Goal: Task Accomplishment & Management: Manage account settings

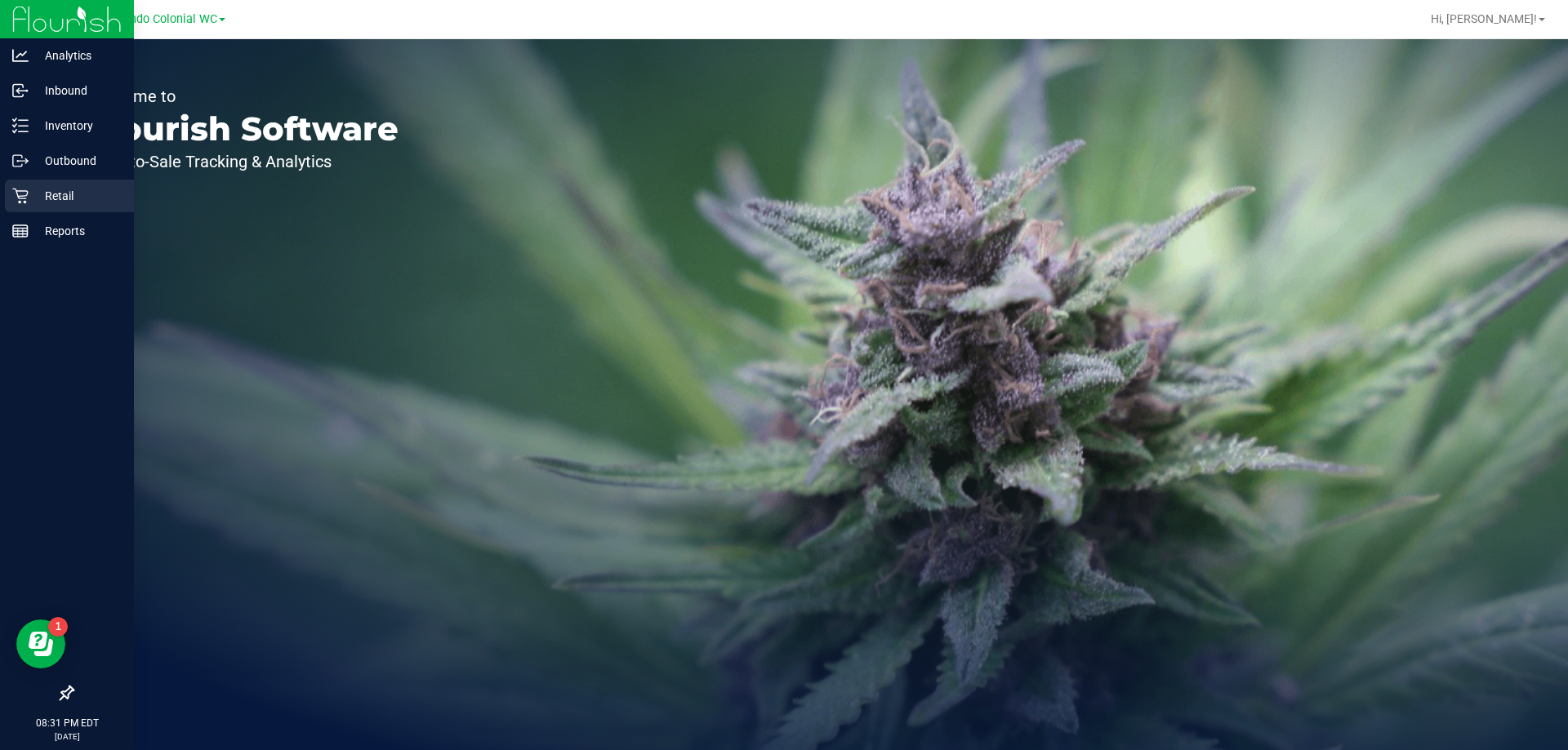
click at [61, 187] on p "Retail" at bounding box center [77, 195] width 98 height 19
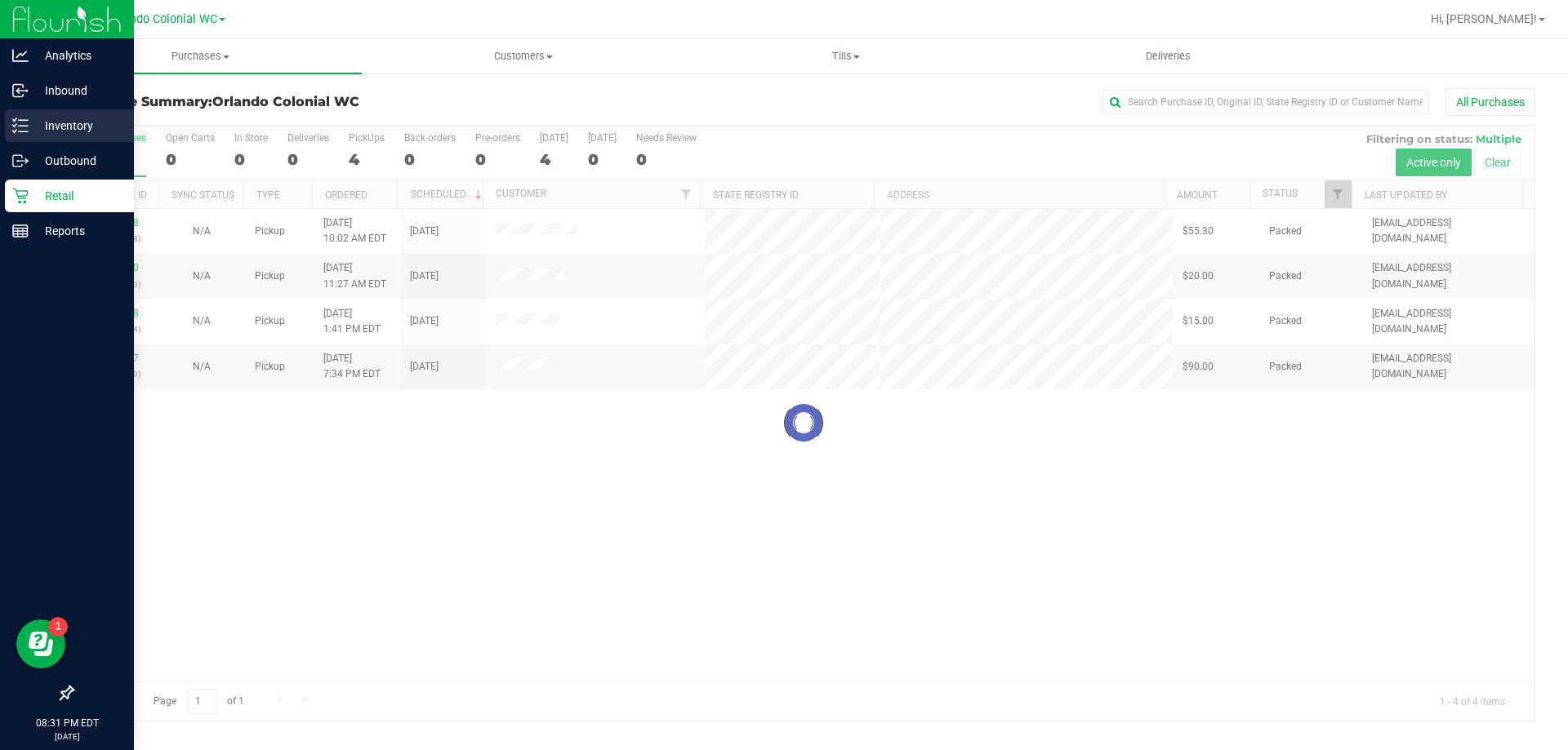
click at [78, 121] on p "Inventory" at bounding box center [77, 125] width 98 height 19
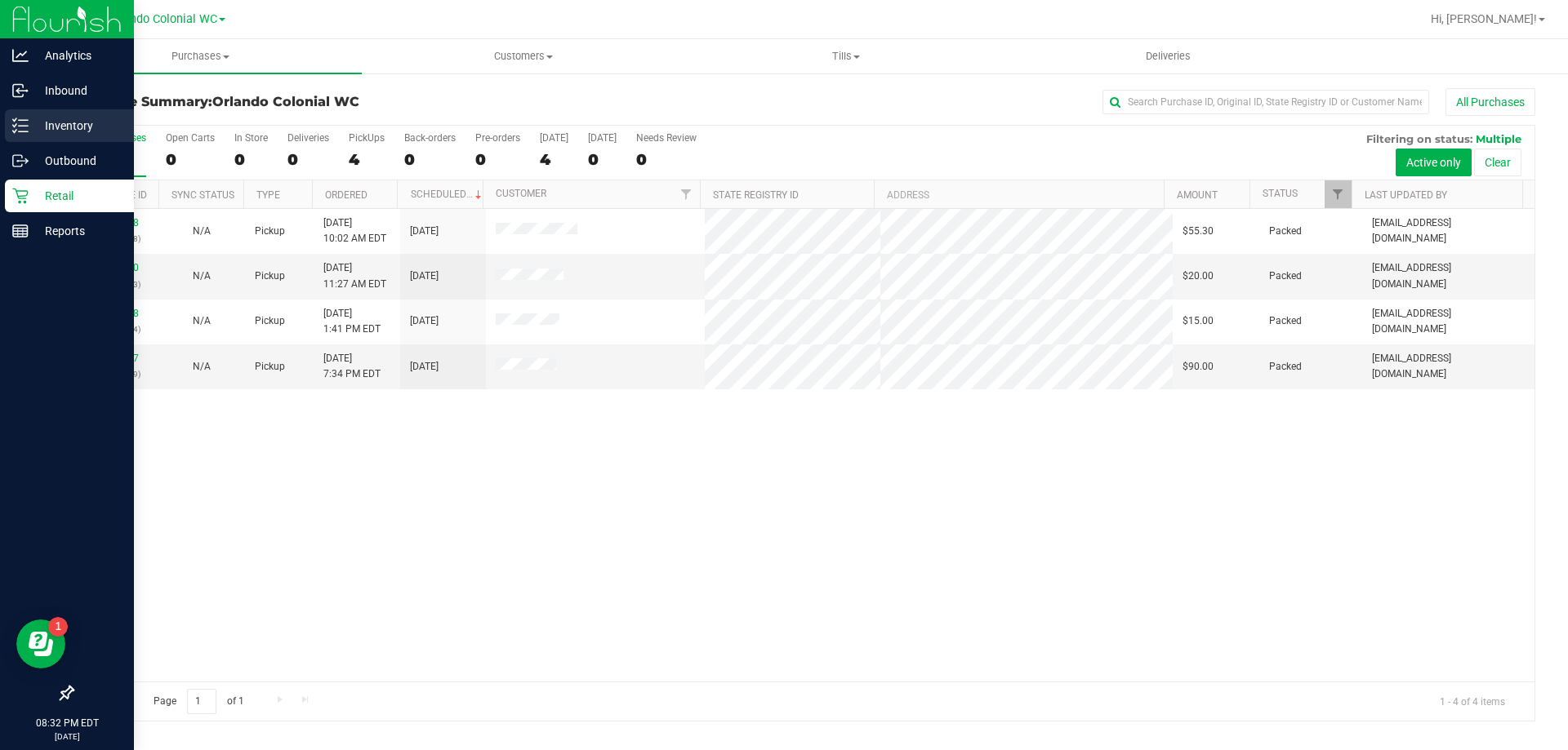
click at [32, 124] on p "Inventory" at bounding box center [77, 125] width 98 height 19
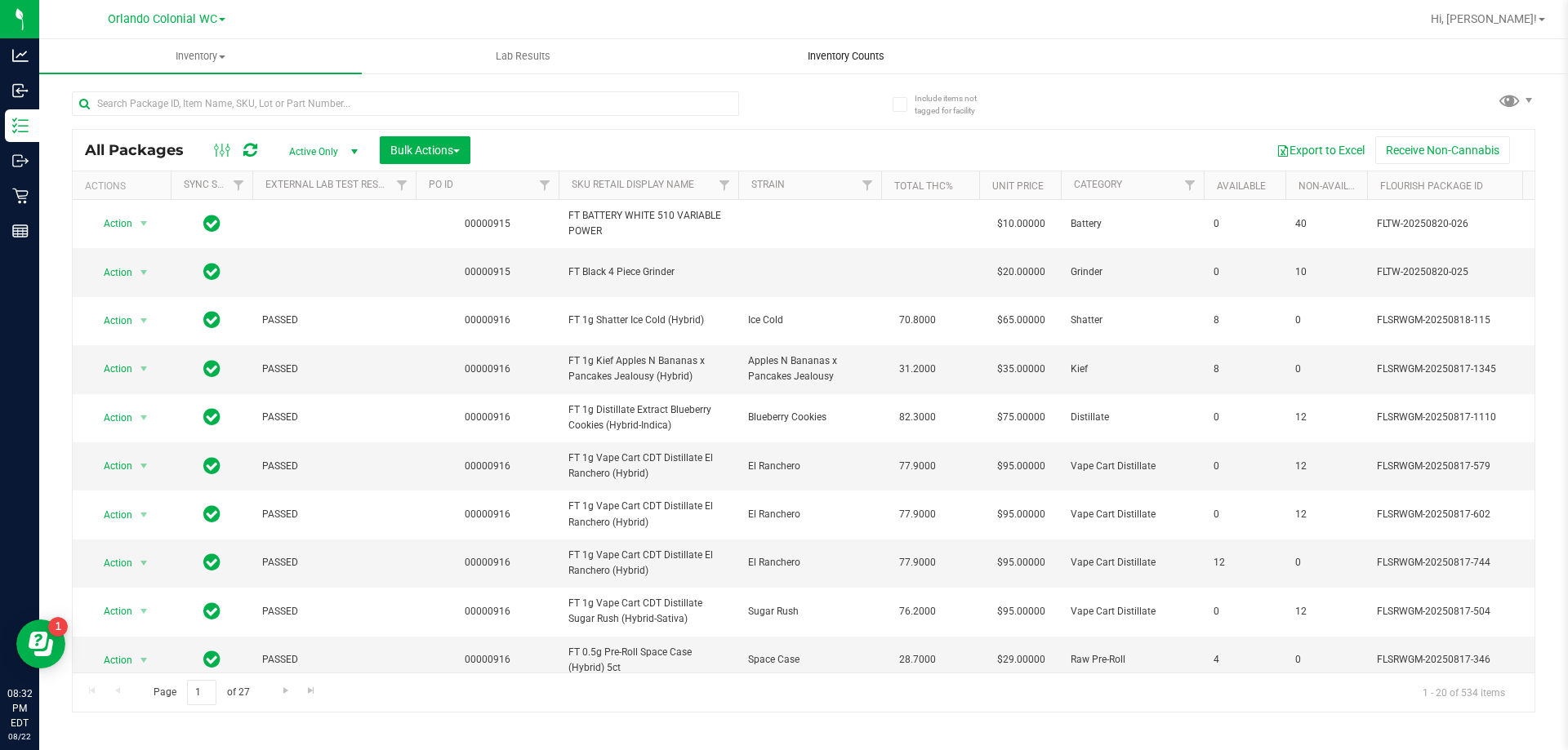
click at [867, 60] on span "Inventory Counts" at bounding box center [845, 56] width 121 height 15
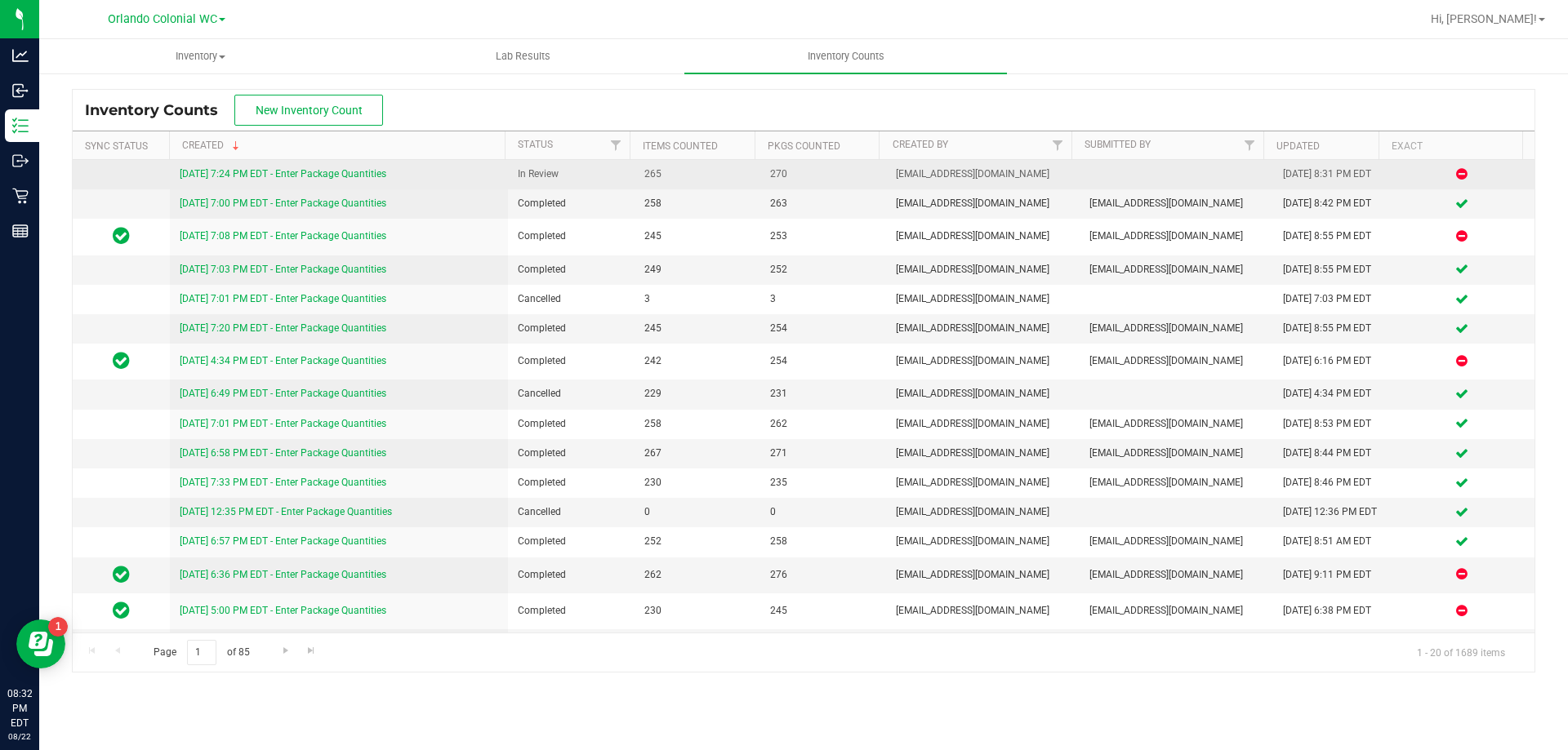
click at [288, 173] on link "[DATE] 7:24 PM EDT - Enter Package Quantities" at bounding box center [283, 173] width 206 height 11
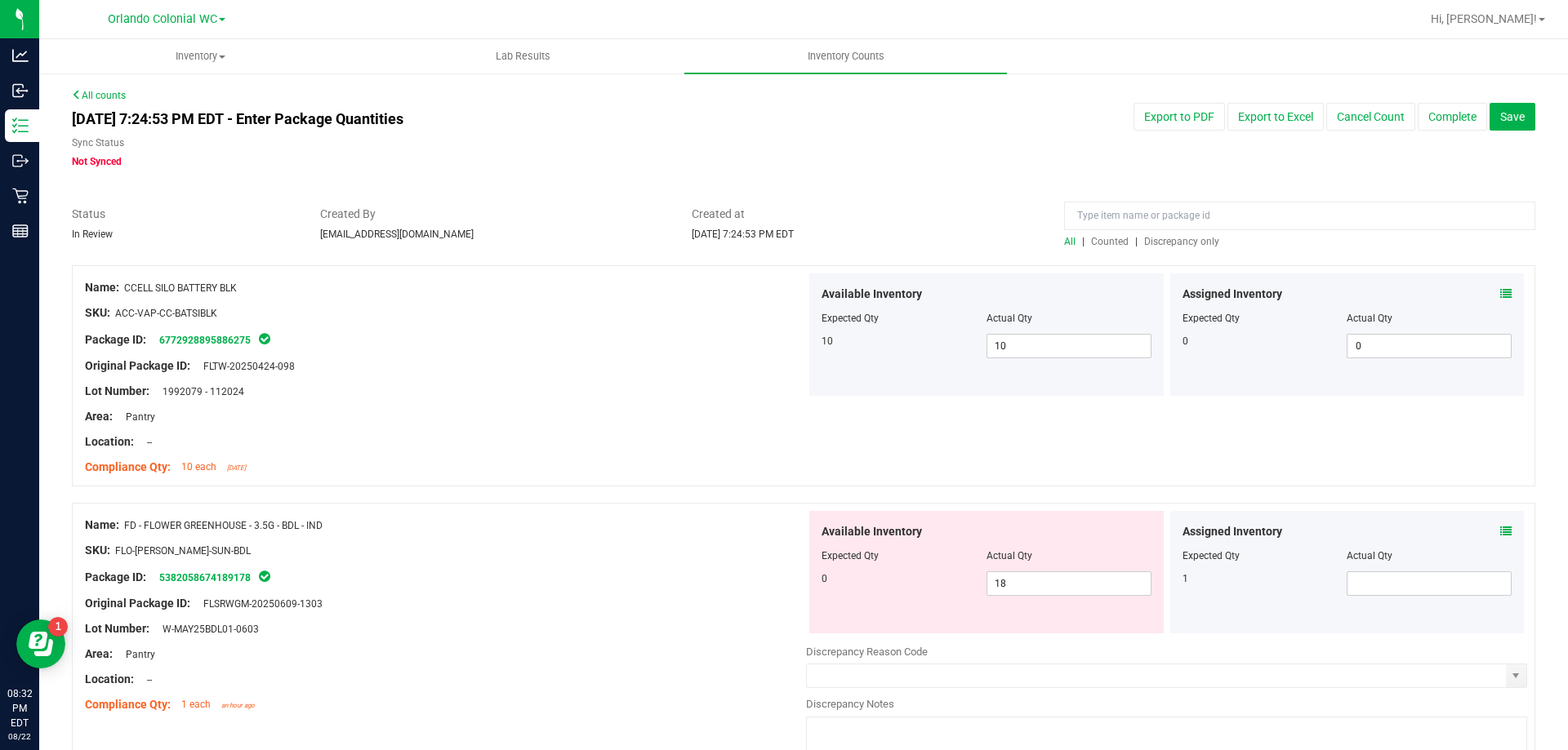
click at [1500, 293] on icon at bounding box center [1505, 294] width 11 height 11
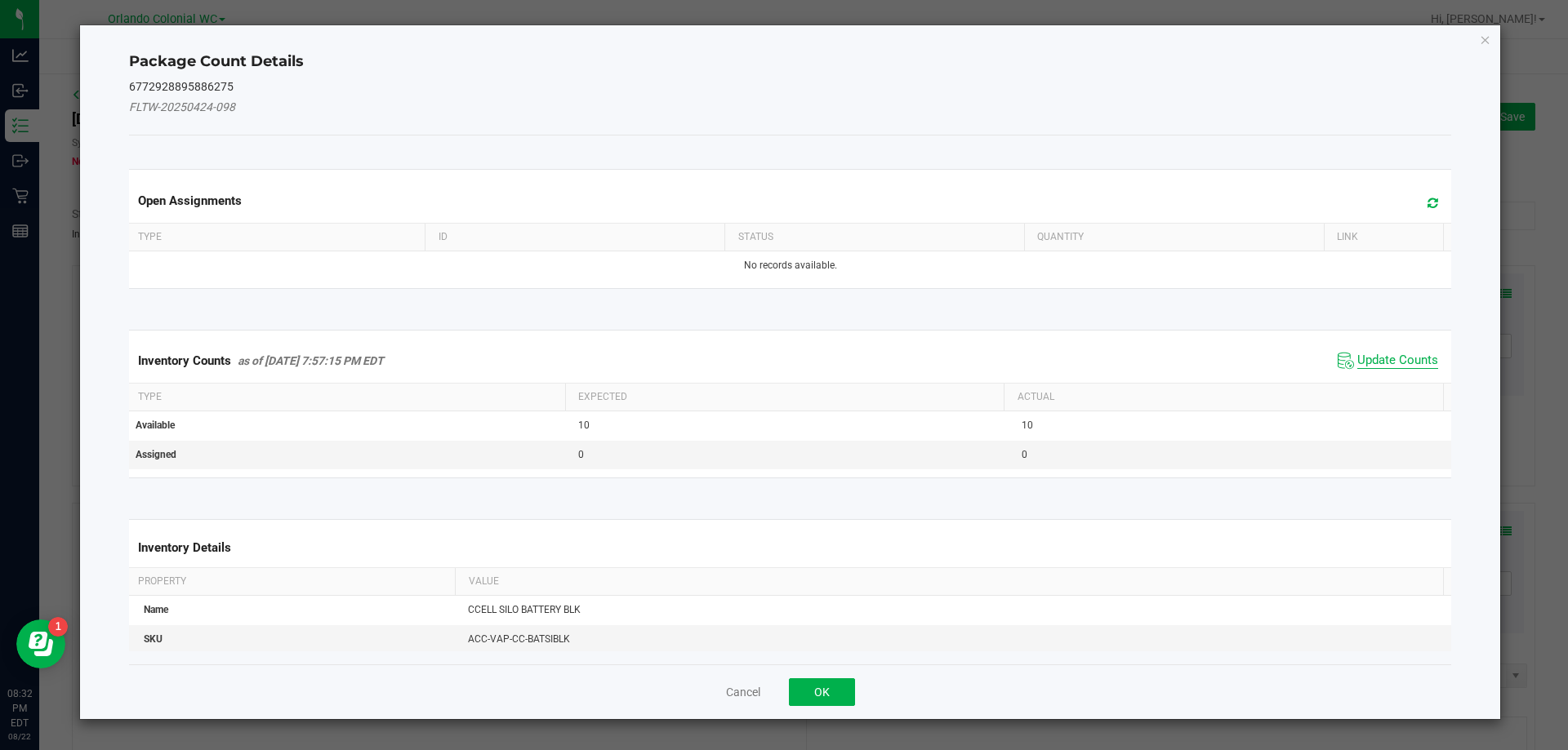
click at [1390, 368] on span "Update Counts" at bounding box center [1397, 361] width 81 height 17
click at [1377, 353] on span "Update Counts" at bounding box center [1397, 361] width 81 height 17
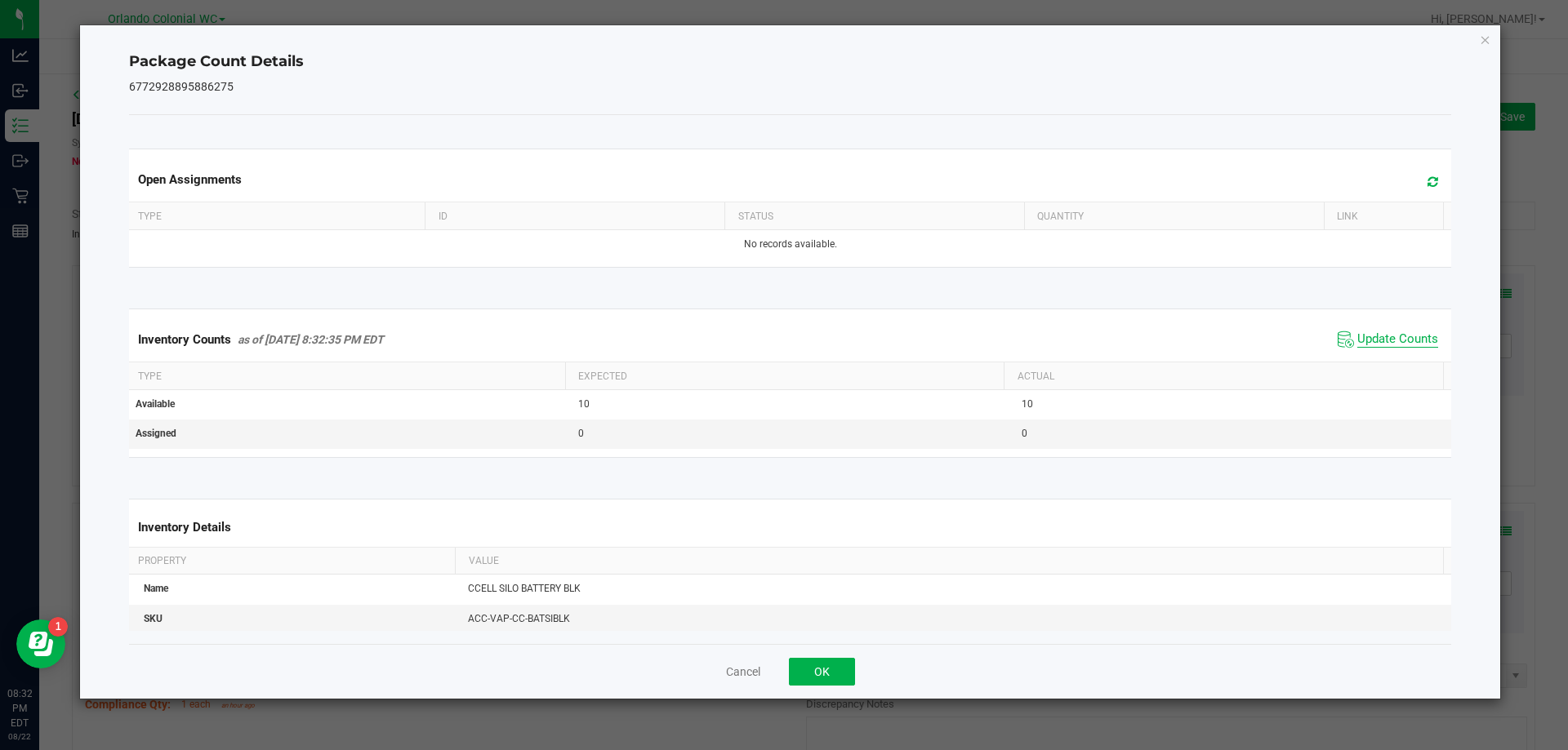
click at [1387, 347] on span "Update Counts" at bounding box center [1397, 340] width 81 height 17
click at [1484, 39] on icon "Close" at bounding box center [1485, 39] width 11 height 19
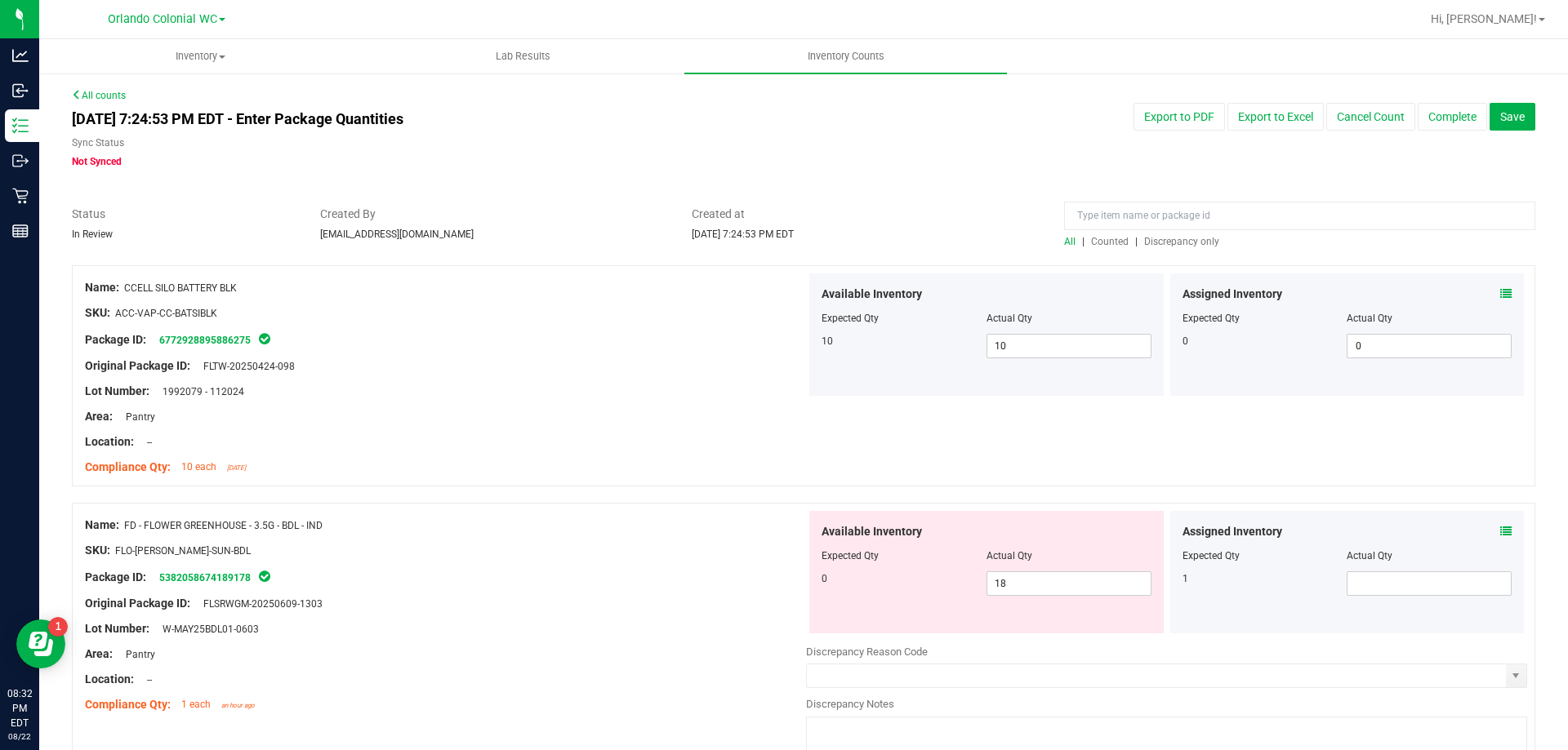
click at [1500, 538] on span at bounding box center [1505, 532] width 11 height 18
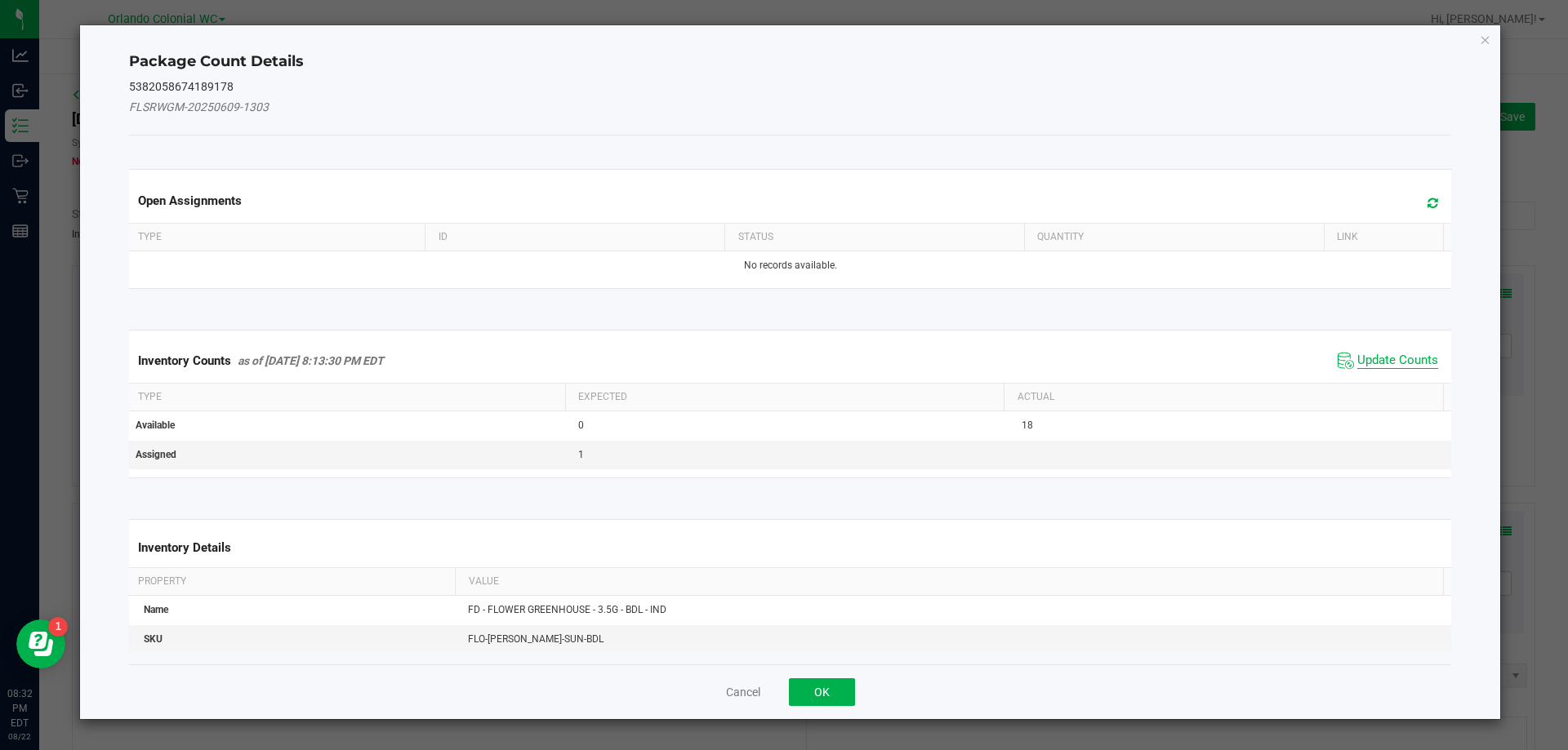
click at [1378, 361] on span "Update Counts" at bounding box center [1397, 361] width 81 height 17
click at [1382, 382] on th "Actual" at bounding box center [1223, 396] width 440 height 28
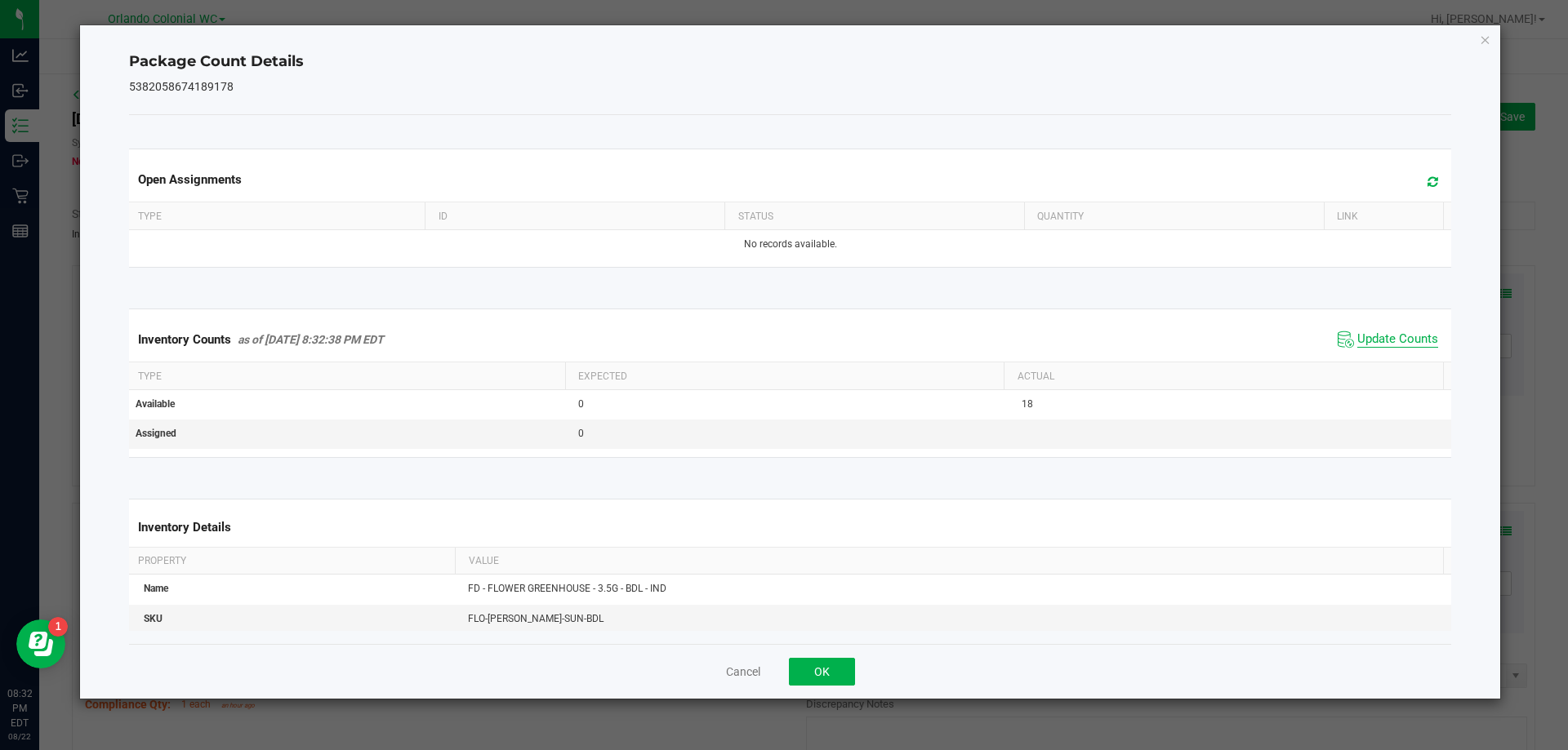
click at [1397, 344] on span "Update Counts" at bounding box center [1397, 340] width 81 height 17
click at [1495, 64] on div "Package Count Details 5382058674189178 Open Assignments Type ID Status Quantity…" at bounding box center [790, 361] width 1421 height 674
click at [1483, 35] on icon "Close" at bounding box center [1485, 39] width 11 height 19
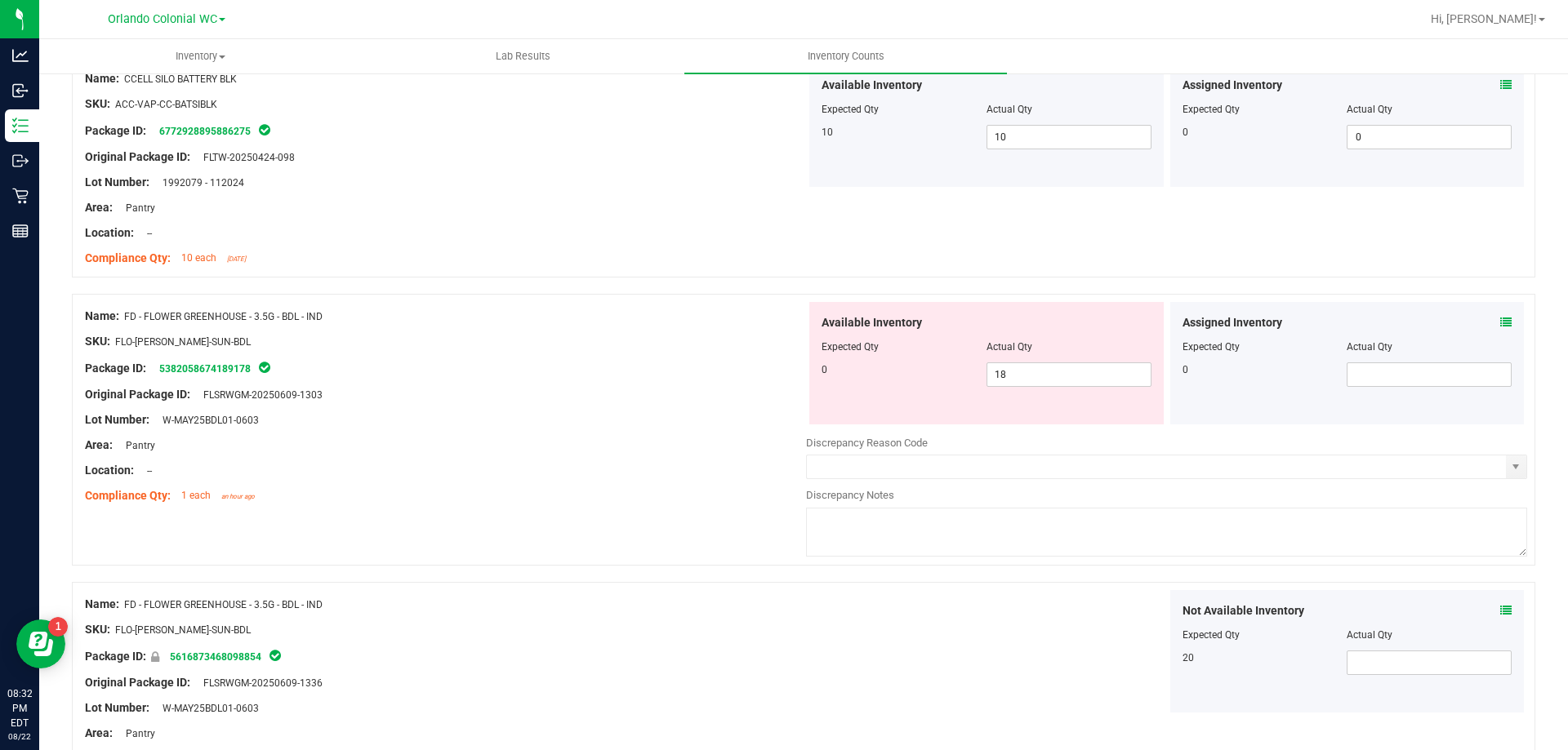
scroll to position [211, 0]
click at [1037, 375] on input "18" at bounding box center [1068, 372] width 163 height 23
type input "1"
click at [654, 372] on div "Package ID: 5382058674189178" at bounding box center [445, 365] width 721 height 19
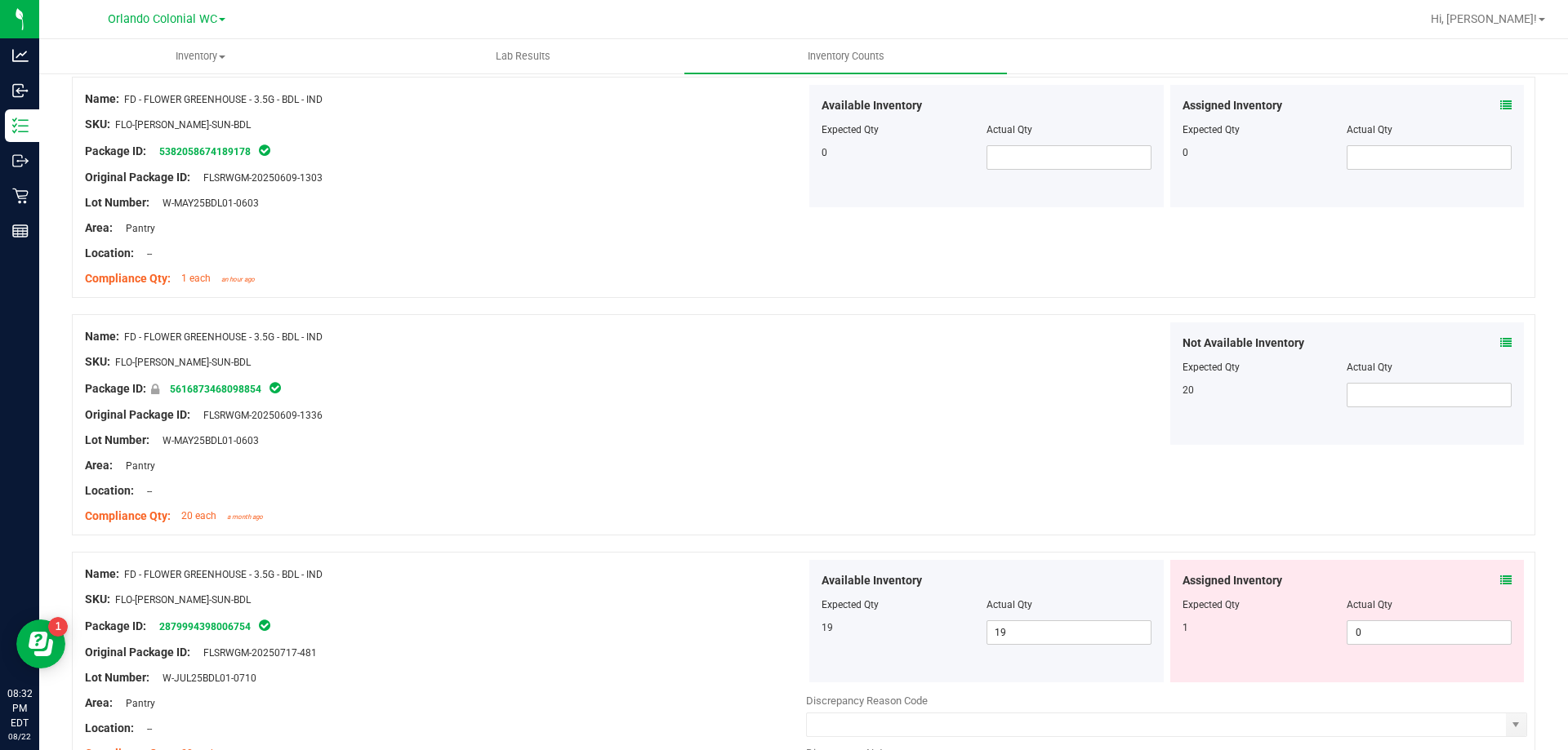
scroll to position [425, 0]
click at [1416, 396] on input "text" at bounding box center [1429, 396] width 163 height 23
type input "20"
click at [816, 372] on div "Not Available Inventory Expected Qty Actual Qty 20 20" at bounding box center [1166, 385] width 721 height 123
type input "20"
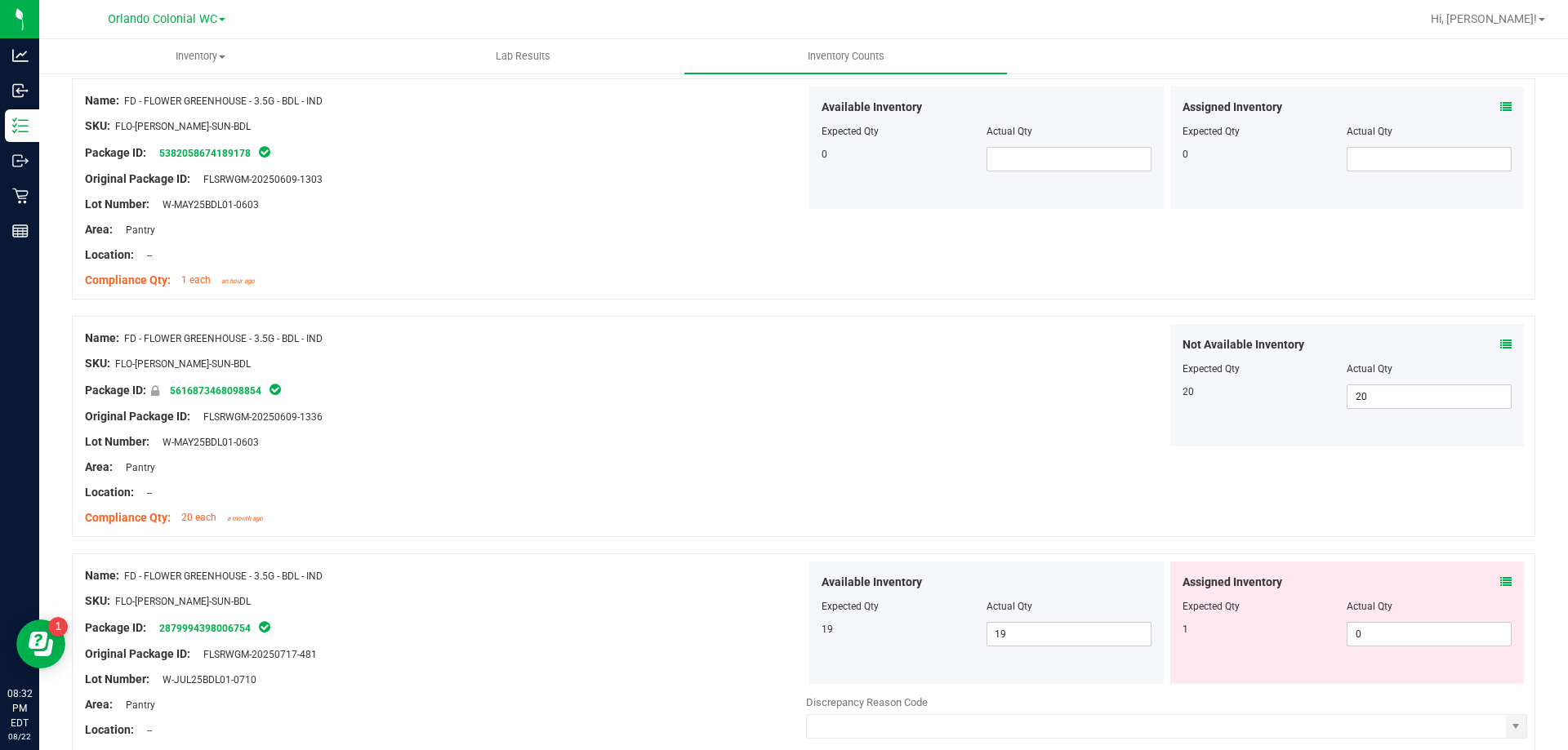
click at [1500, 581] on icon at bounding box center [1505, 581] width 11 height 11
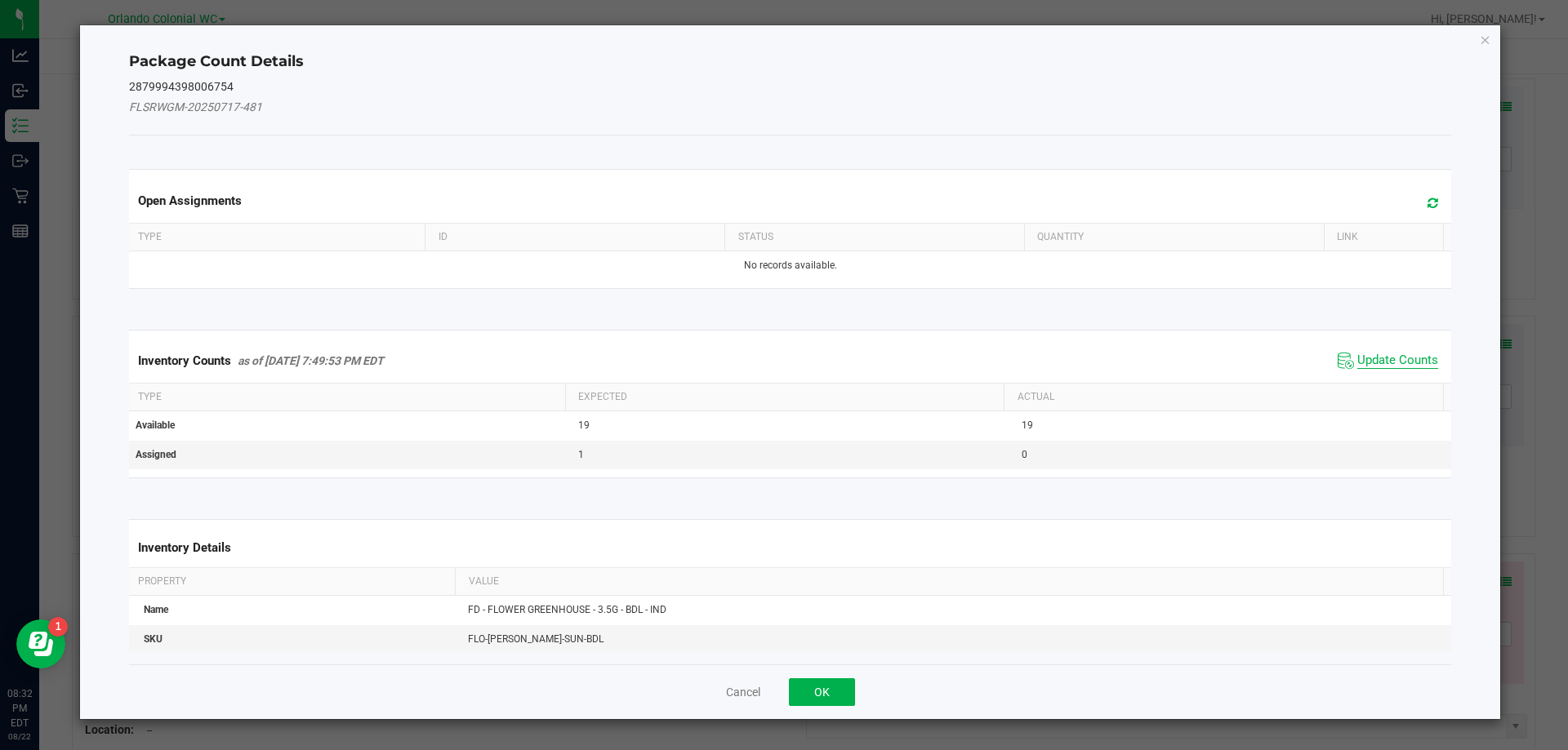
click at [1370, 360] on span "Update Counts" at bounding box center [1397, 361] width 81 height 17
click at [1389, 383] on th "Actual" at bounding box center [1223, 397] width 440 height 28
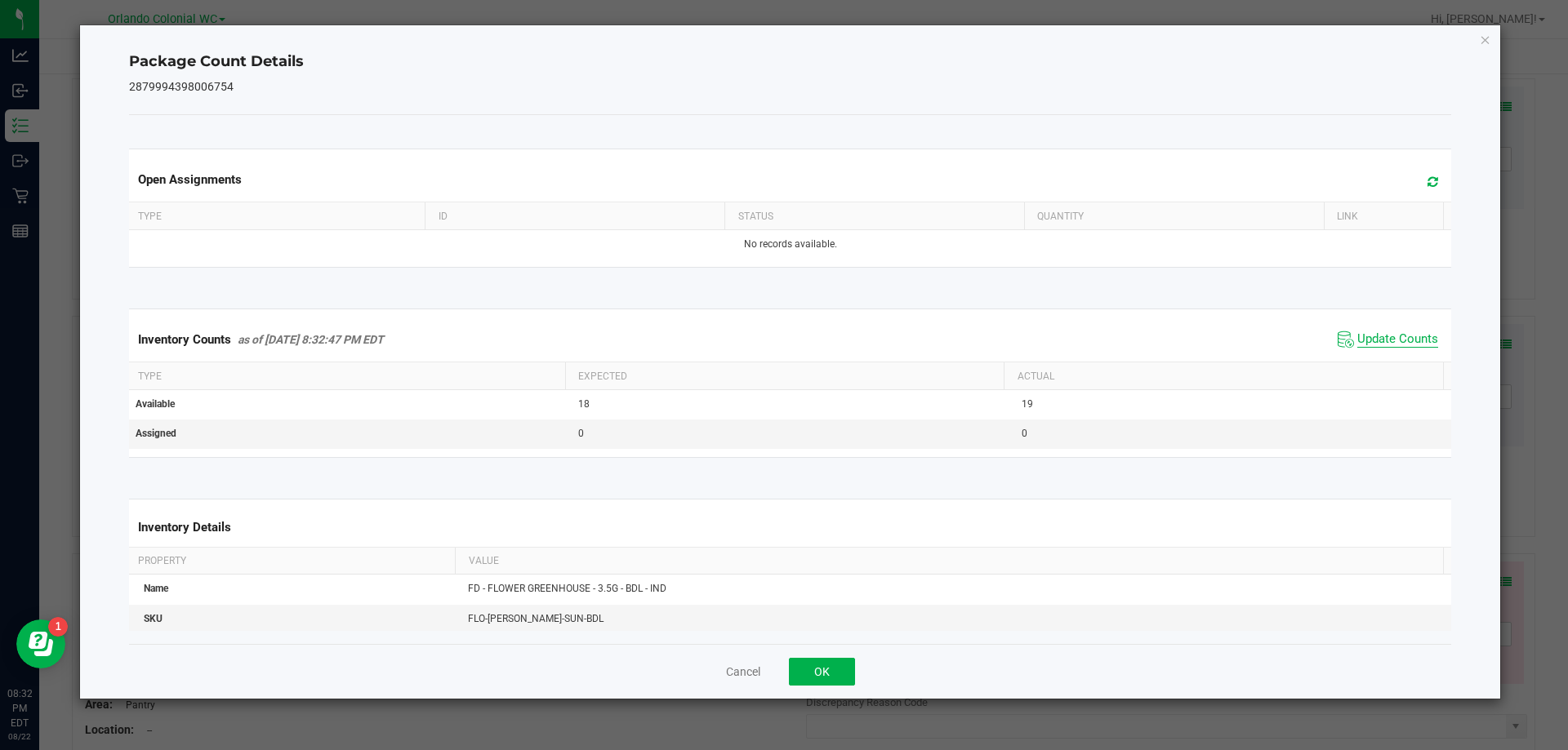
click at [1400, 340] on span "Update Counts" at bounding box center [1397, 340] width 81 height 17
click at [1487, 40] on icon "Close" at bounding box center [1485, 39] width 11 height 19
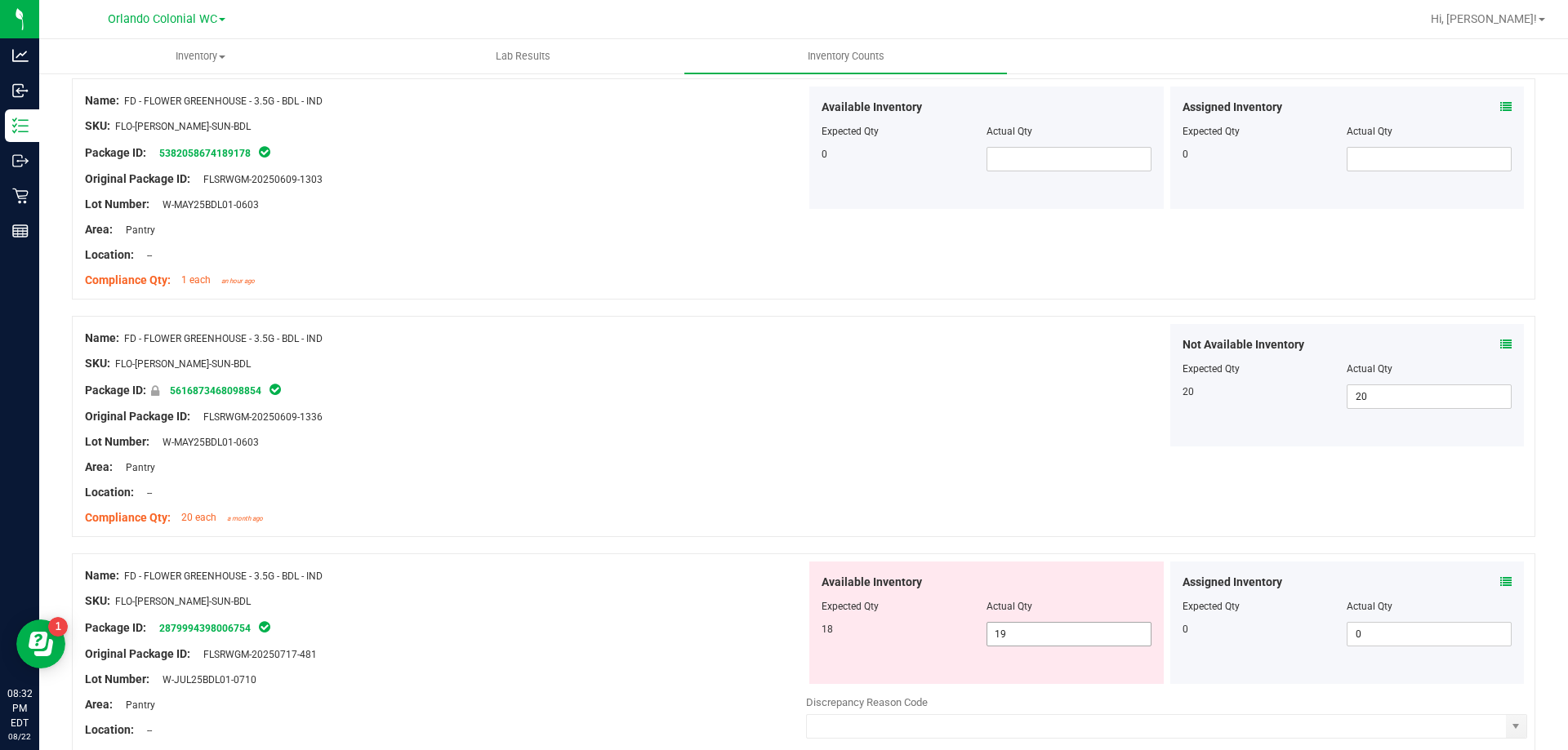
click at [1074, 636] on input "19" at bounding box center [1068, 634] width 163 height 23
type input "18"
click at [615, 640] on div at bounding box center [445, 641] width 721 height 8
type input "18"
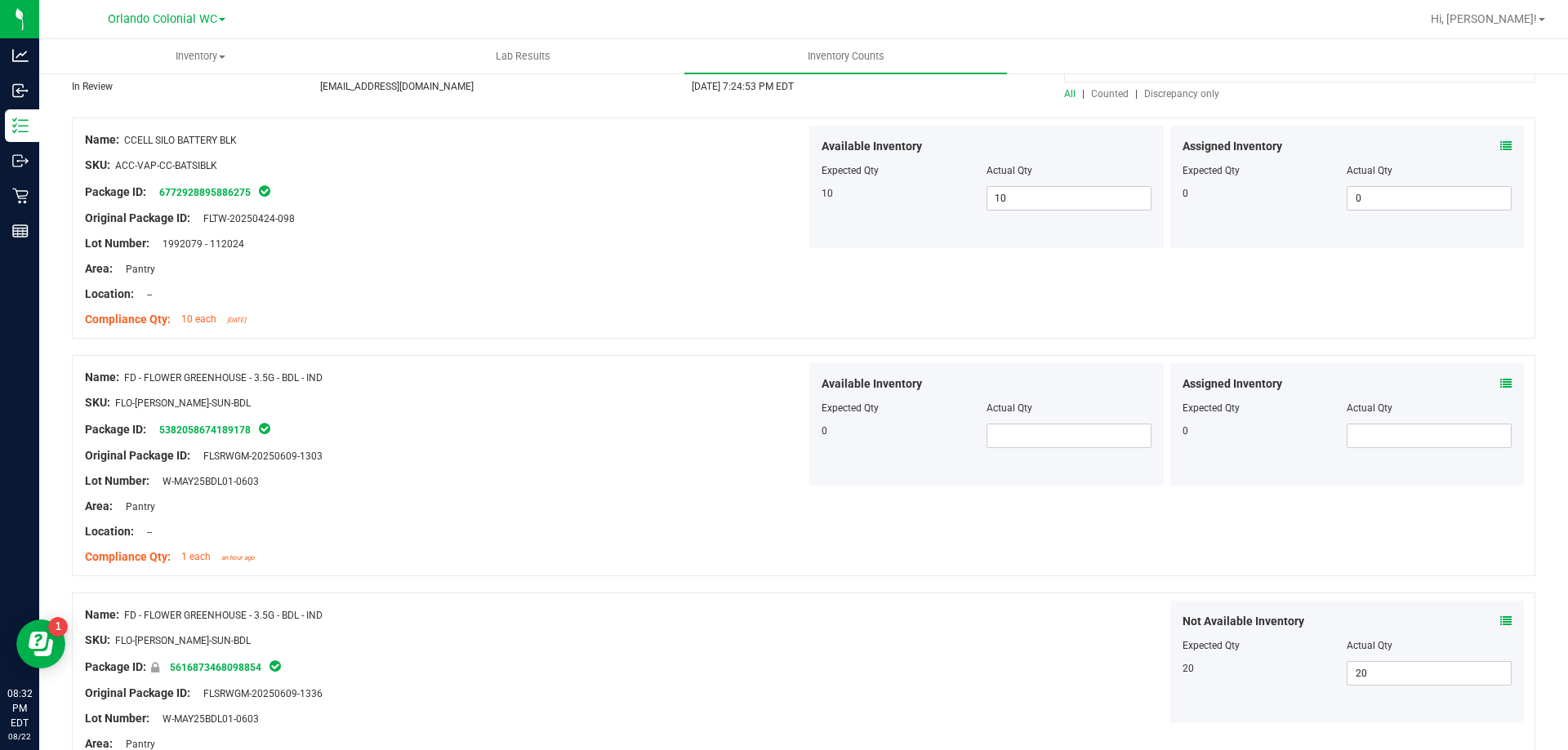
scroll to position [0, 0]
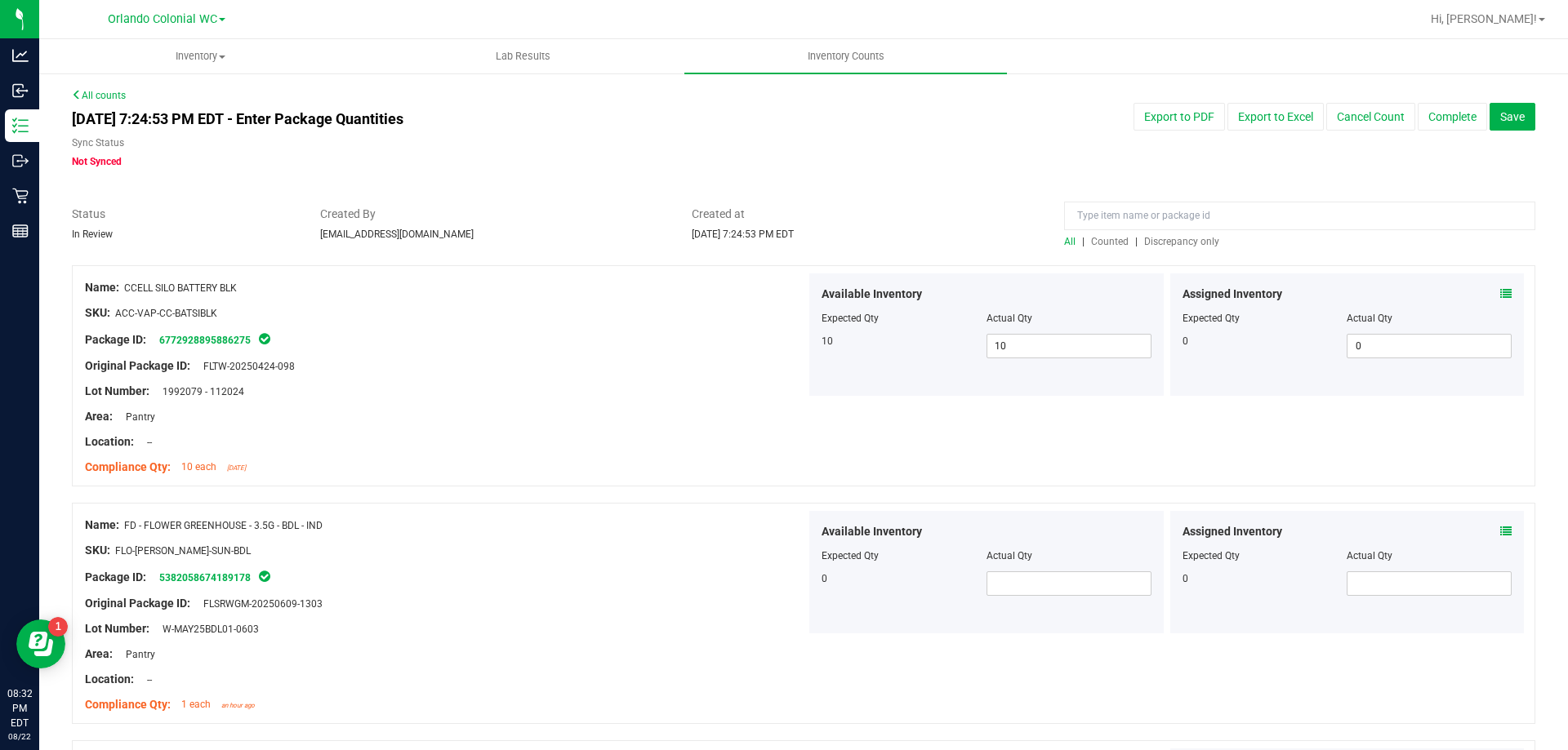
click at [1179, 241] on span "Discrepancy only" at bounding box center [1181, 241] width 75 height 11
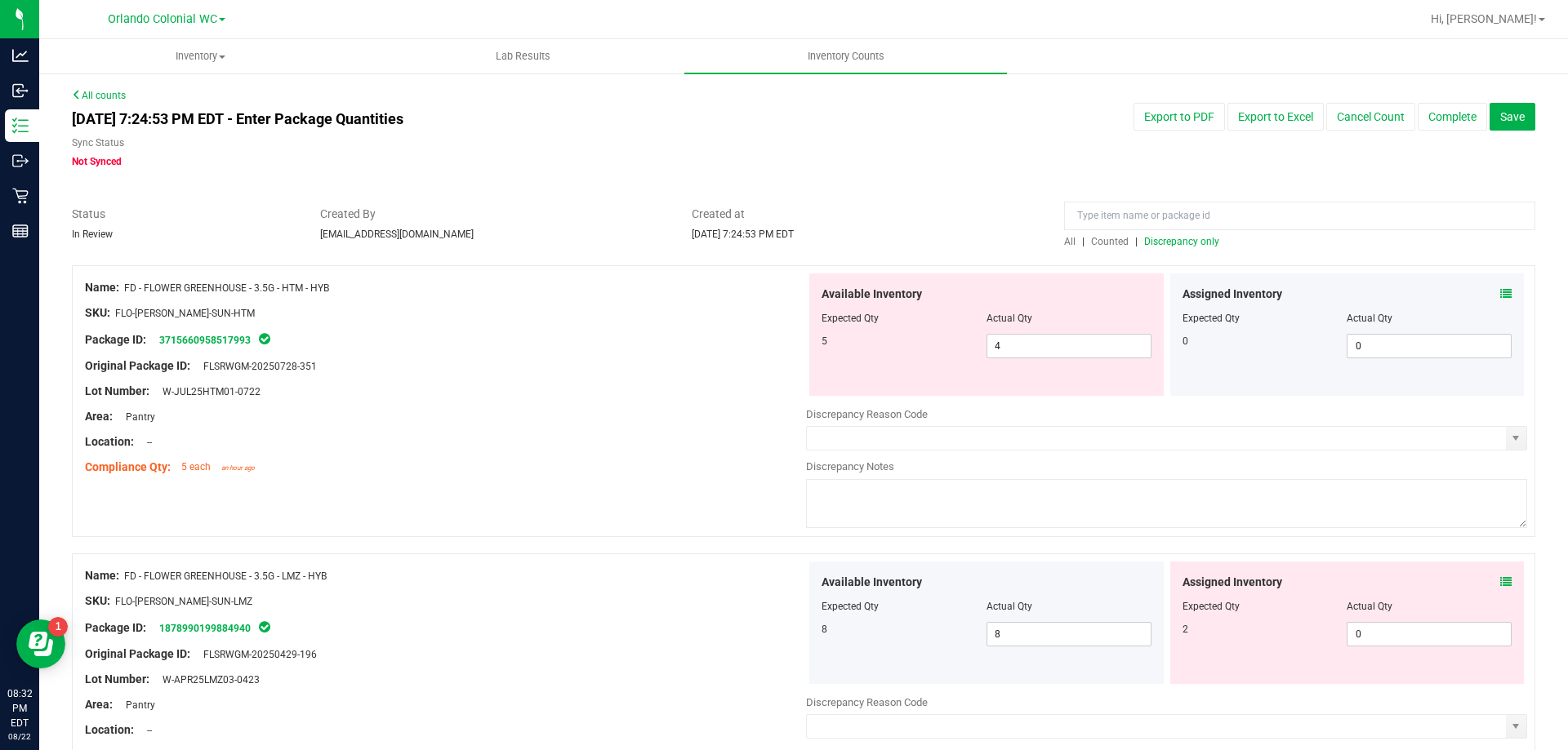
click at [1500, 288] on icon at bounding box center [1505, 294] width 11 height 11
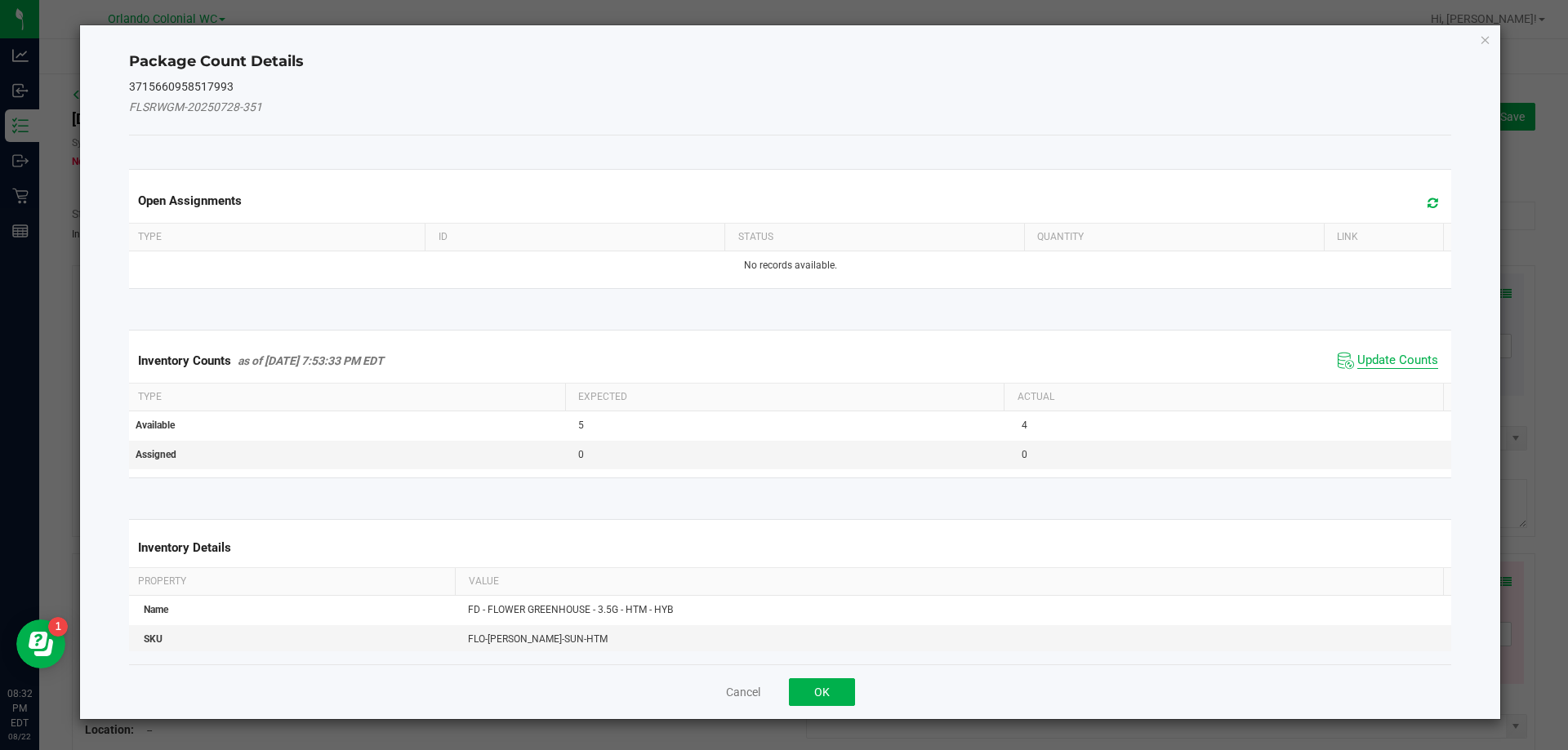
click at [1376, 355] on span "Update Counts" at bounding box center [1397, 361] width 81 height 17
click at [1385, 382] on th "Actual" at bounding box center [1223, 396] width 440 height 28
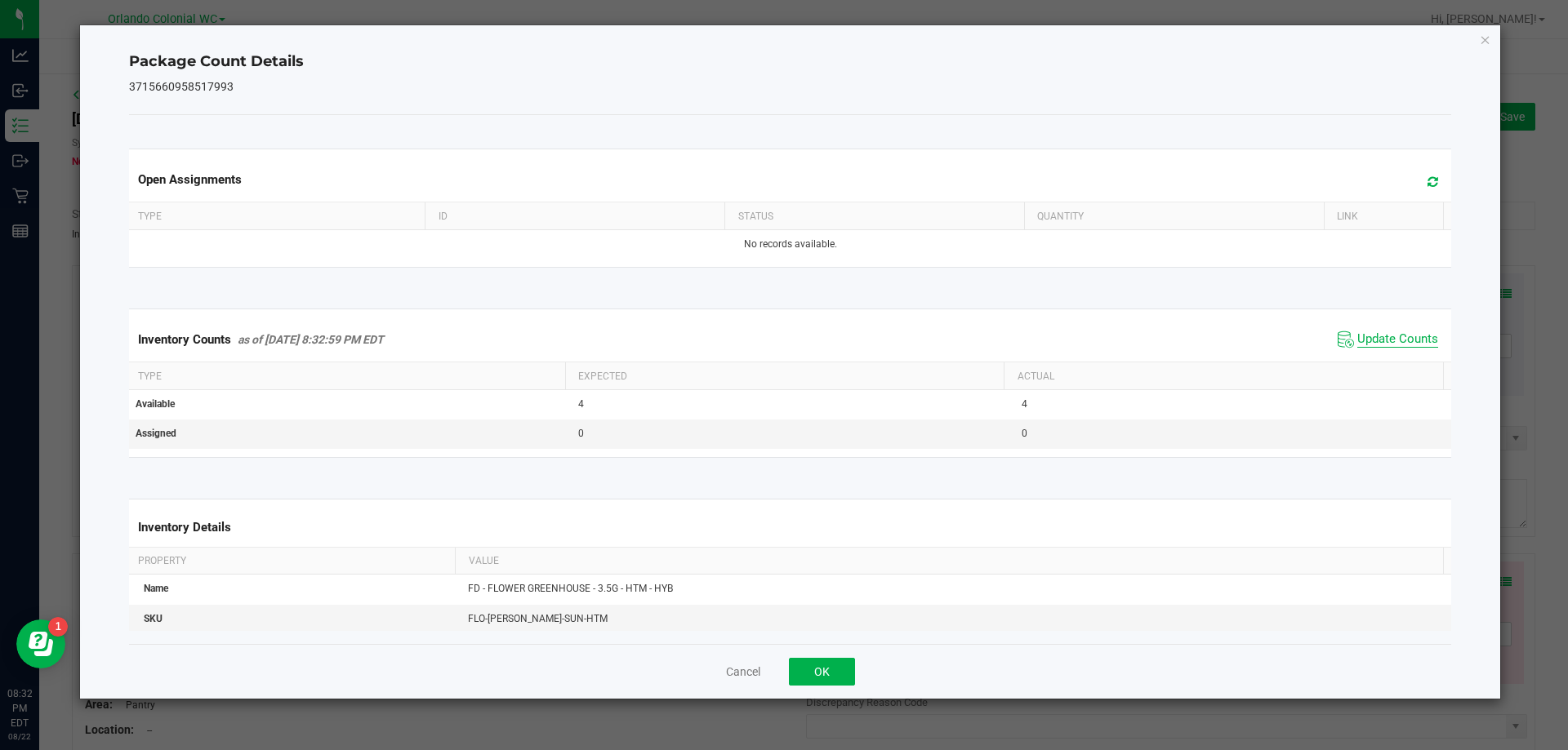
click at [1387, 344] on span "Update Counts" at bounding box center [1397, 340] width 81 height 17
click at [1483, 47] on icon "Close" at bounding box center [1485, 39] width 11 height 19
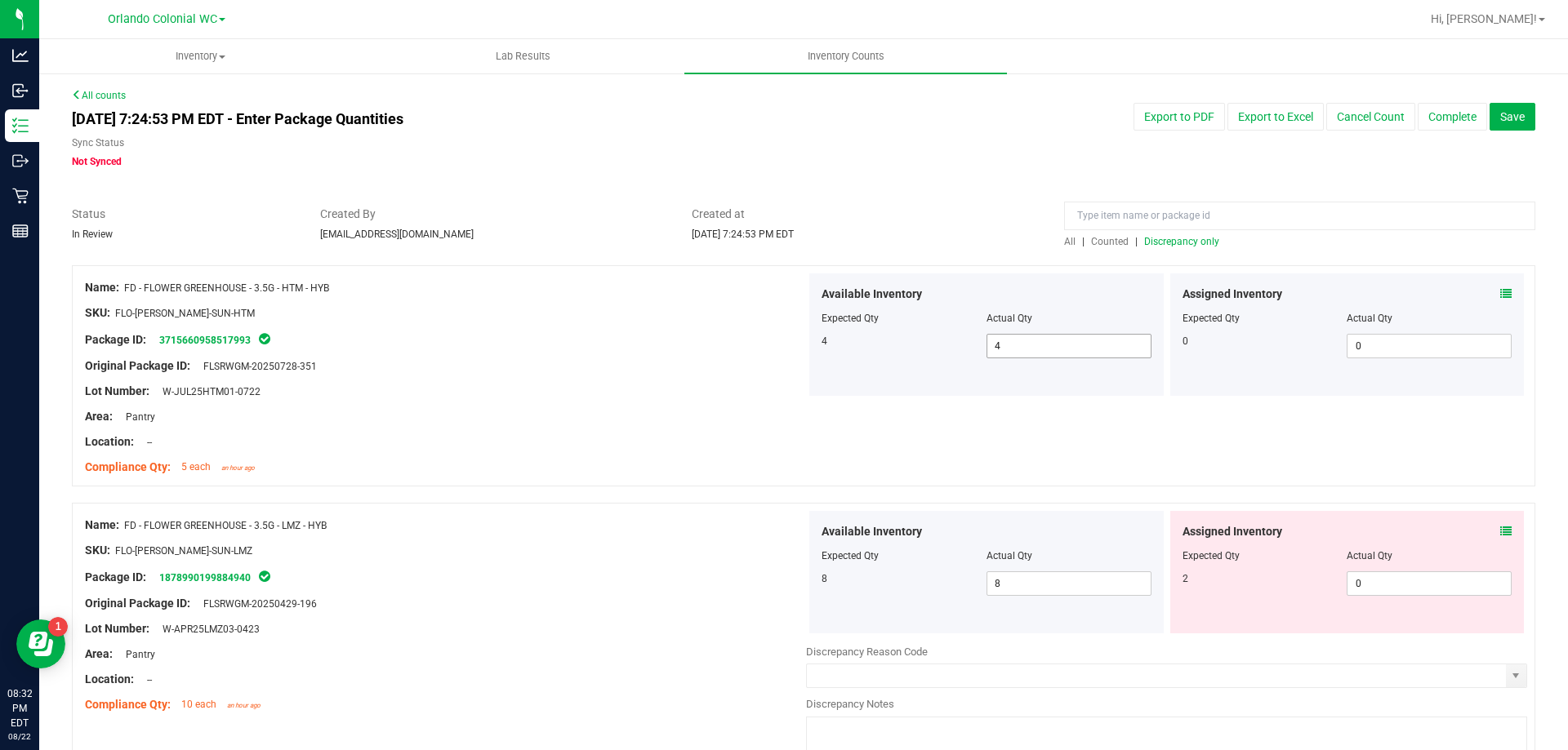
click at [1062, 344] on input "4" at bounding box center [1068, 346] width 163 height 23
click at [1500, 535] on icon at bounding box center [1505, 531] width 11 height 11
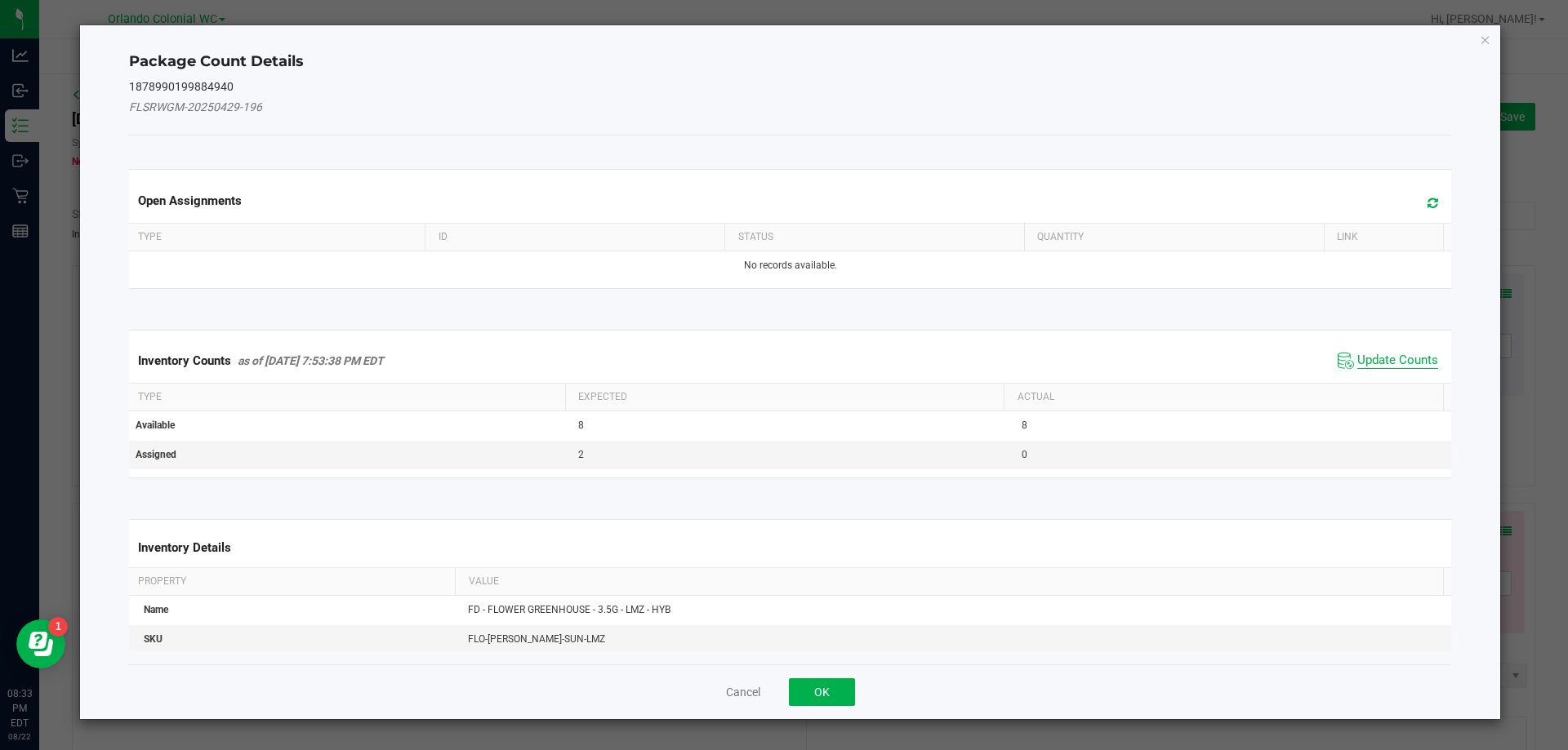
click at [1377, 356] on span "Update Counts" at bounding box center [1397, 361] width 81 height 17
click at [1386, 367] on span "Update Counts" at bounding box center [1397, 361] width 81 height 17
click at [1386, 353] on span "Update Counts" at bounding box center [1397, 360] width 81 height 15
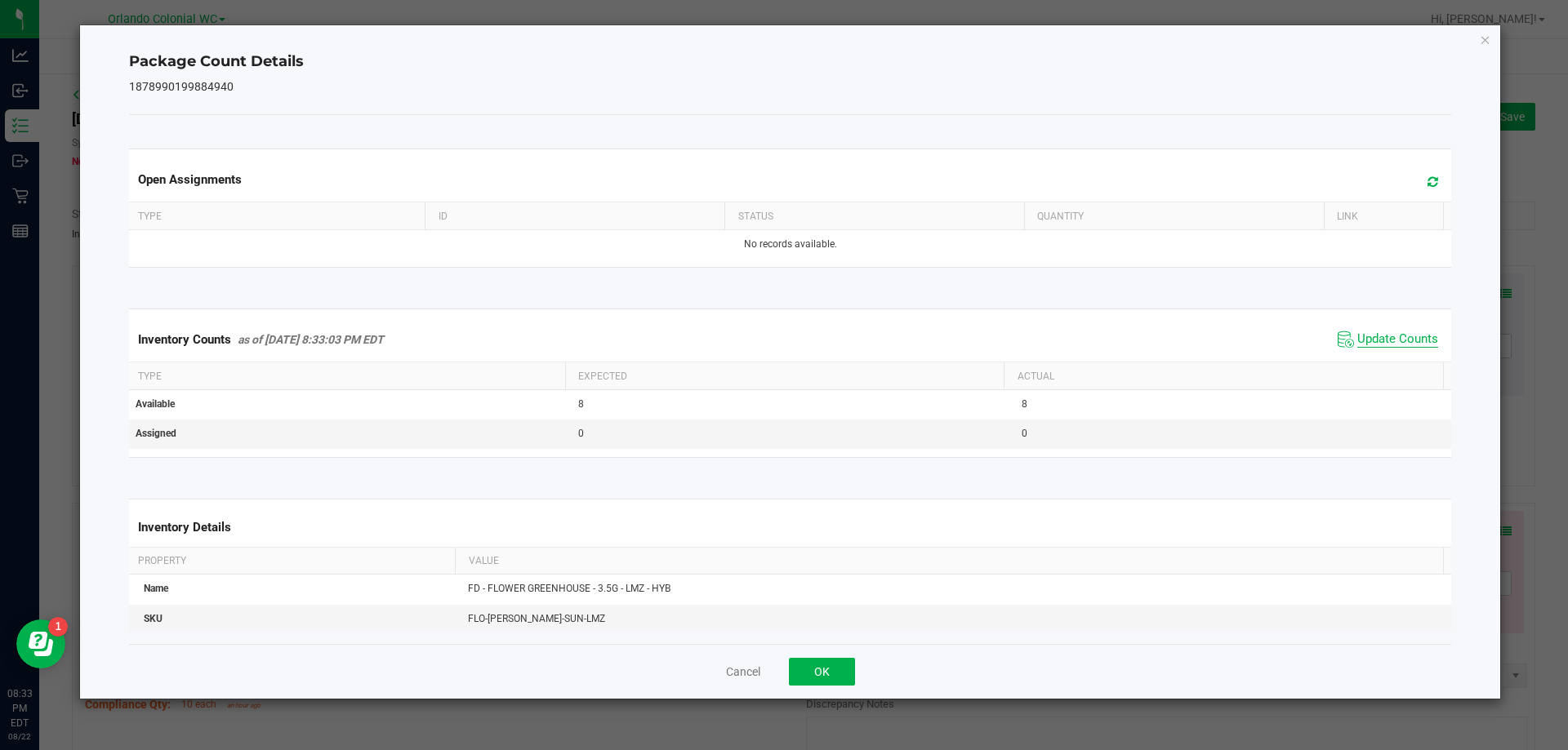
click at [1391, 337] on span "Update Counts" at bounding box center [1397, 340] width 81 height 17
click at [1483, 40] on icon "Close" at bounding box center [1485, 39] width 11 height 19
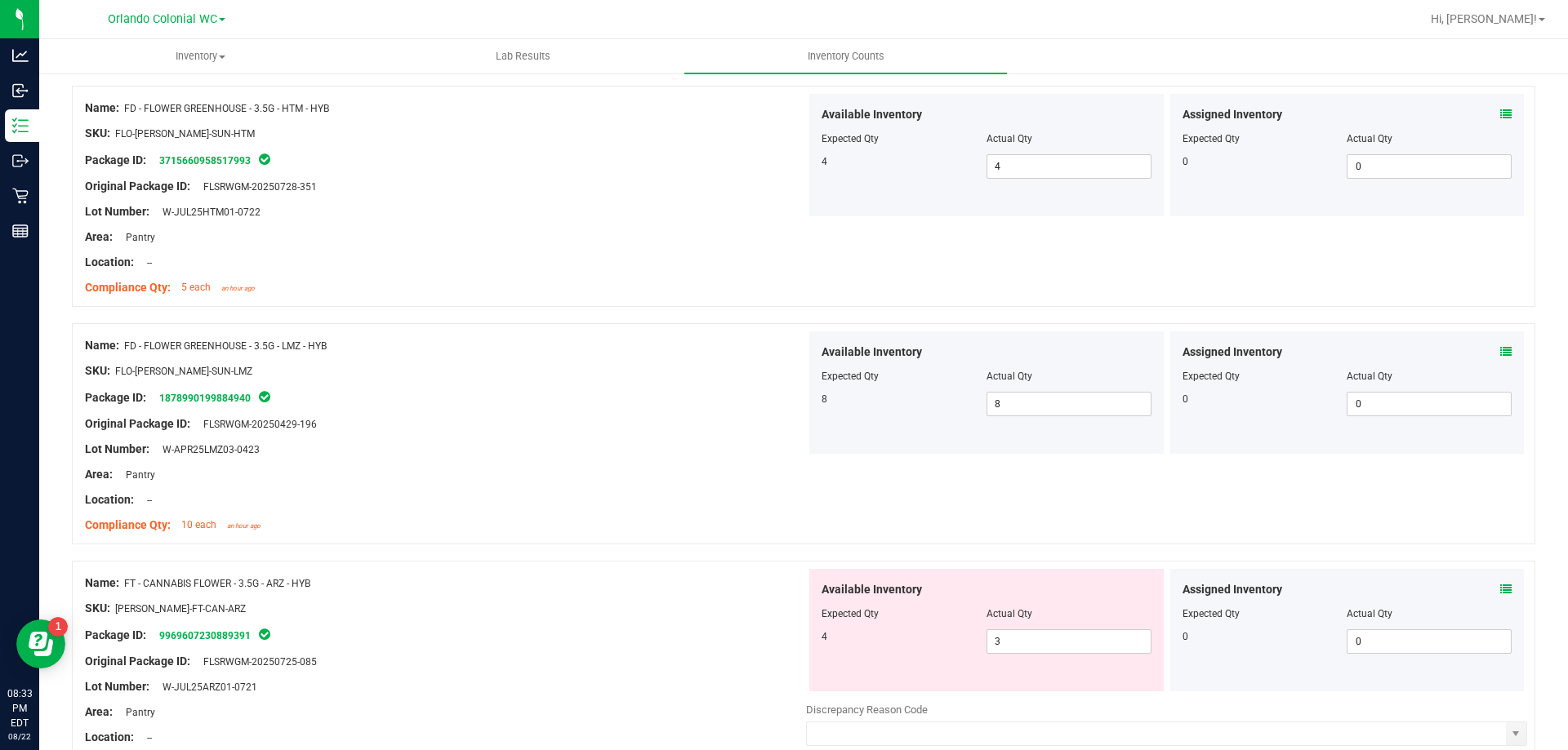
scroll to position [269, 0]
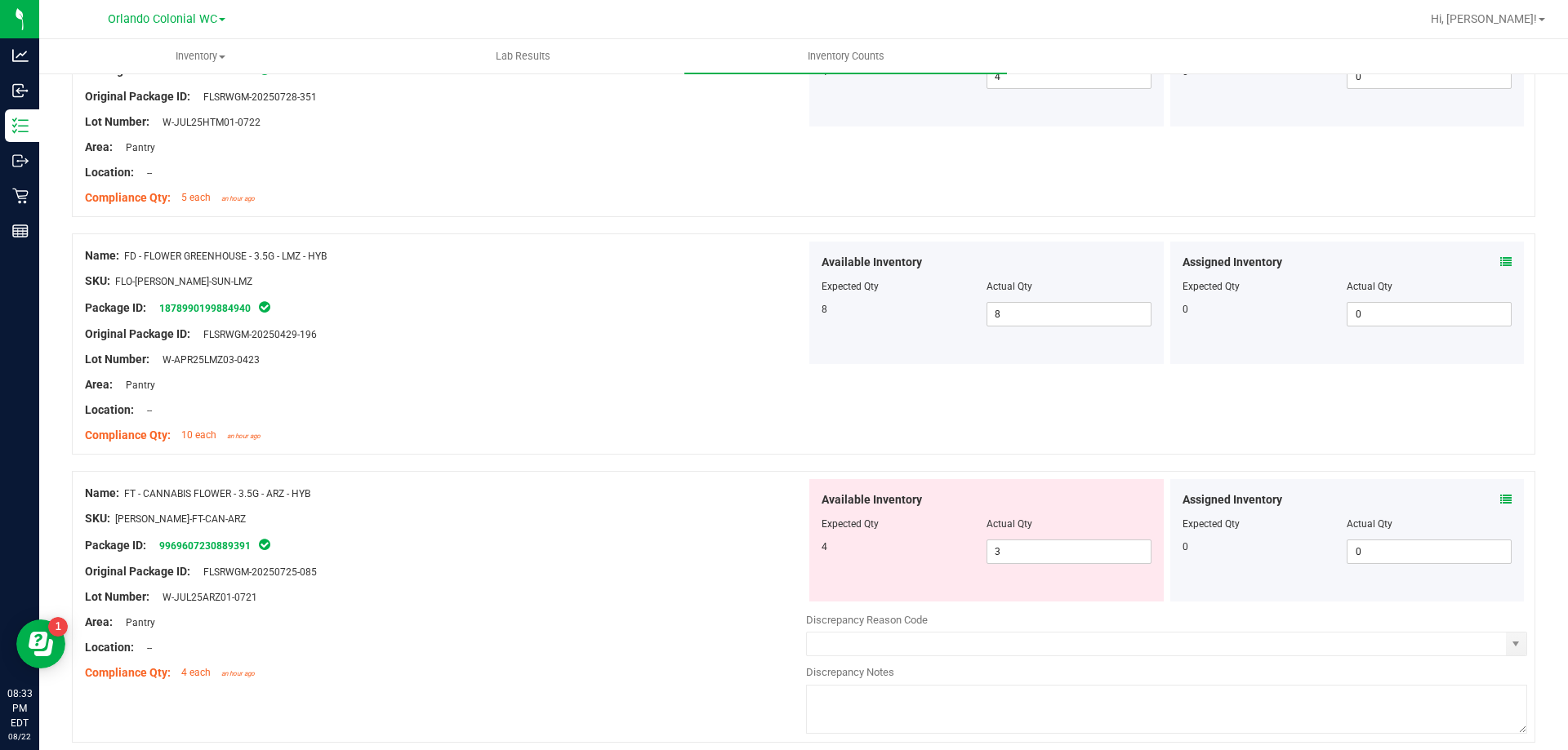
click at [1500, 500] on icon at bounding box center [1505, 499] width 11 height 11
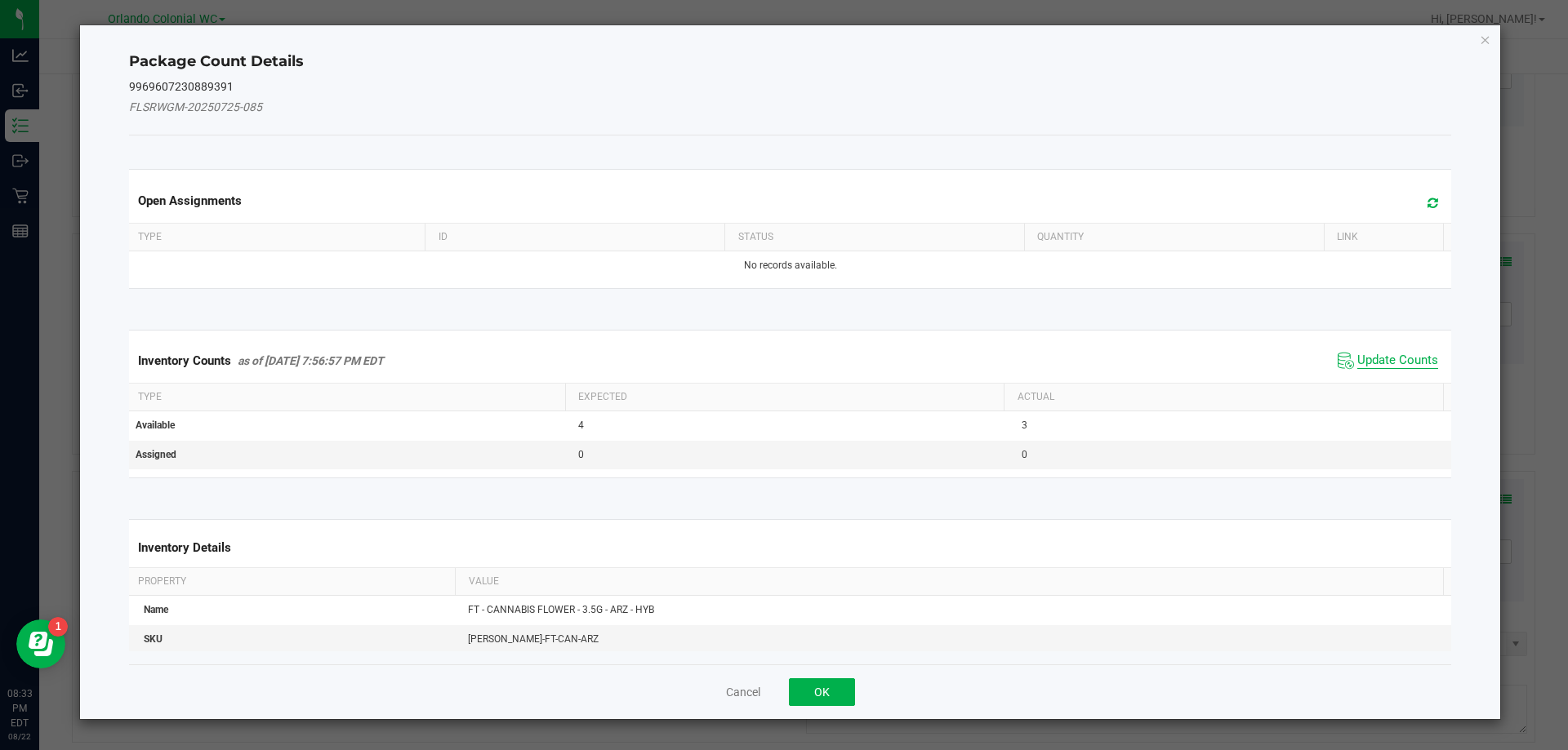
click at [1403, 363] on span "Update Counts" at bounding box center [1397, 361] width 81 height 17
click at [1395, 383] on th "Actual" at bounding box center [1223, 397] width 440 height 28
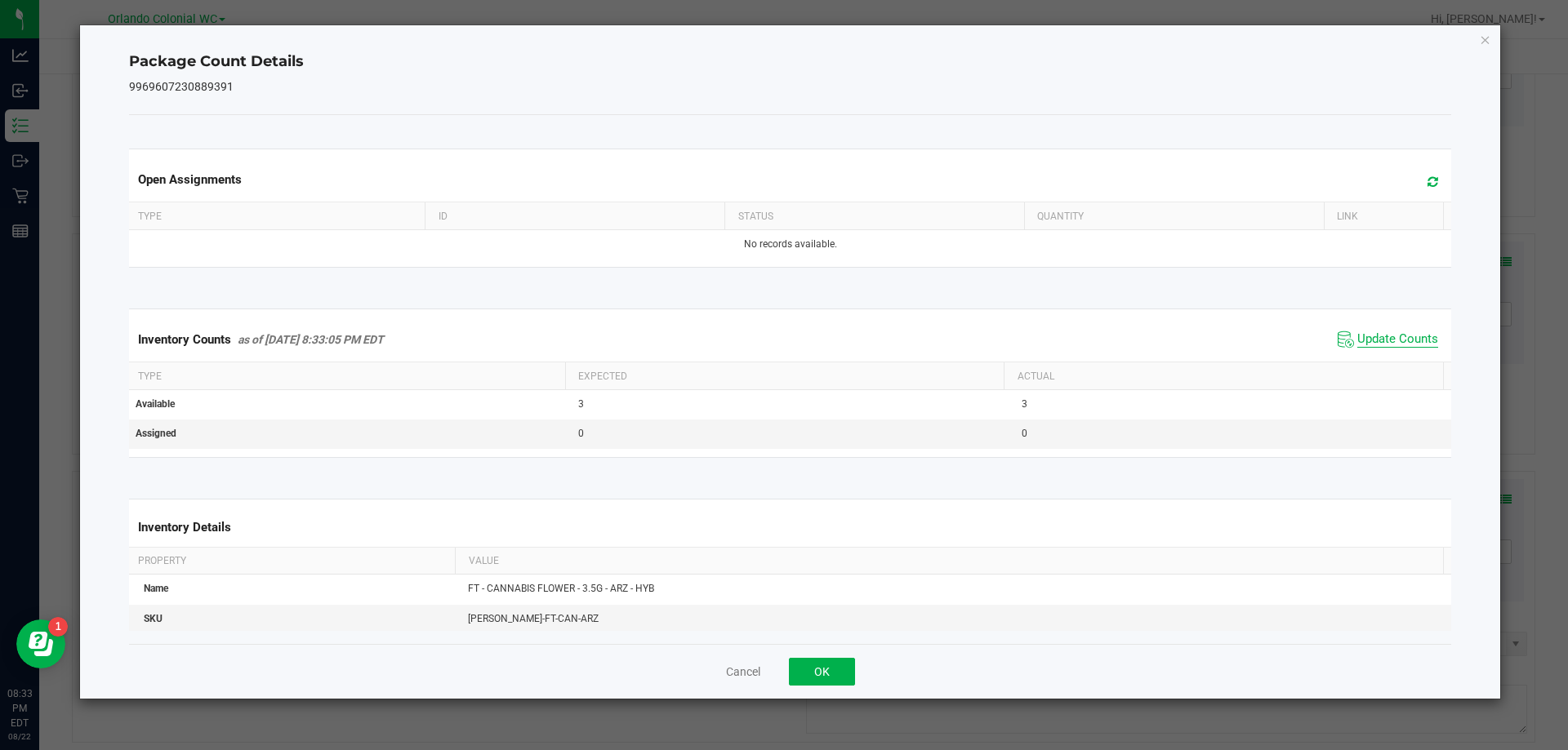
click at [1401, 346] on span "Update Counts" at bounding box center [1397, 340] width 81 height 17
click at [1394, 346] on span "Update Counts" at bounding box center [1397, 339] width 81 height 15
click at [1491, 46] on icon "Close" at bounding box center [1485, 39] width 11 height 19
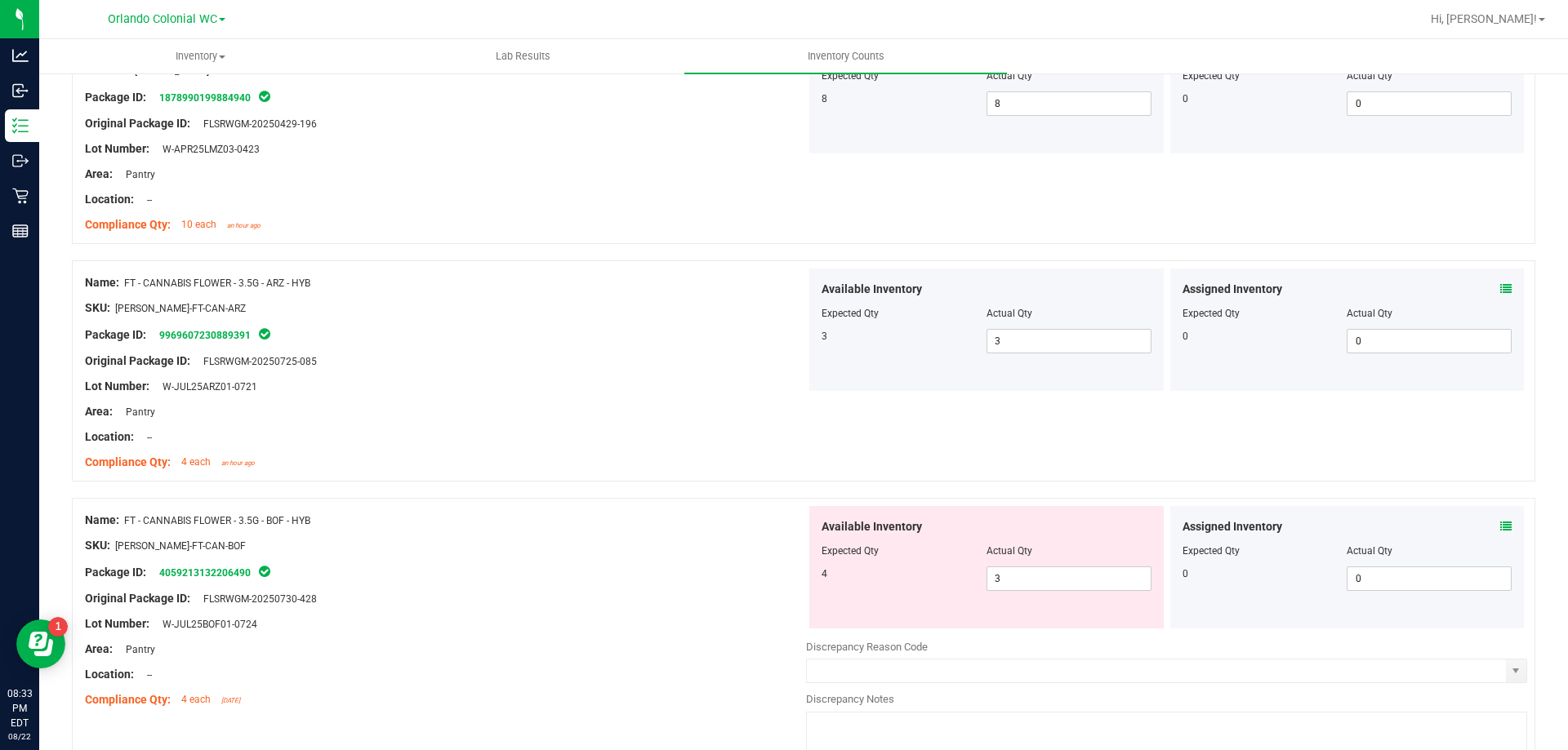
scroll to position [587, 0]
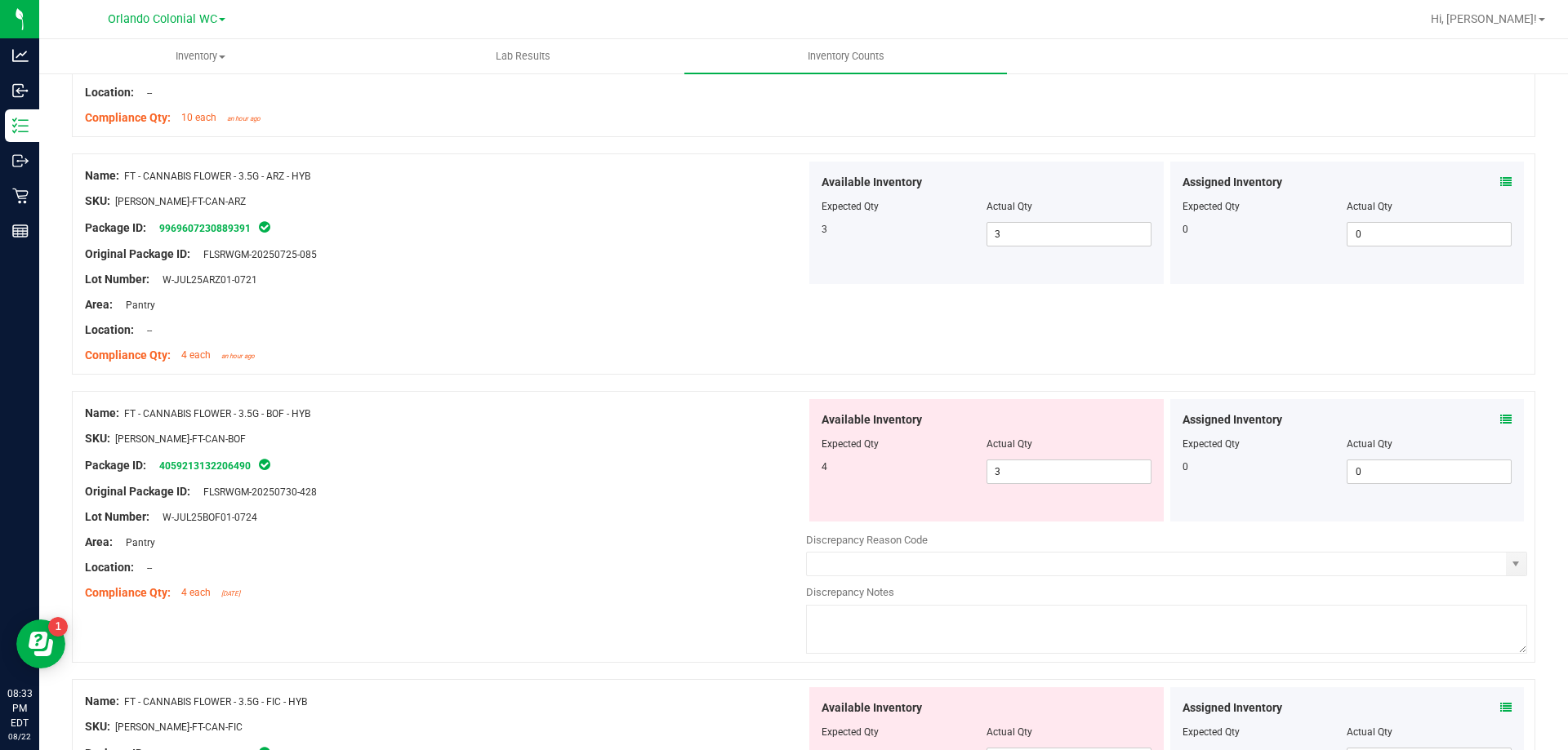
click at [1500, 418] on icon at bounding box center [1505, 419] width 11 height 11
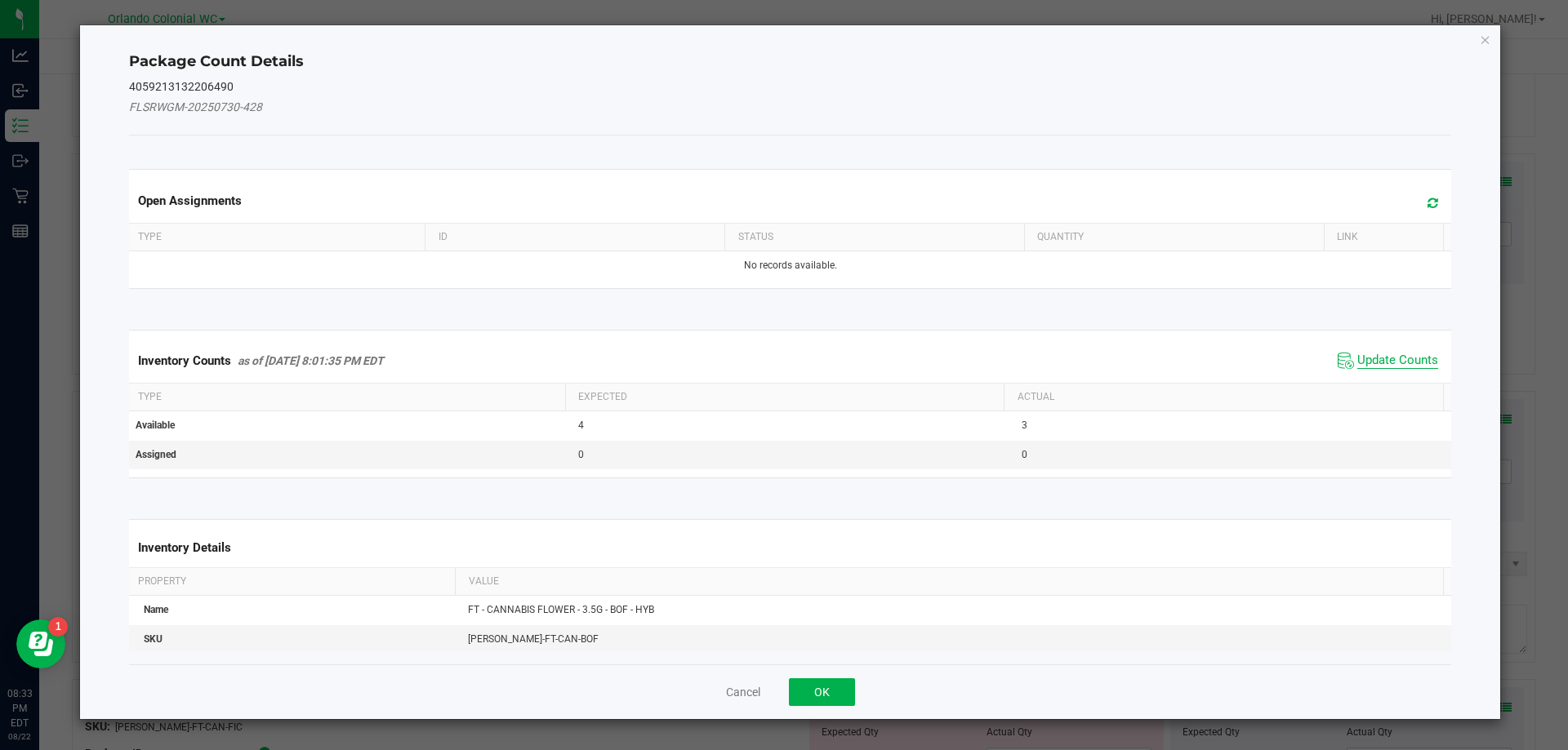
click at [1387, 356] on span "Update Counts" at bounding box center [1397, 361] width 81 height 17
click at [1385, 367] on span "Update Counts" at bounding box center [1397, 360] width 81 height 15
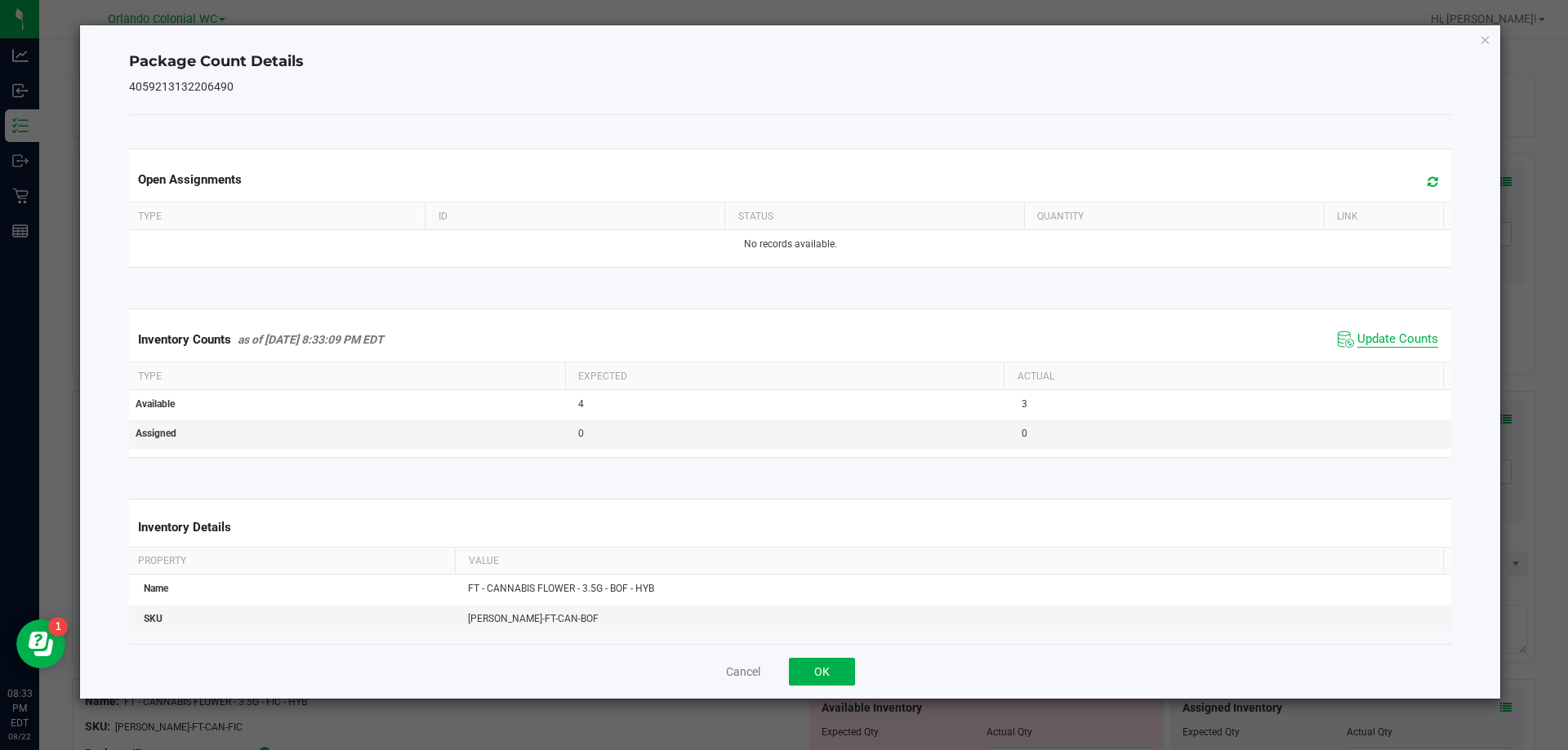
click at [1397, 347] on span "Update Counts" at bounding box center [1397, 340] width 81 height 17
click at [1397, 334] on span "Update Counts" at bounding box center [1397, 339] width 81 height 15
click at [1483, 39] on icon "Close" at bounding box center [1485, 39] width 11 height 19
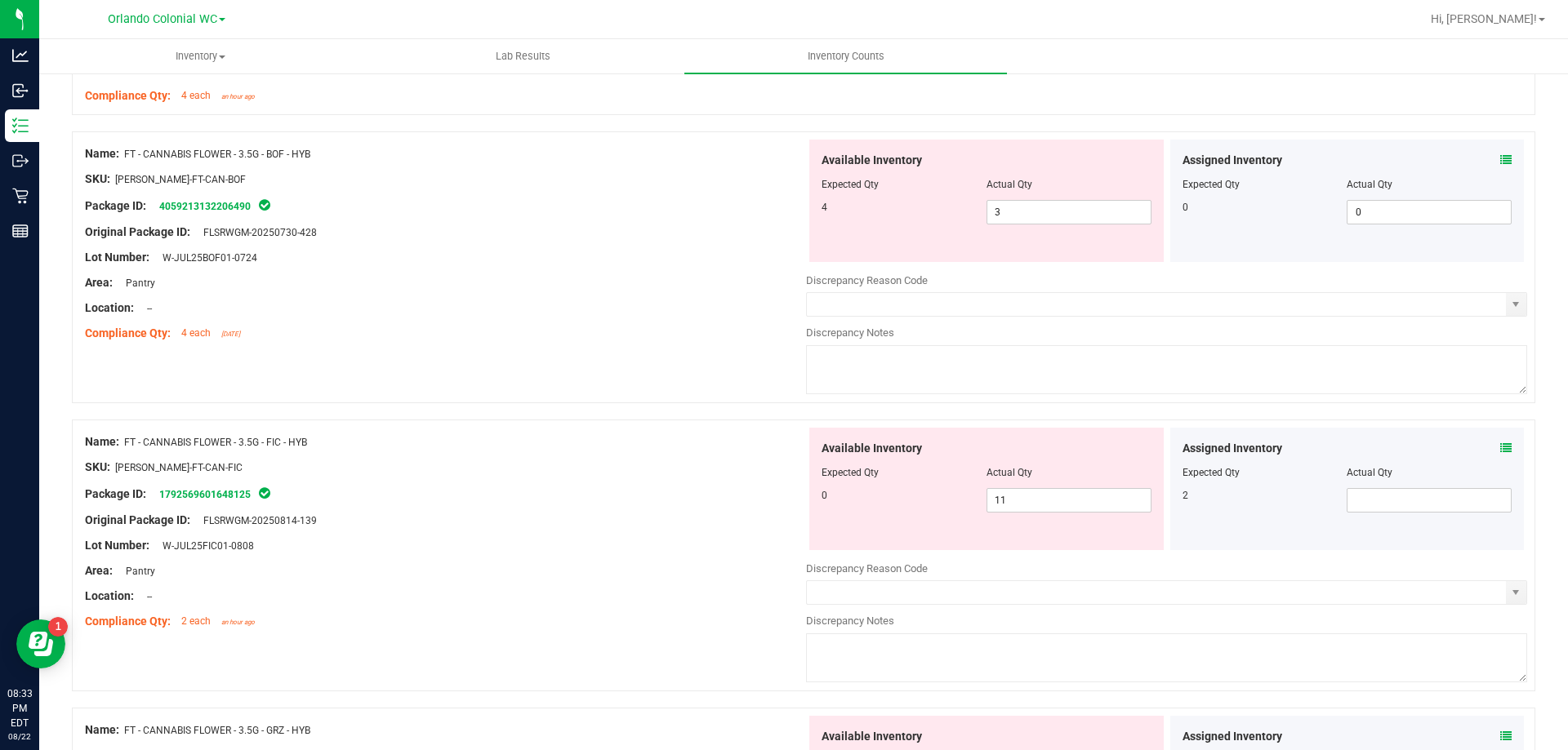
scroll to position [845, 0]
click at [1072, 214] on input "3" at bounding box center [1068, 214] width 163 height 23
type input "4"
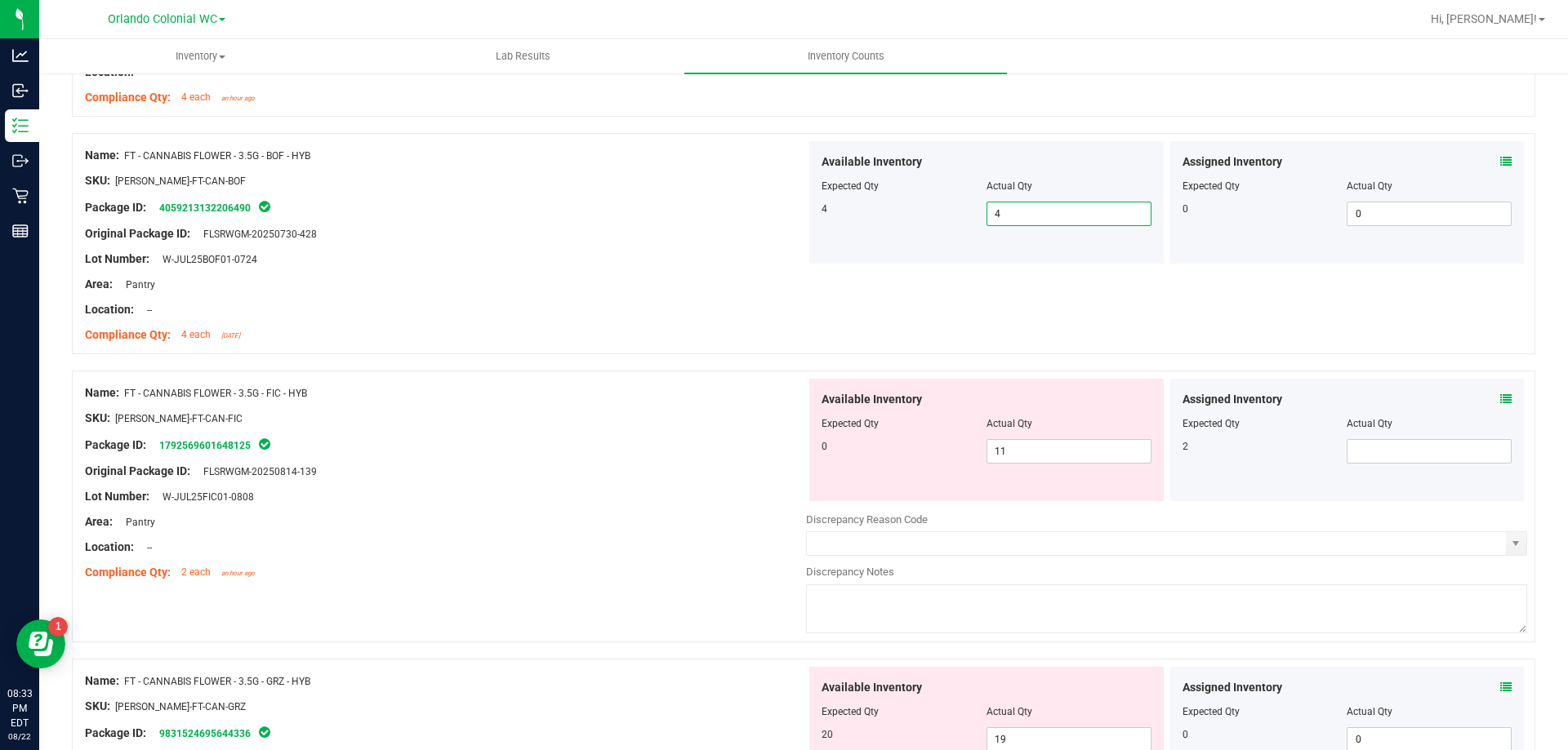
click at [563, 240] on div "Original Package ID: FLSRWGM-20250730-428" at bounding box center [445, 233] width 721 height 18
click at [1058, 451] on input "11" at bounding box center [1068, 451] width 163 height 23
type input "1"
click at [1500, 393] on icon at bounding box center [1505, 399] width 11 height 11
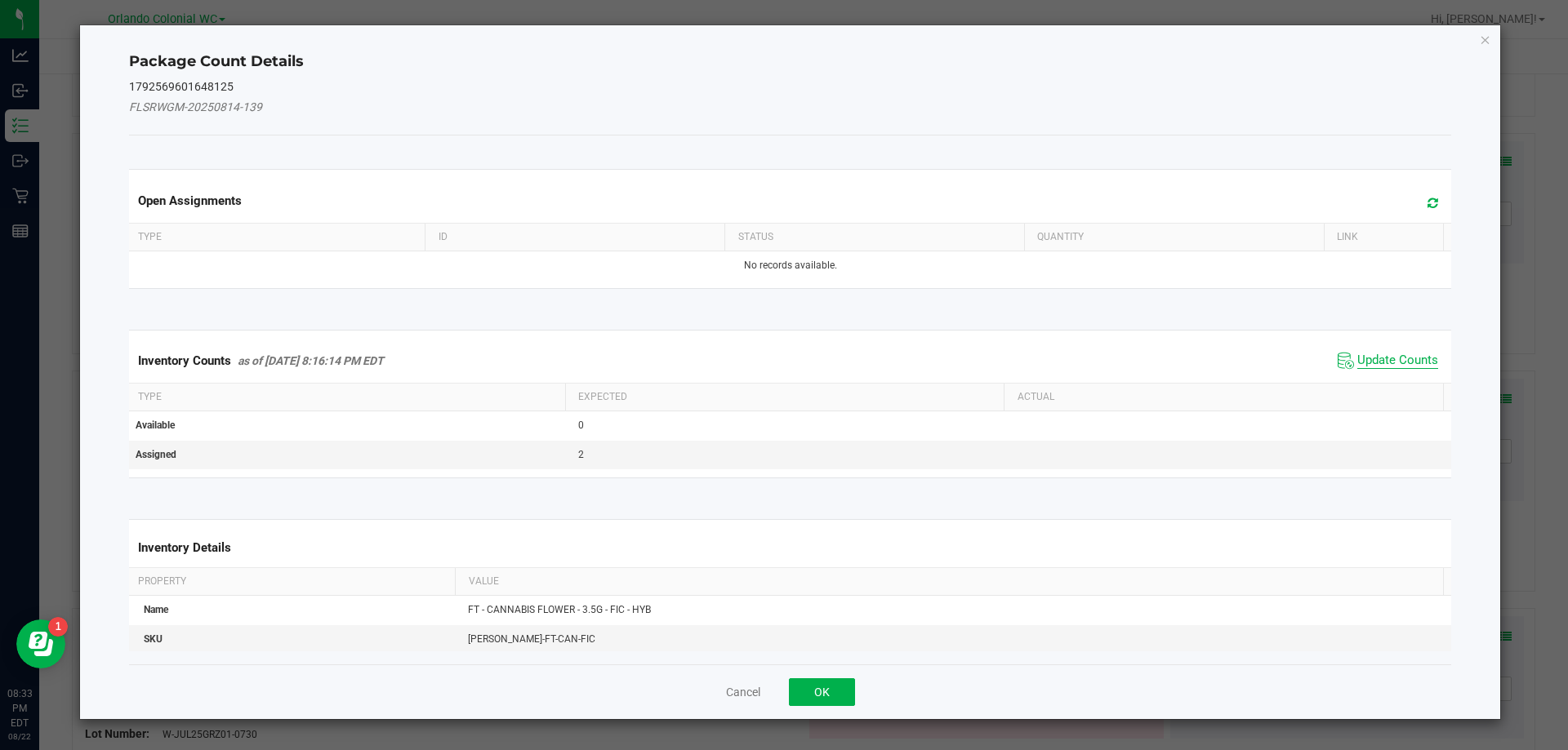
click at [1390, 364] on span "Update Counts" at bounding box center [1397, 361] width 81 height 17
click at [1397, 367] on span "Update Counts" at bounding box center [1397, 361] width 81 height 17
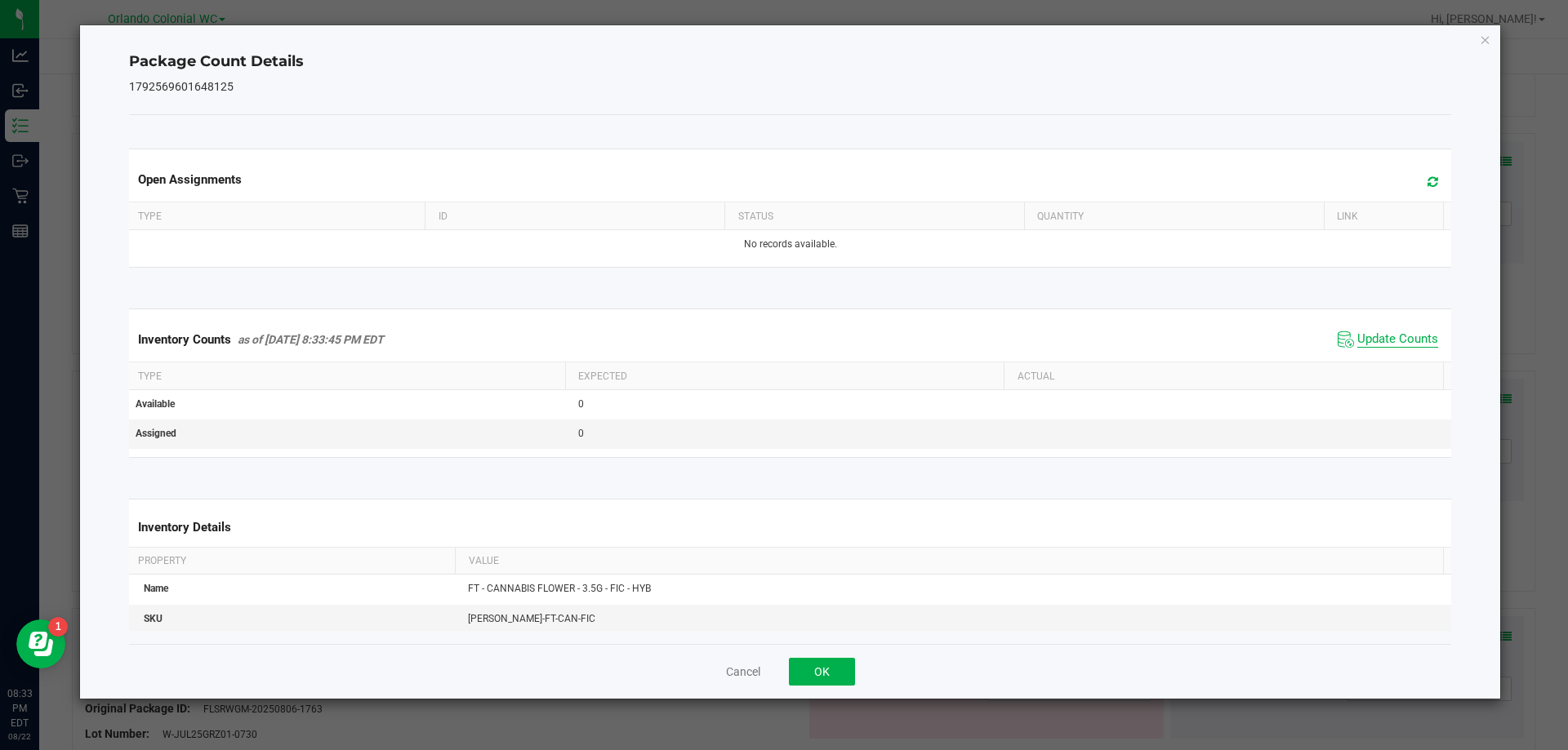
click at [1393, 347] on span "Update Counts" at bounding box center [1397, 340] width 81 height 17
click at [1394, 346] on span "Update Counts" at bounding box center [1397, 339] width 81 height 15
click at [1489, 39] on icon "Close" at bounding box center [1485, 39] width 11 height 19
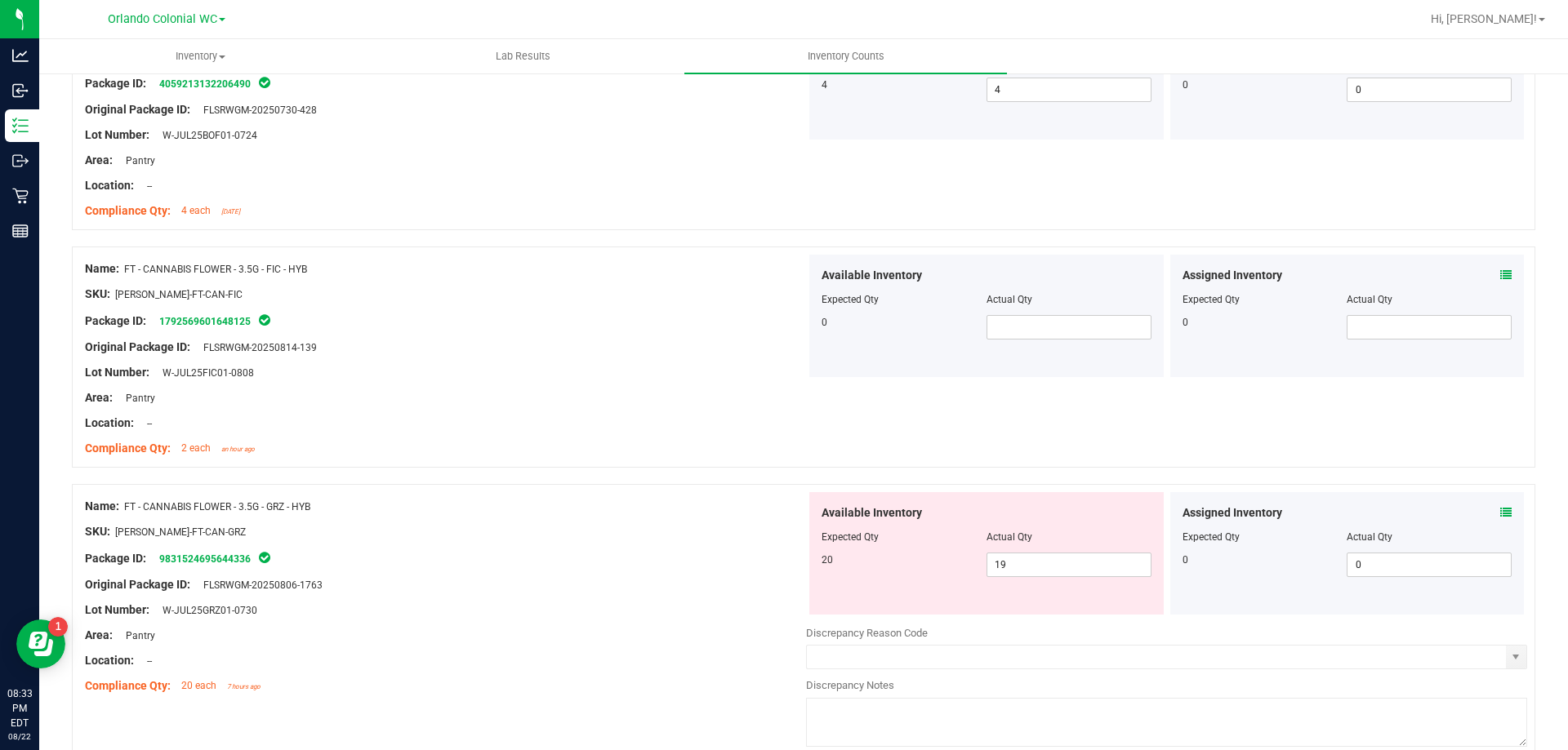
scroll to position [1071, 0]
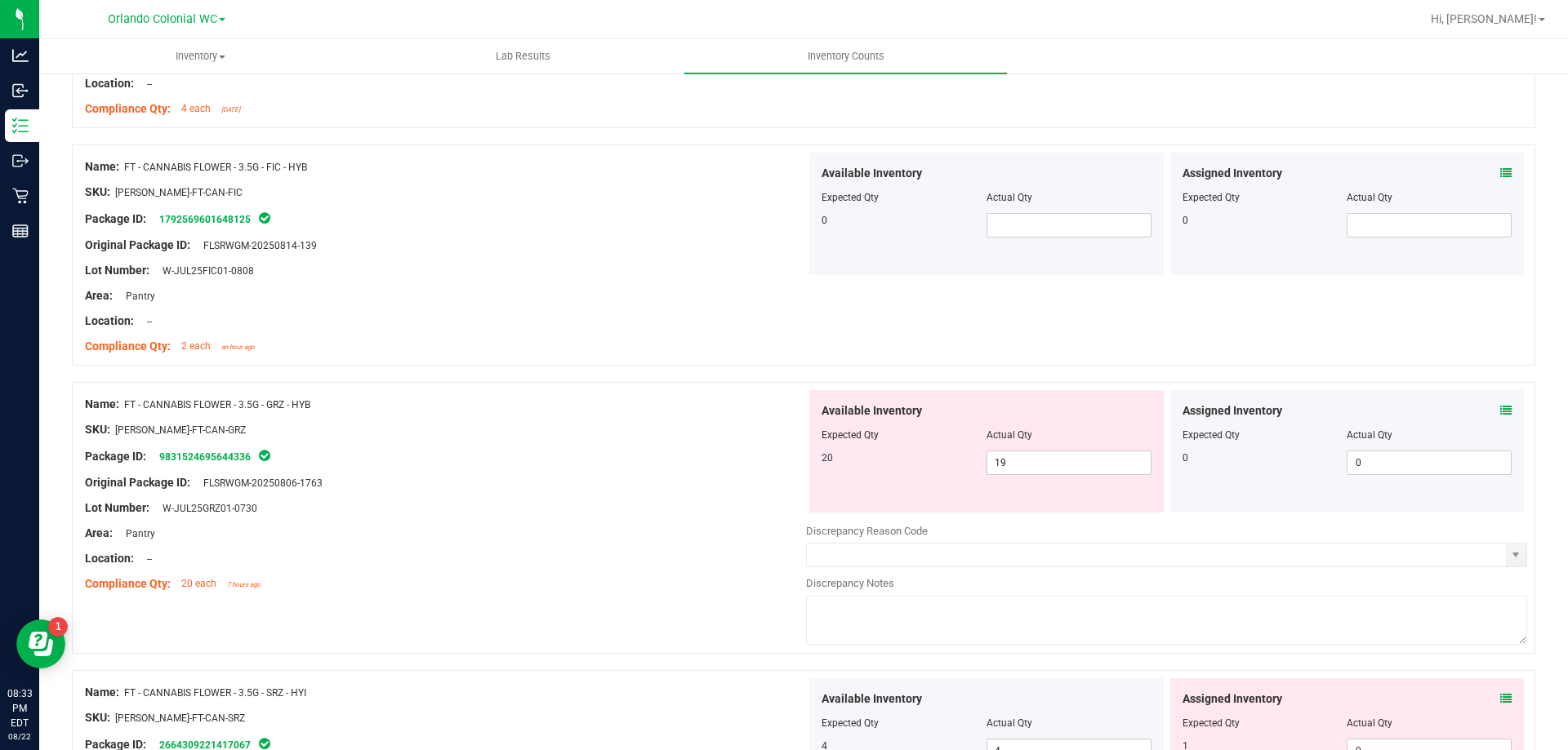
click at [1500, 410] on icon at bounding box center [1505, 410] width 11 height 11
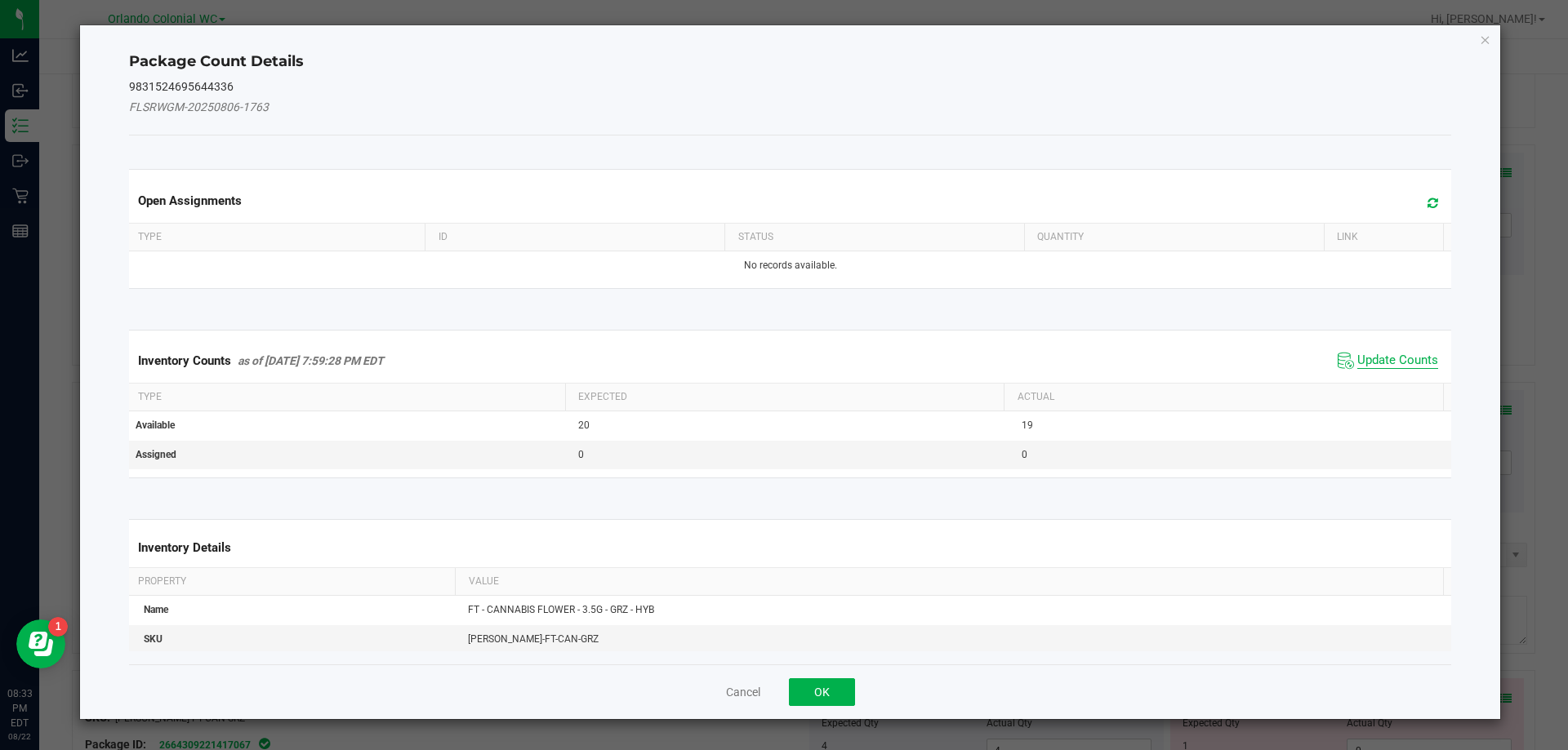
click at [1373, 362] on span "Update Counts" at bounding box center [1397, 361] width 81 height 17
click at [1385, 367] on span "Update Counts" at bounding box center [1397, 360] width 81 height 15
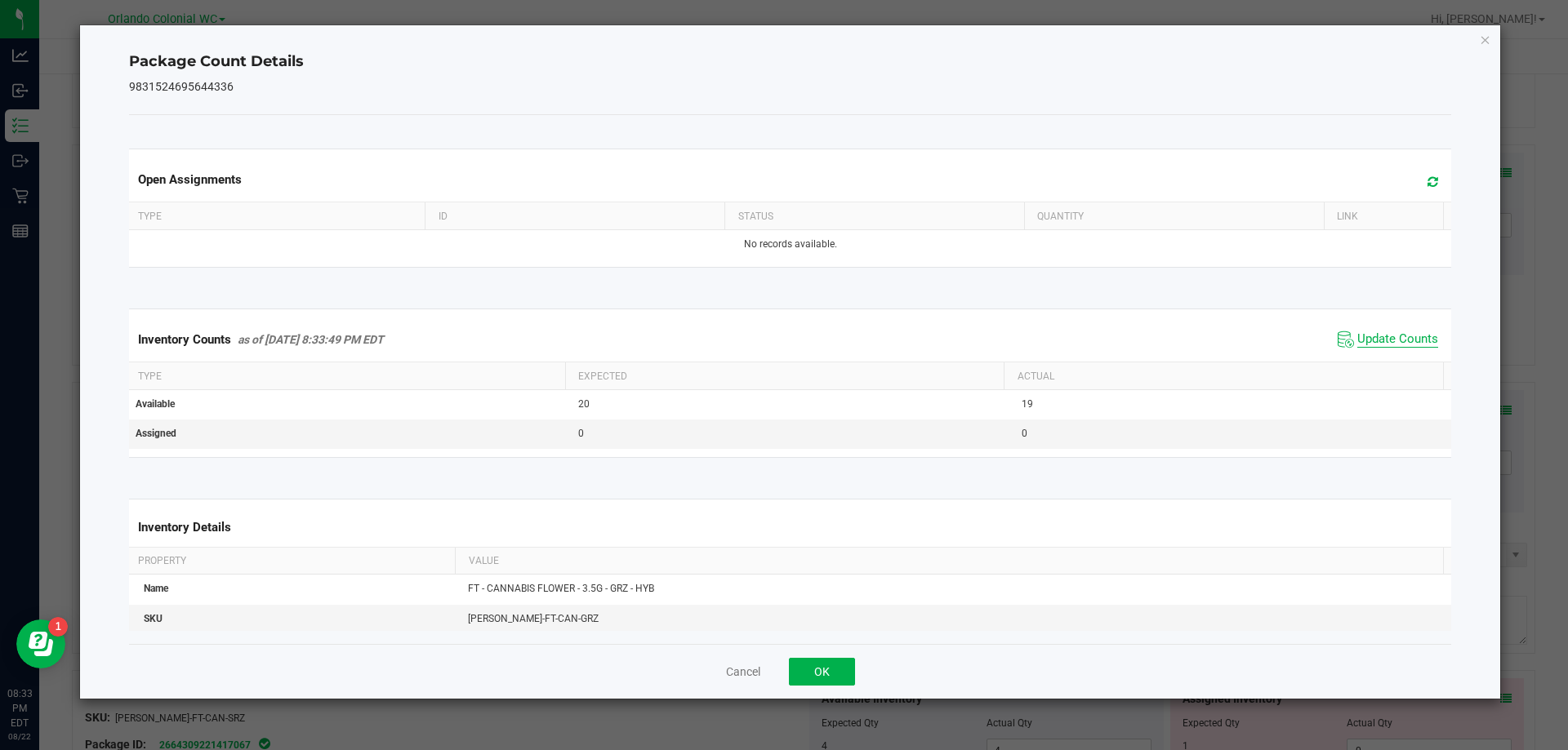
click at [1405, 347] on span "Update Counts" at bounding box center [1397, 340] width 81 height 17
click at [1402, 346] on span "Update Counts" at bounding box center [1397, 340] width 81 height 17
click at [1486, 38] on icon "Close" at bounding box center [1485, 39] width 11 height 19
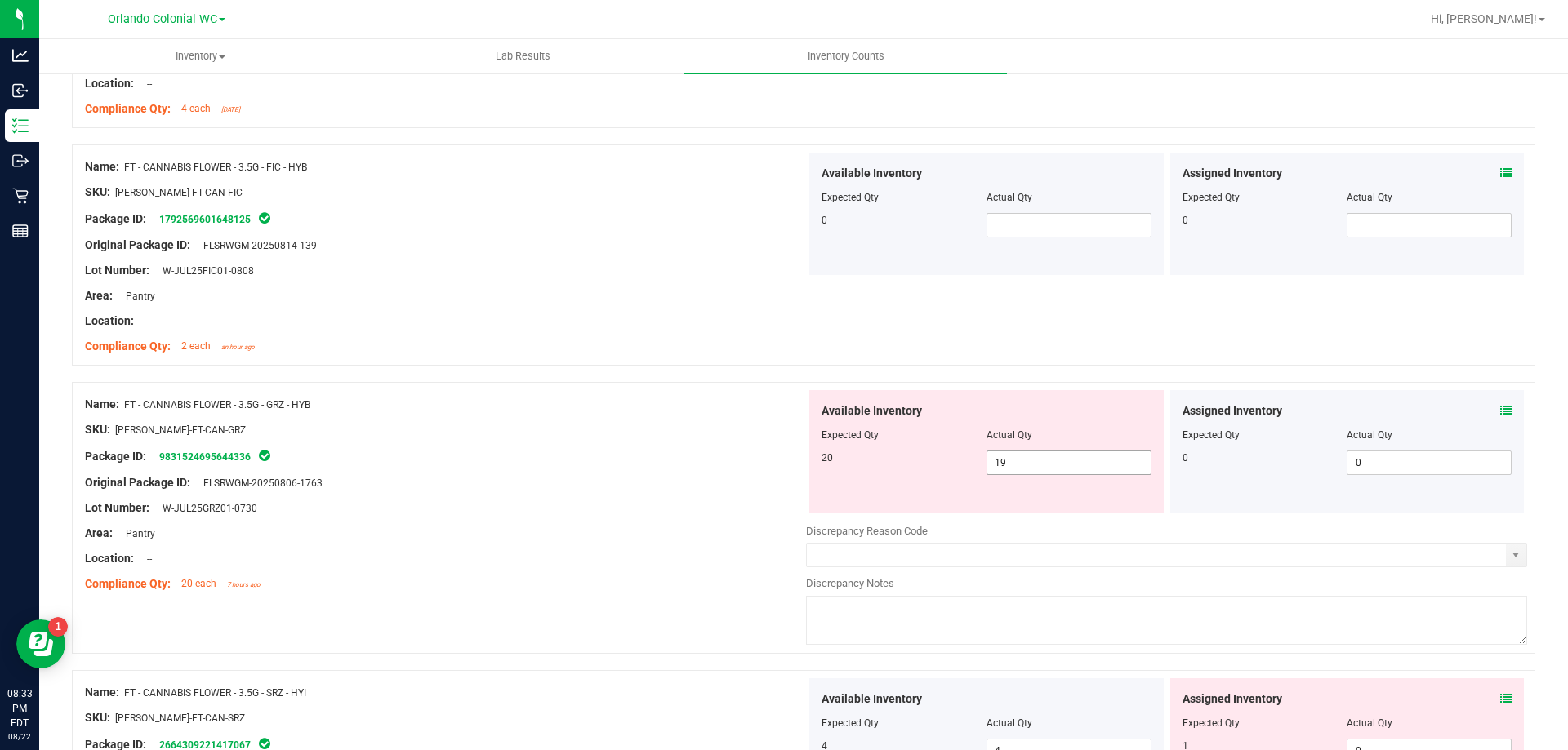
click at [1082, 459] on input "19" at bounding box center [1068, 463] width 163 height 23
click at [571, 457] on div "Package ID: 9831524695644336" at bounding box center [445, 456] width 721 height 19
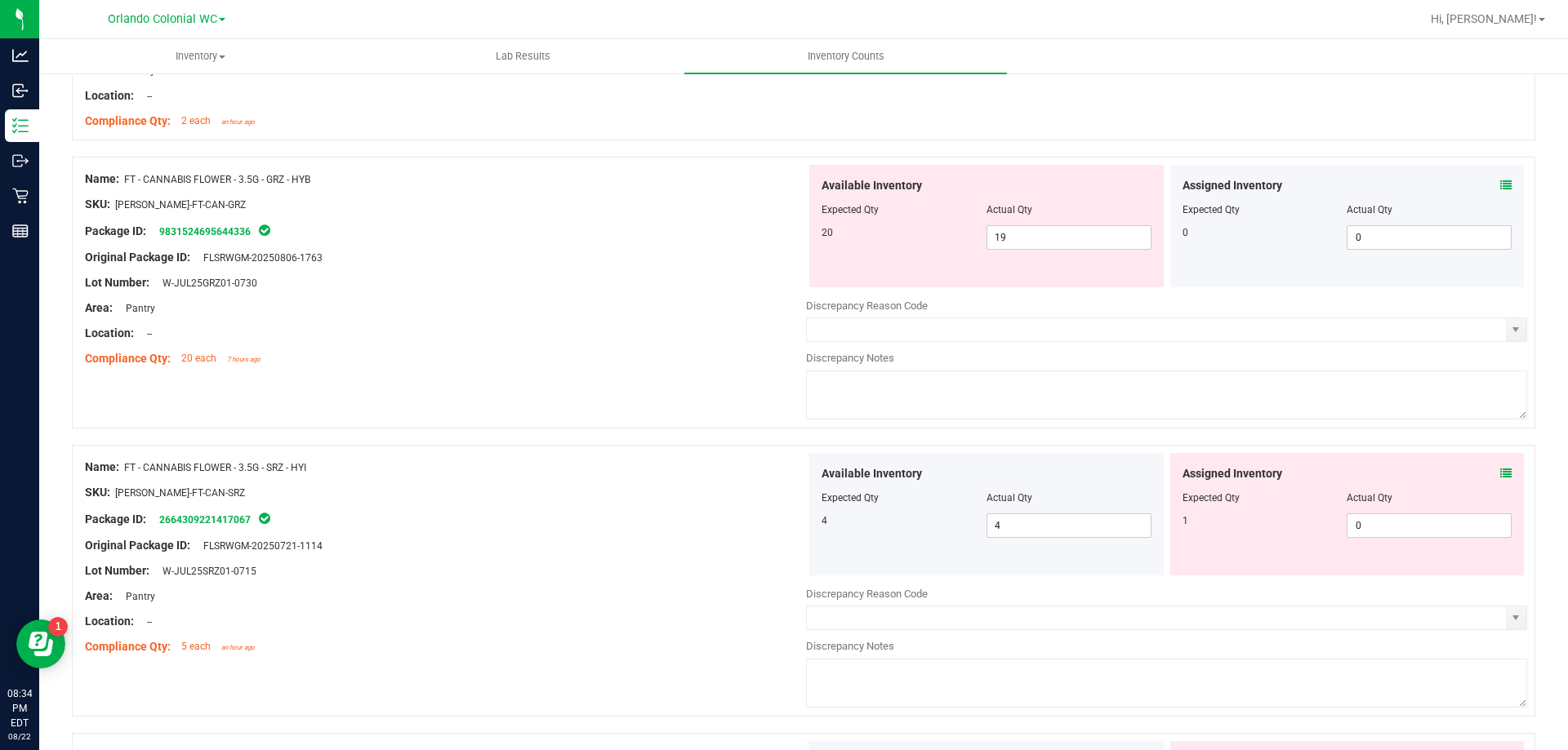
scroll to position [1409, 0]
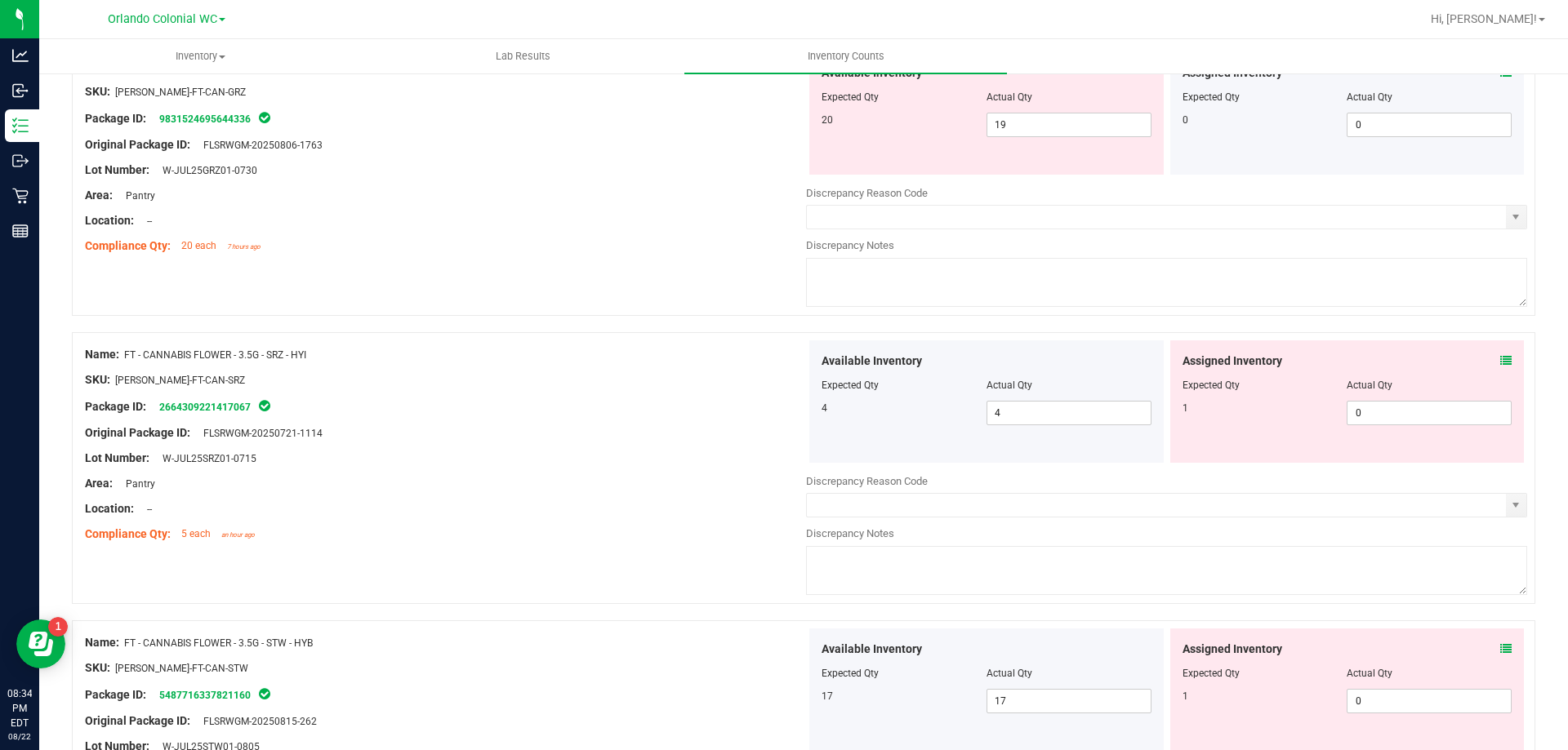
click at [1500, 357] on icon at bounding box center [1505, 360] width 11 height 11
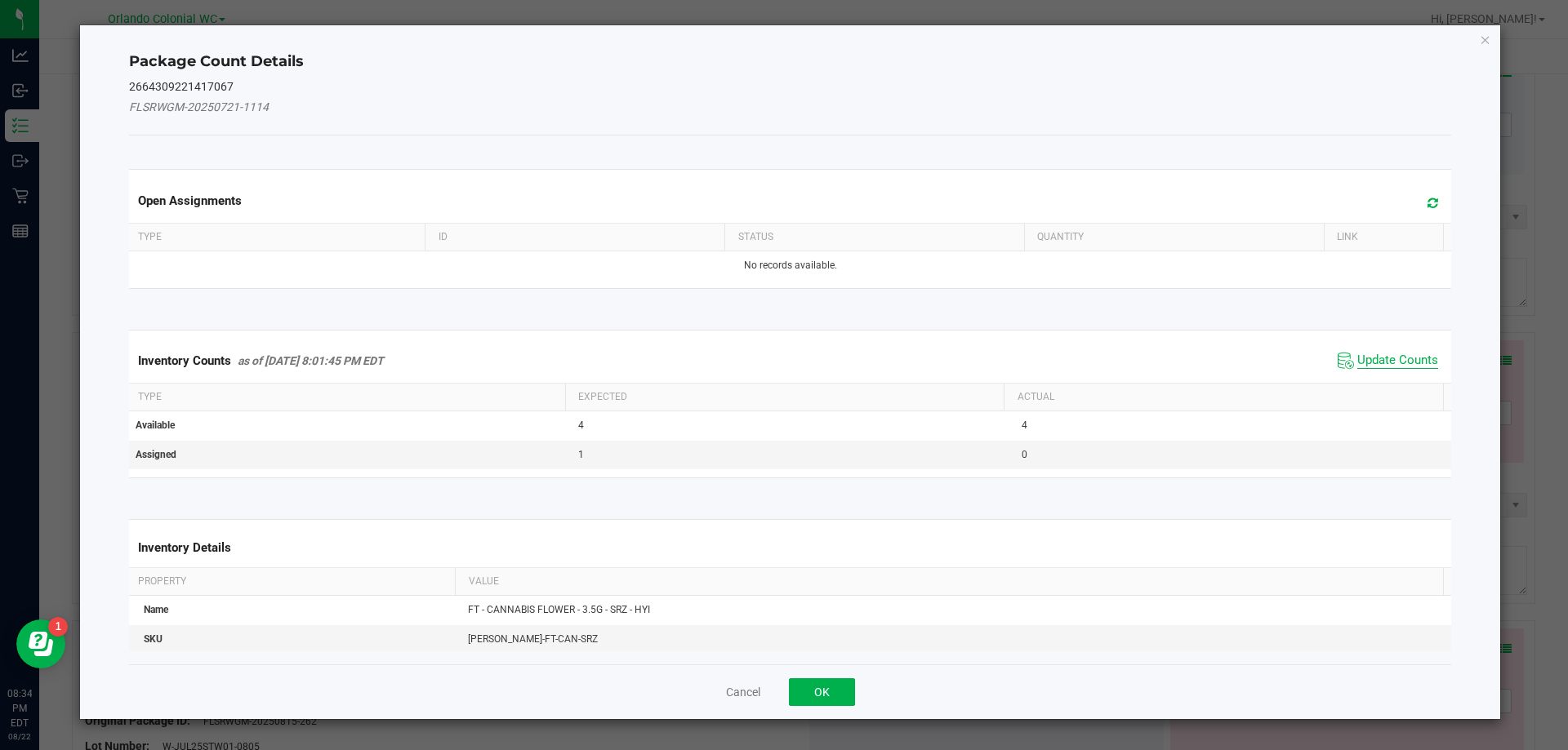
click at [1366, 362] on span "Update Counts" at bounding box center [1397, 361] width 81 height 17
click at [1397, 353] on span "Update Counts" at bounding box center [1397, 360] width 81 height 15
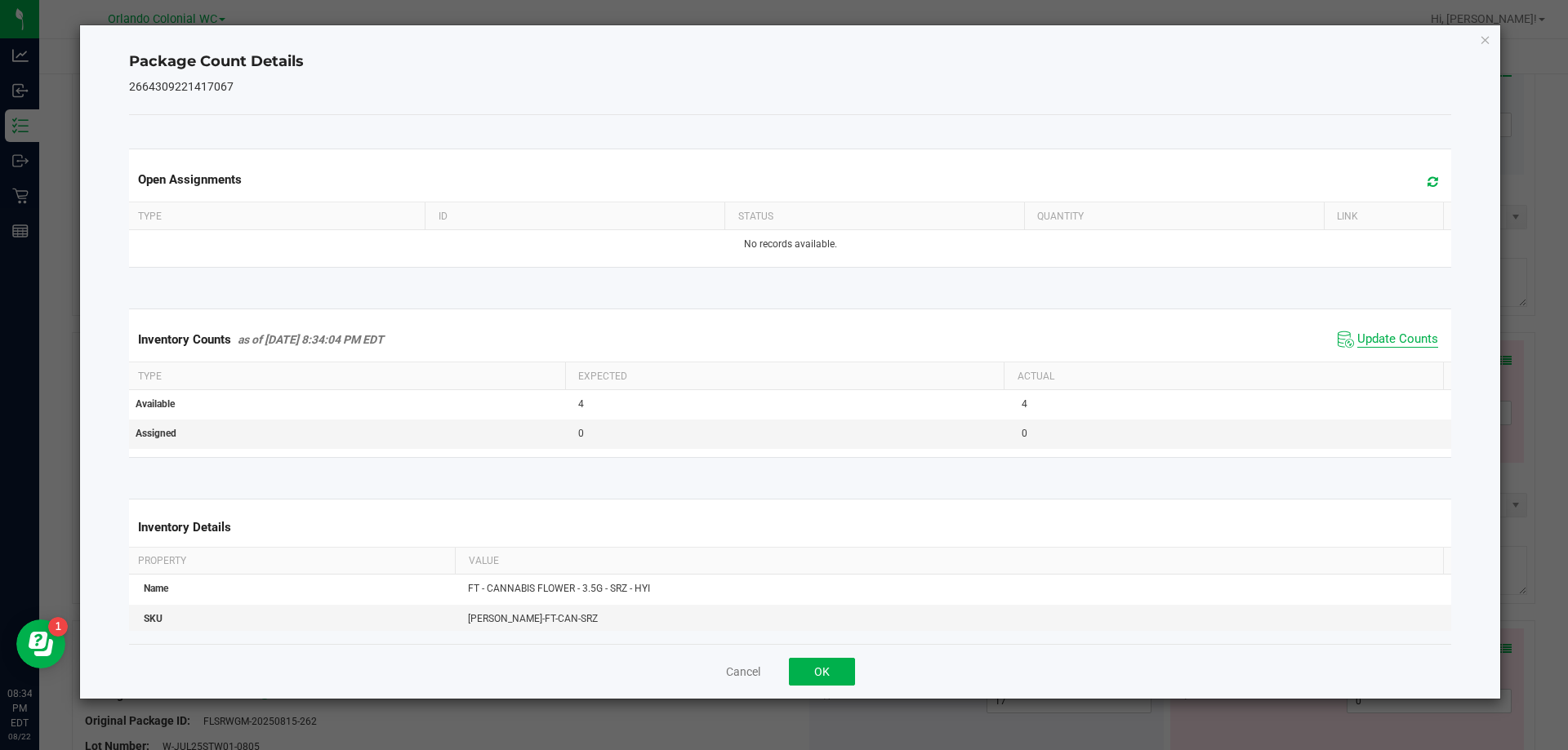
click at [1400, 347] on span "Update Counts" at bounding box center [1397, 340] width 81 height 17
click at [1395, 362] on th "Actual" at bounding box center [1223, 376] width 440 height 28
click at [1483, 33] on icon "Close" at bounding box center [1485, 39] width 11 height 19
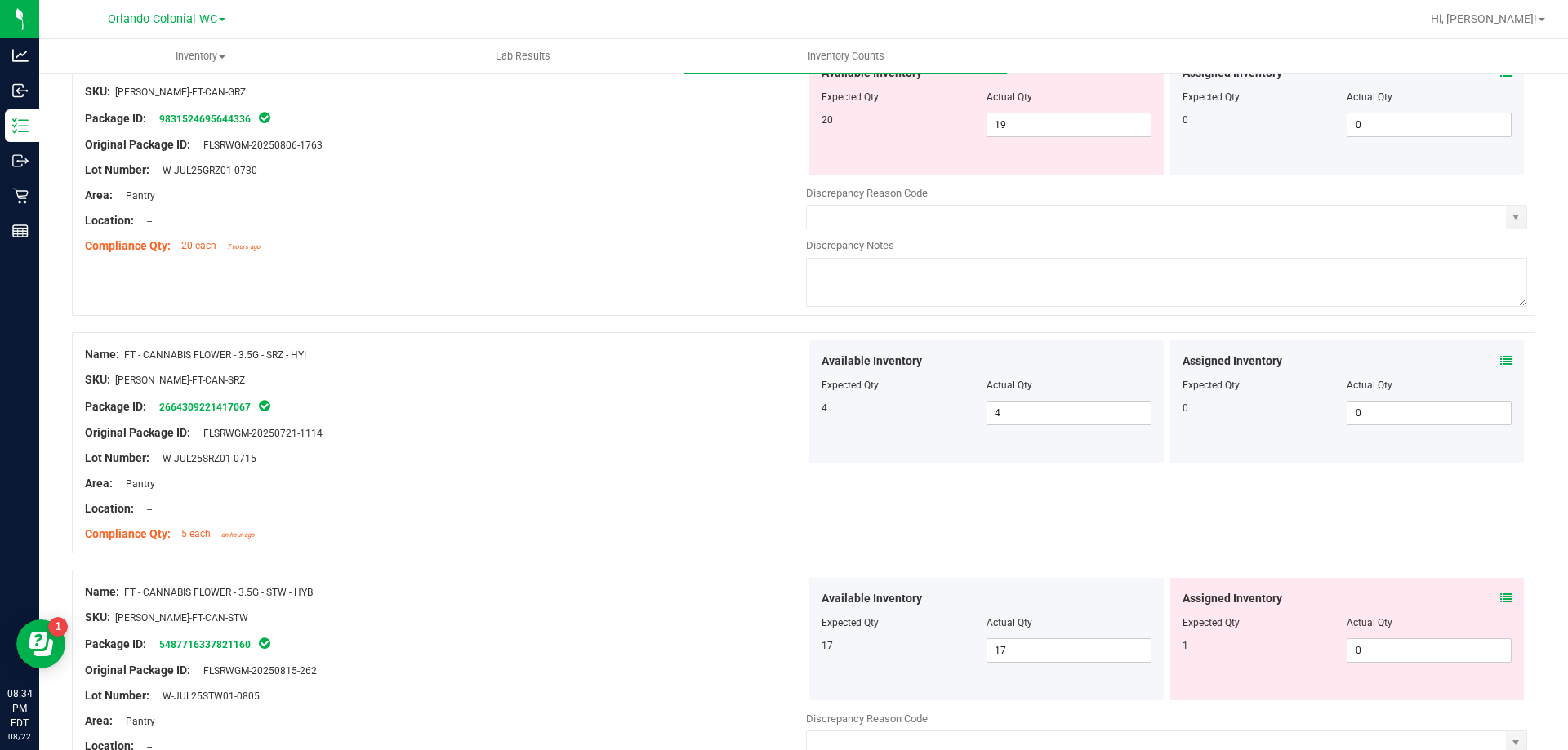
click at [1500, 599] on icon at bounding box center [1505, 598] width 11 height 11
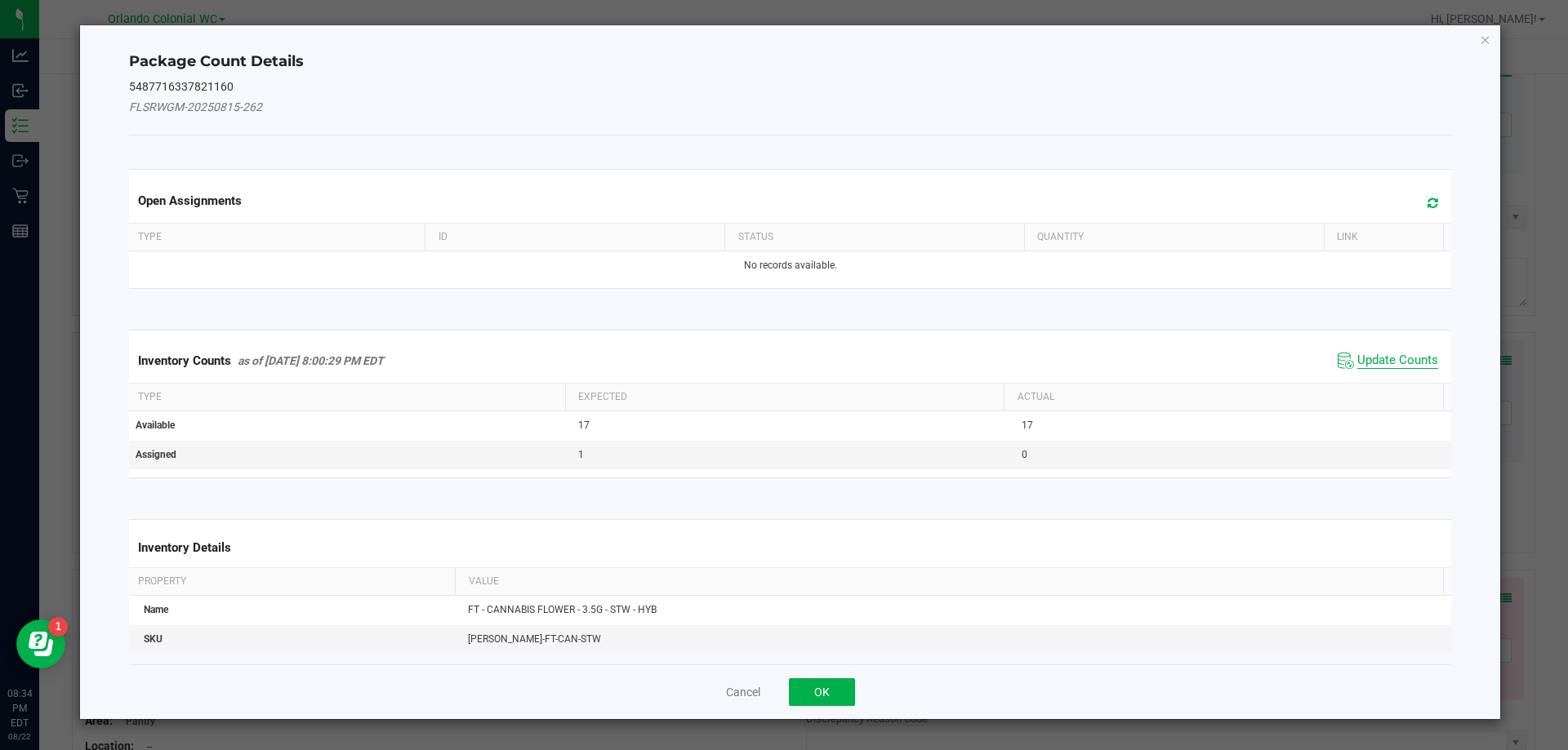
click at [1376, 358] on span "Update Counts" at bounding box center [1397, 361] width 81 height 17
click at [1384, 367] on span "Update Counts" at bounding box center [1397, 360] width 81 height 15
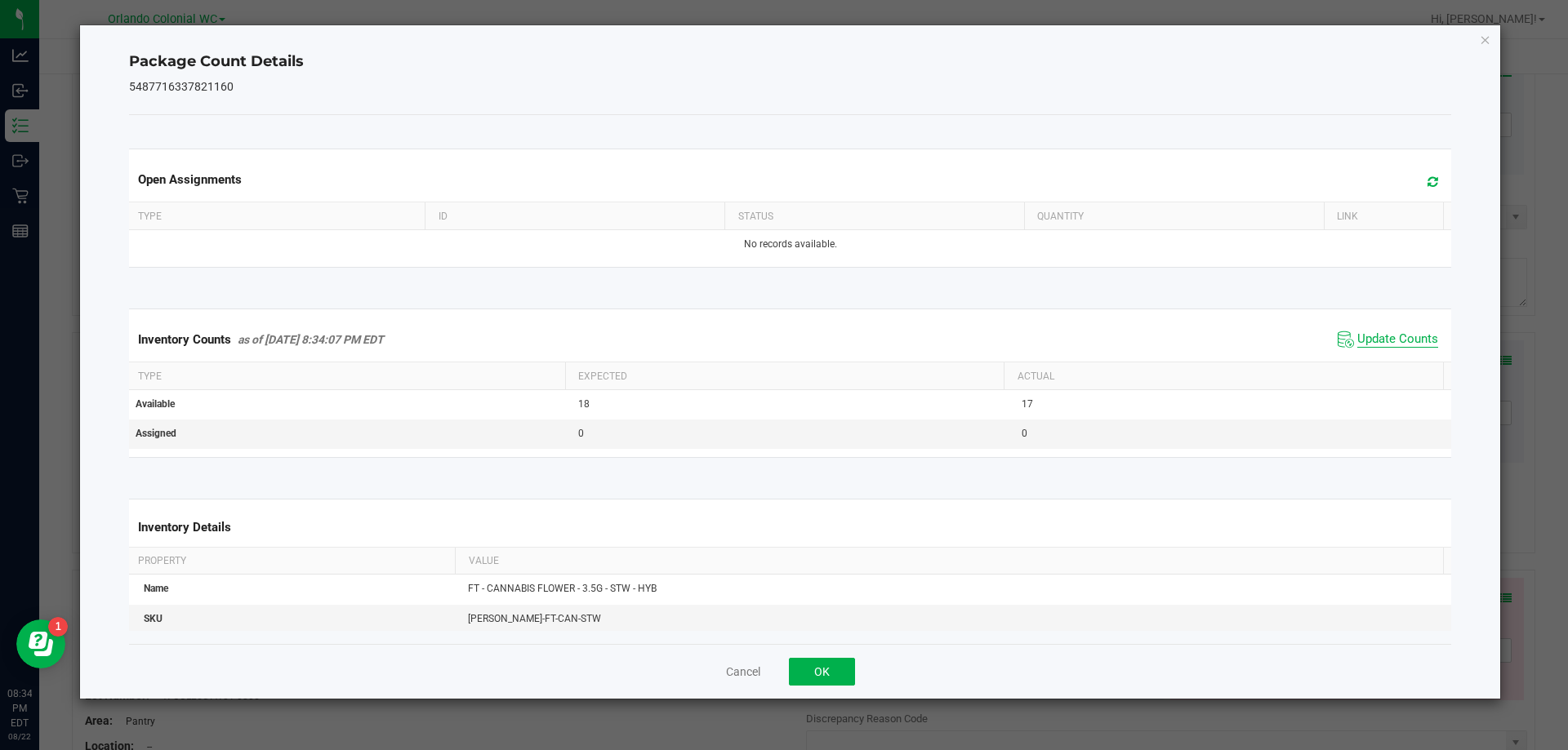
click at [1383, 347] on span "Update Counts" at bounding box center [1397, 340] width 81 height 17
click at [1392, 346] on span "Update Counts" at bounding box center [1397, 340] width 81 height 17
click at [1486, 40] on icon "Close" at bounding box center [1485, 39] width 11 height 19
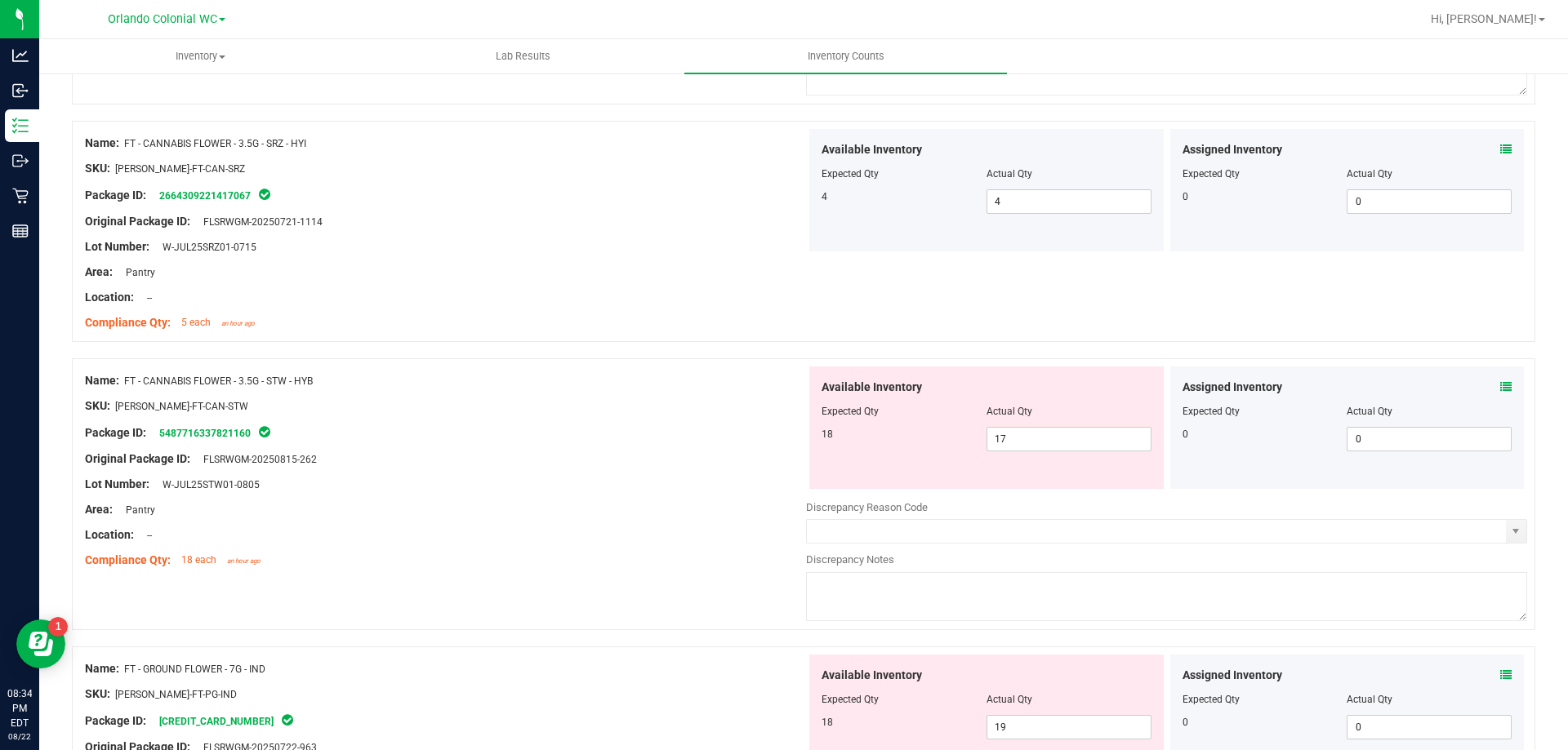
scroll to position [1656, 0]
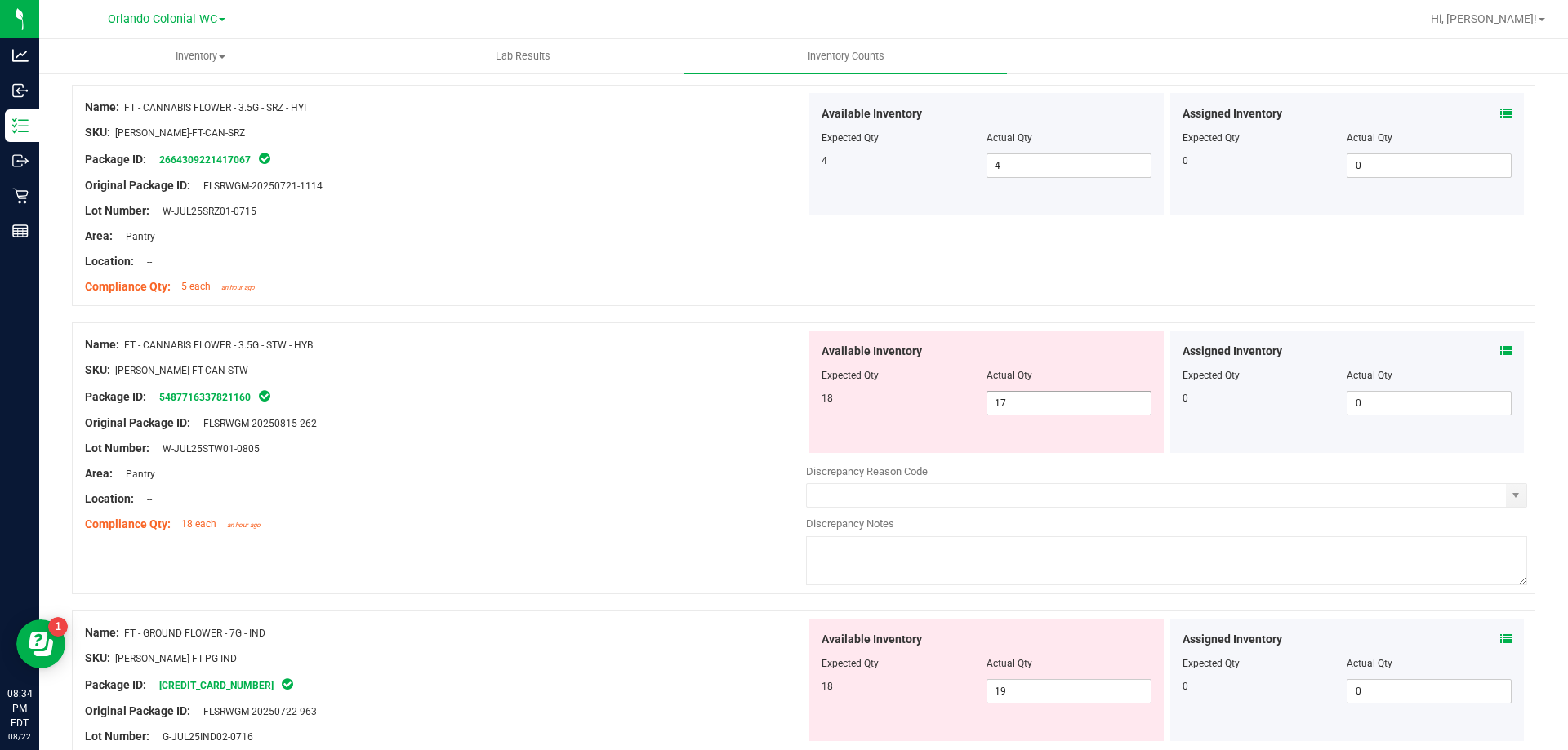
click at [1069, 399] on input "17" at bounding box center [1068, 403] width 163 height 23
click at [1009, 406] on input "17" at bounding box center [1068, 403] width 163 height 23
type input "18"
click at [590, 404] on div "Package ID: 5487716337821160" at bounding box center [445, 396] width 721 height 19
type input "18"
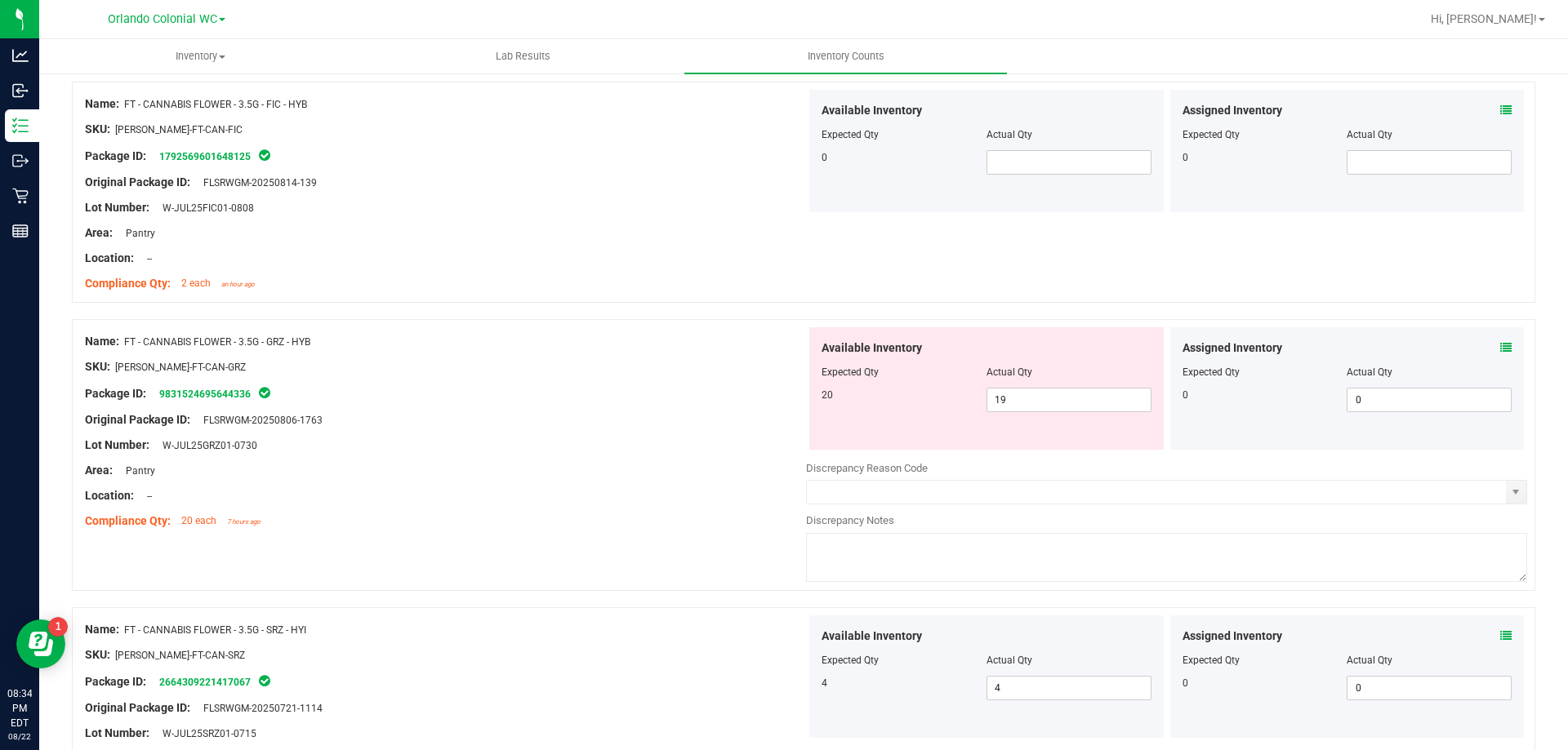
scroll to position [1135, 0]
click at [1041, 402] on input "19" at bounding box center [1068, 398] width 163 height 23
type input "1"
type input "20"
click at [537, 422] on div "Original Package ID: FLSRWGM-20250806-1763" at bounding box center [445, 418] width 721 height 18
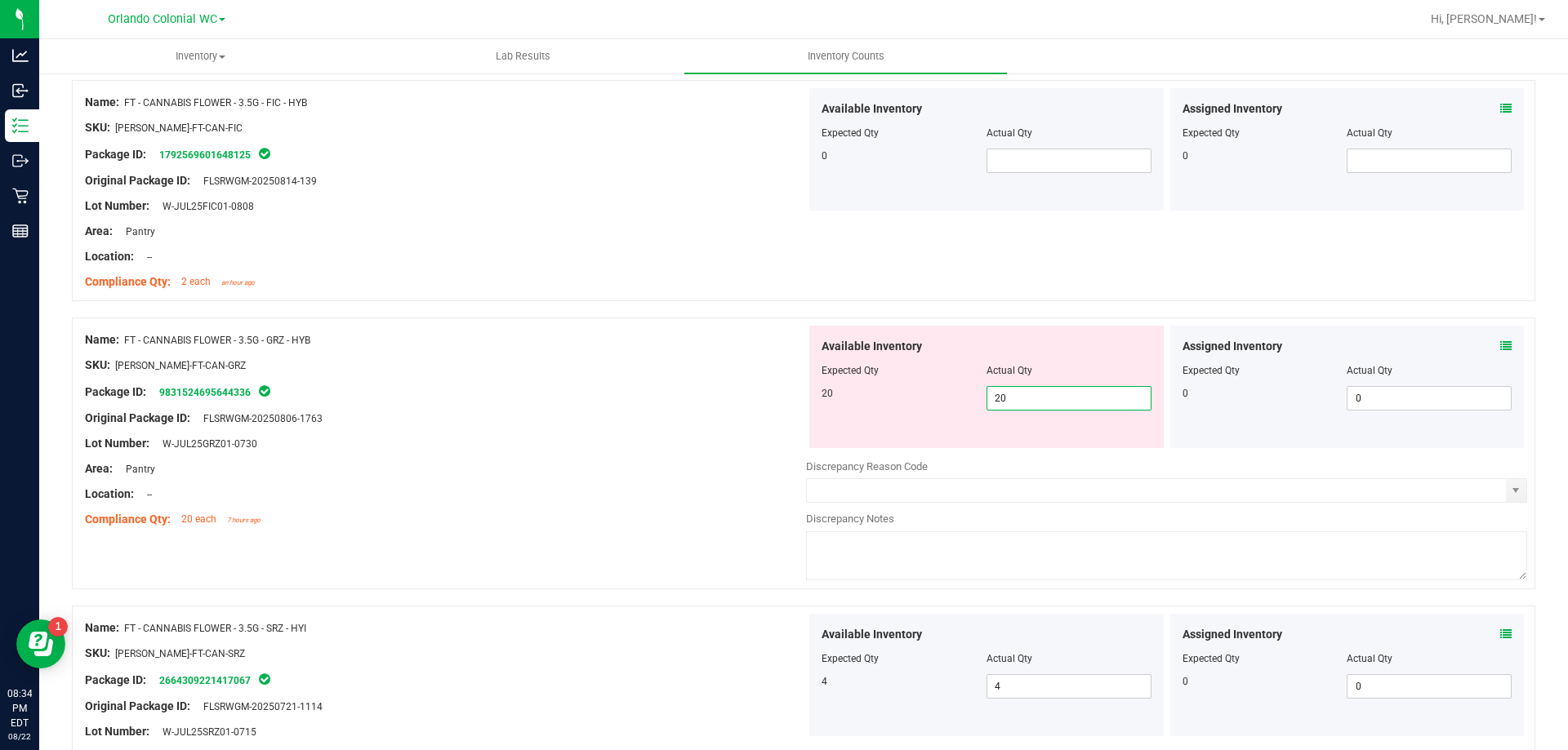
type input "20"
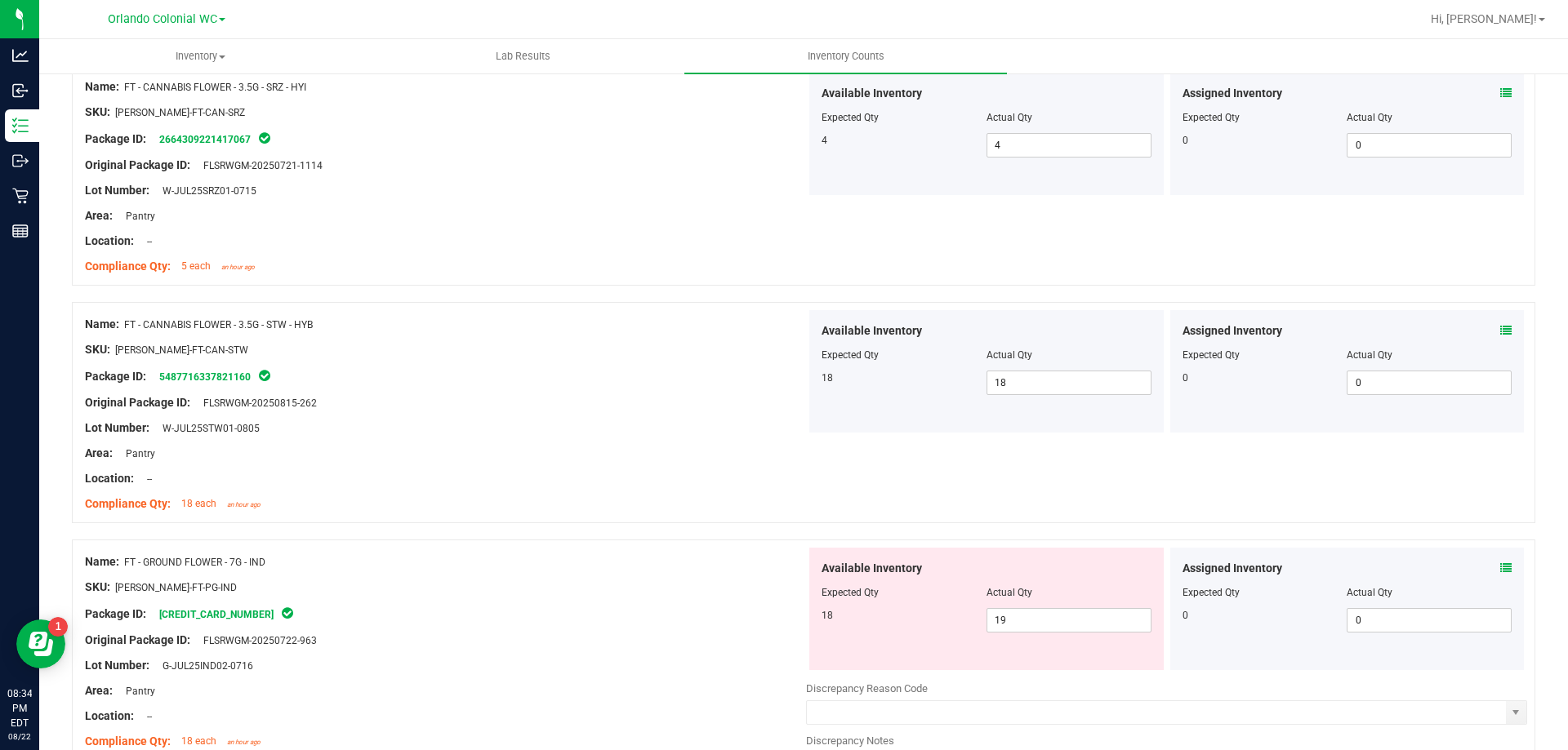
scroll to position [1615, 0]
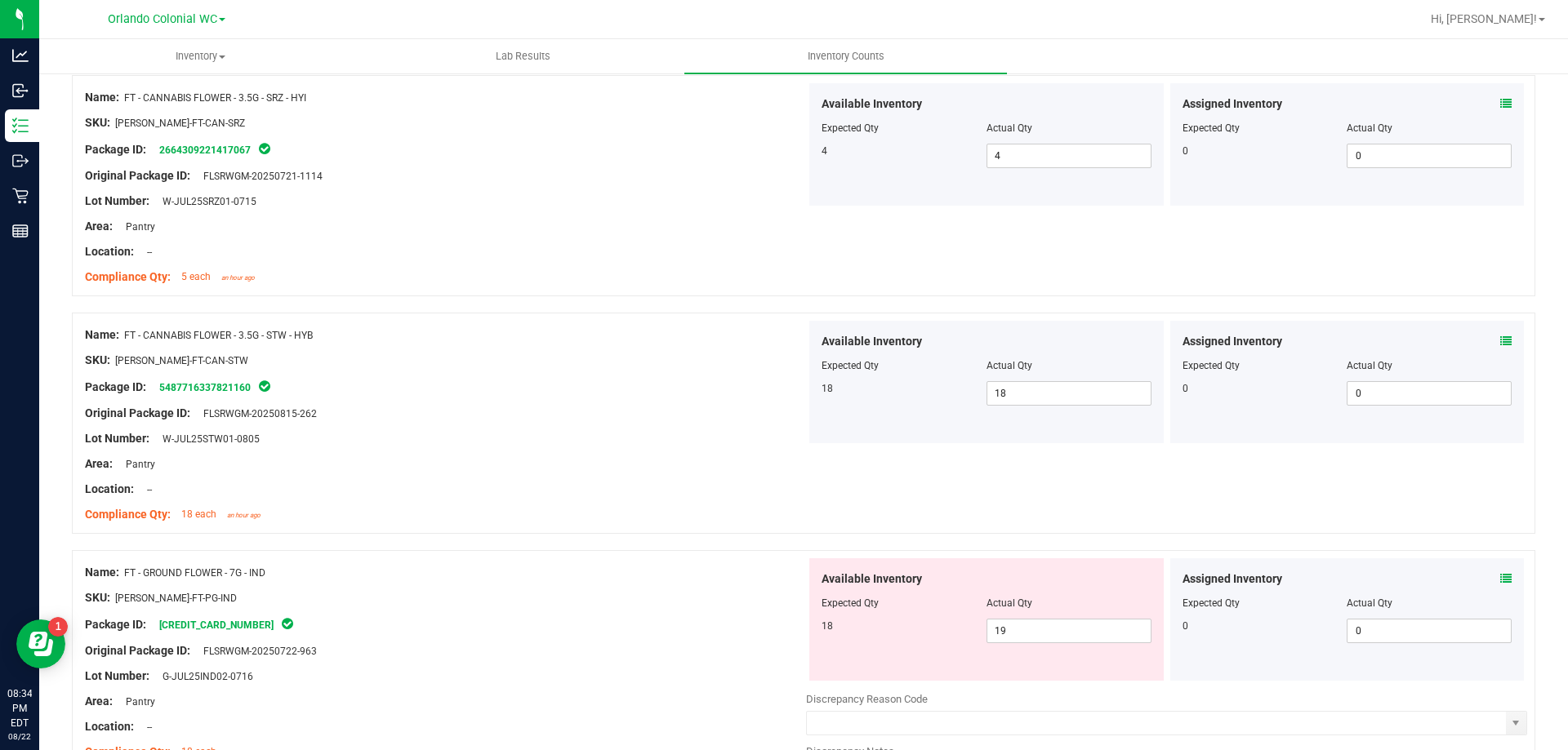
click at [561, 588] on div at bounding box center [445, 585] width 721 height 8
click at [1500, 578] on icon at bounding box center [1505, 579] width 11 height 11
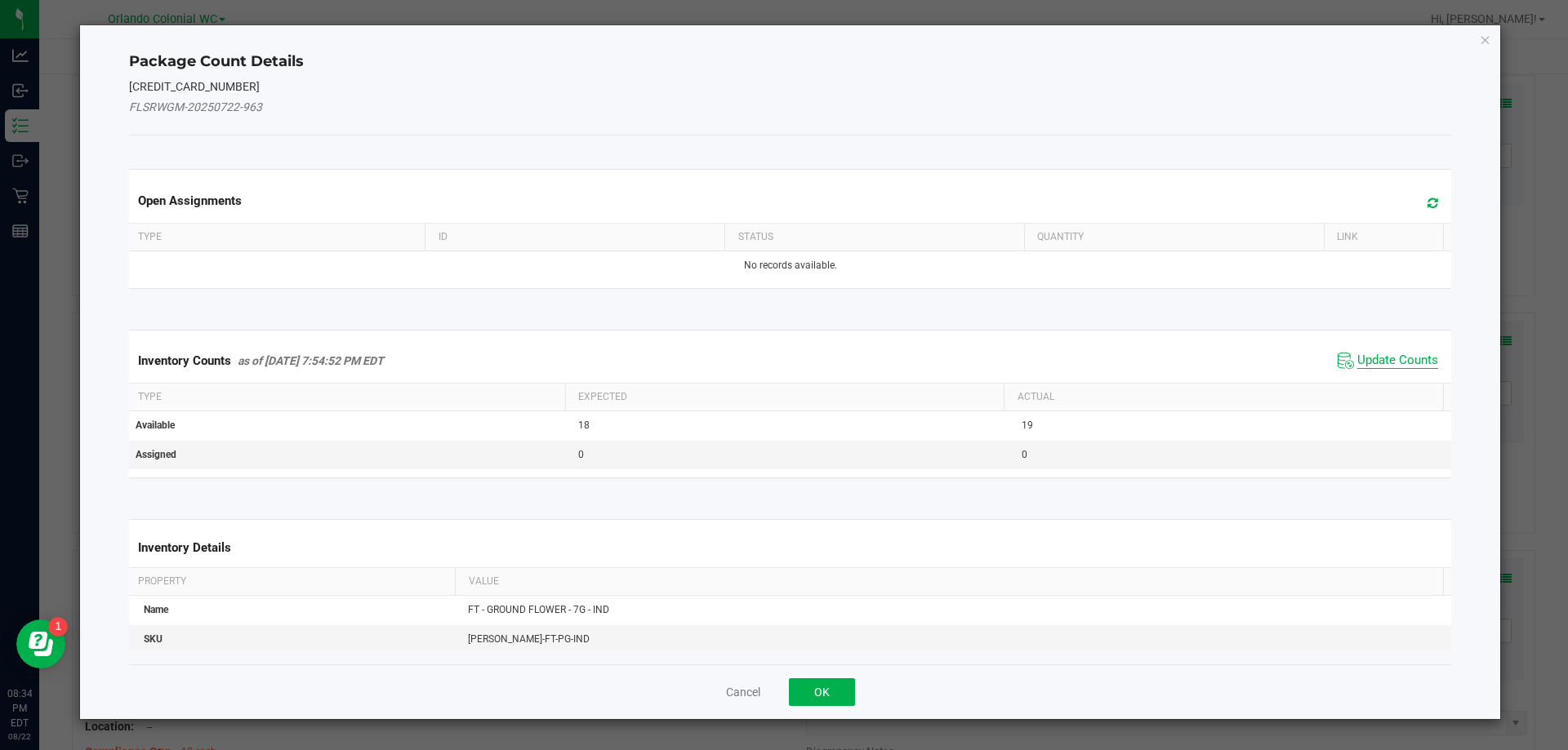
click at [1374, 362] on span "Update Counts" at bounding box center [1397, 361] width 81 height 17
click at [1385, 367] on span "Update Counts" at bounding box center [1397, 361] width 81 height 17
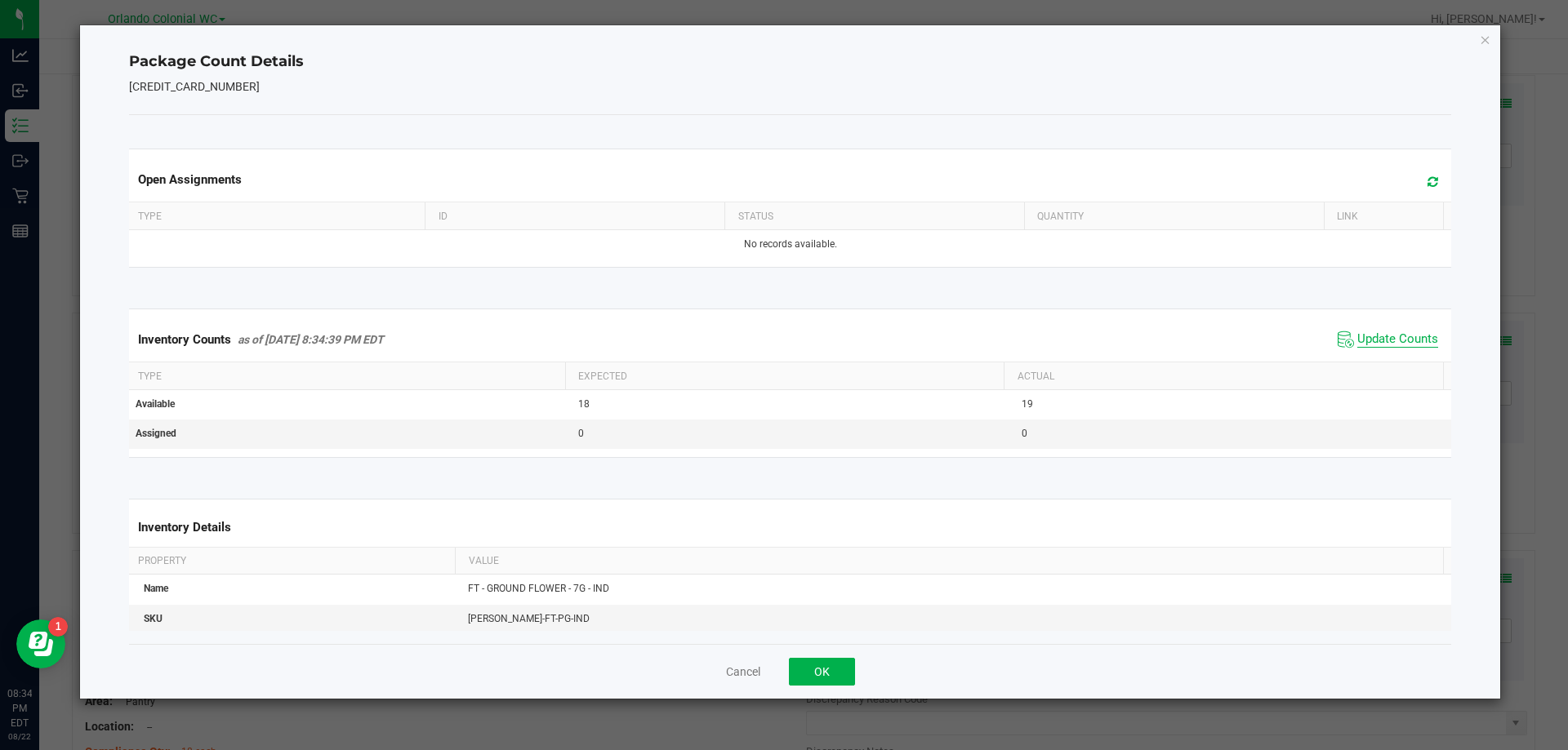
click at [1387, 347] on span "Update Counts" at bounding box center [1397, 340] width 81 height 17
click at [1482, 40] on icon "Close" at bounding box center [1485, 39] width 11 height 19
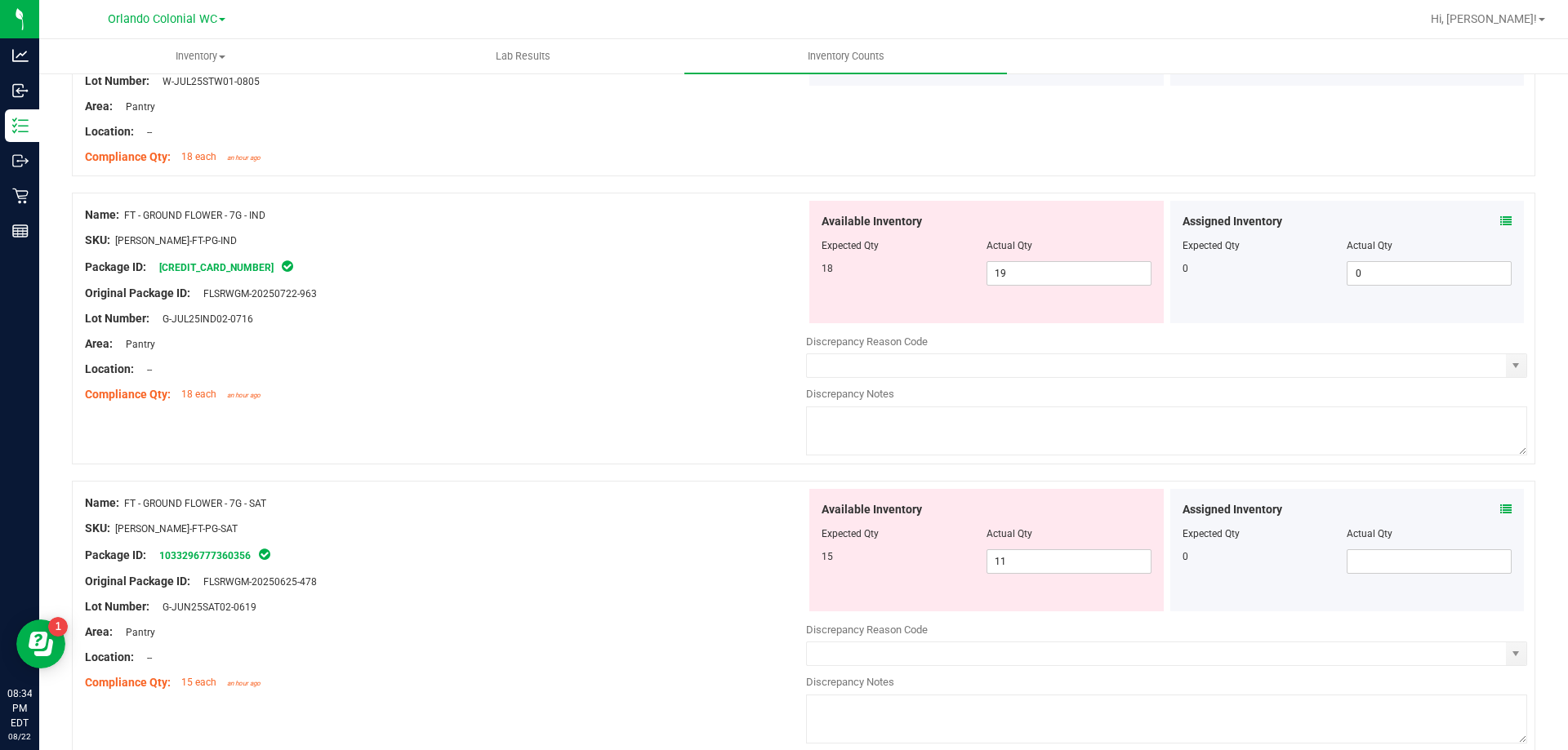
scroll to position [1974, 0]
click at [1500, 223] on icon at bounding box center [1505, 220] width 11 height 11
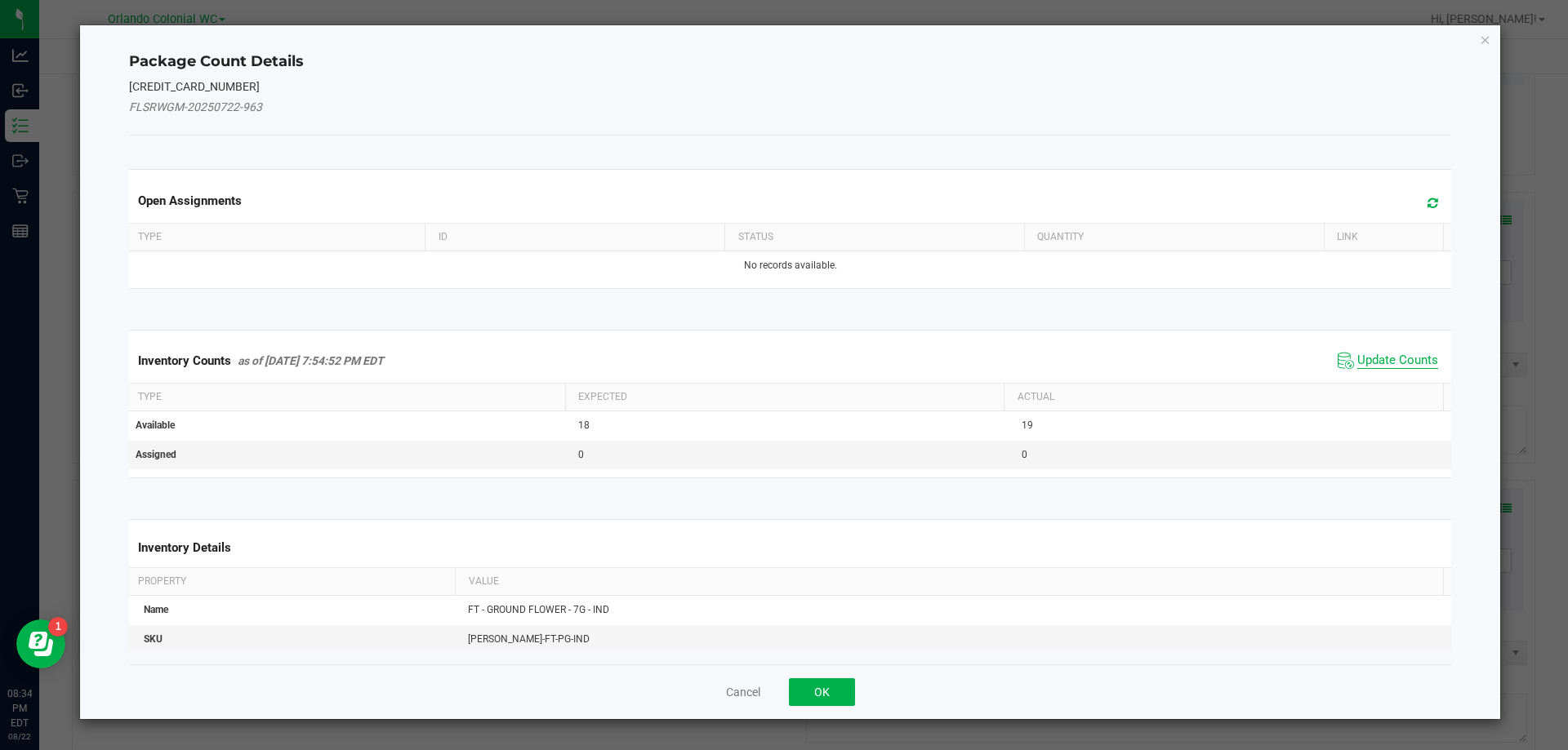
click at [1372, 355] on span "Update Counts" at bounding box center [1397, 361] width 81 height 17
click at [1392, 366] on span "Update Counts" at bounding box center [1397, 361] width 81 height 17
click at [1392, 353] on span "Update Counts" at bounding box center [1397, 360] width 81 height 15
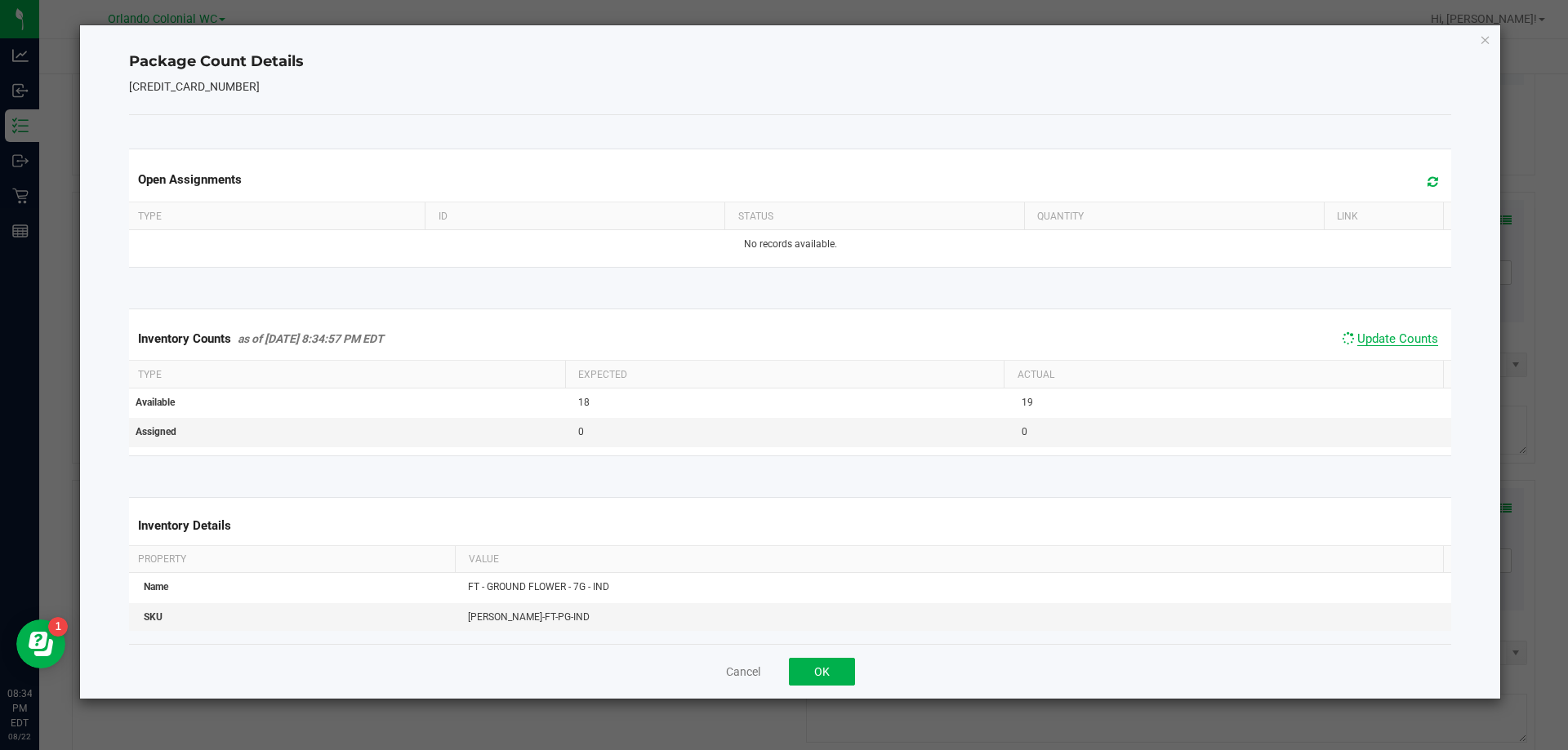
click at [1395, 346] on span "Update Counts" at bounding box center [1397, 339] width 81 height 15
click at [1482, 30] on icon "Close" at bounding box center [1485, 39] width 11 height 19
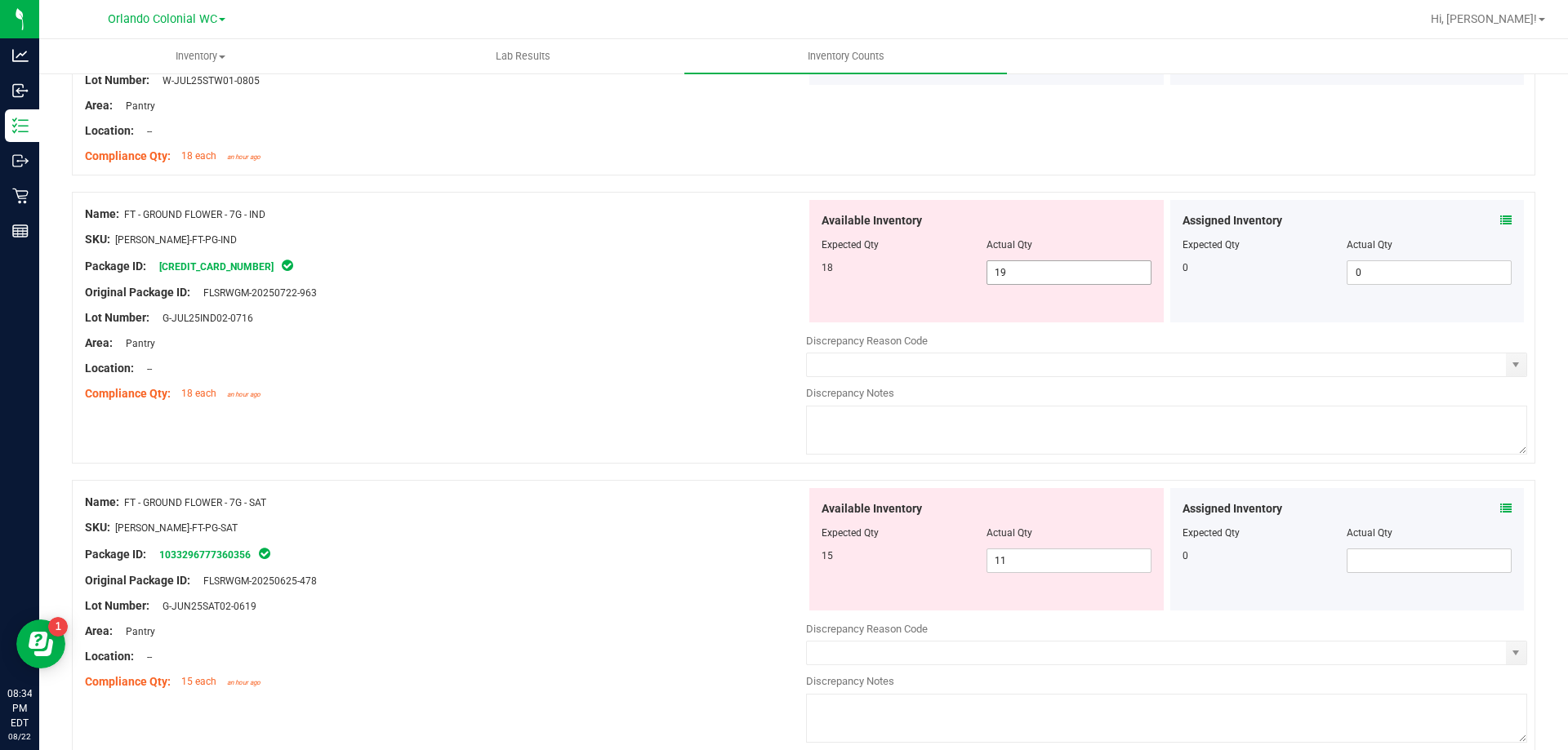
click at [1047, 275] on input "19" at bounding box center [1068, 272] width 163 height 23
type input "1"
click at [1500, 506] on icon at bounding box center [1505, 509] width 11 height 11
type input "1"
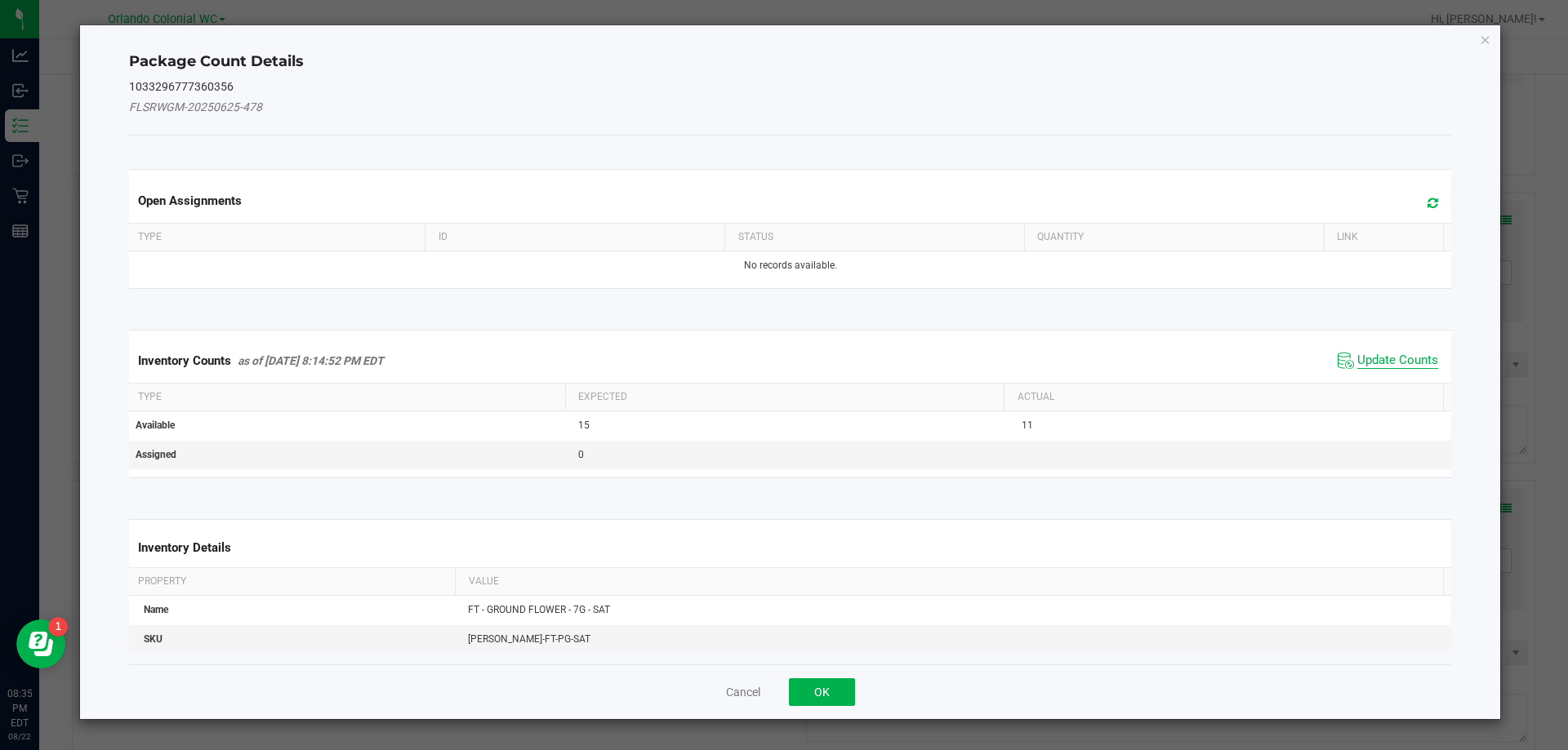
click at [1390, 357] on span "Update Counts" at bounding box center [1397, 361] width 81 height 17
click at [1406, 353] on div "Inventory Counts as of [DATE] 8:14:52 PM EDT Update Counts" at bounding box center [790, 360] width 1329 height 42
click at [1397, 353] on span "Update Counts" at bounding box center [1397, 360] width 81 height 15
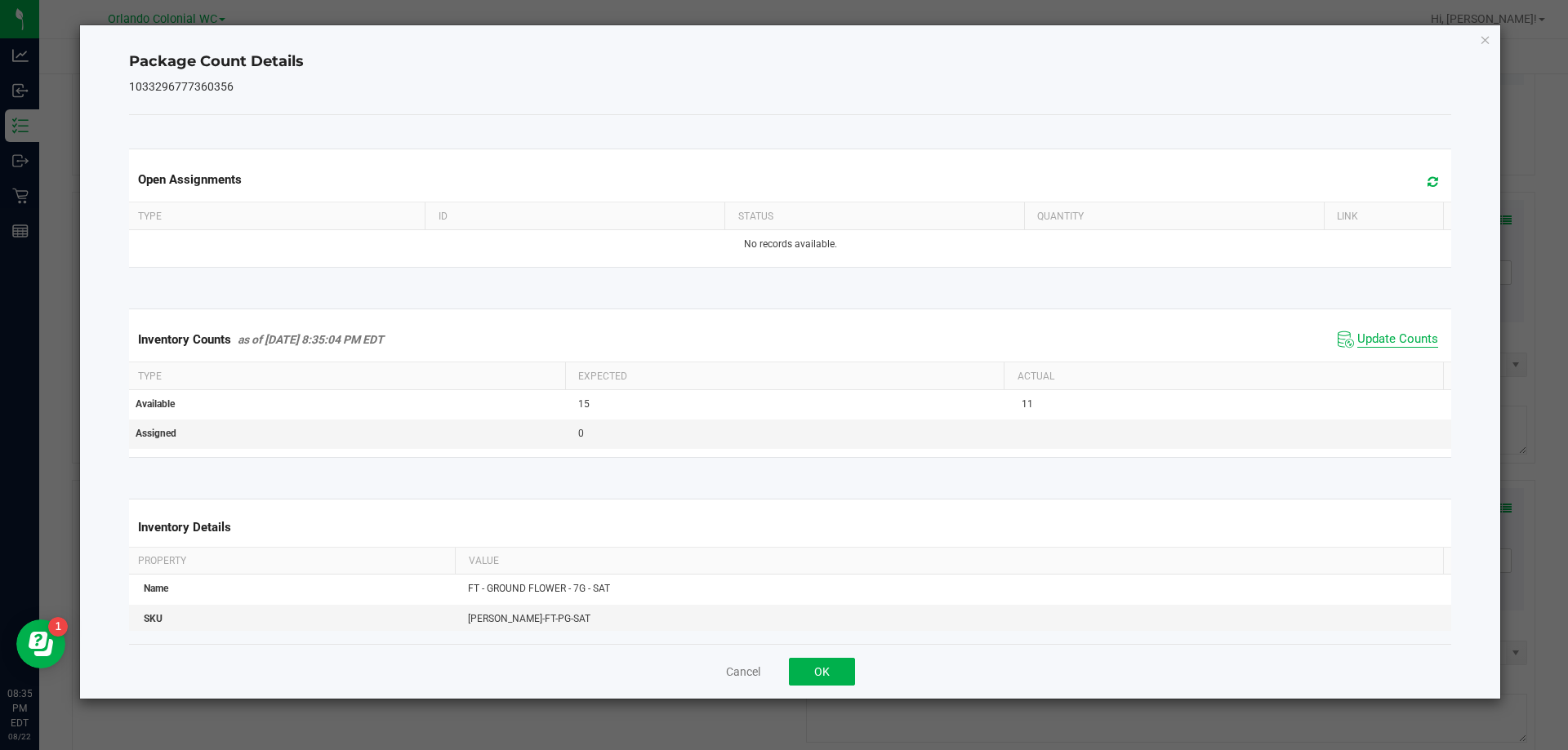
click at [1398, 347] on span "Update Counts" at bounding box center [1397, 340] width 81 height 17
click at [1484, 41] on icon "Close" at bounding box center [1485, 39] width 11 height 19
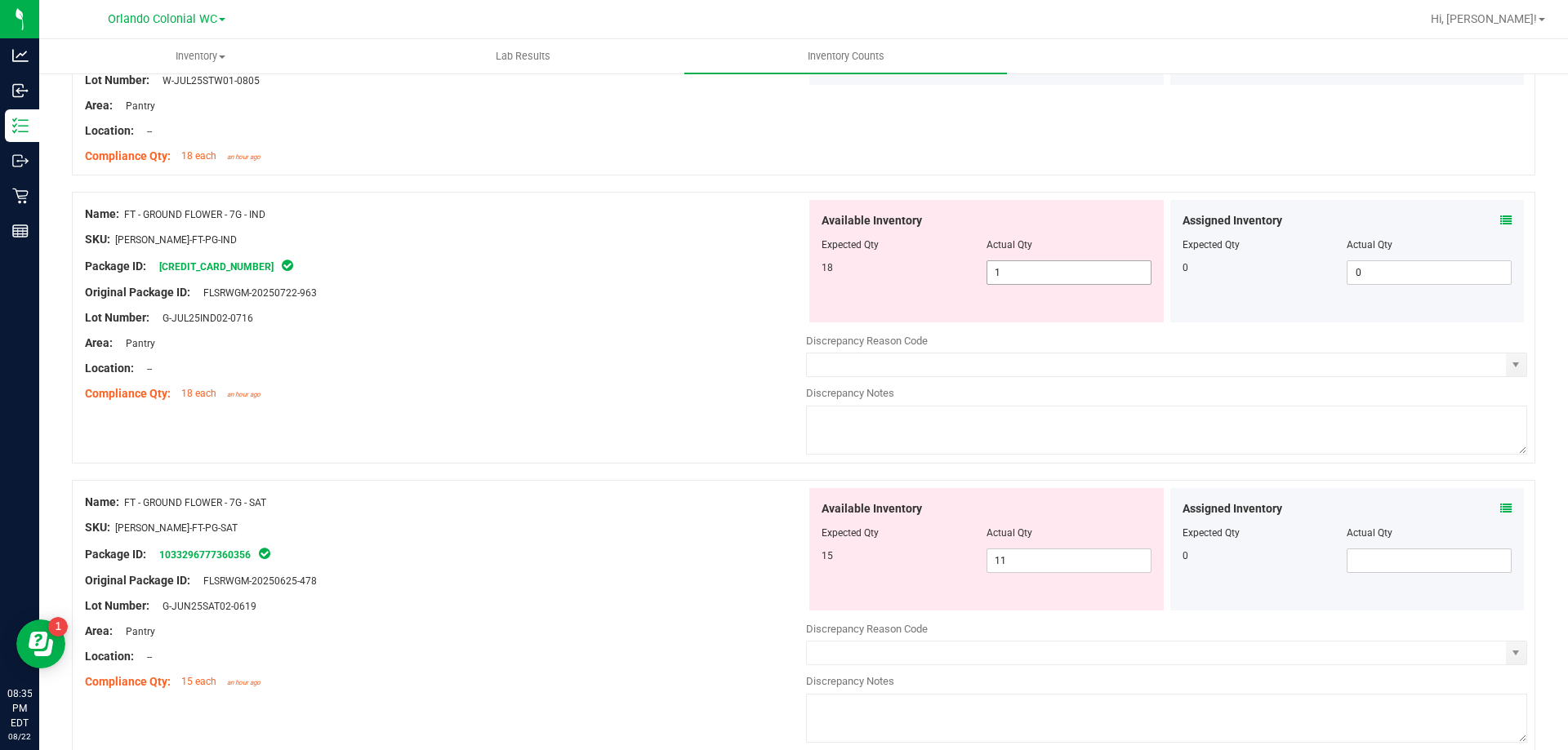
click at [1037, 275] on input "1" at bounding box center [1068, 272] width 163 height 23
click at [1019, 563] on input "11" at bounding box center [1068, 560] width 163 height 23
type input "1"
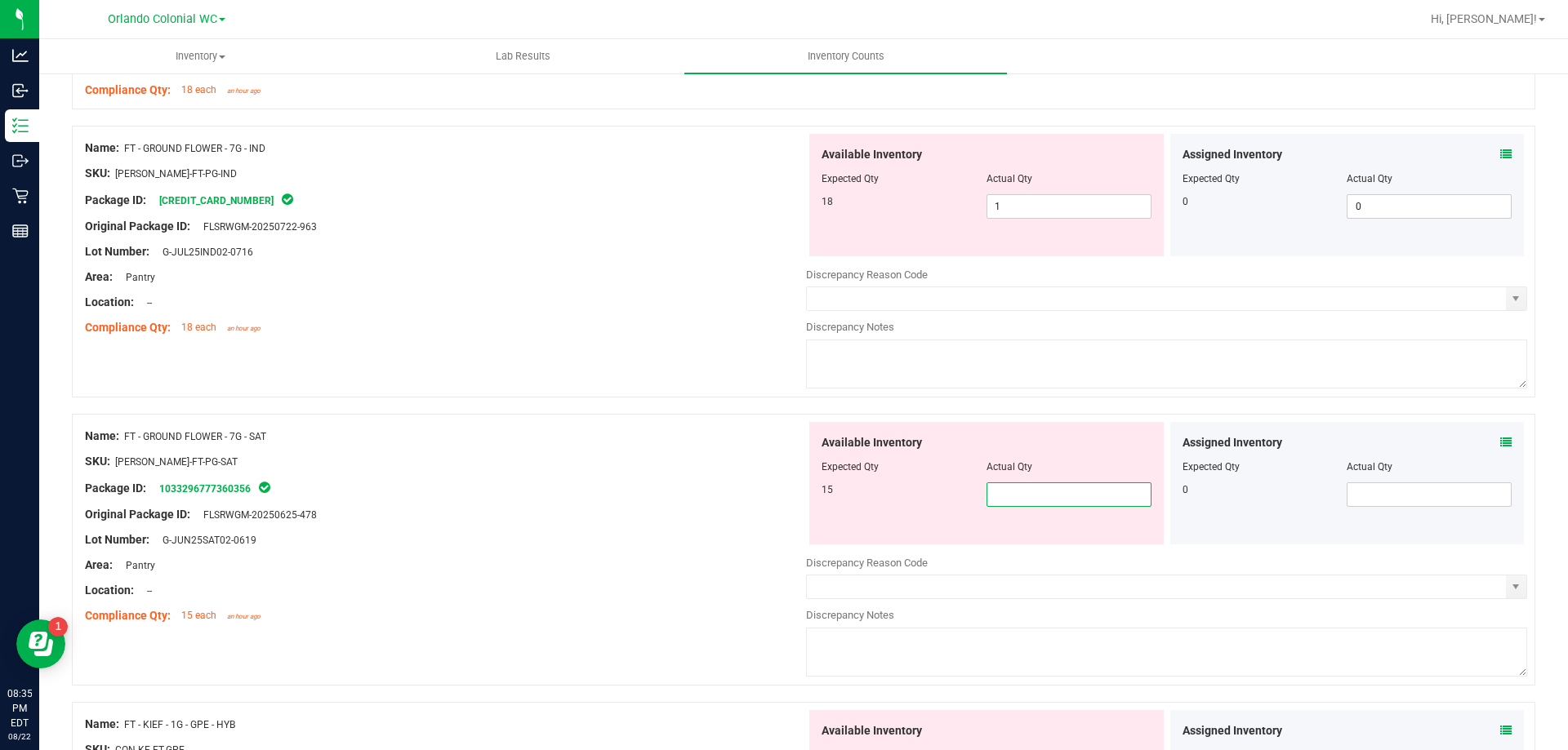
scroll to position [1985, 0]
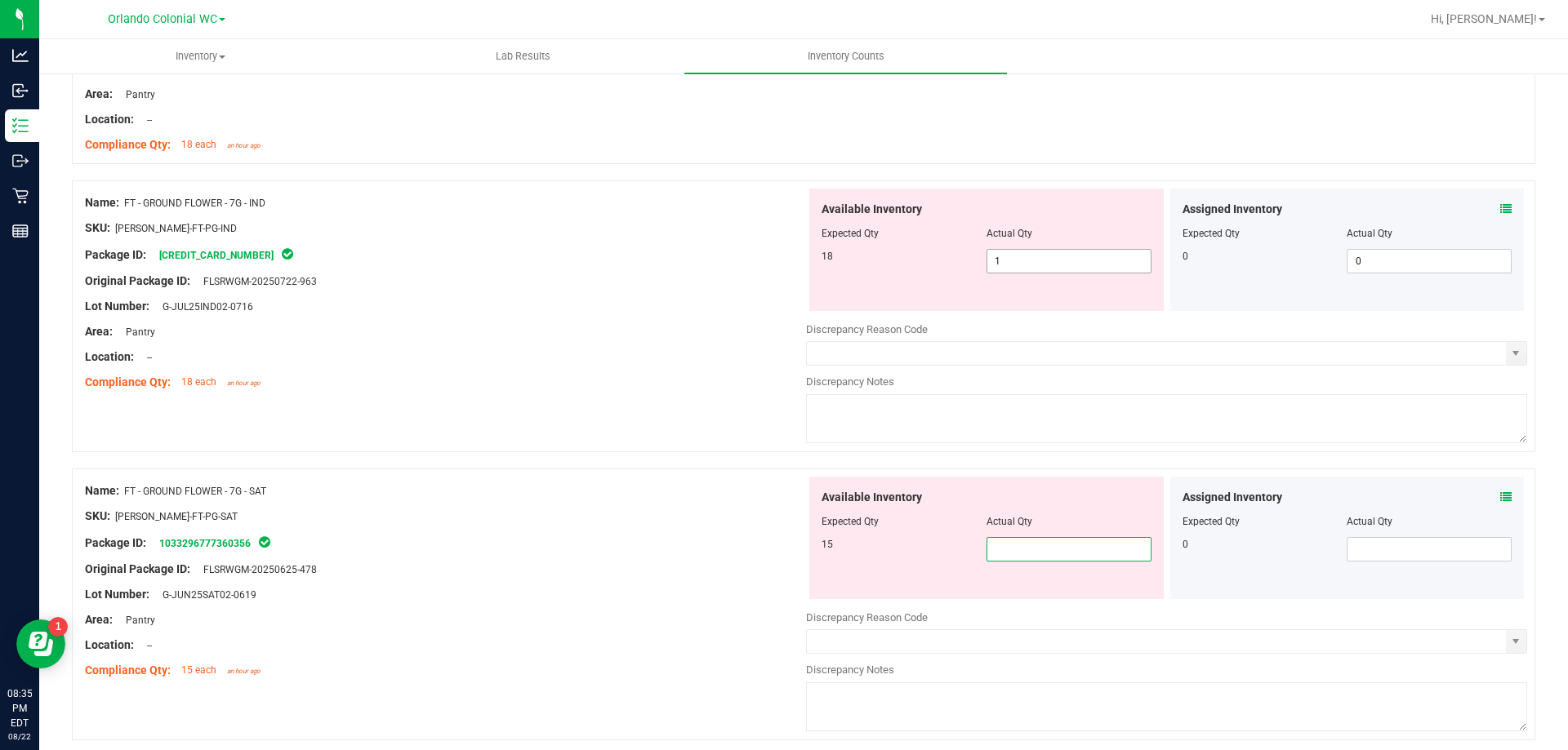
click at [1040, 255] on input "1" at bounding box center [1068, 261] width 163 height 23
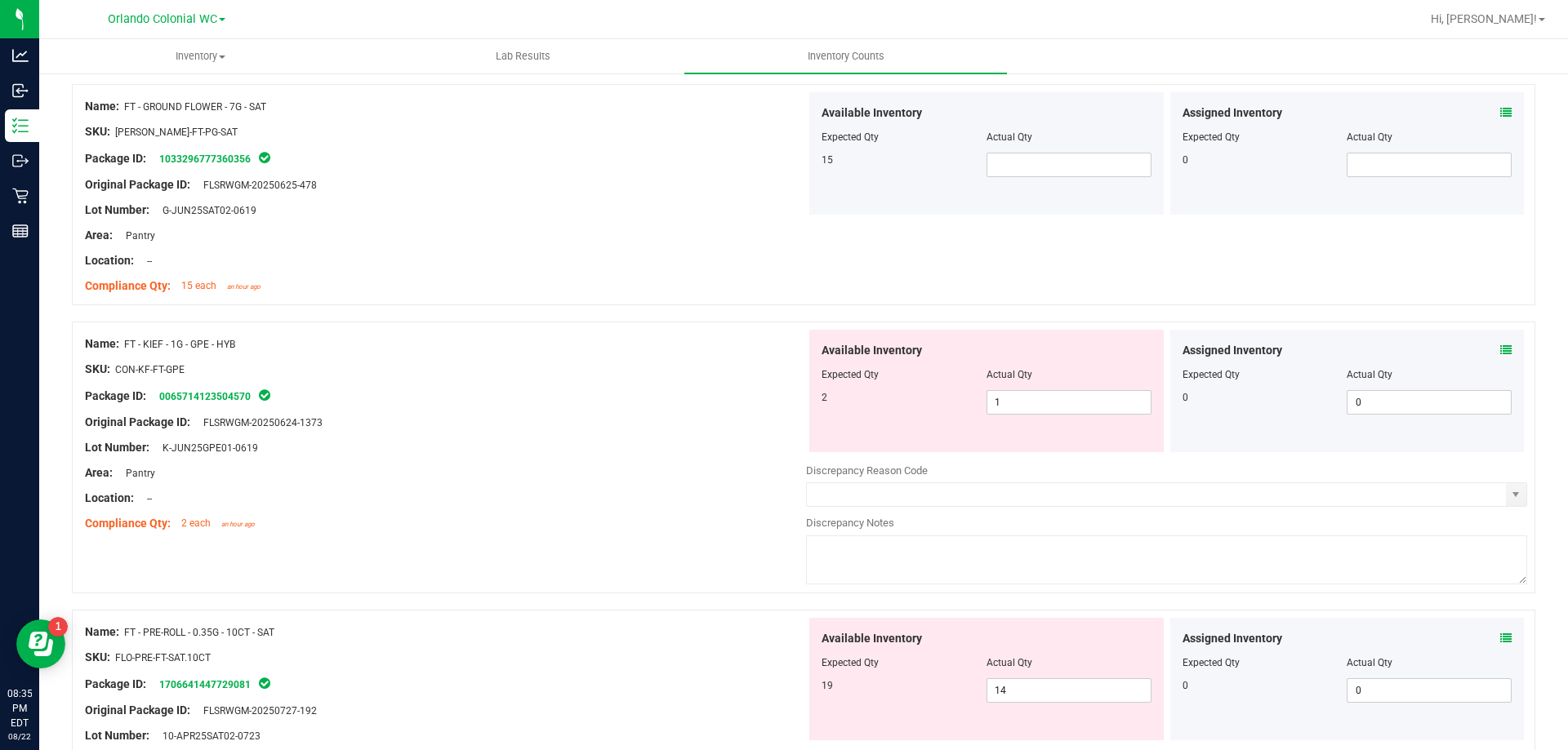
scroll to position [2355, 0]
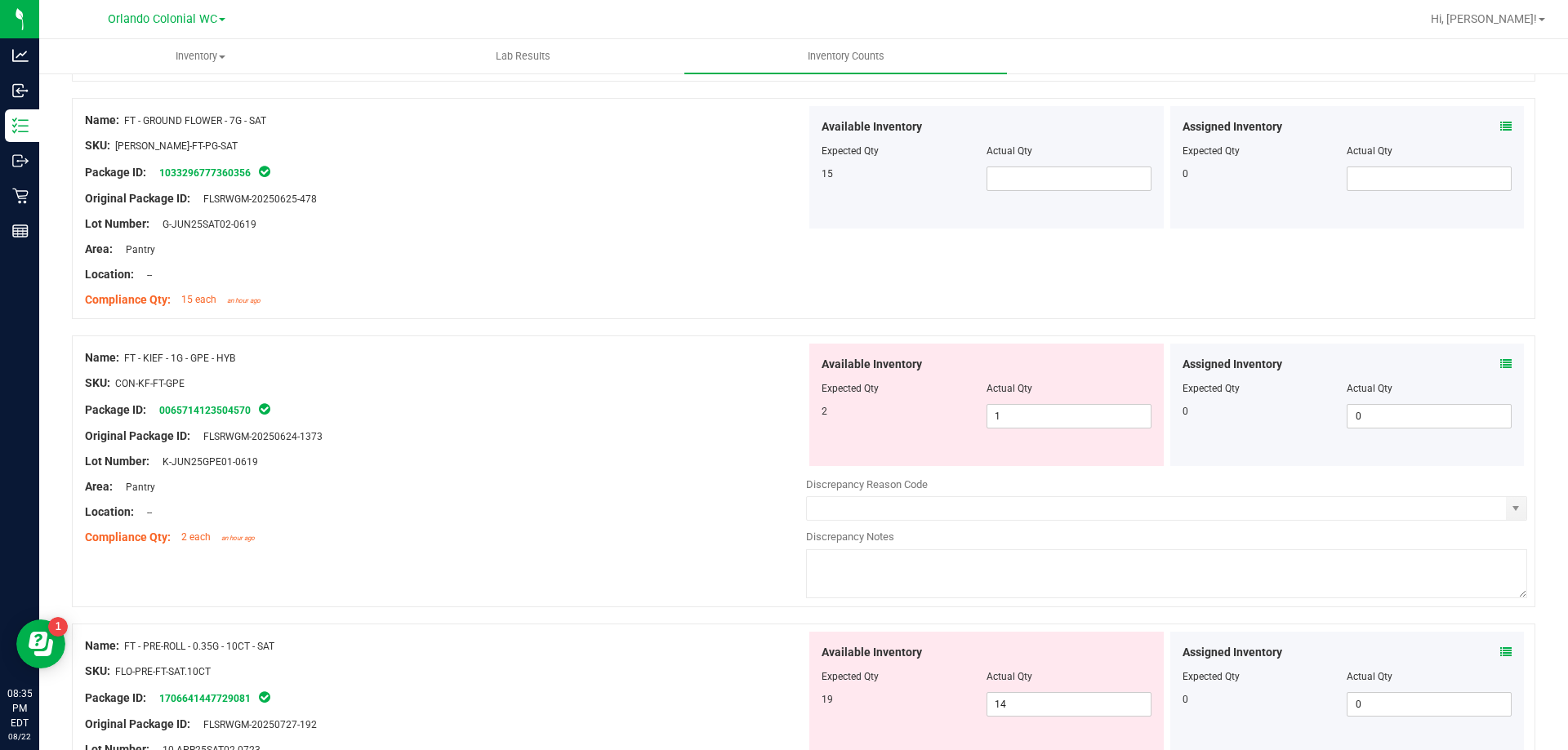
click at [1498, 368] on div "Assigned Inventory Expected Qty Actual Qty 0 0 0" at bounding box center [1347, 404] width 354 height 123
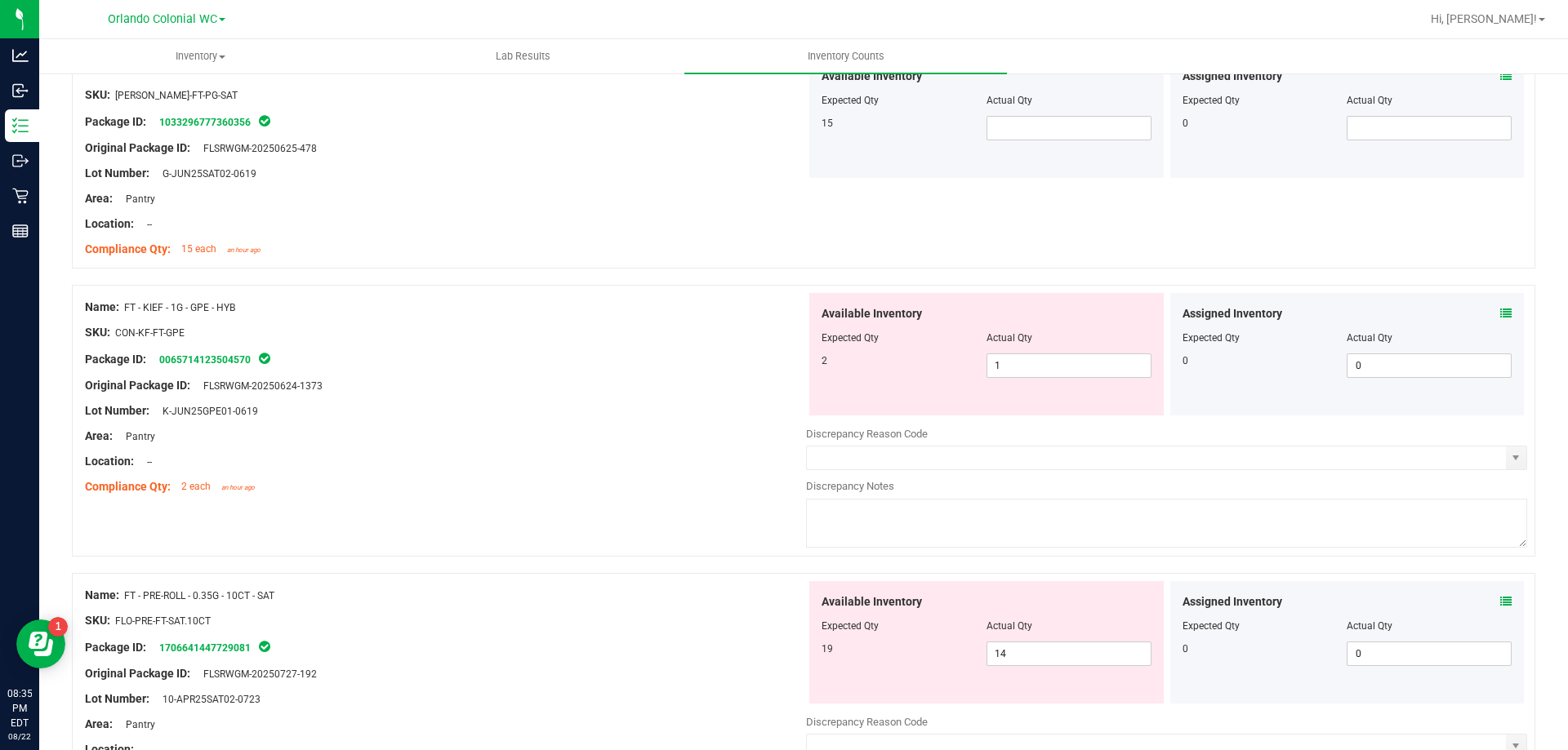
click at [1500, 312] on icon at bounding box center [1505, 313] width 11 height 11
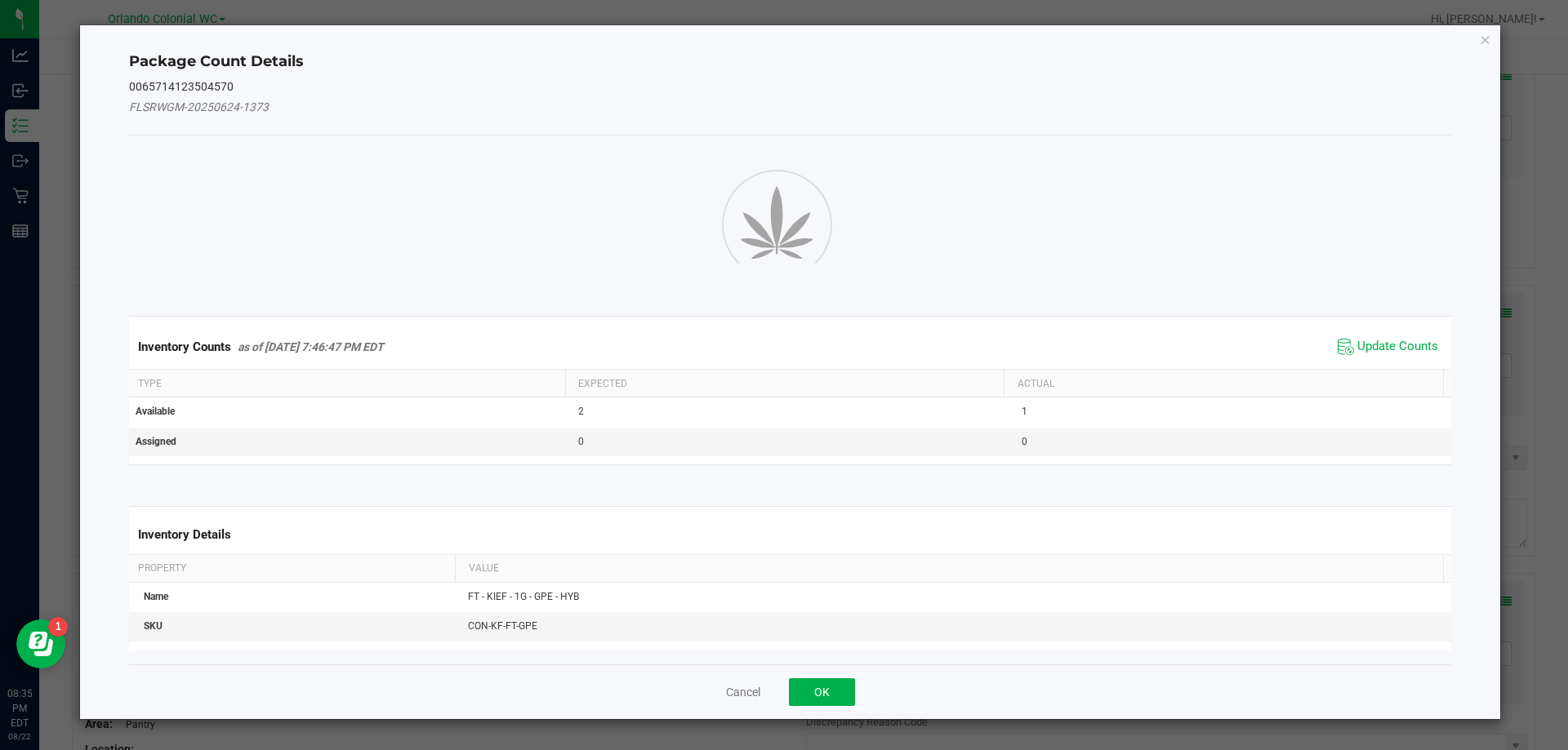
click at [1496, 323] on div "Package Count Details 0065714123504570 FLSRWGM-20250624-1373 Inventory Counts a…" at bounding box center [790, 371] width 1421 height 694
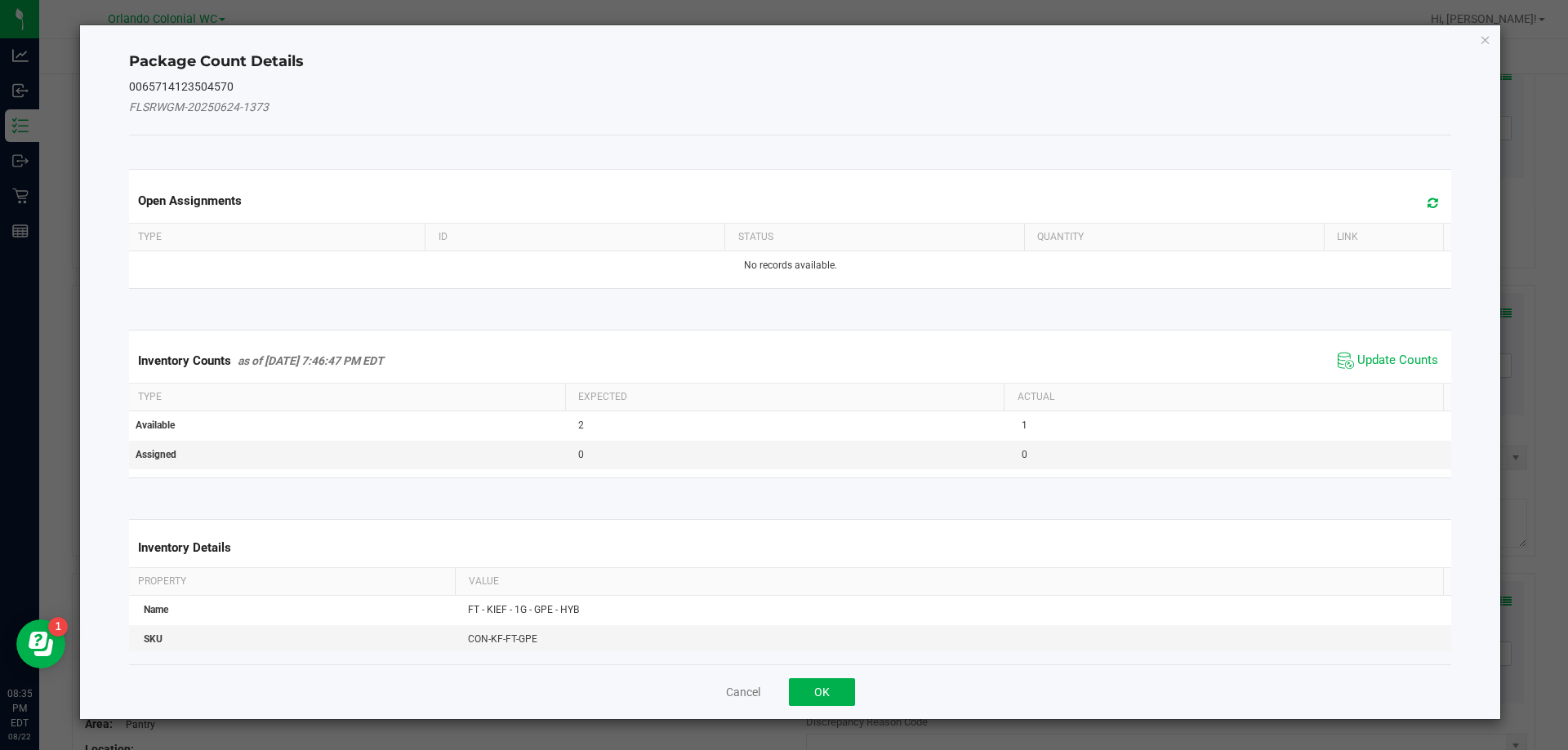
click at [1482, 310] on div "Package Count Details 0065714123504570 FLSRWGM-20250624-1373 Open Assignments T…" at bounding box center [790, 371] width 1421 height 694
click at [1395, 362] on span "Update Counts" at bounding box center [1397, 361] width 81 height 17
click at [1419, 356] on div "Inventory Counts as of [DATE] 7:46:47 PM EDT Update Counts" at bounding box center [790, 360] width 1329 height 42
click at [1419, 353] on span "Update Counts" at bounding box center [1397, 360] width 81 height 15
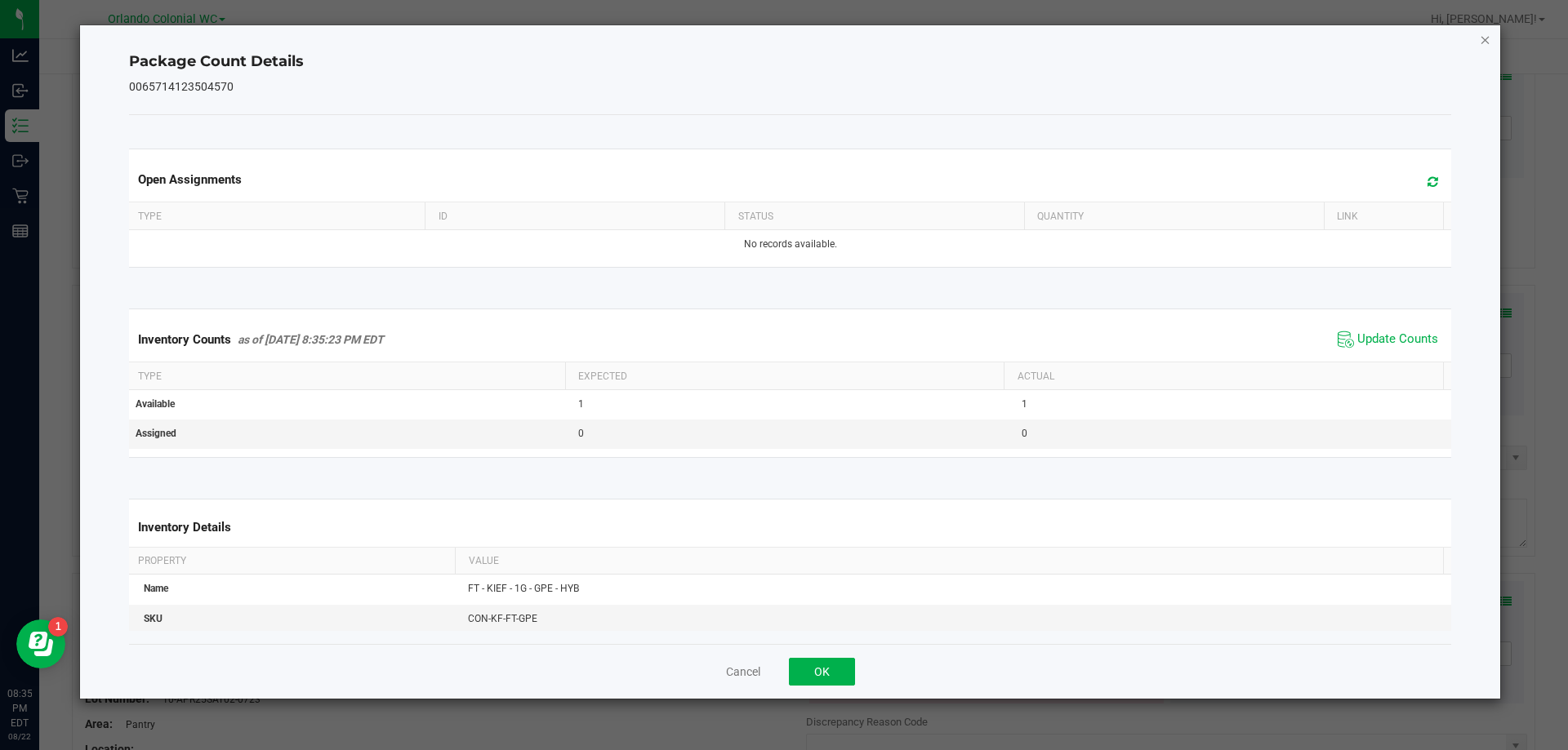
click at [1490, 42] on icon "Close" at bounding box center [1485, 39] width 11 height 19
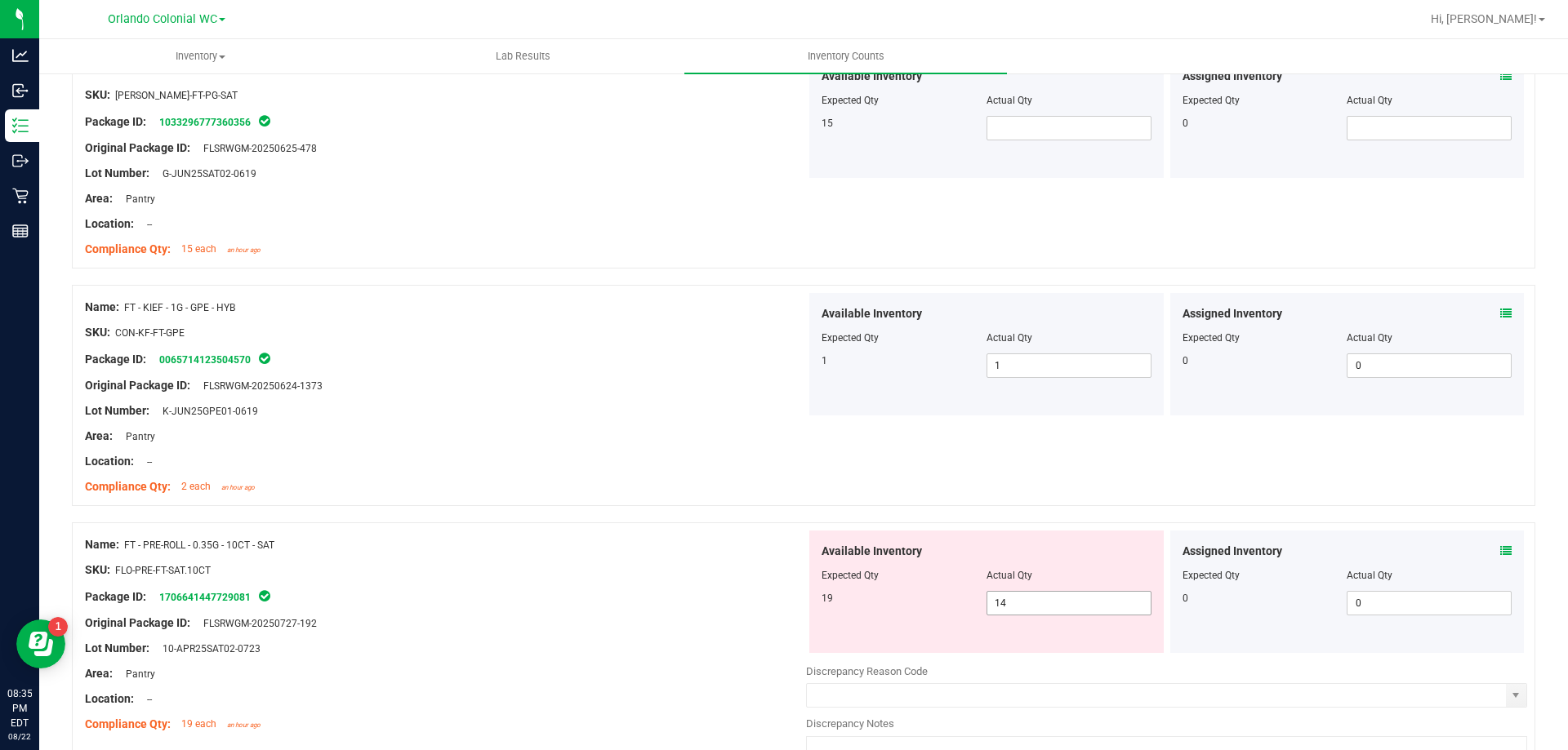
click at [1074, 604] on input "14" at bounding box center [1068, 603] width 163 height 23
click at [1500, 545] on icon at bounding box center [1505, 551] width 11 height 11
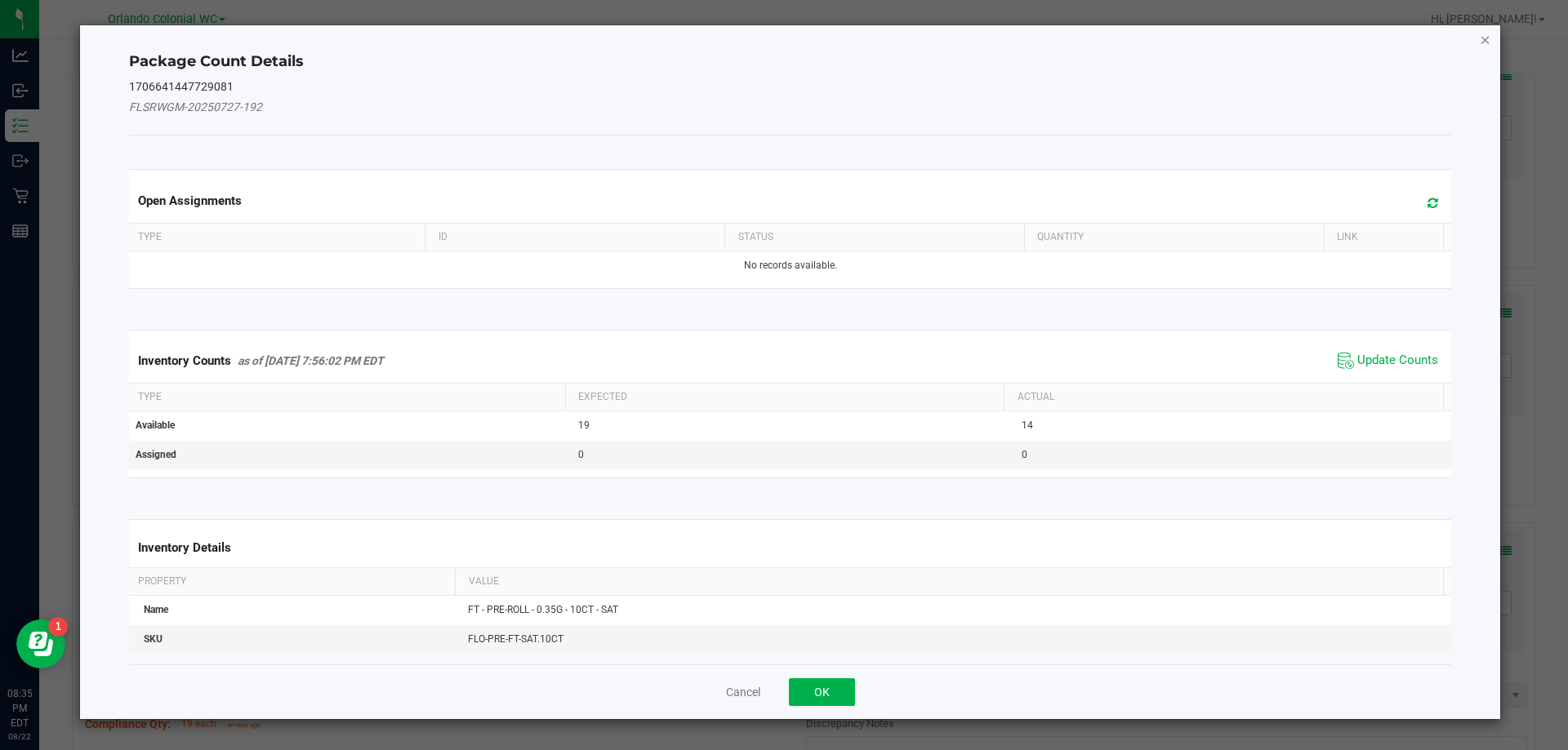
click at [1484, 43] on icon "Close" at bounding box center [1485, 39] width 11 height 19
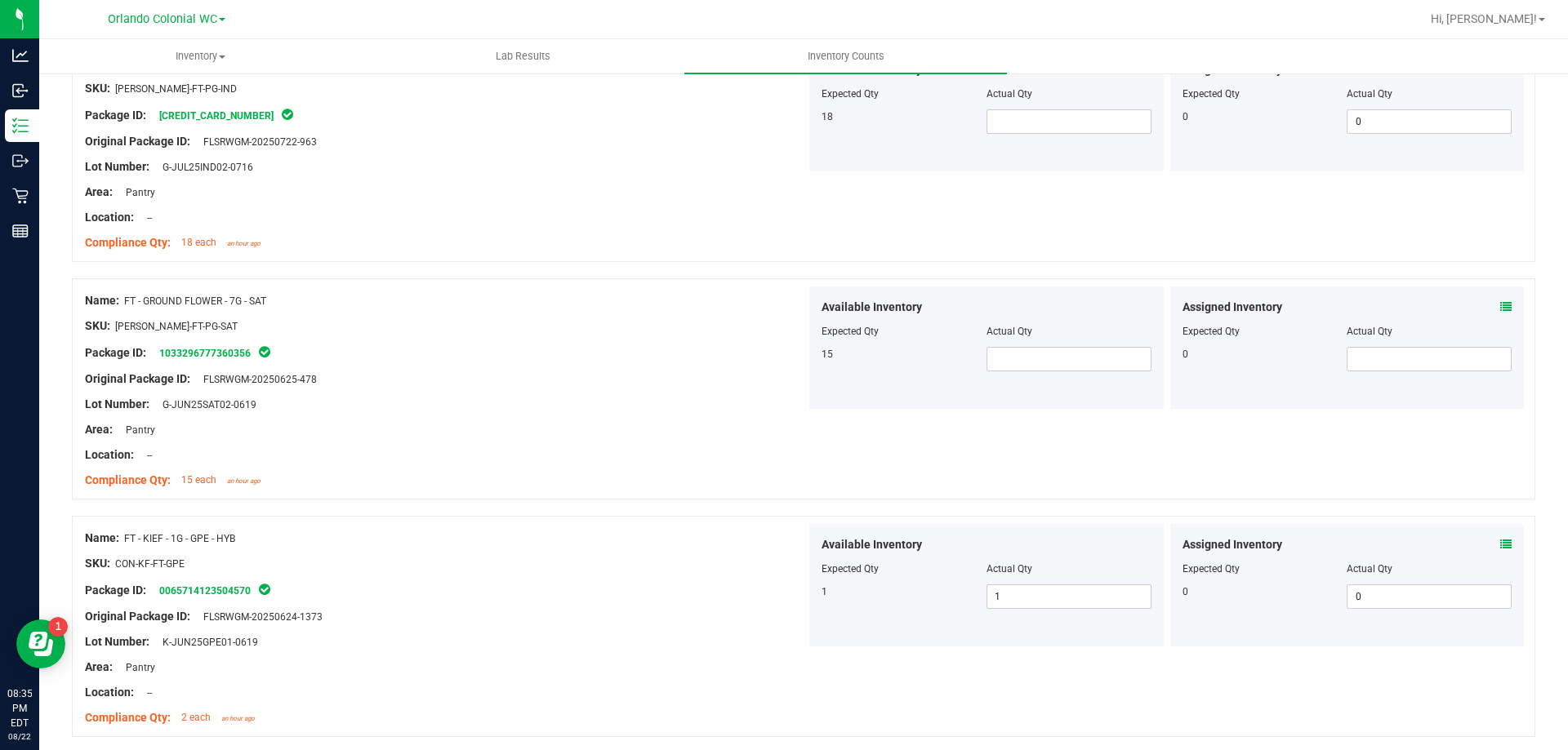
scroll to position [2125, 0]
click at [1041, 123] on input "text" at bounding box center [1068, 122] width 163 height 23
type input "18"
click at [1051, 358] on input "text" at bounding box center [1068, 358] width 163 height 23
type input "18"
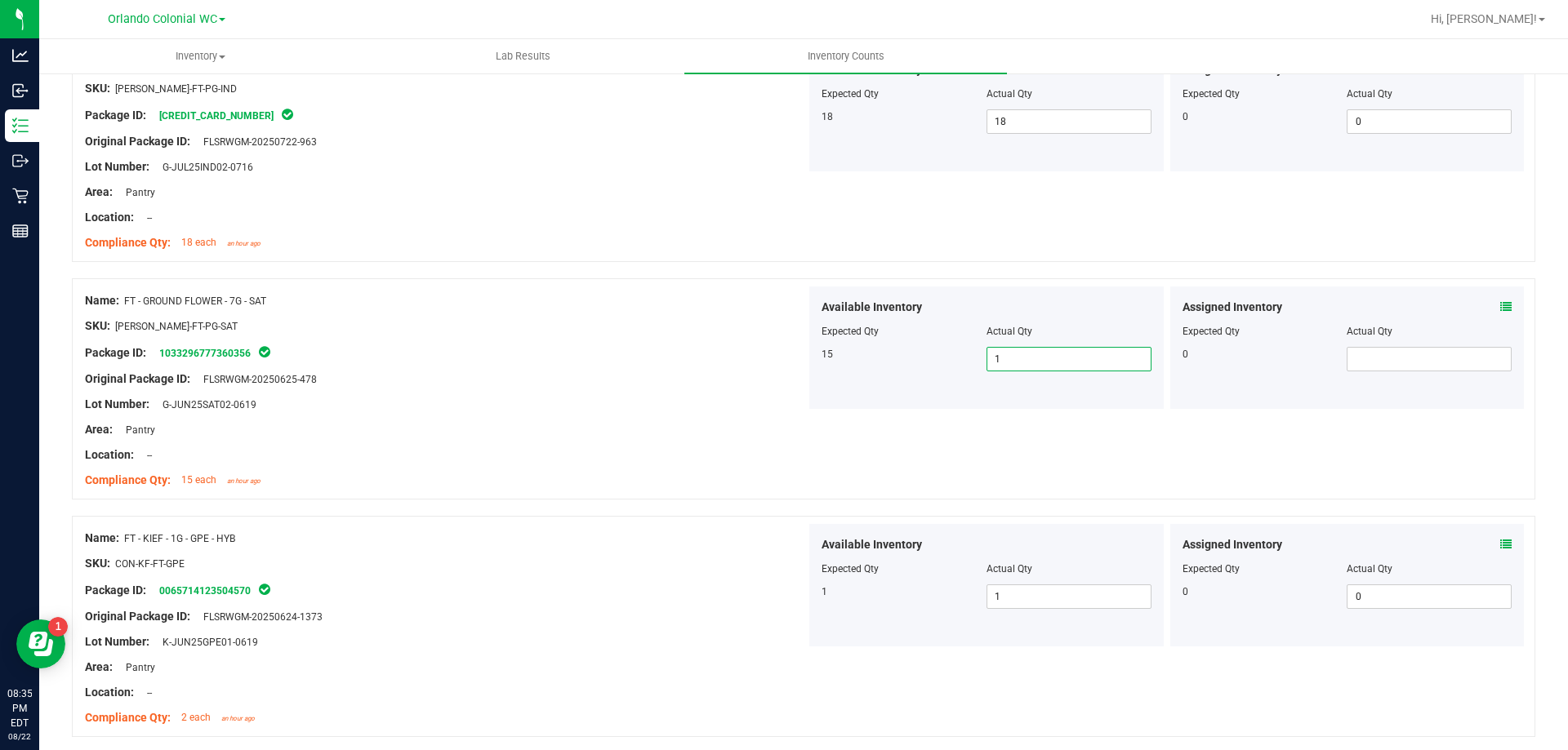
type input "15"
click at [559, 329] on div "SKU: [PERSON_NAME]-FT-PG-SAT" at bounding box center [445, 326] width 721 height 18
type input "15"
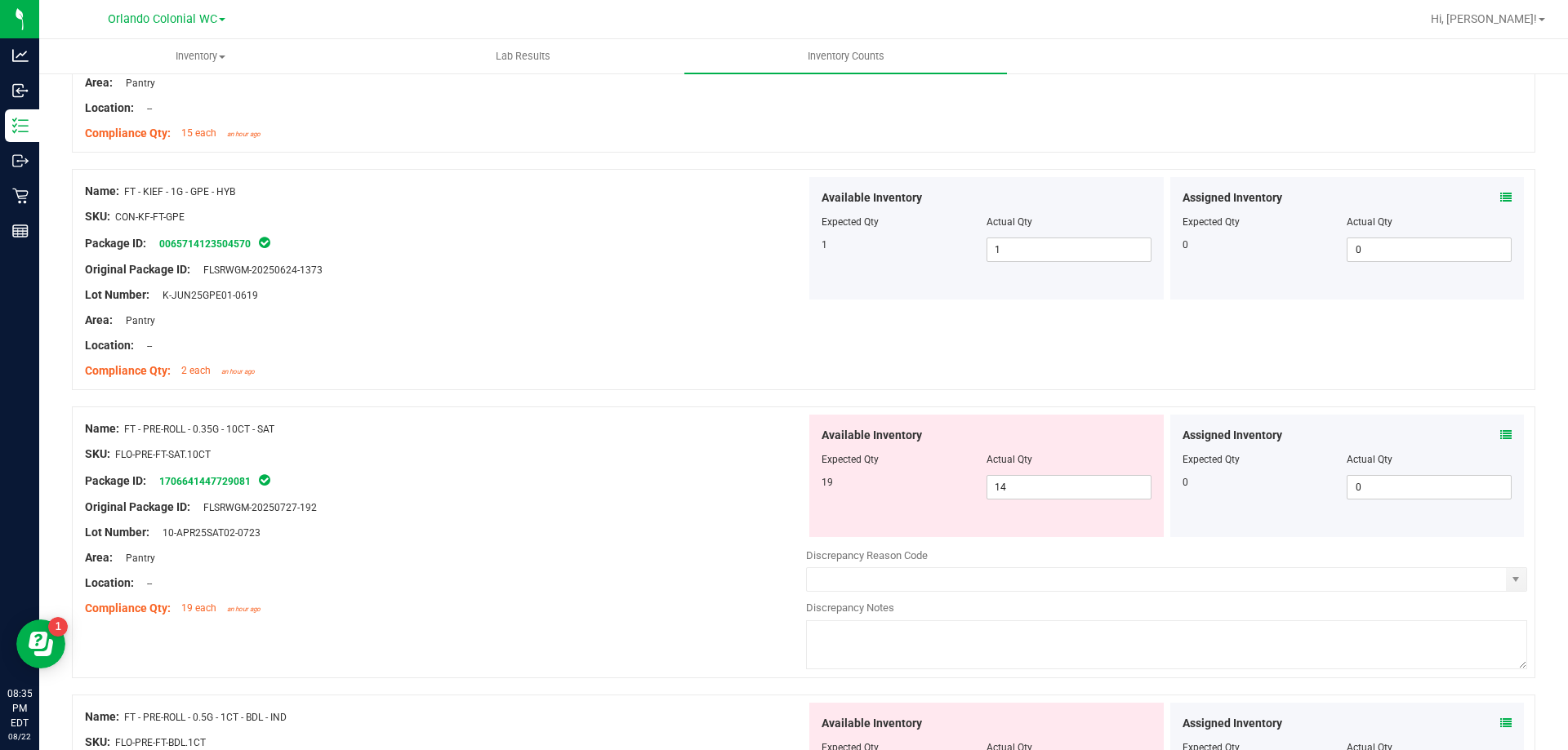
scroll to position [2688, 0]
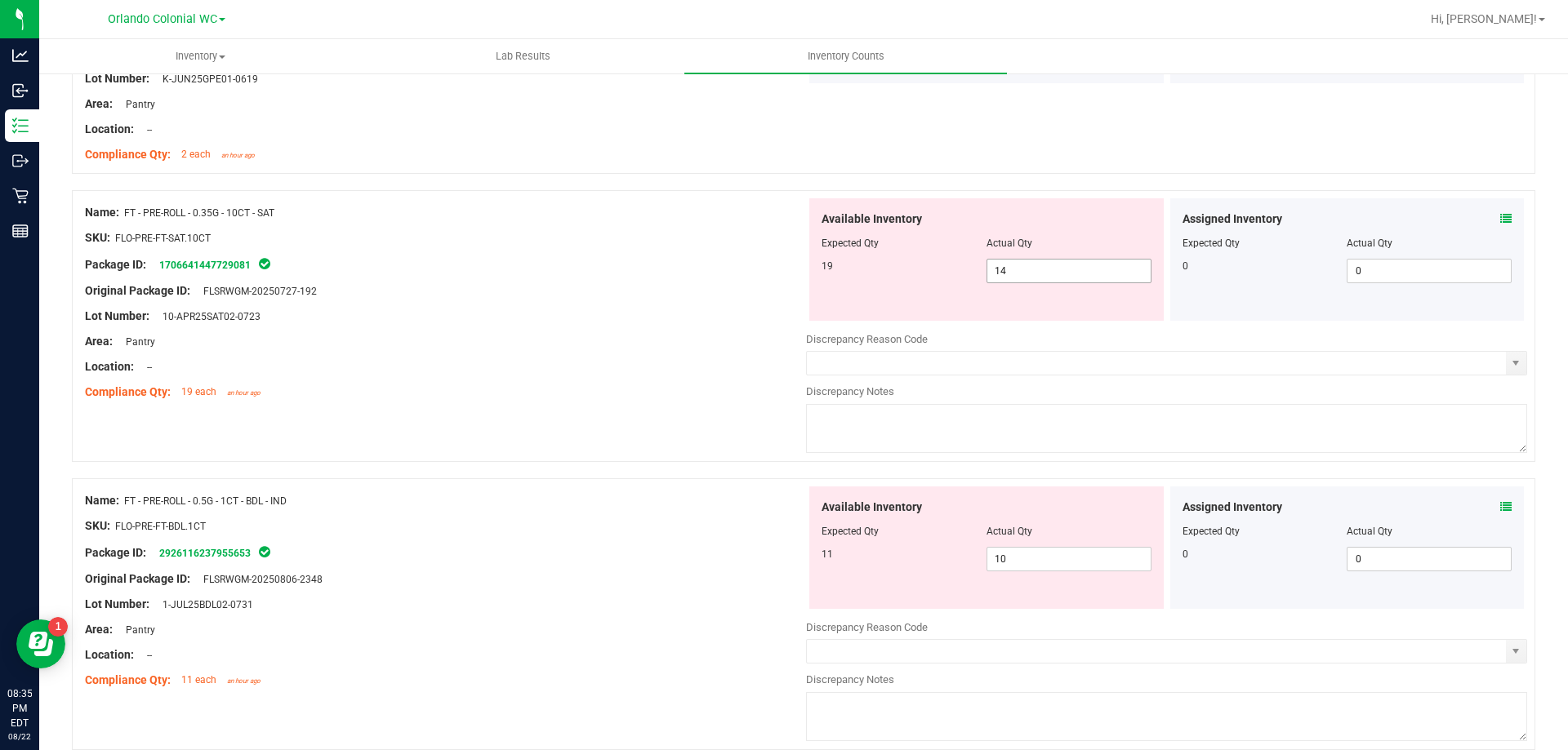
click at [1072, 266] on input "14" at bounding box center [1068, 271] width 163 height 23
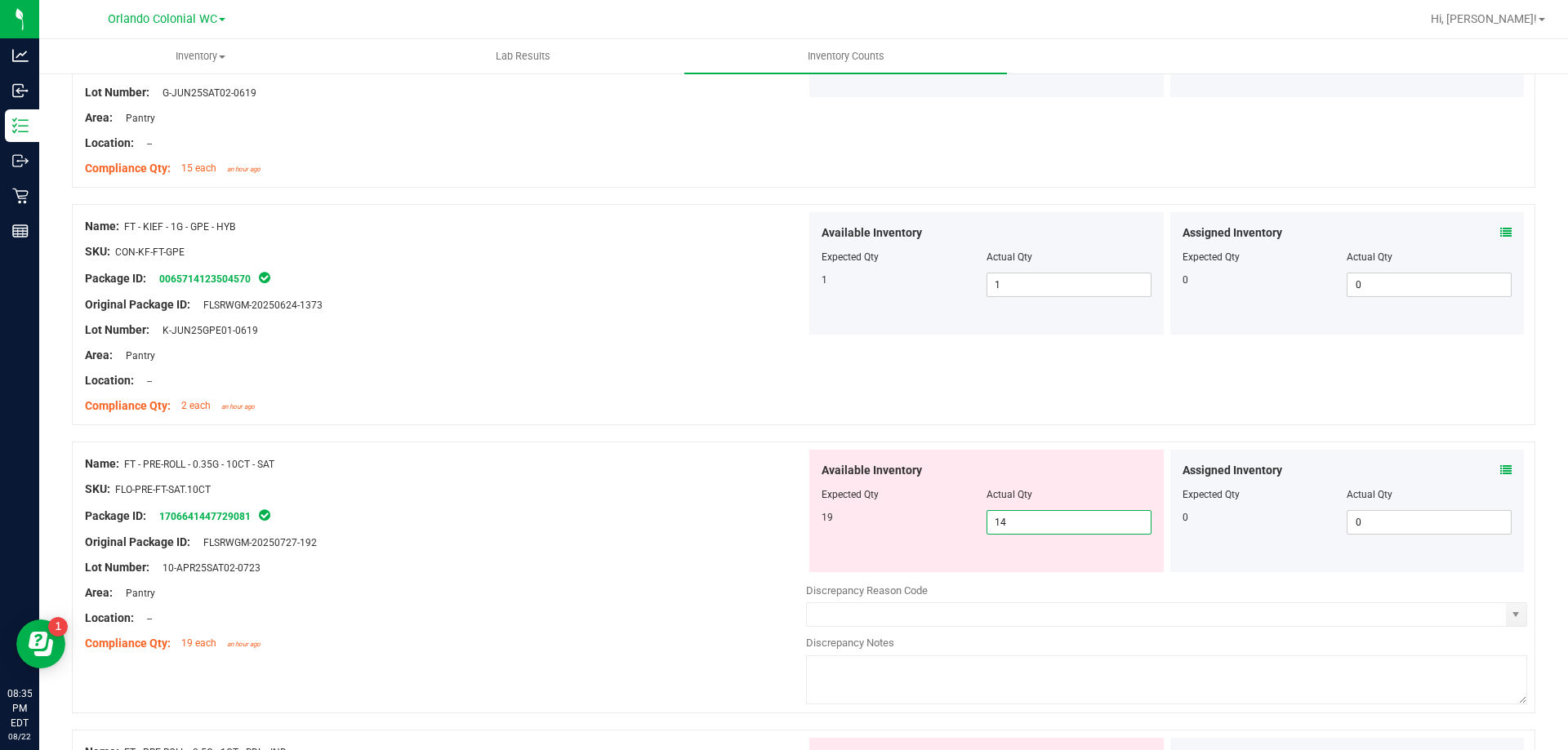
scroll to position [2443, 0]
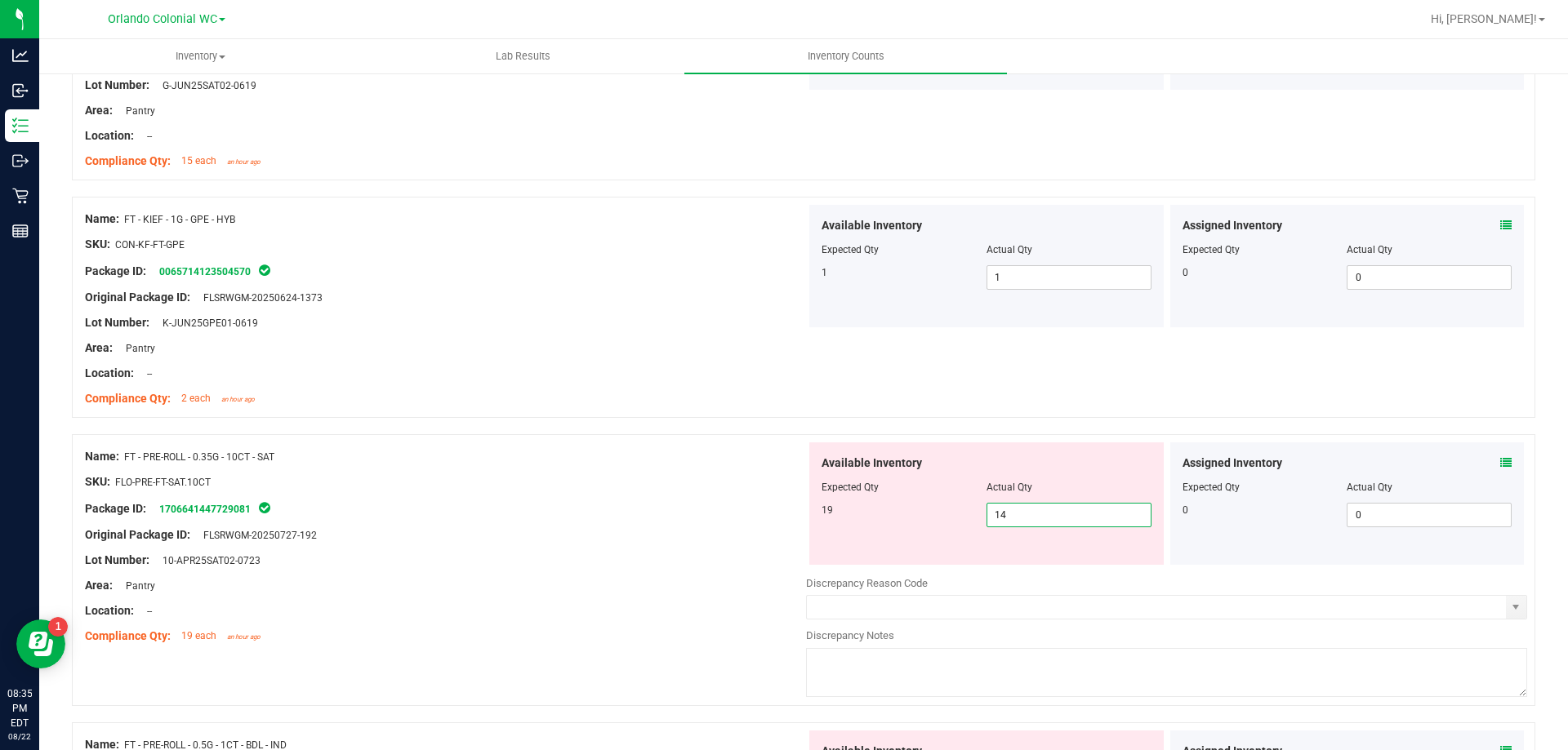
click at [1500, 462] on icon at bounding box center [1505, 463] width 11 height 11
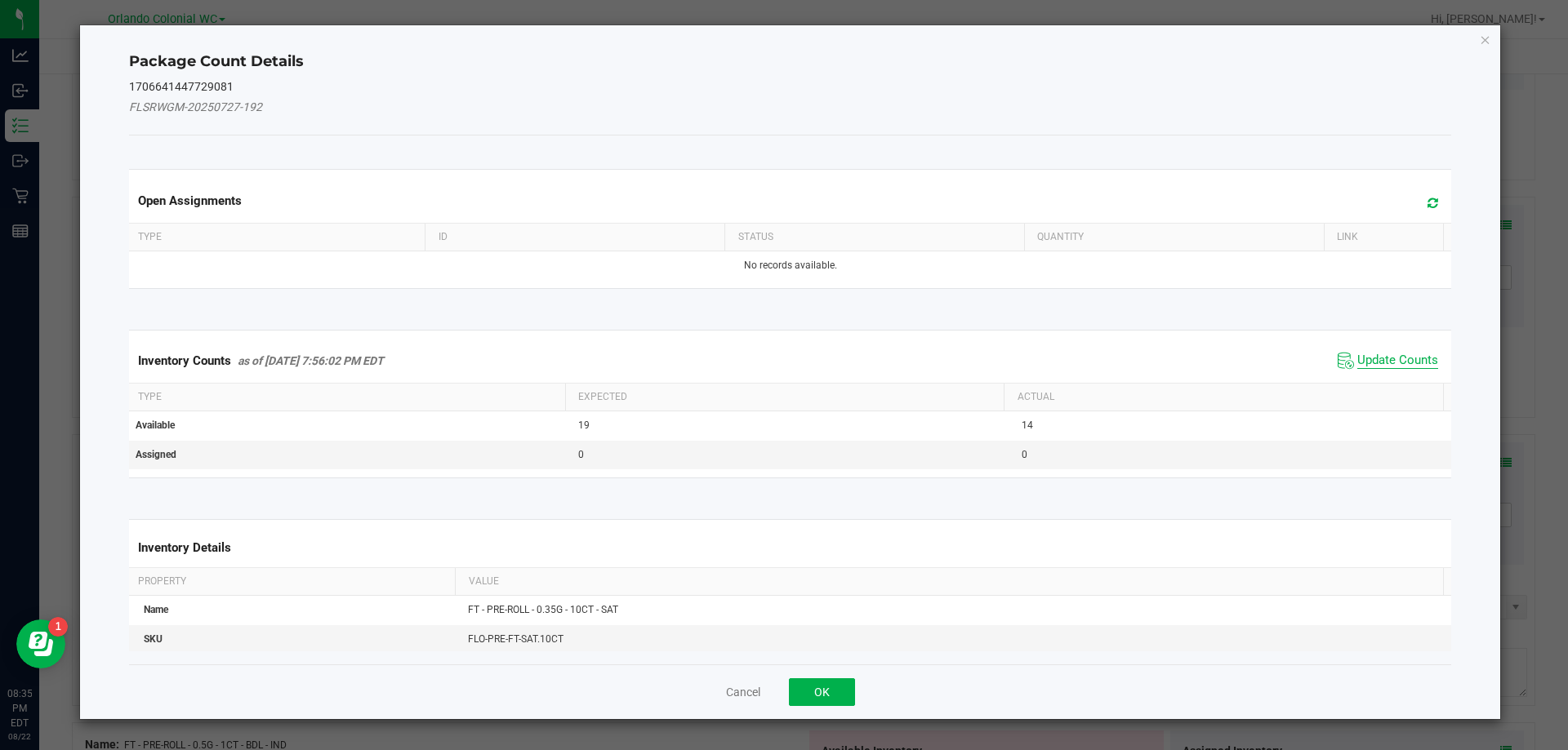
click at [1376, 364] on span "Update Counts" at bounding box center [1397, 361] width 81 height 17
click at [1377, 383] on th "Actual" at bounding box center [1223, 397] width 440 height 28
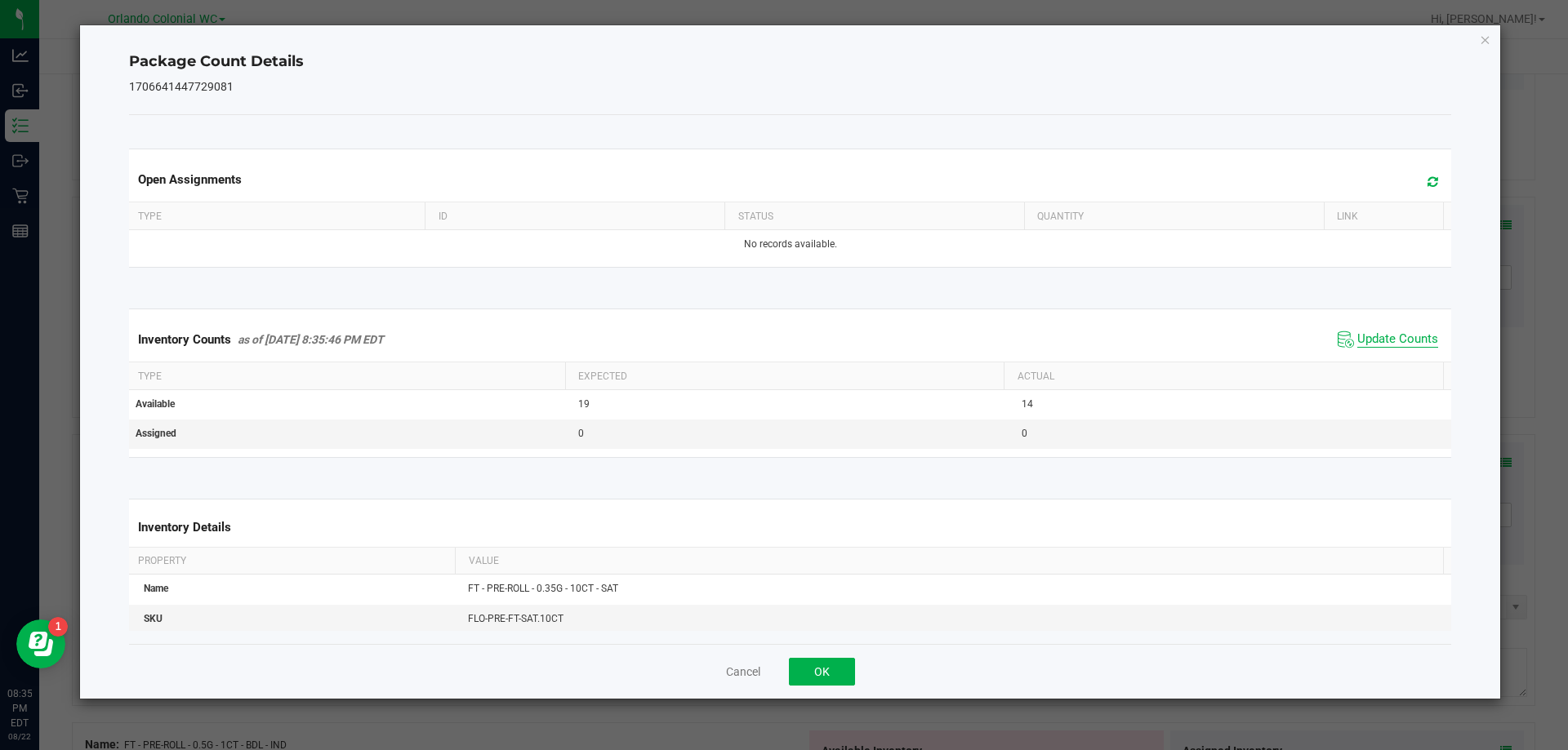
click at [1381, 347] on span "Update Counts" at bounding box center [1397, 340] width 81 height 17
click at [1381, 346] on span "Update Counts" at bounding box center [1397, 339] width 81 height 15
click at [1487, 39] on icon "Close" at bounding box center [1485, 39] width 11 height 19
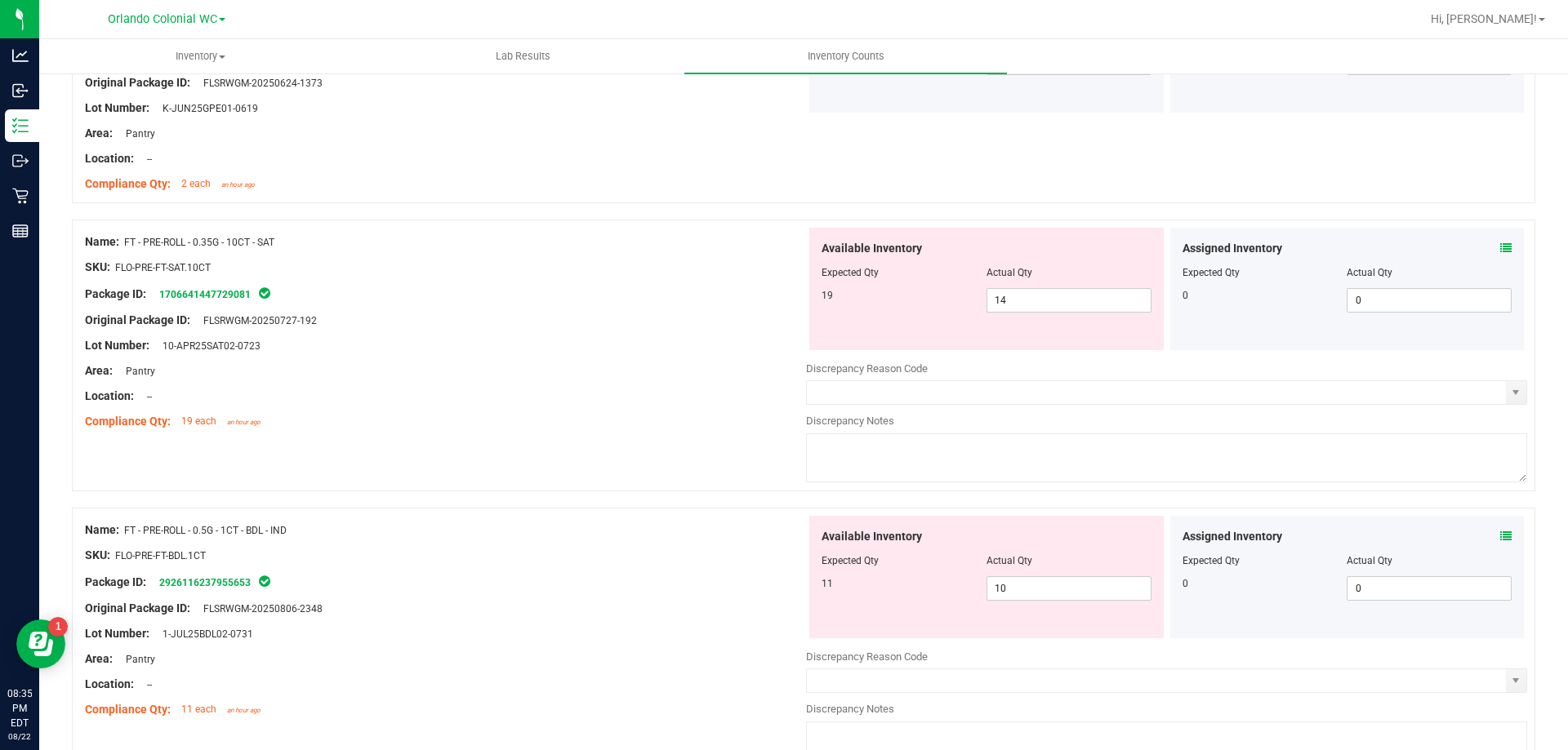
scroll to position [2746, 0]
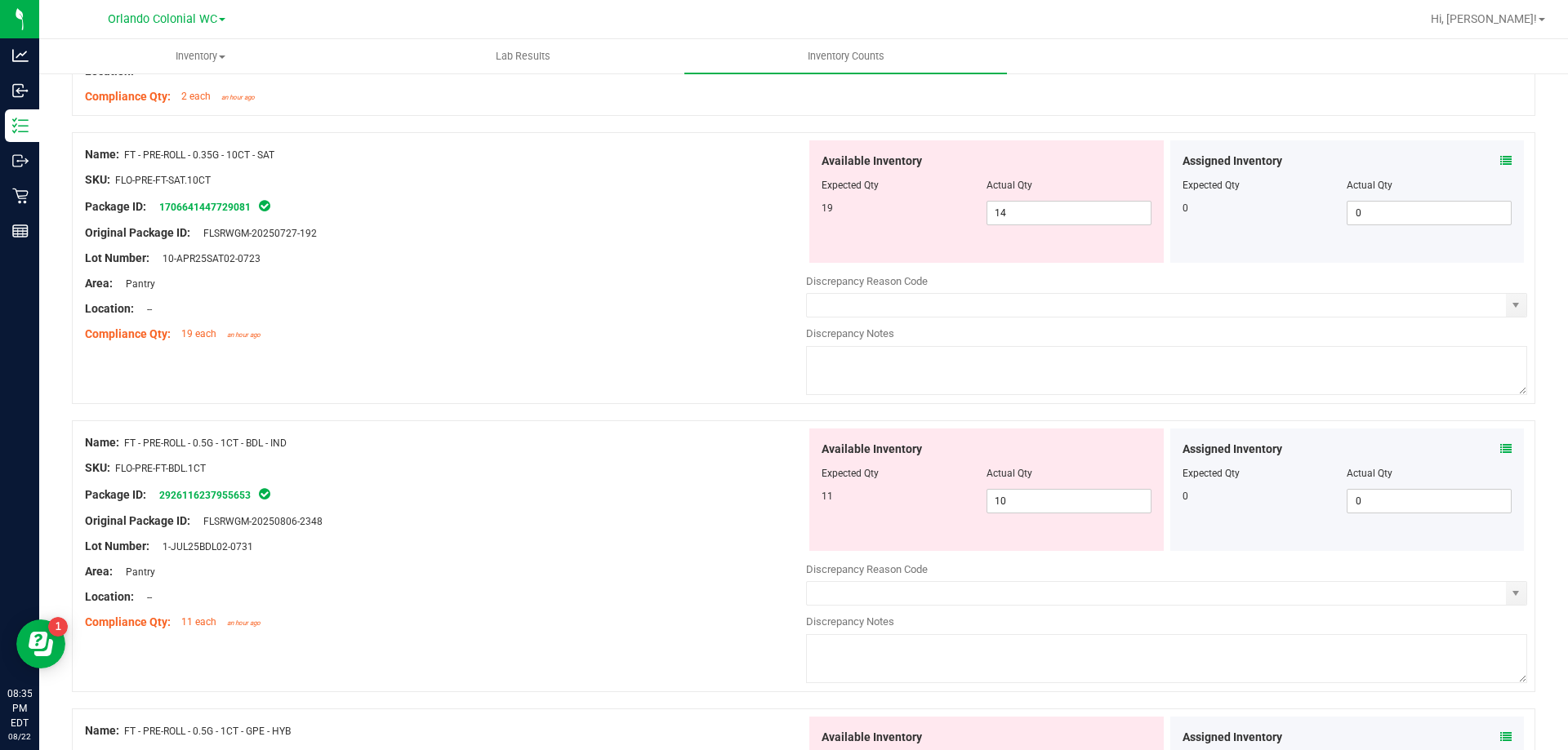
click at [1500, 444] on icon at bounding box center [1505, 449] width 11 height 11
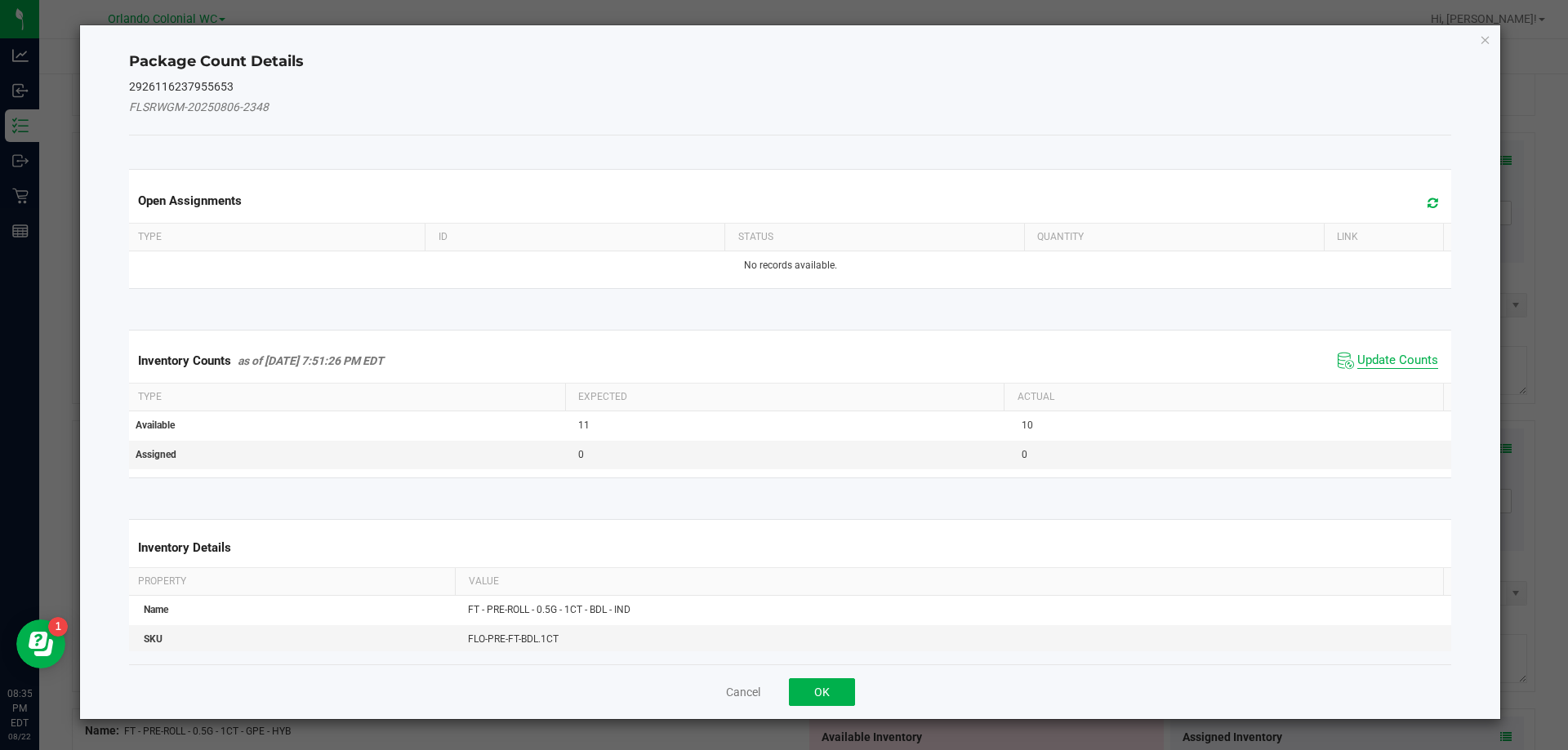
click at [1376, 364] on span "Update Counts" at bounding box center [1397, 361] width 81 height 17
click at [1386, 382] on th "Actual" at bounding box center [1223, 396] width 440 height 28
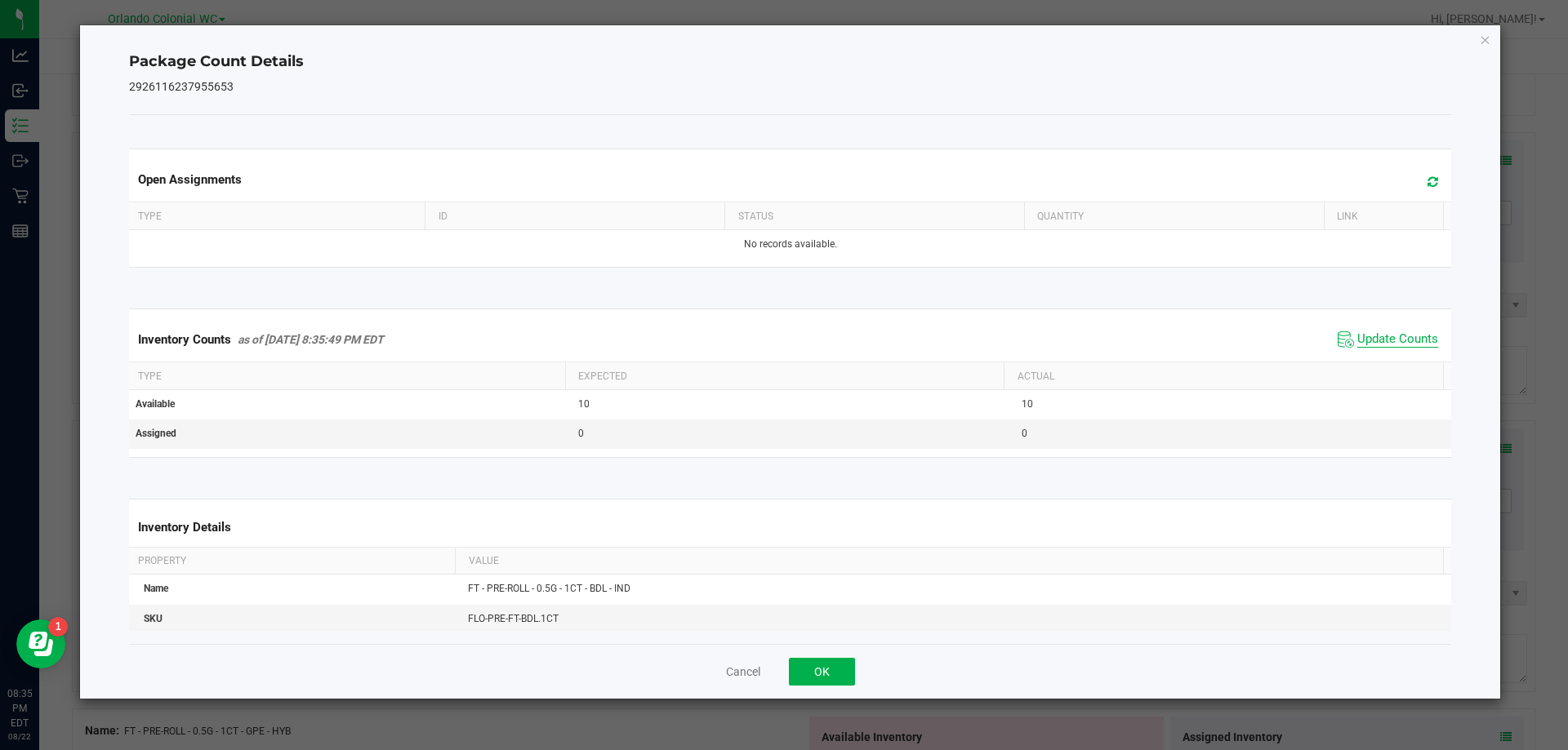
click at [1389, 347] on span "Update Counts" at bounding box center [1397, 340] width 81 height 17
click at [1400, 336] on span "Update Counts" at bounding box center [1397, 340] width 81 height 17
click at [1485, 40] on icon "Close" at bounding box center [1485, 39] width 11 height 19
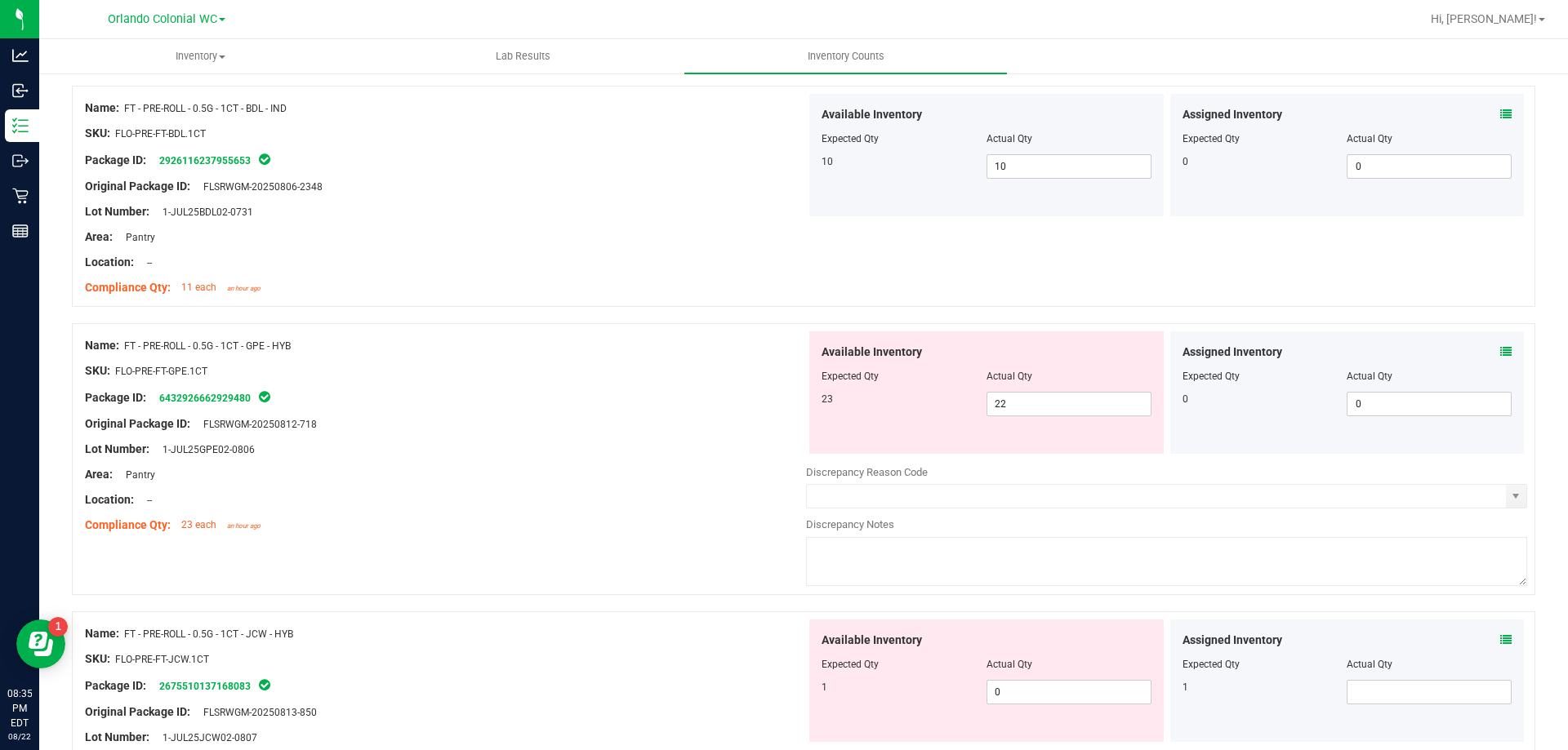
scroll to position [3077, 0]
click at [1500, 355] on icon at bounding box center [1505, 354] width 11 height 11
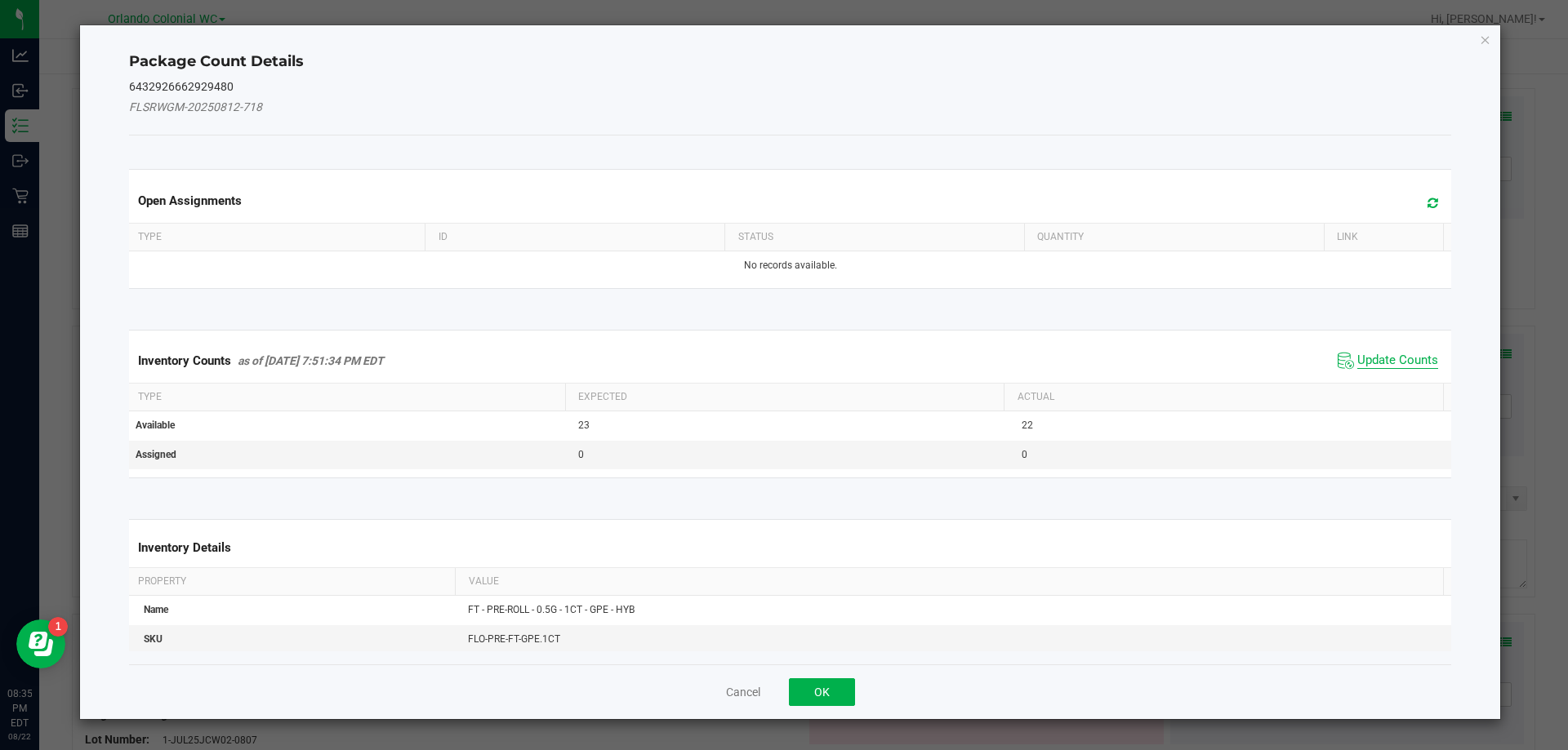
click at [1405, 389] on th "Actual" at bounding box center [1223, 397] width 440 height 28
click at [1392, 363] on span "Update Counts" at bounding box center [1397, 361] width 81 height 17
click at [1391, 357] on div "Inventory Counts as of [DATE] 7:51:34 PM EDT Update Counts" at bounding box center [790, 360] width 1329 height 42
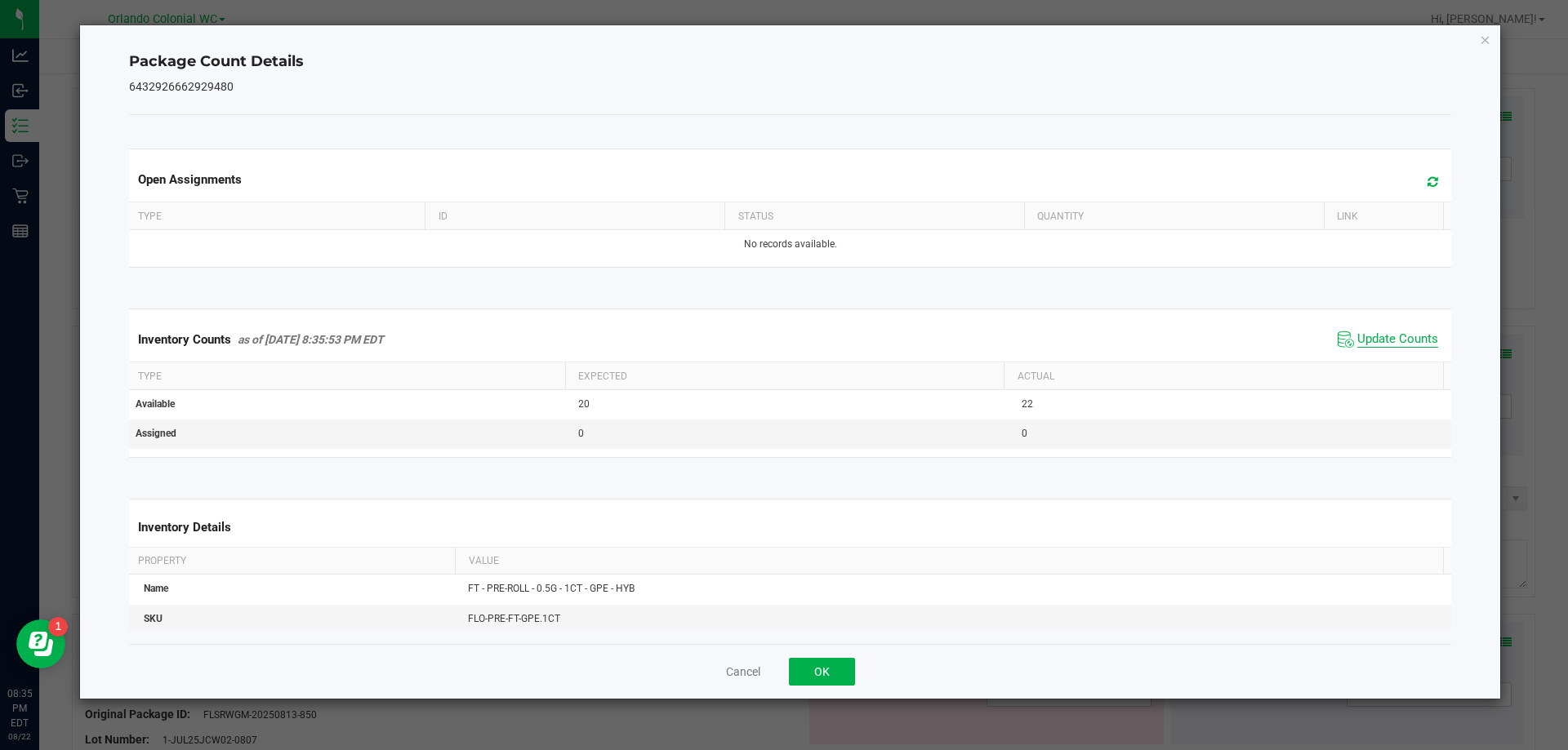
click at [1376, 347] on span "Update Counts" at bounding box center [1397, 340] width 81 height 17
click at [1393, 346] on span "Update Counts" at bounding box center [1397, 339] width 81 height 15
click at [1490, 46] on icon "Close" at bounding box center [1485, 39] width 11 height 19
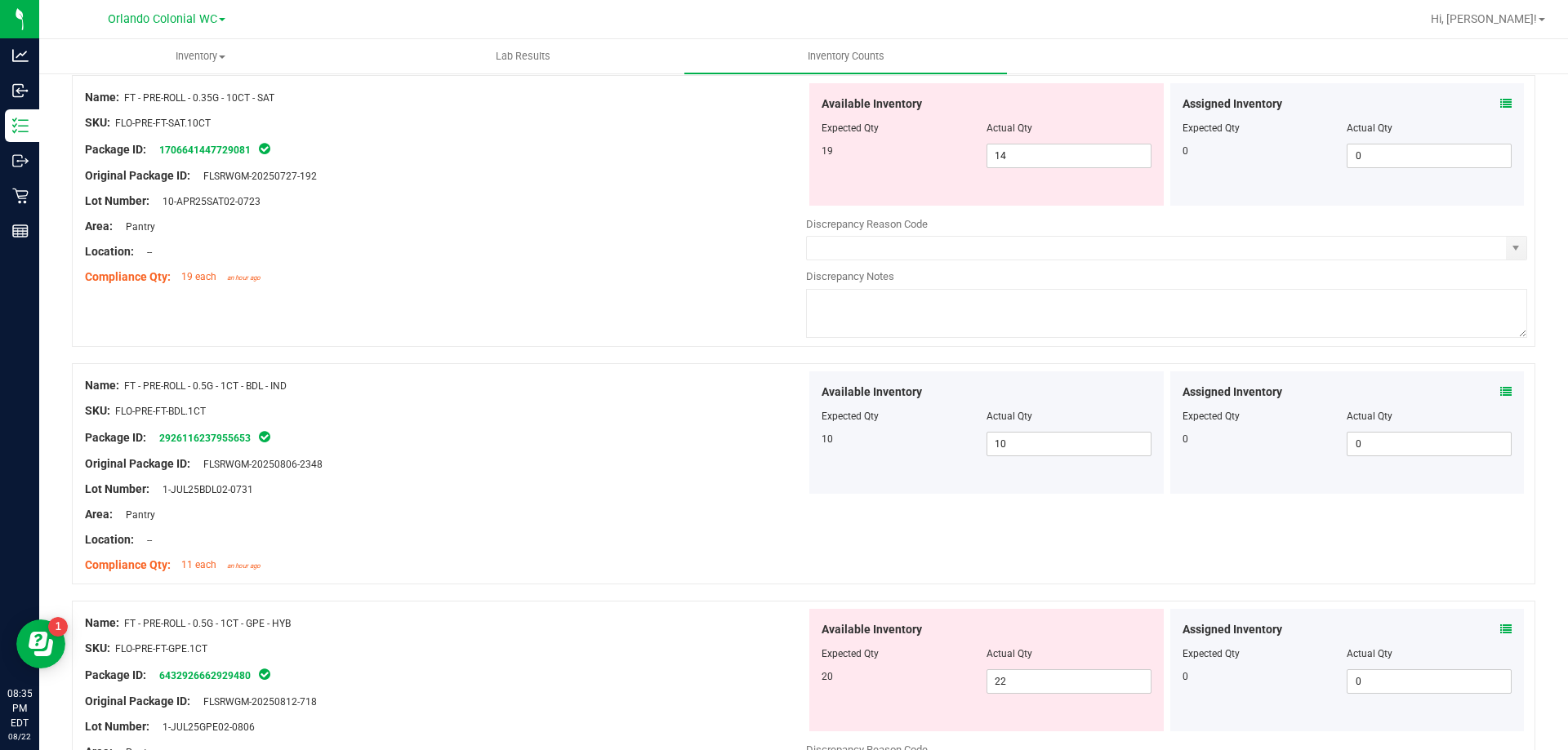
scroll to position [2804, 0]
click at [1040, 160] on input "14" at bounding box center [1068, 155] width 163 height 23
type input "19"
click at [570, 229] on div "Area: Pantry" at bounding box center [445, 226] width 721 height 18
type input "19"
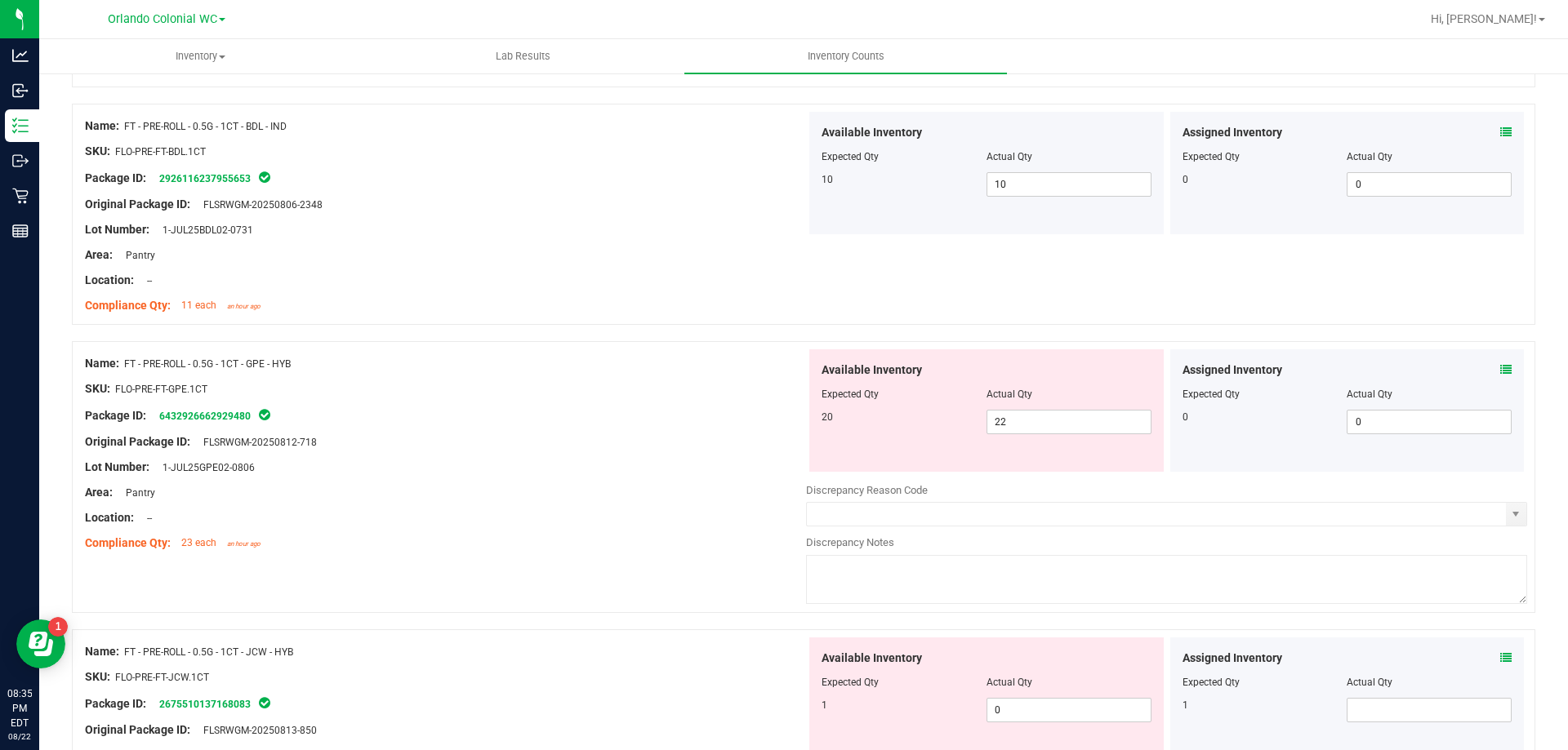
scroll to position [3066, 0]
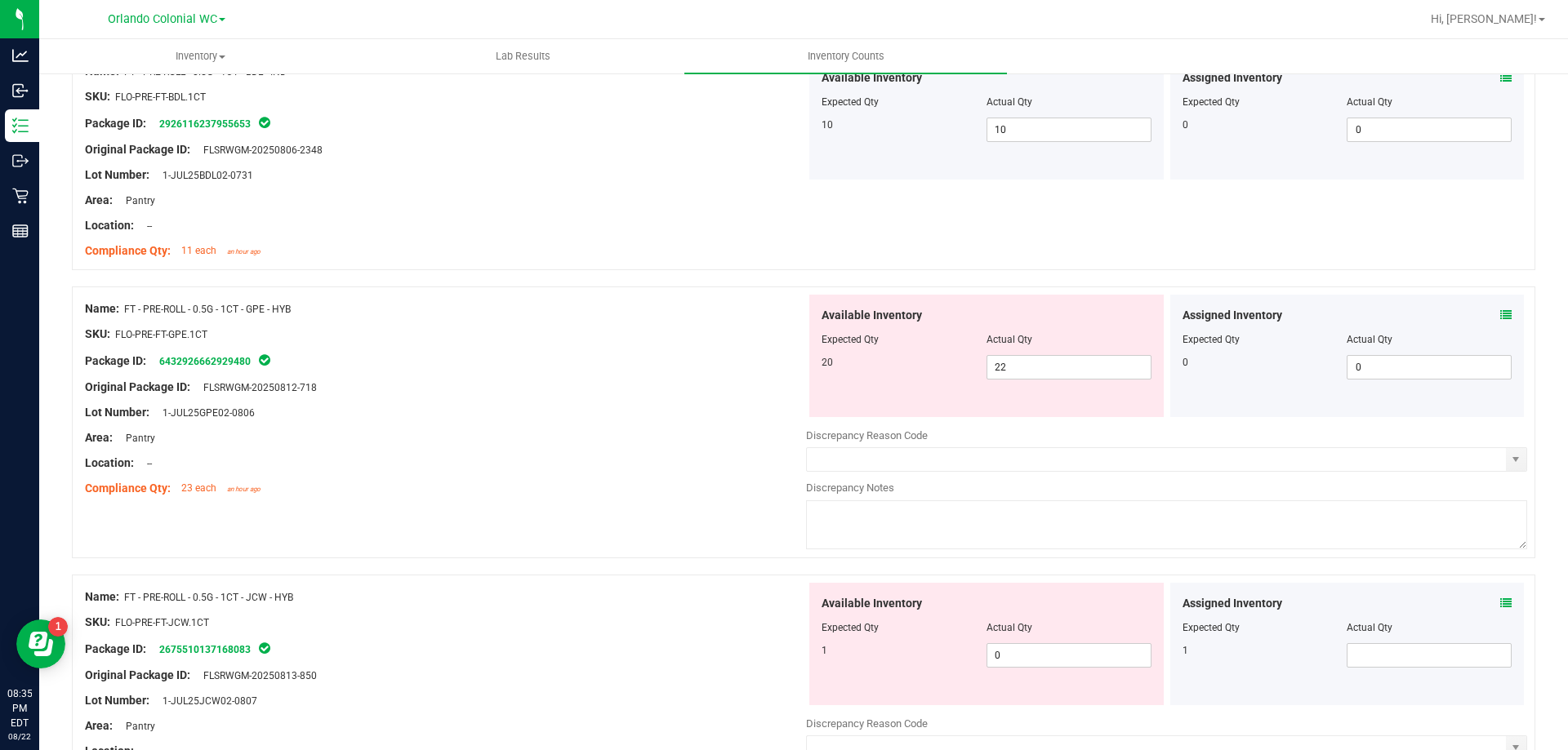
click at [1500, 311] on icon at bounding box center [1505, 315] width 11 height 11
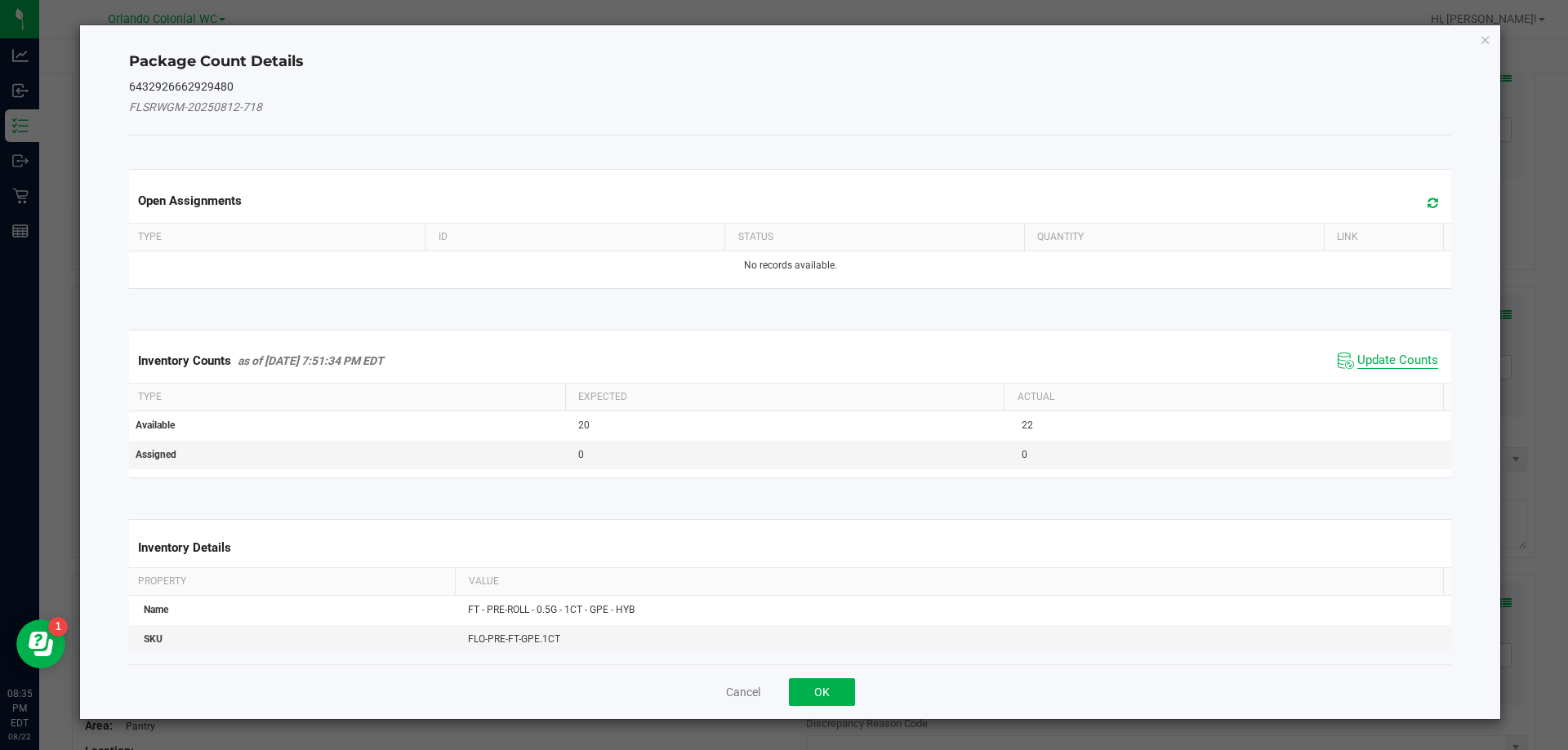
click at [1380, 362] on span "Update Counts" at bounding box center [1397, 361] width 81 height 17
click at [1383, 382] on th "Actual" at bounding box center [1223, 396] width 440 height 28
click at [1397, 353] on span "Update Counts" at bounding box center [1397, 360] width 81 height 15
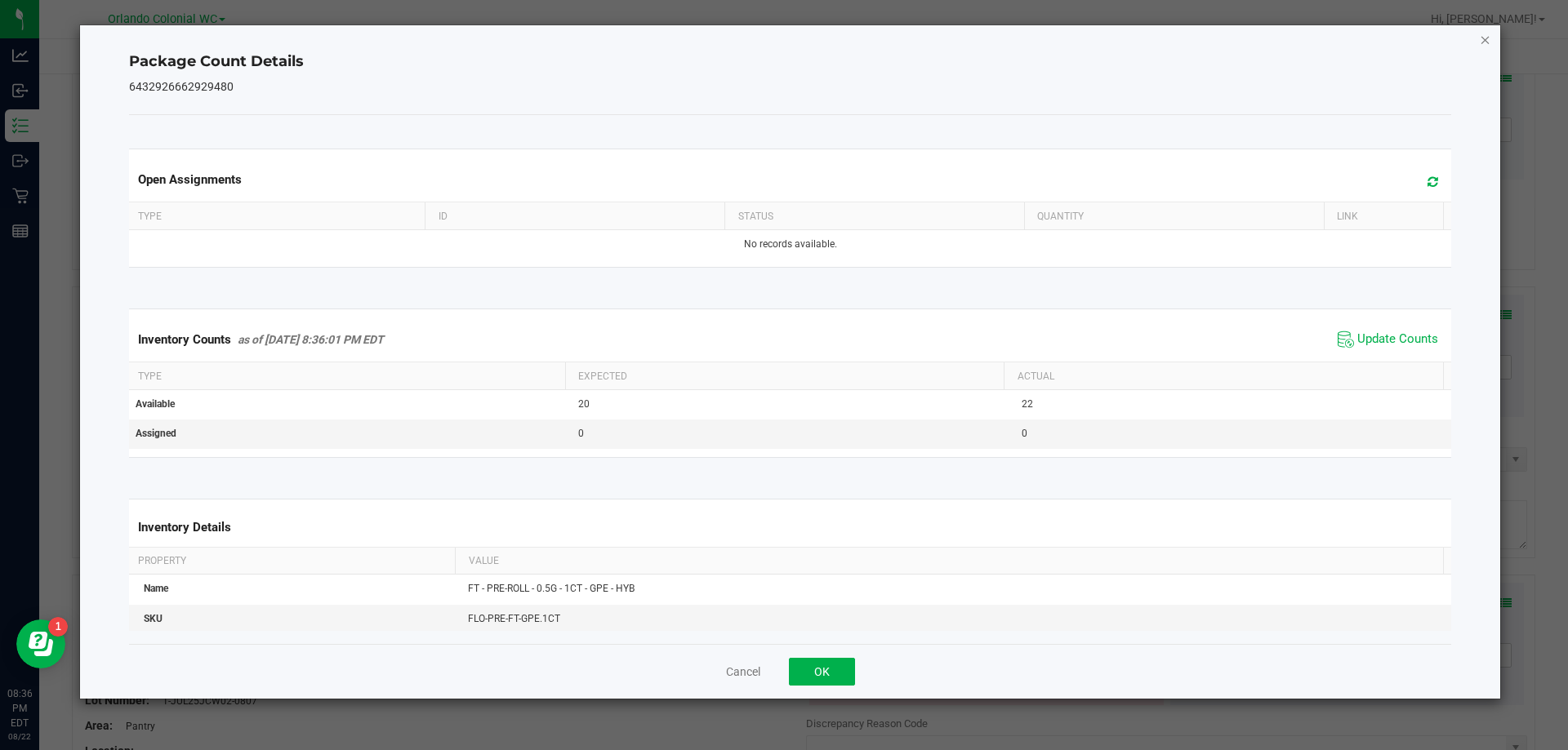
click at [1484, 33] on icon "Close" at bounding box center [1485, 39] width 11 height 19
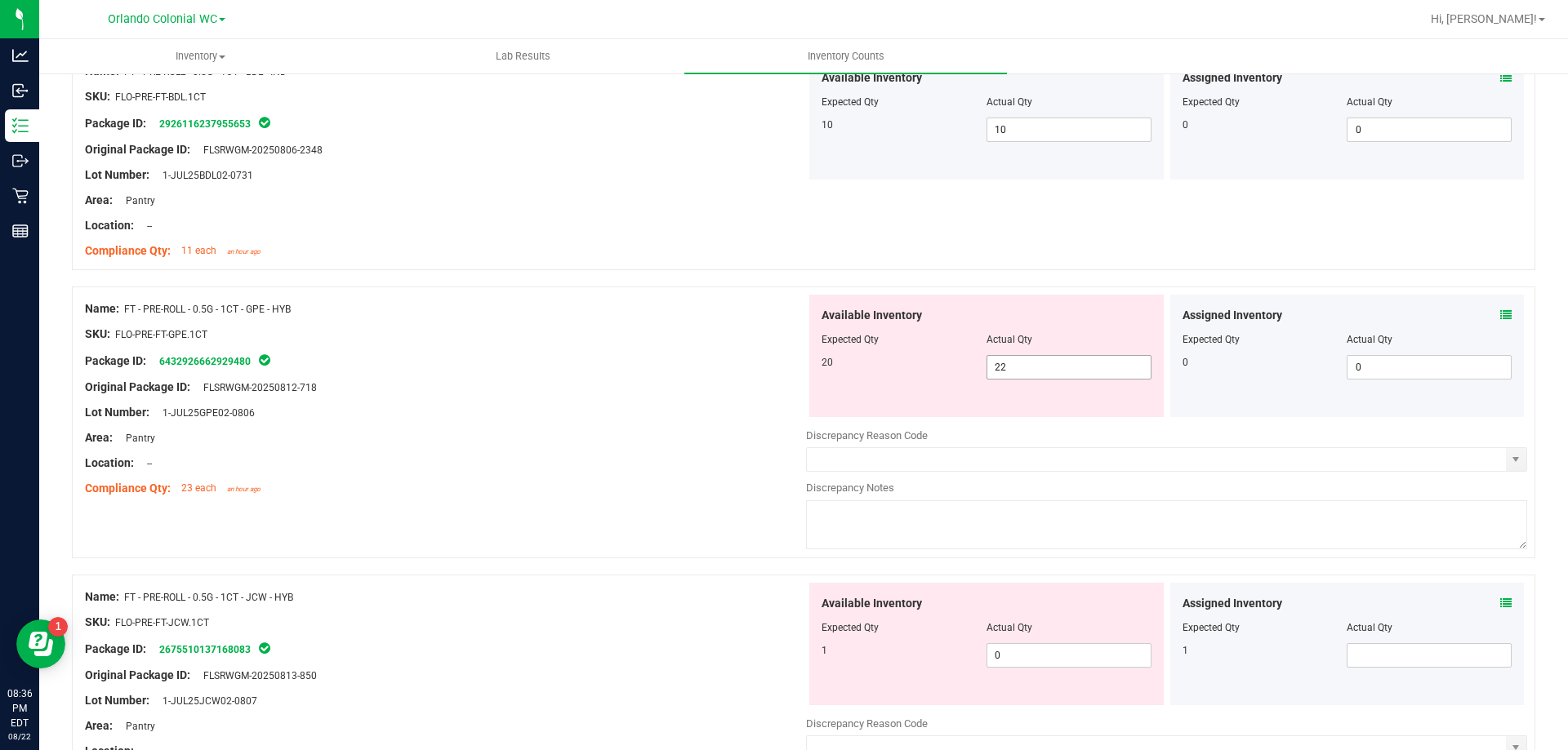
click at [1076, 370] on input "22" at bounding box center [1068, 367] width 163 height 23
type input "2"
type input "20"
click at [586, 400] on div at bounding box center [445, 400] width 721 height 8
type input "20"
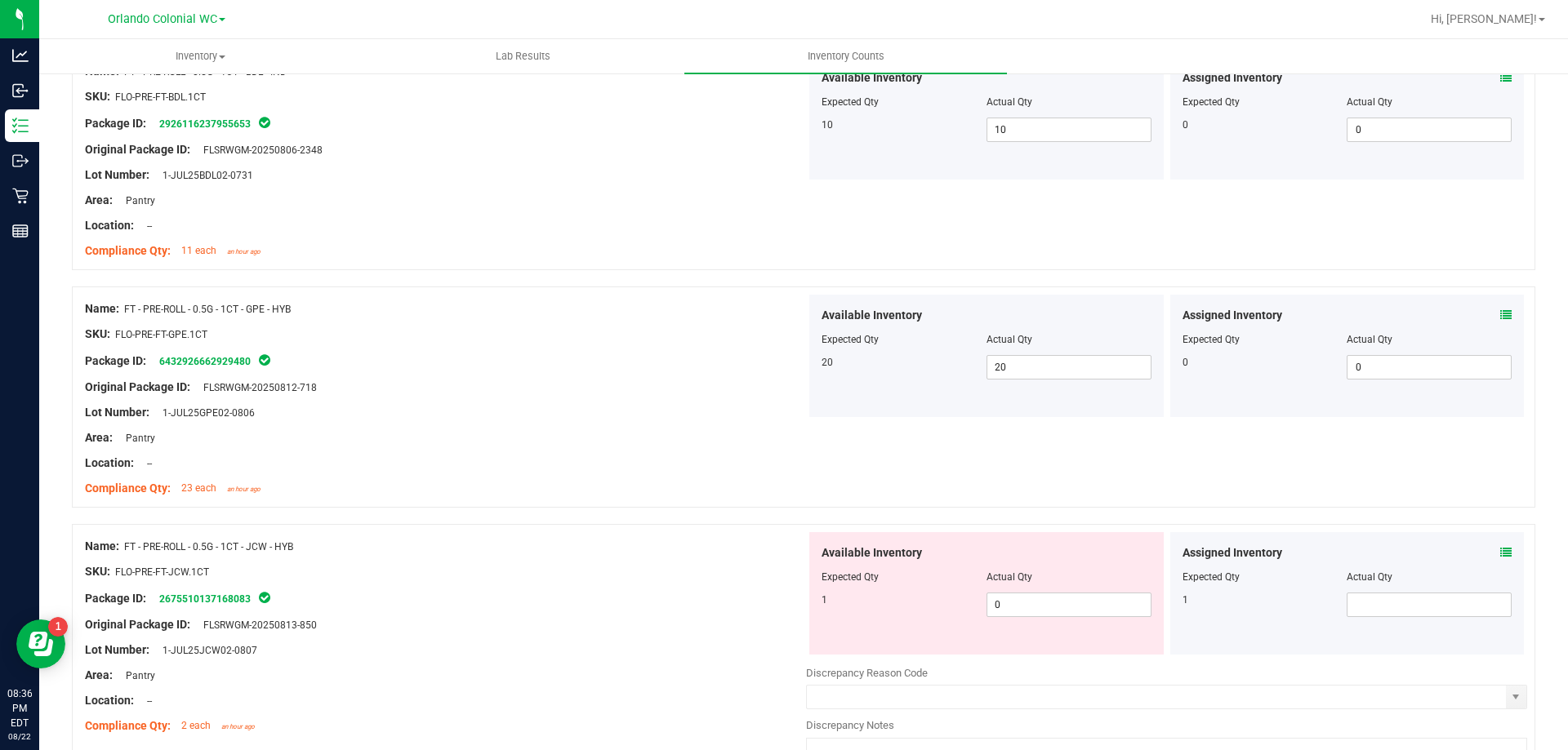
click at [1500, 550] on icon at bounding box center [1505, 552] width 11 height 11
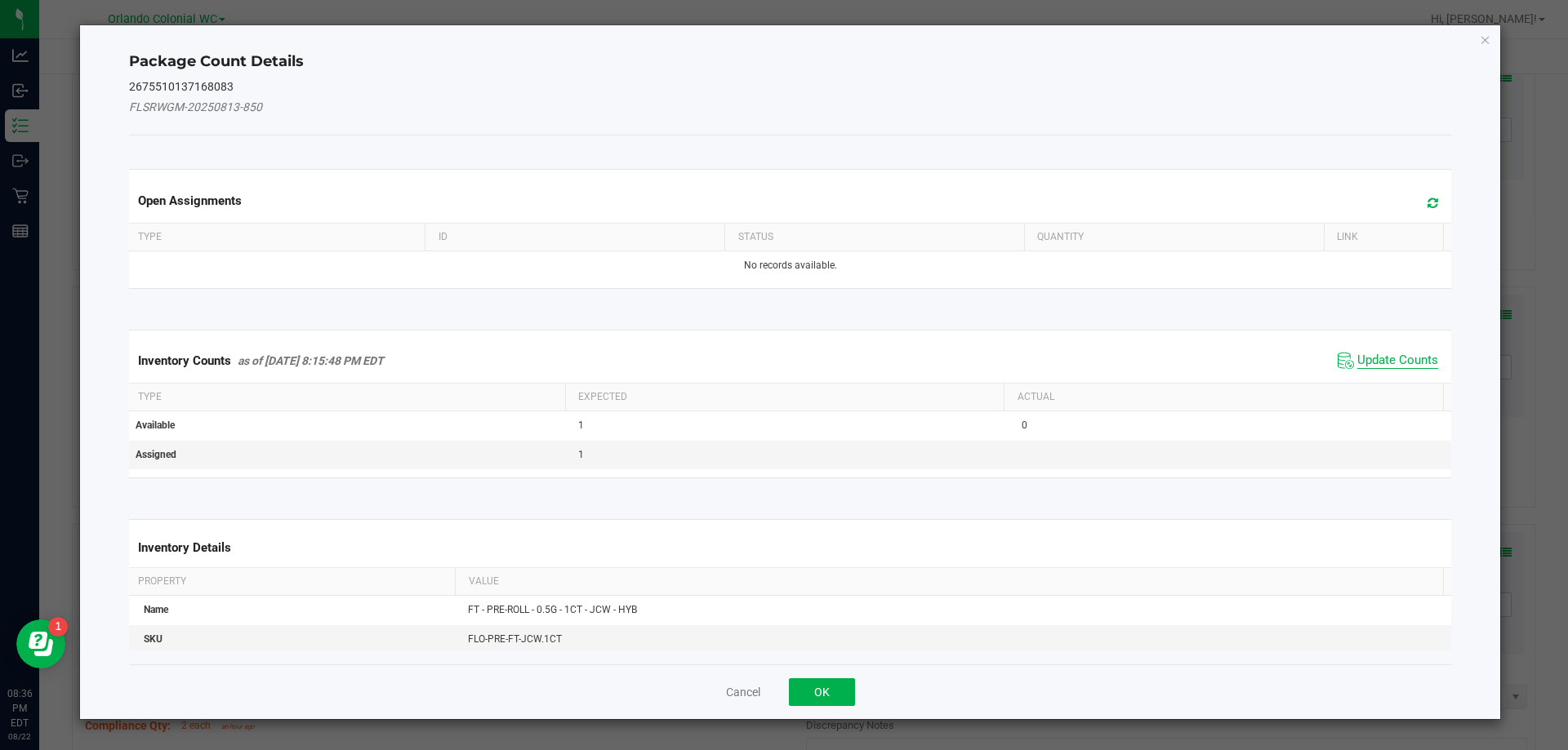
click at [1364, 360] on span "Update Counts" at bounding box center [1397, 361] width 81 height 17
click at [1397, 357] on span "Update Counts" at bounding box center [1397, 360] width 81 height 15
click at [1408, 353] on span "Update Counts" at bounding box center [1397, 360] width 81 height 15
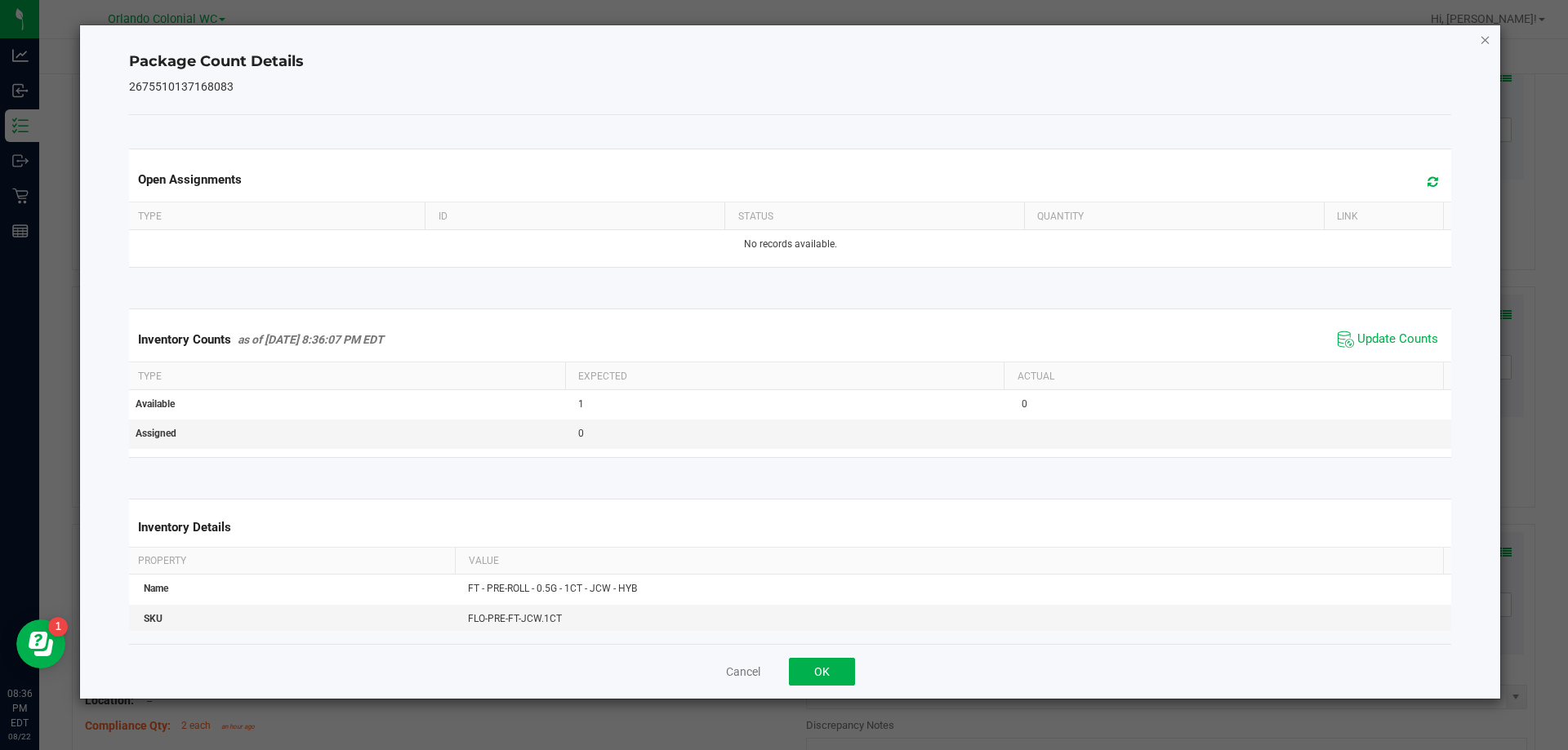
click at [1486, 40] on icon "Close" at bounding box center [1485, 39] width 11 height 19
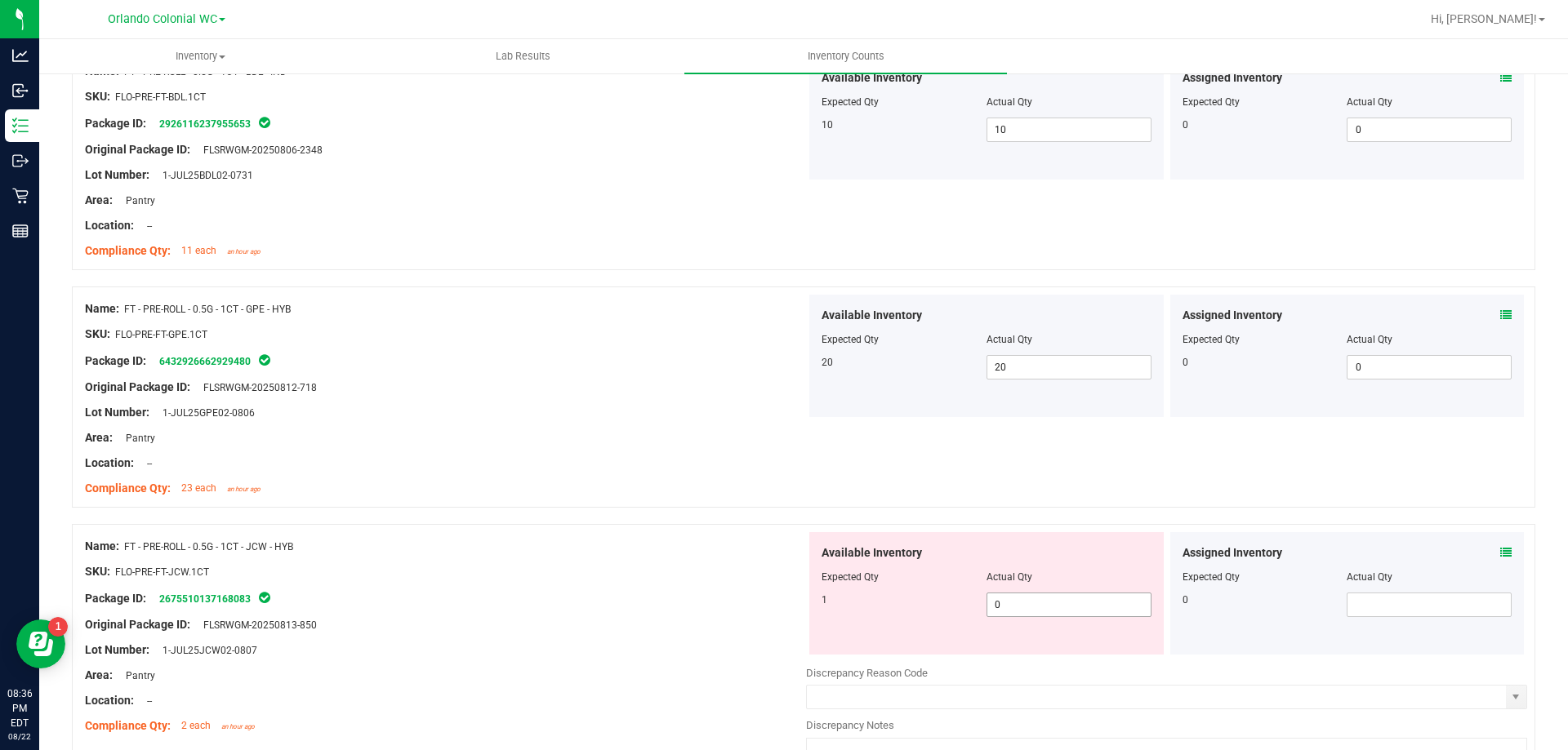
click at [1042, 606] on input "0" at bounding box center [1068, 604] width 163 height 23
type input "1"
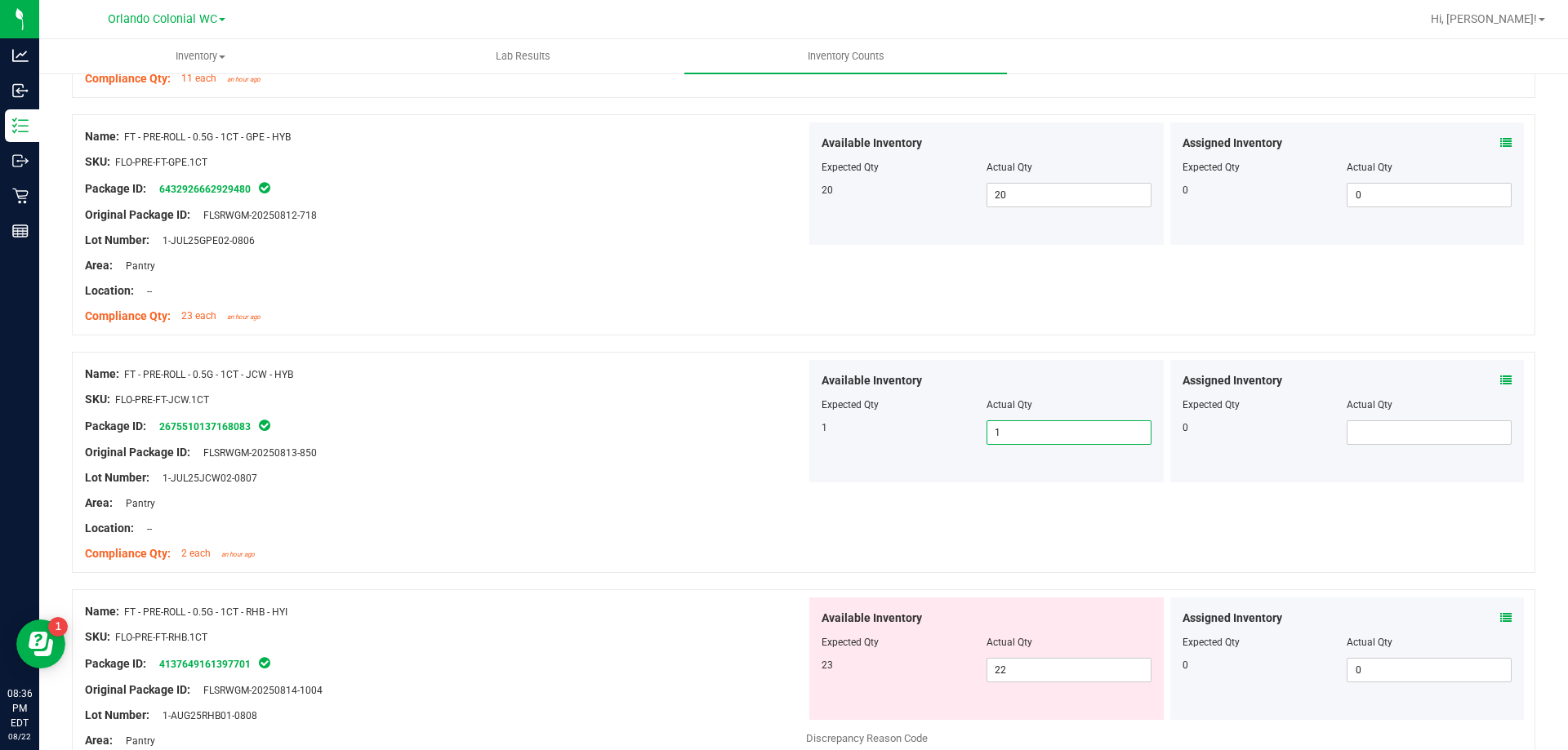
scroll to position [3502, 0]
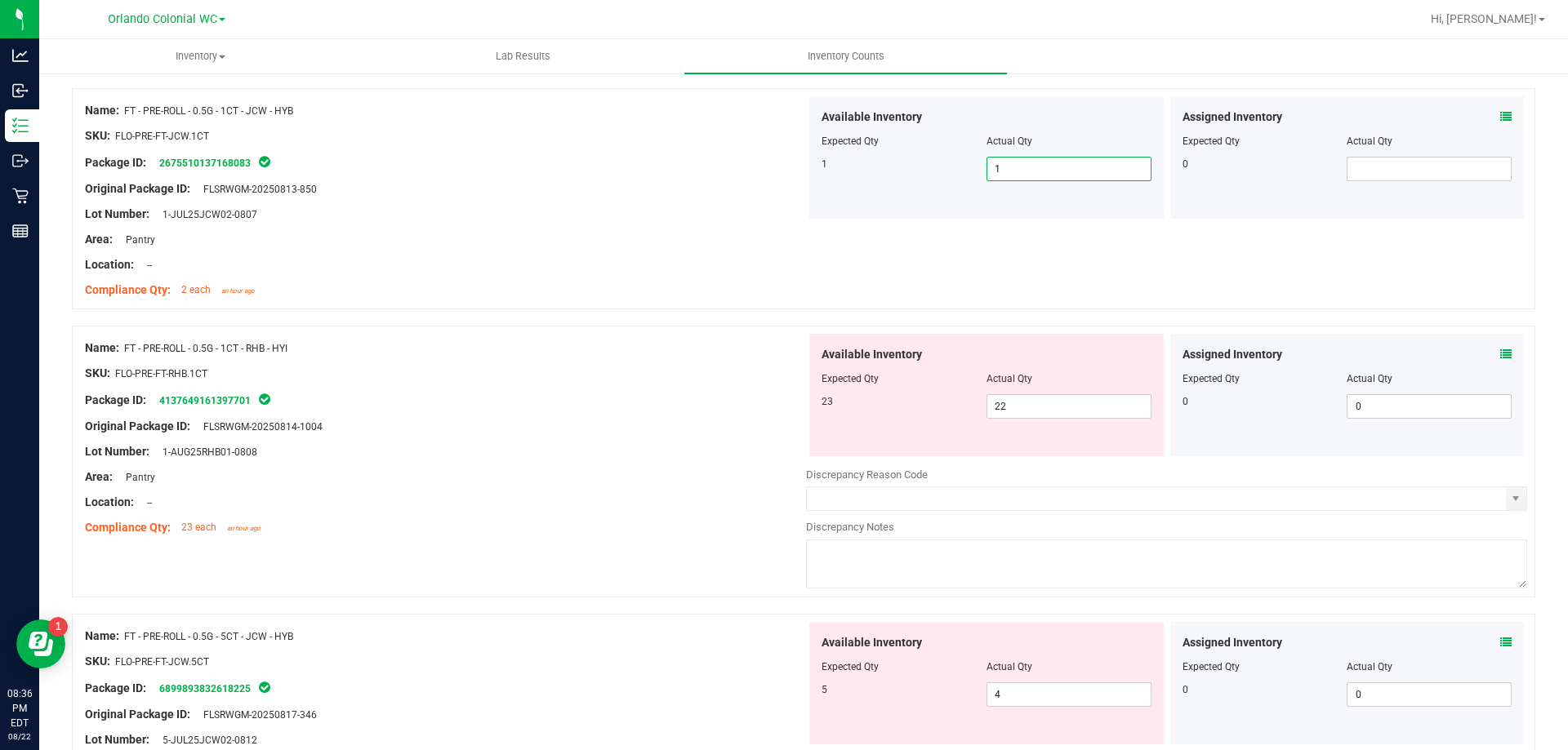
click at [1500, 354] on icon at bounding box center [1505, 354] width 11 height 11
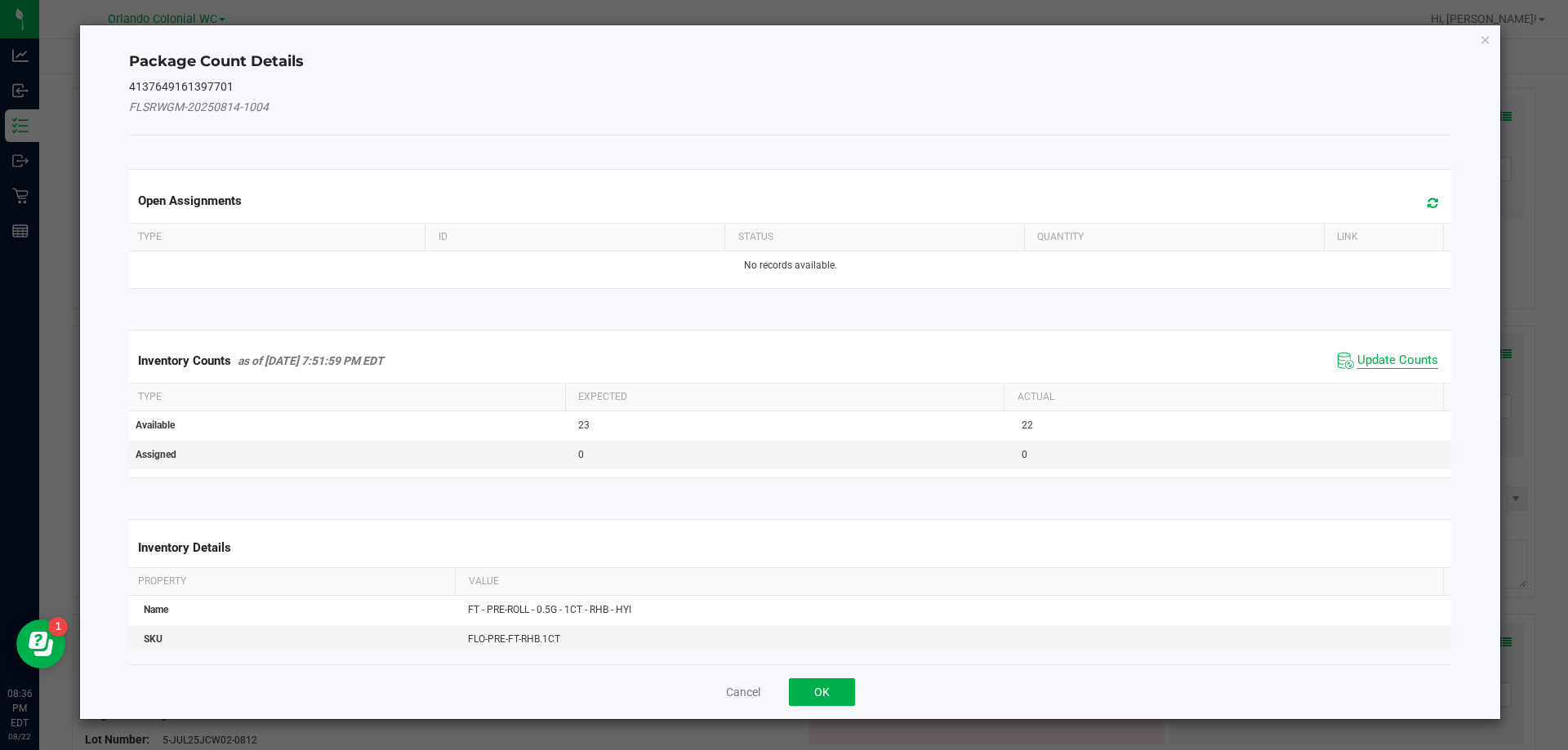
click at [1386, 363] on span "Update Counts" at bounding box center [1397, 361] width 81 height 17
click at [1400, 382] on th "Actual" at bounding box center [1223, 396] width 440 height 28
click at [1397, 353] on span "Update Counts" at bounding box center [1397, 360] width 81 height 15
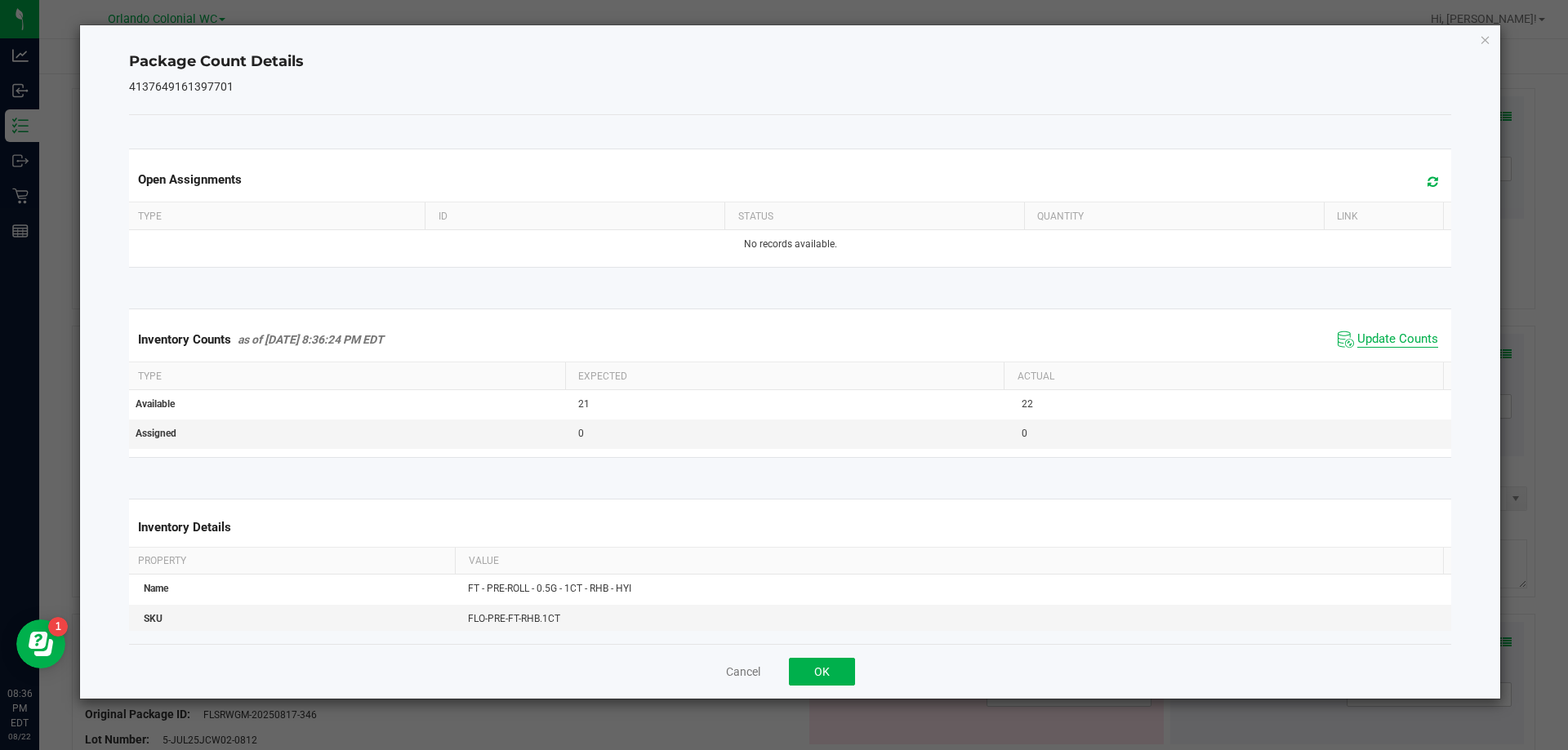
click at [1391, 328] on span "Update Counts" at bounding box center [1387, 339] width 109 height 25
click at [1484, 39] on icon "Close" at bounding box center [1485, 39] width 11 height 19
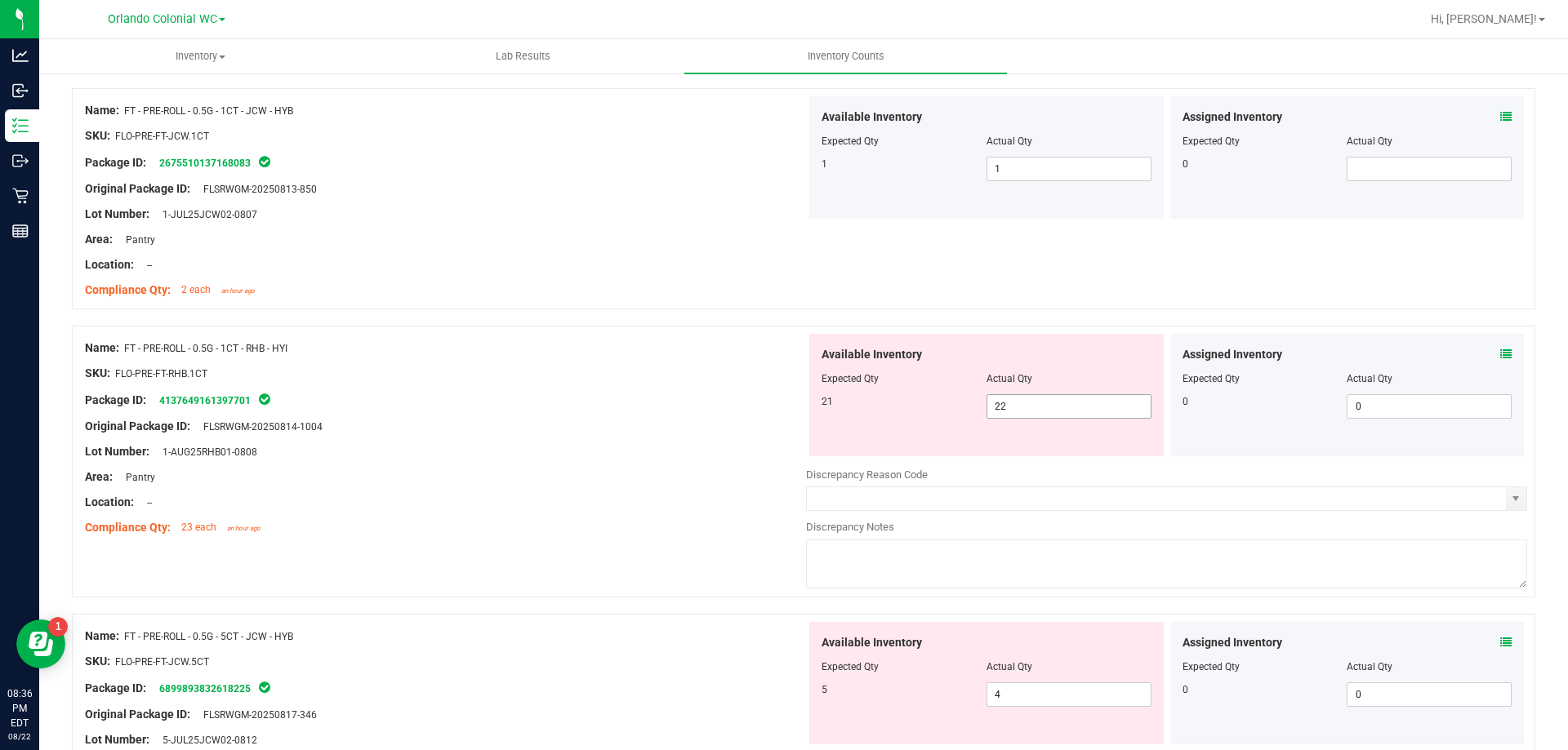
click at [1033, 409] on input "22" at bounding box center [1068, 406] width 163 height 23
type input "21"
click at [564, 422] on div "Original Package ID: FLSRWGM-20250814-1004" at bounding box center [445, 427] width 721 height 18
type input "21"
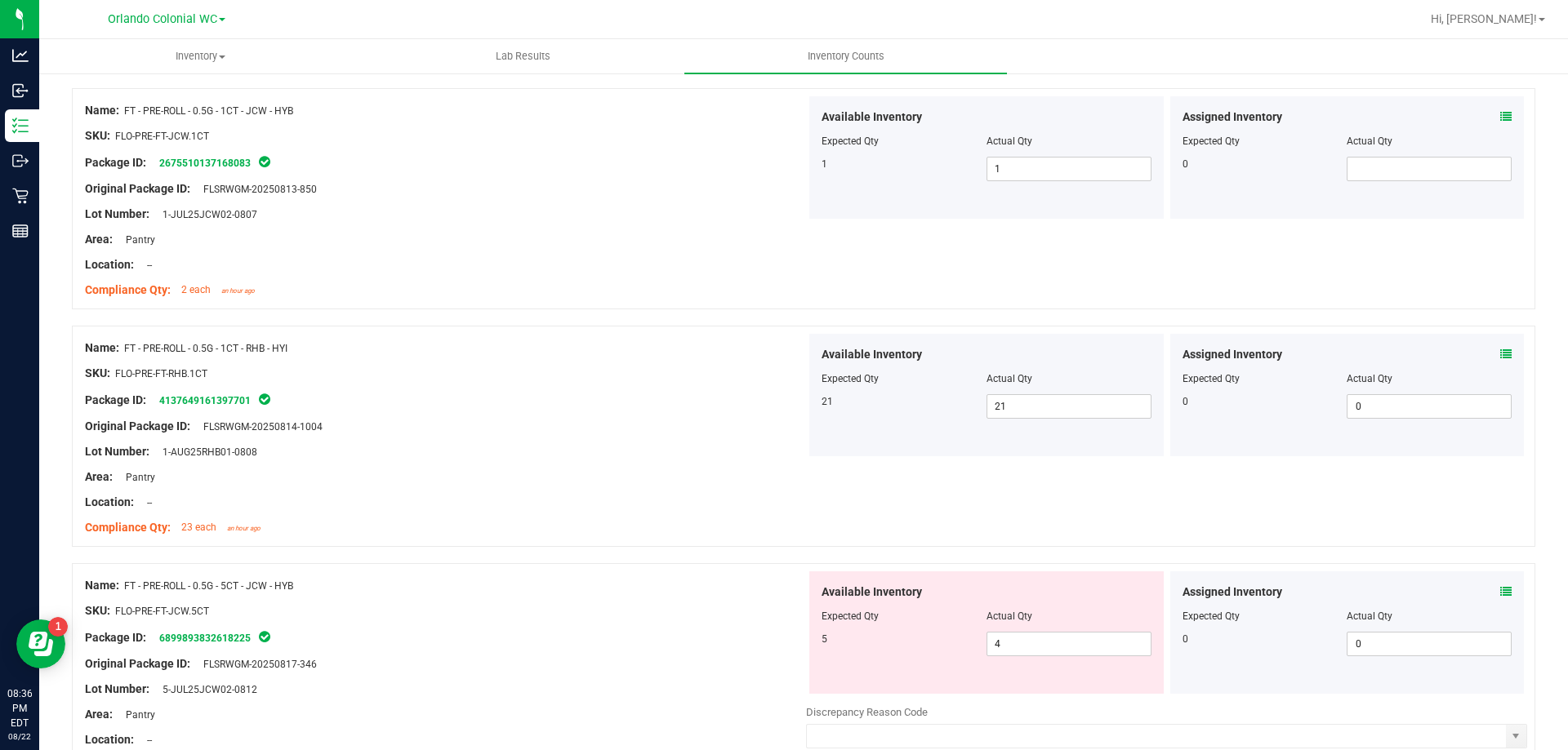
click at [1500, 590] on icon at bounding box center [1505, 592] width 11 height 11
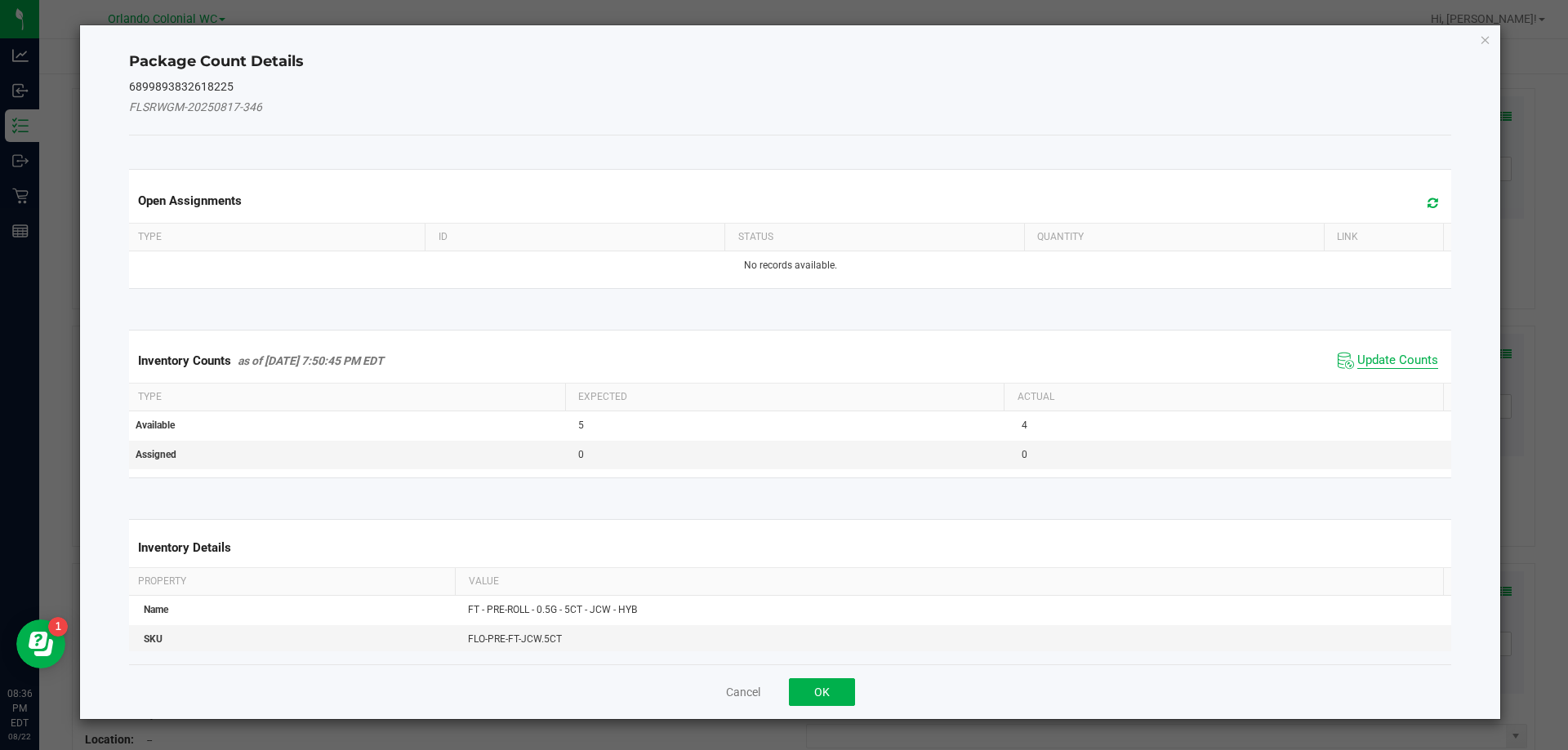
click at [1387, 355] on span "Update Counts" at bounding box center [1397, 361] width 81 height 17
click at [1394, 367] on span "Update Counts" at bounding box center [1397, 360] width 81 height 15
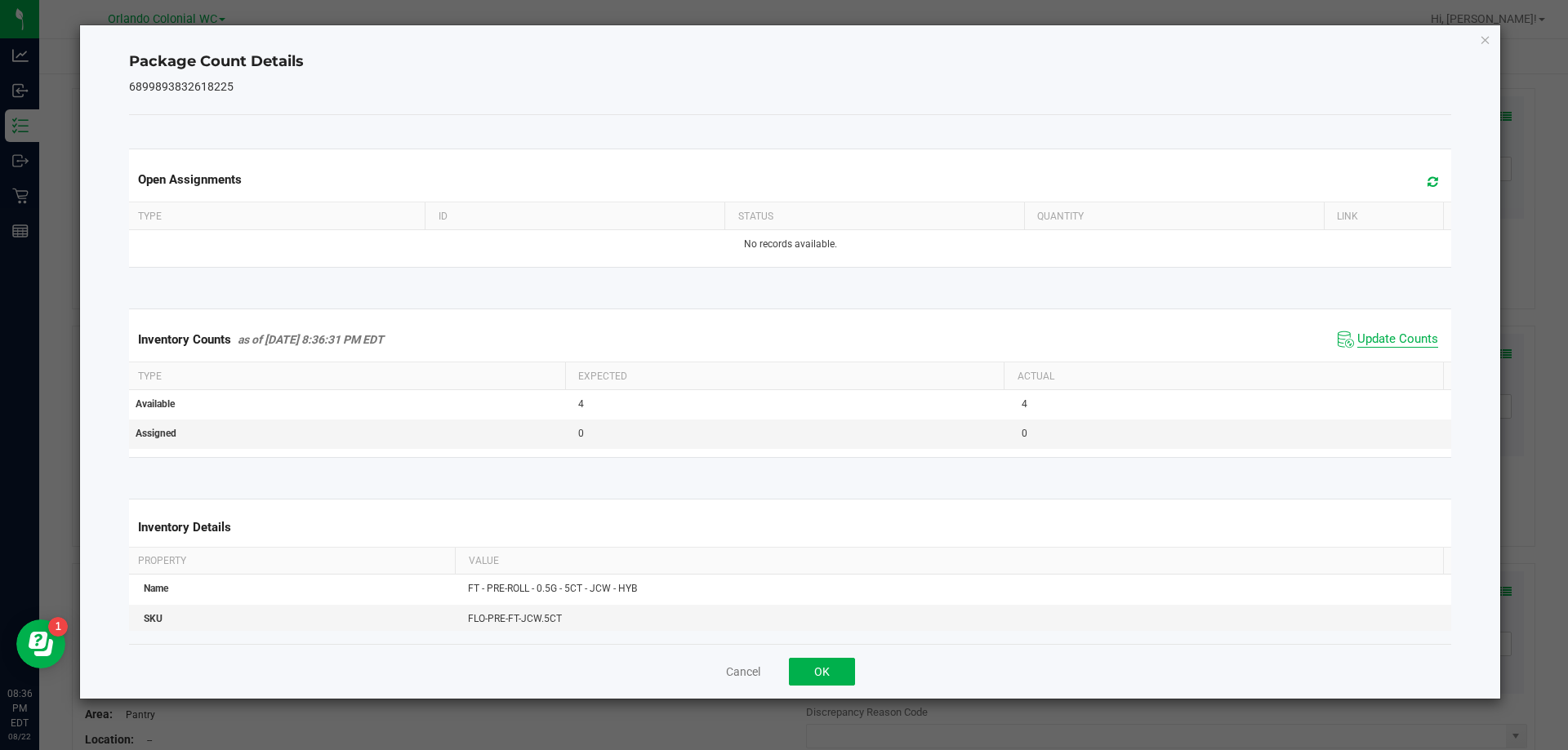
click at [1400, 347] on span "Update Counts" at bounding box center [1397, 340] width 81 height 17
click at [1404, 346] on span "Update Counts" at bounding box center [1397, 340] width 81 height 17
click at [1390, 346] on span "Update Counts" at bounding box center [1397, 339] width 81 height 15
click at [1484, 41] on icon "Close" at bounding box center [1485, 39] width 11 height 19
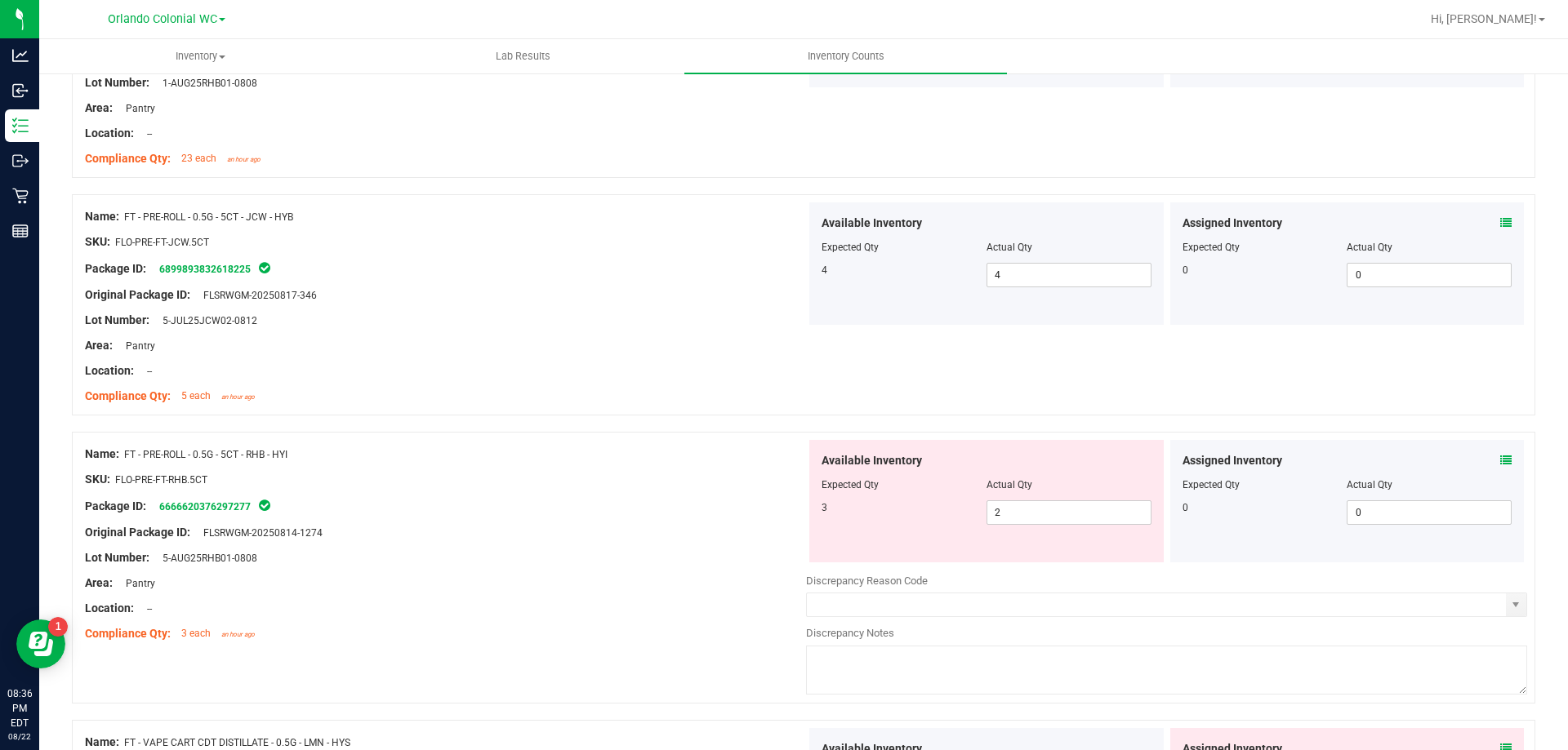
scroll to position [3891, 0]
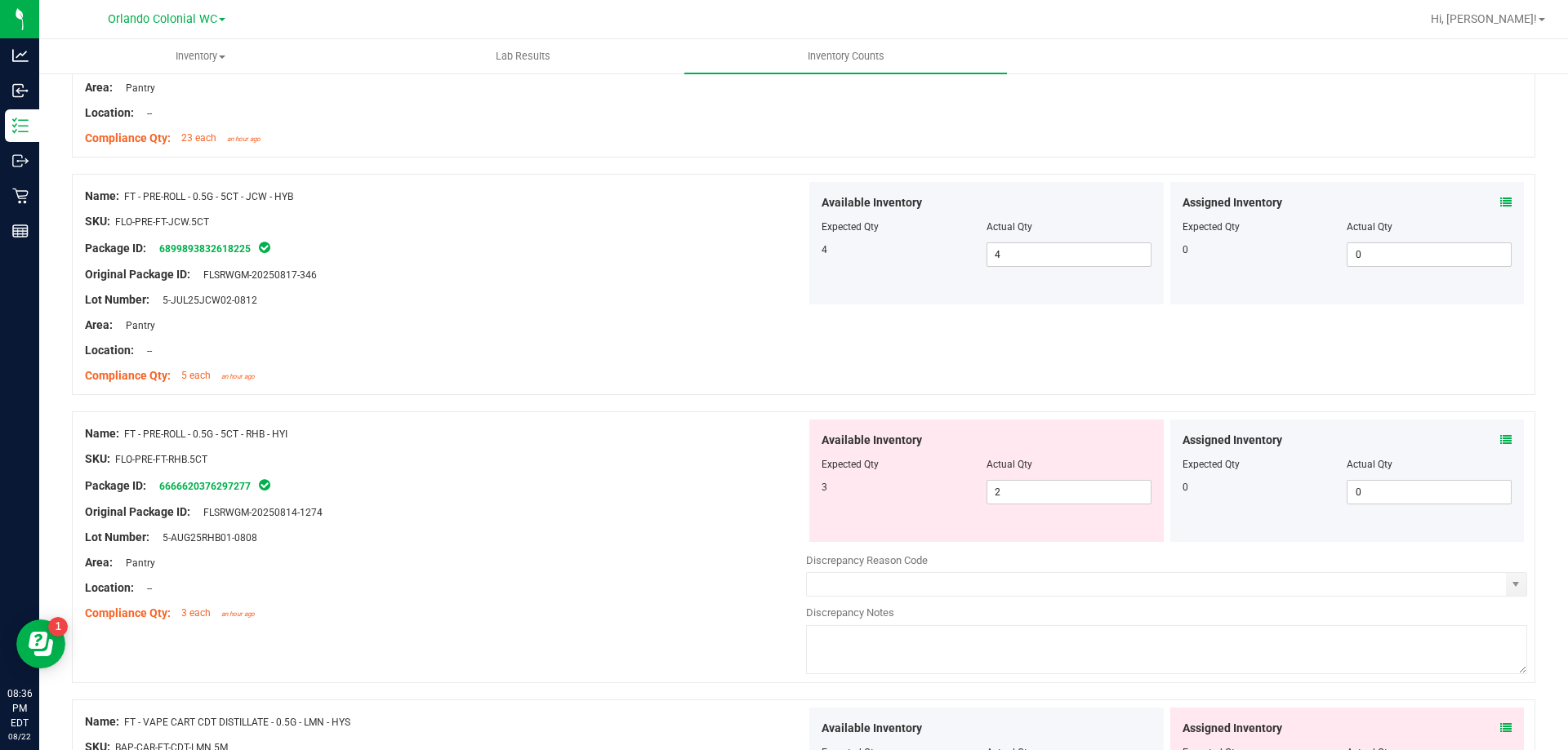
click at [1500, 439] on icon at bounding box center [1505, 439] width 11 height 11
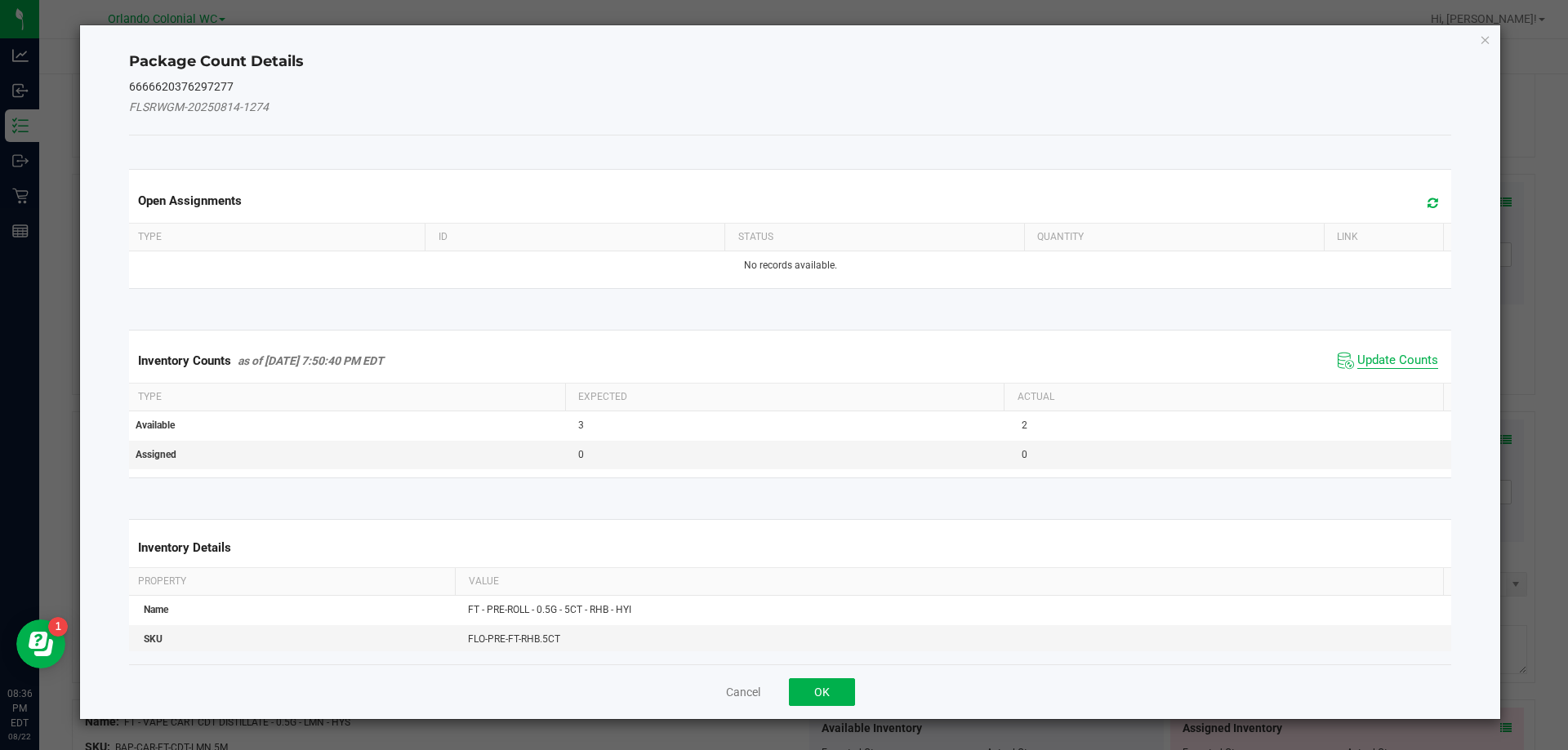
click at [1376, 368] on span "Update Counts" at bounding box center [1397, 361] width 81 height 17
click at [1397, 382] on th "Actual" at bounding box center [1223, 396] width 440 height 28
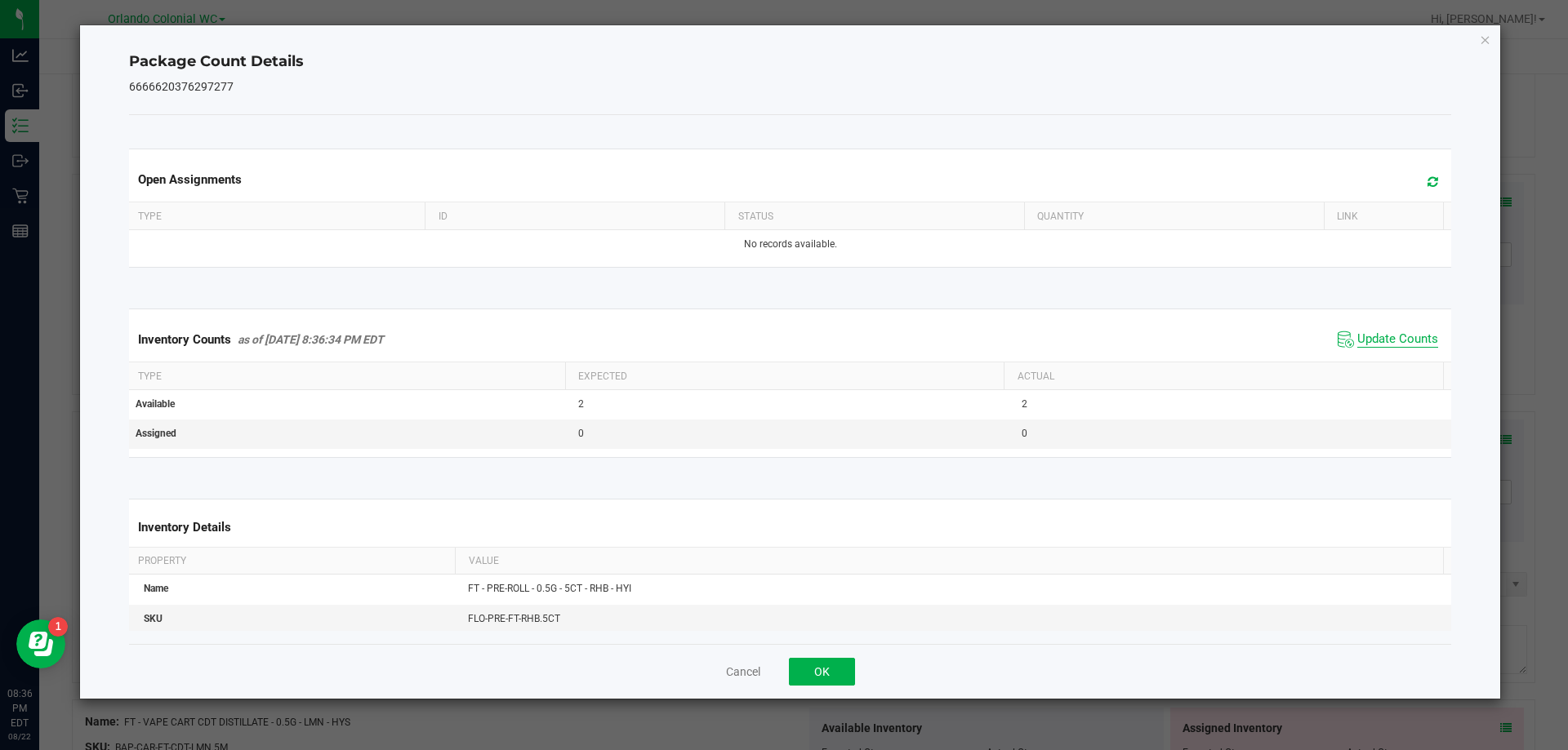
click at [1409, 344] on span "Update Counts" at bounding box center [1397, 340] width 81 height 17
click at [1398, 346] on span "Update Counts" at bounding box center [1397, 339] width 81 height 15
click at [1398, 347] on span "Update Counts" at bounding box center [1397, 340] width 81 height 17
click at [1491, 39] on icon "Close" at bounding box center [1485, 39] width 11 height 19
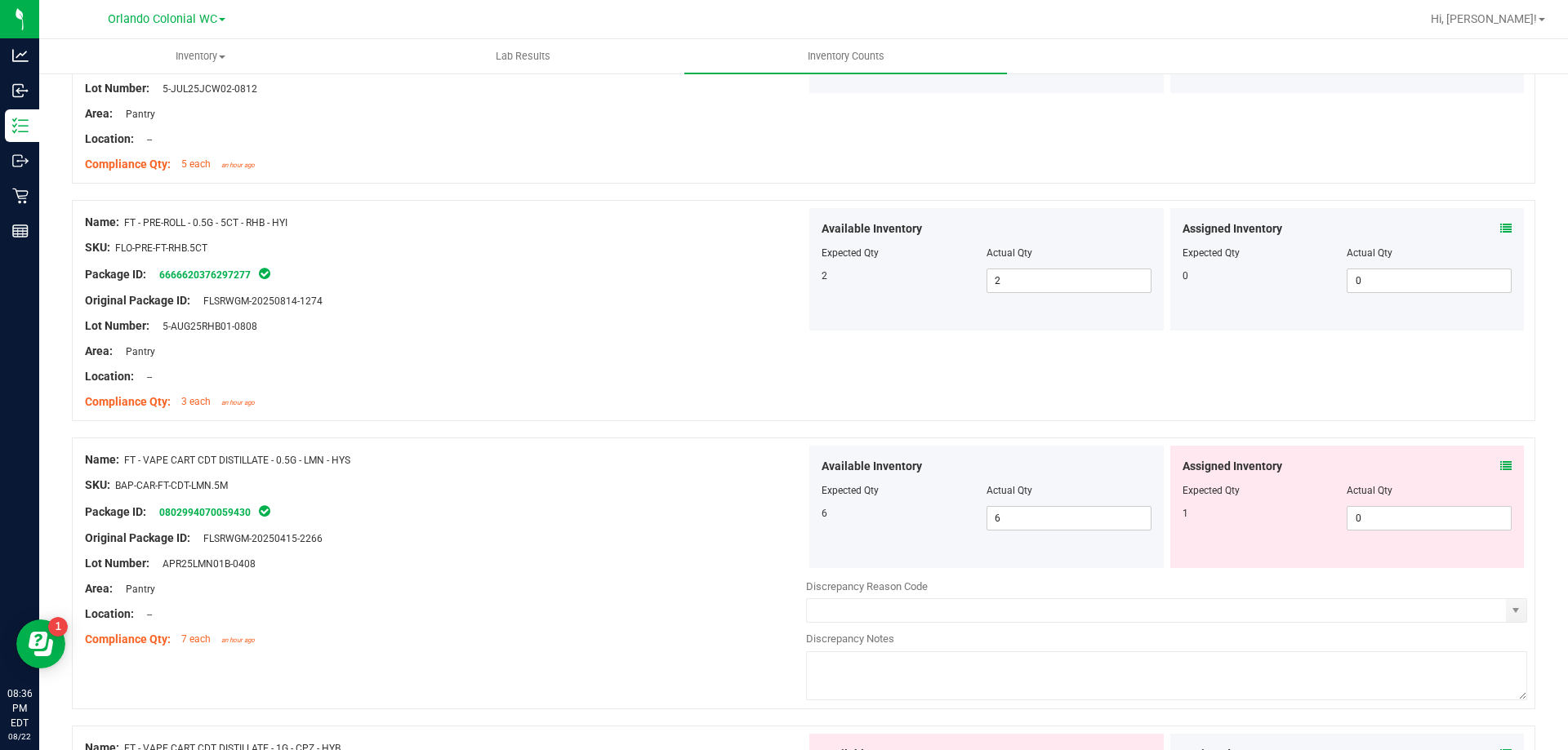
scroll to position [4210, 0]
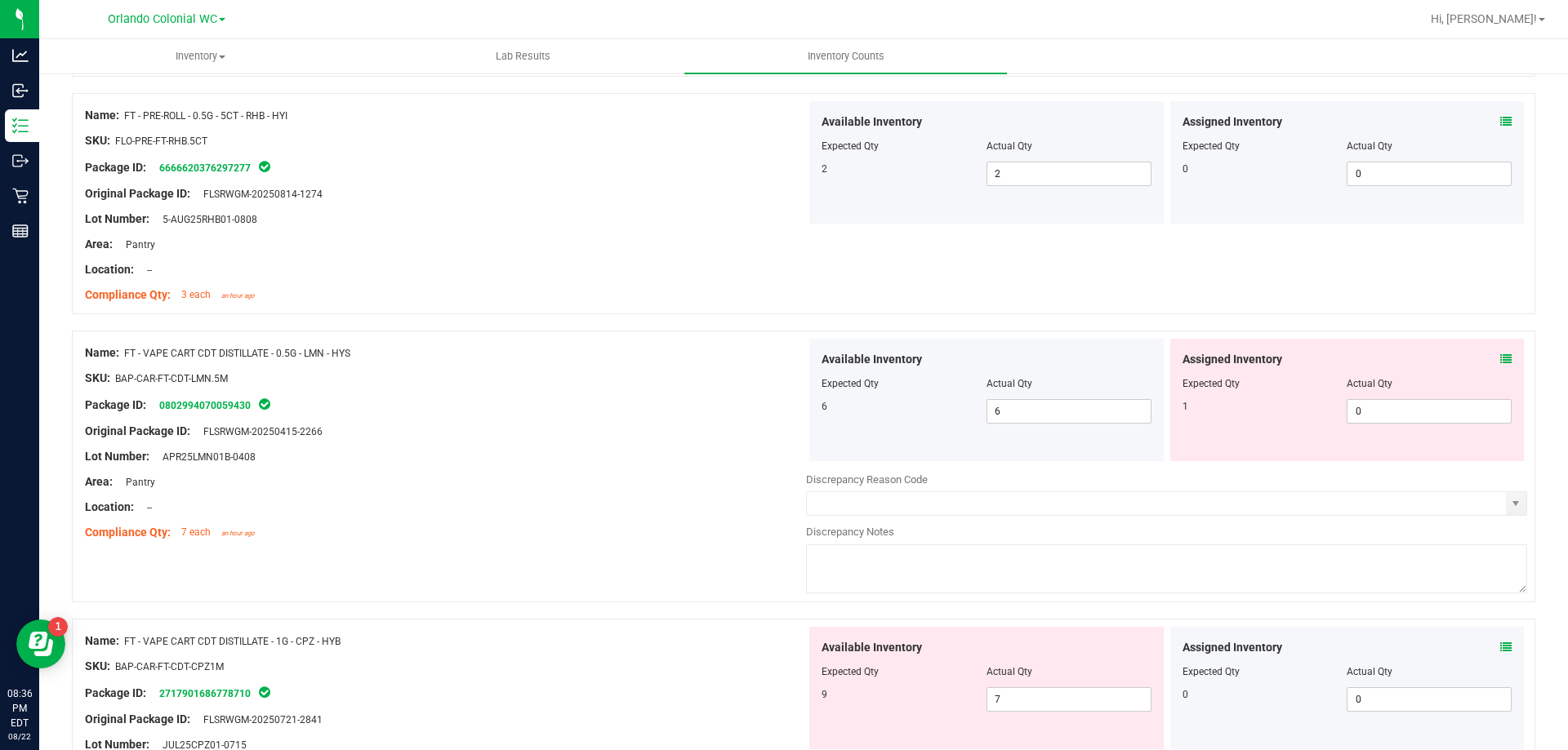
click at [1500, 358] on icon at bounding box center [1505, 359] width 11 height 11
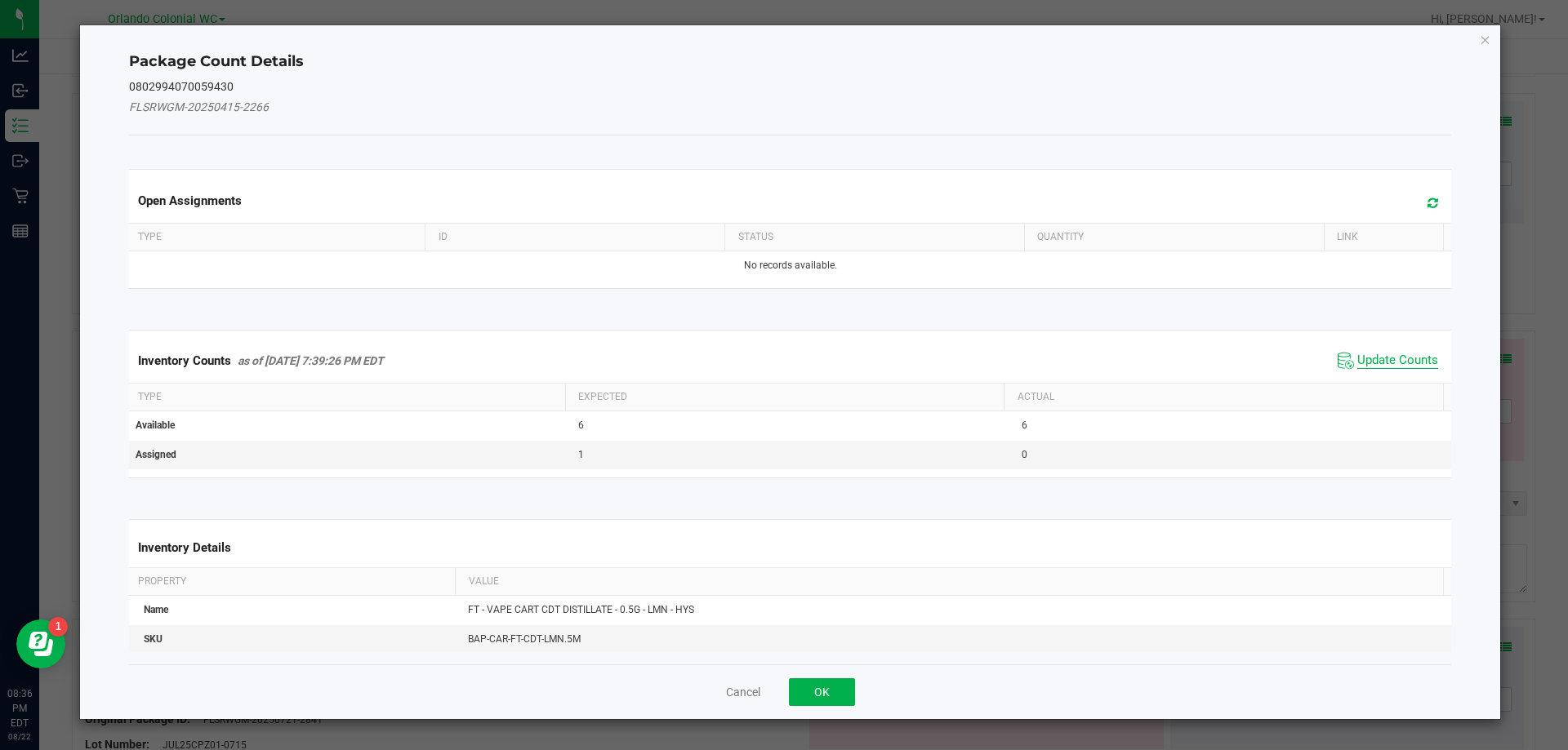
click at [1394, 357] on span "Update Counts" at bounding box center [1397, 361] width 81 height 17
click at [1381, 367] on span "Update Counts" at bounding box center [1397, 361] width 81 height 17
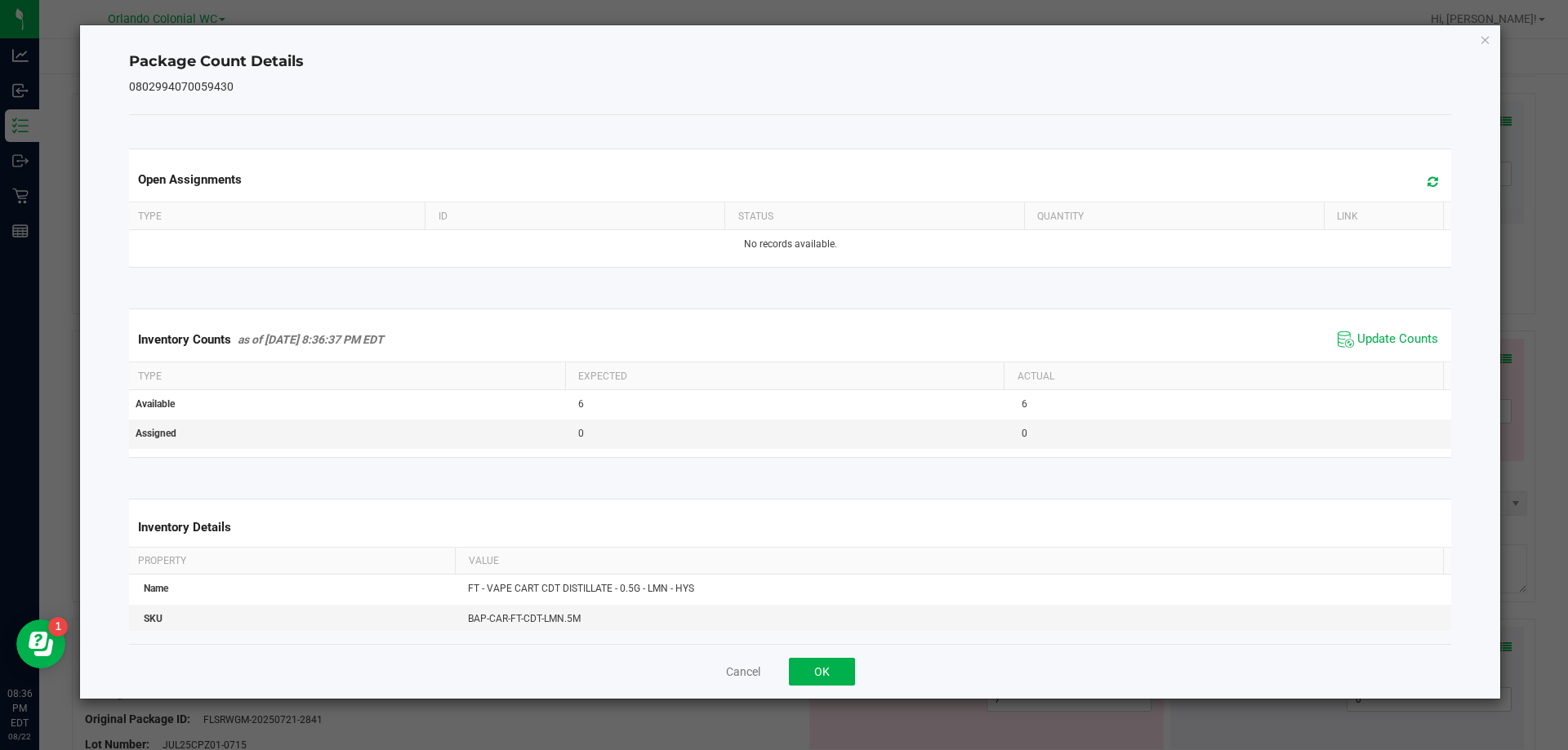
click at [1376, 364] on th "Actual" at bounding box center [1223, 376] width 440 height 28
click at [1391, 347] on span "Update Counts" at bounding box center [1397, 340] width 81 height 17
click at [1405, 311] on kendo-grid "Inventory Counts as of [DATE] 8:36:38 PM EDT Update Counts Type Expected Actual…" at bounding box center [791, 382] width 1348 height 148
click at [1490, 31] on icon "Close" at bounding box center [1485, 39] width 11 height 19
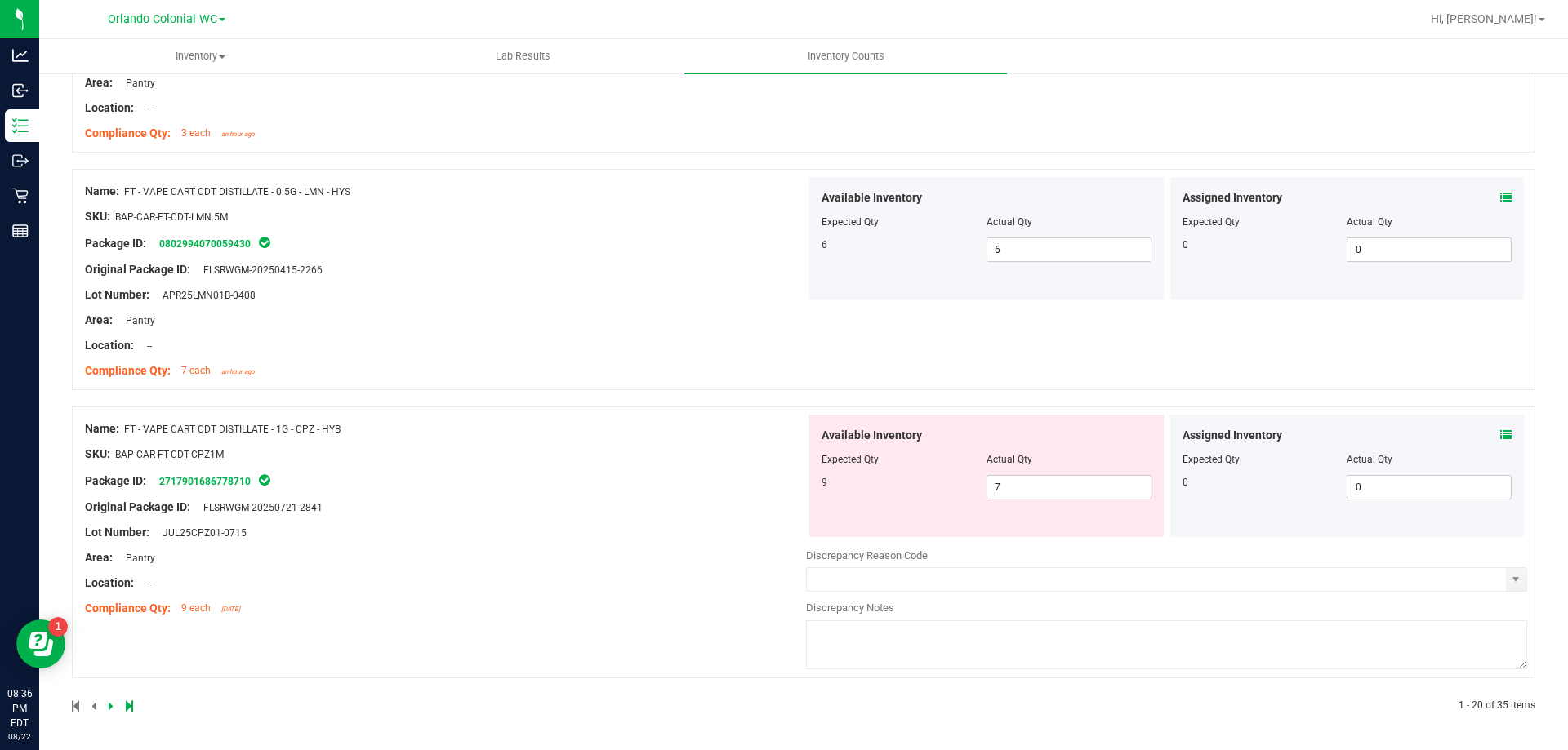
scroll to position [4366, 0]
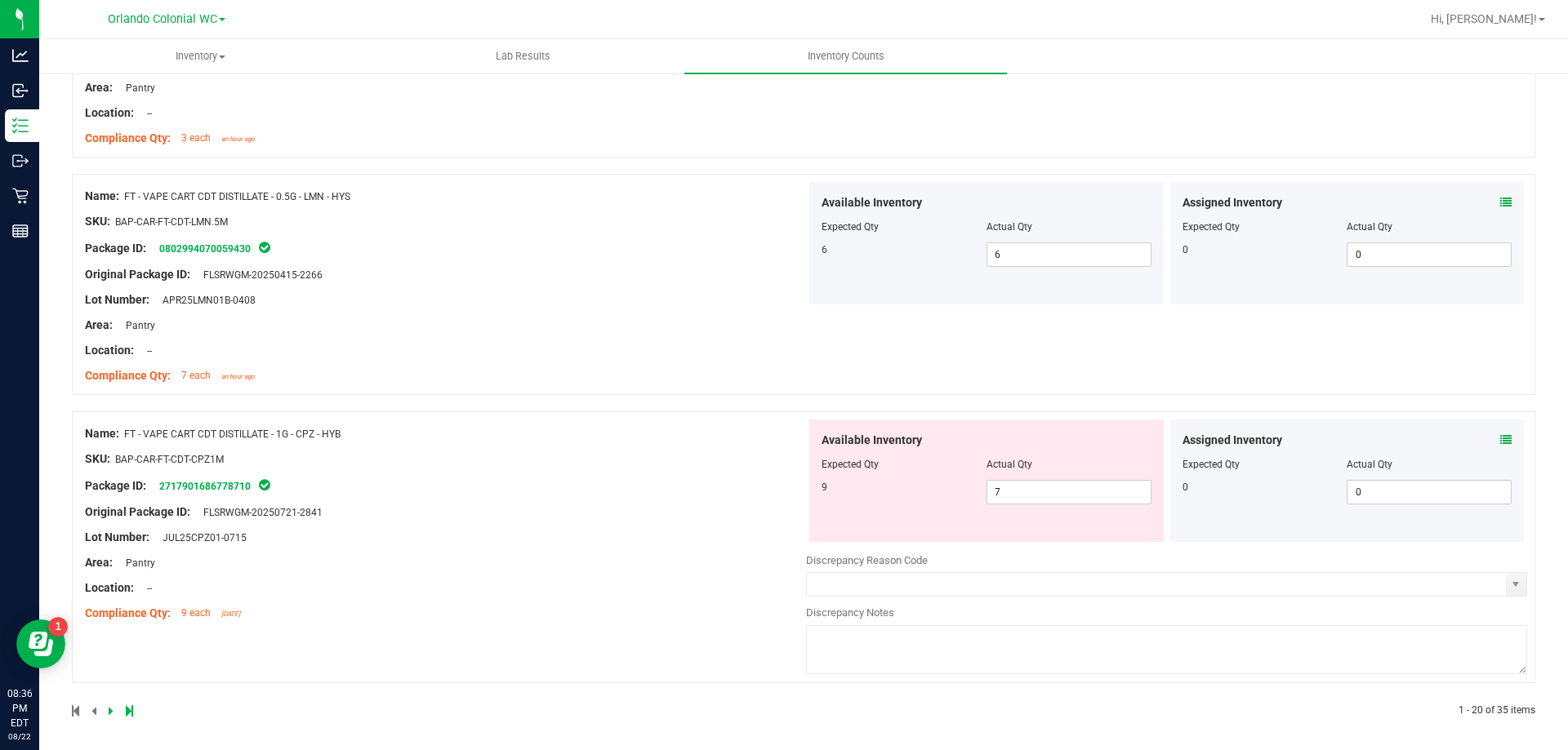
click at [1500, 439] on icon at bounding box center [1505, 439] width 11 height 11
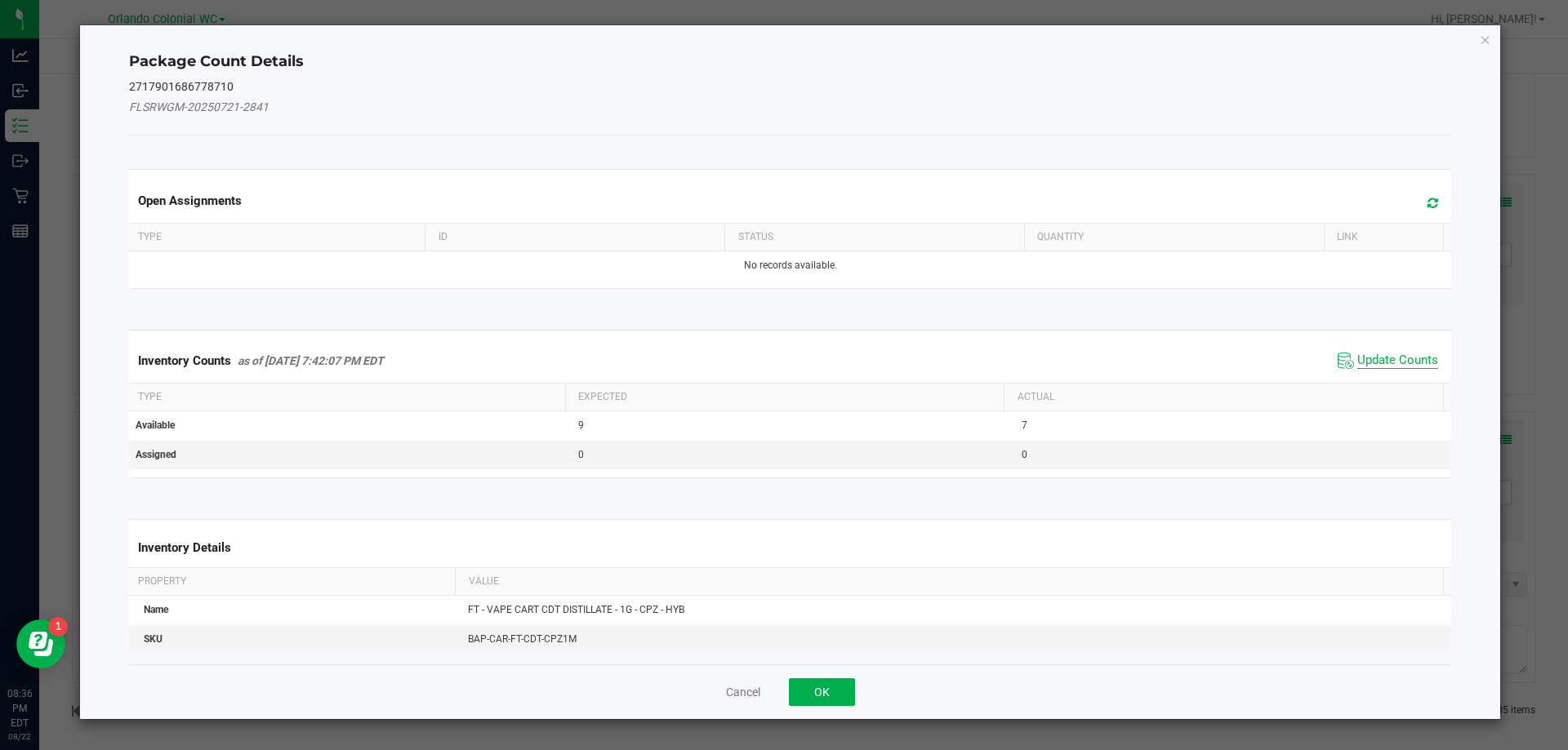
click at [1392, 363] on span "Update Counts" at bounding box center [1397, 361] width 81 height 17
click at [1394, 382] on th "Actual" at bounding box center [1223, 396] width 440 height 28
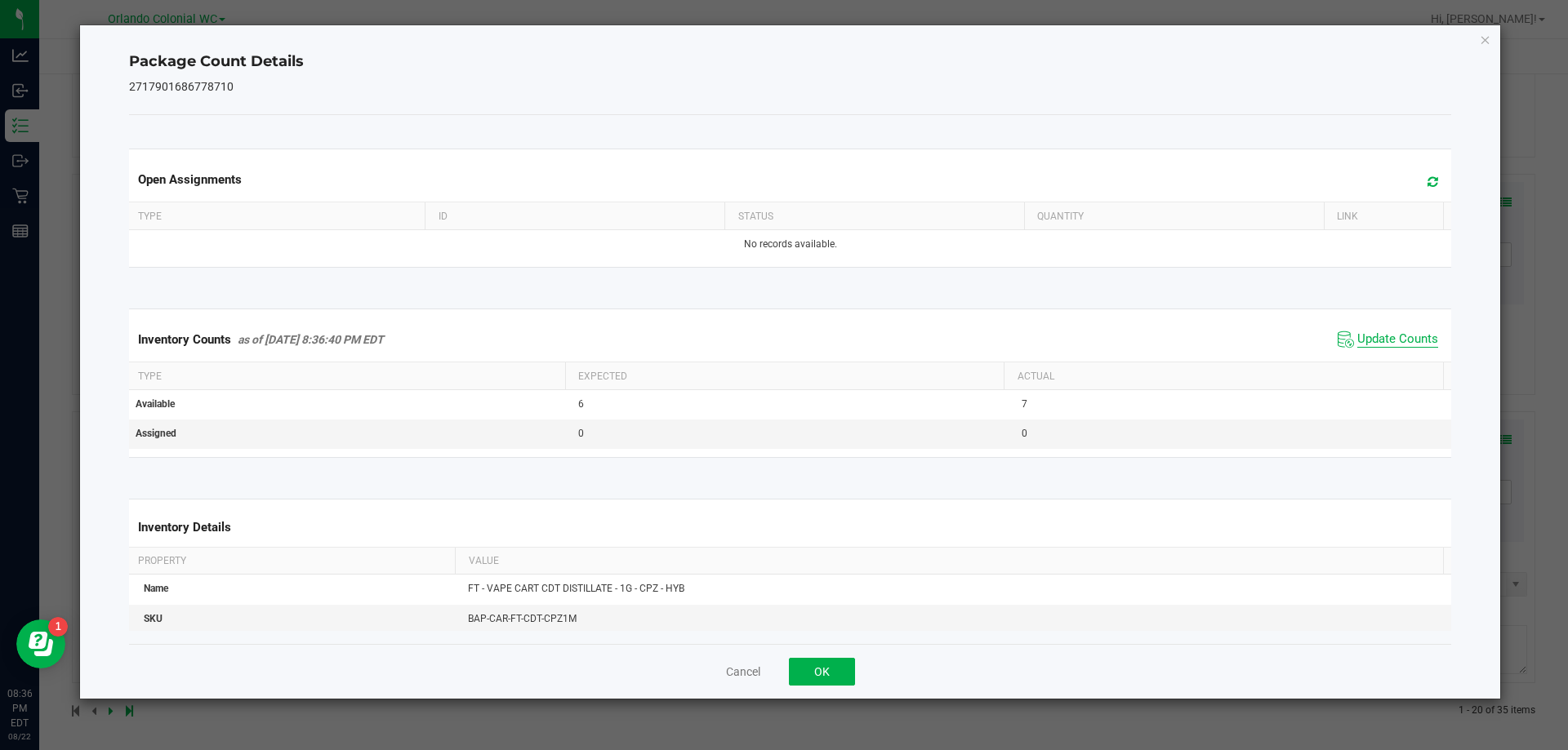
click at [1387, 343] on span "Update Counts" at bounding box center [1397, 340] width 81 height 17
click at [1384, 346] on span "Update Counts" at bounding box center [1397, 340] width 81 height 17
click at [1484, 46] on icon "Close" at bounding box center [1485, 39] width 11 height 19
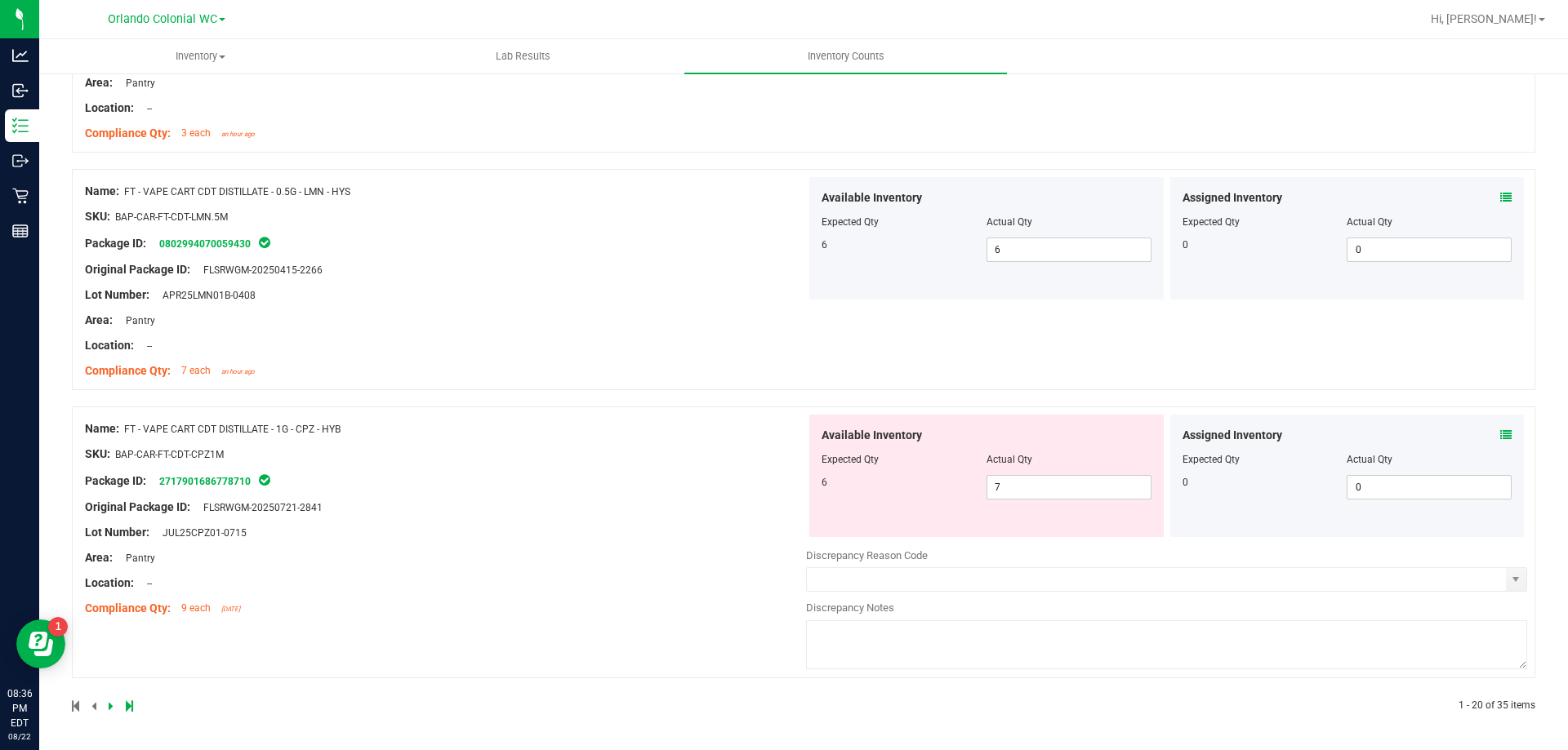
scroll to position [4369, 0]
click at [1007, 489] on input "7" at bounding box center [1068, 489] width 163 height 23
type input "6"
click at [627, 540] on div "Name: FT - VAPE CART CDT DISTILLATE - 1G - CPZ - HYB SKU: BAP-CAR-FT-CDT-CPZ1M …" at bounding box center [445, 521] width 721 height 208
type input "6"
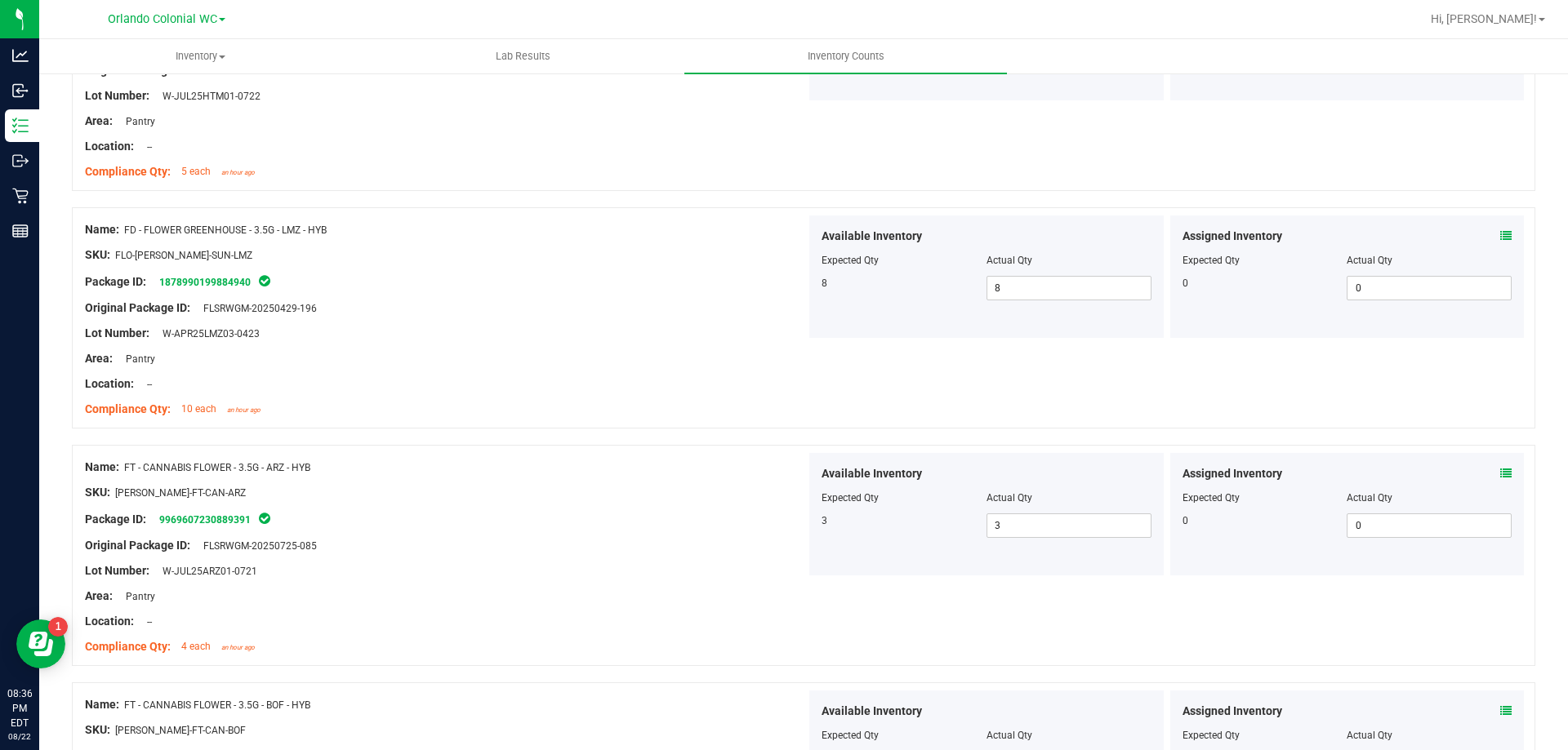
scroll to position [0, 0]
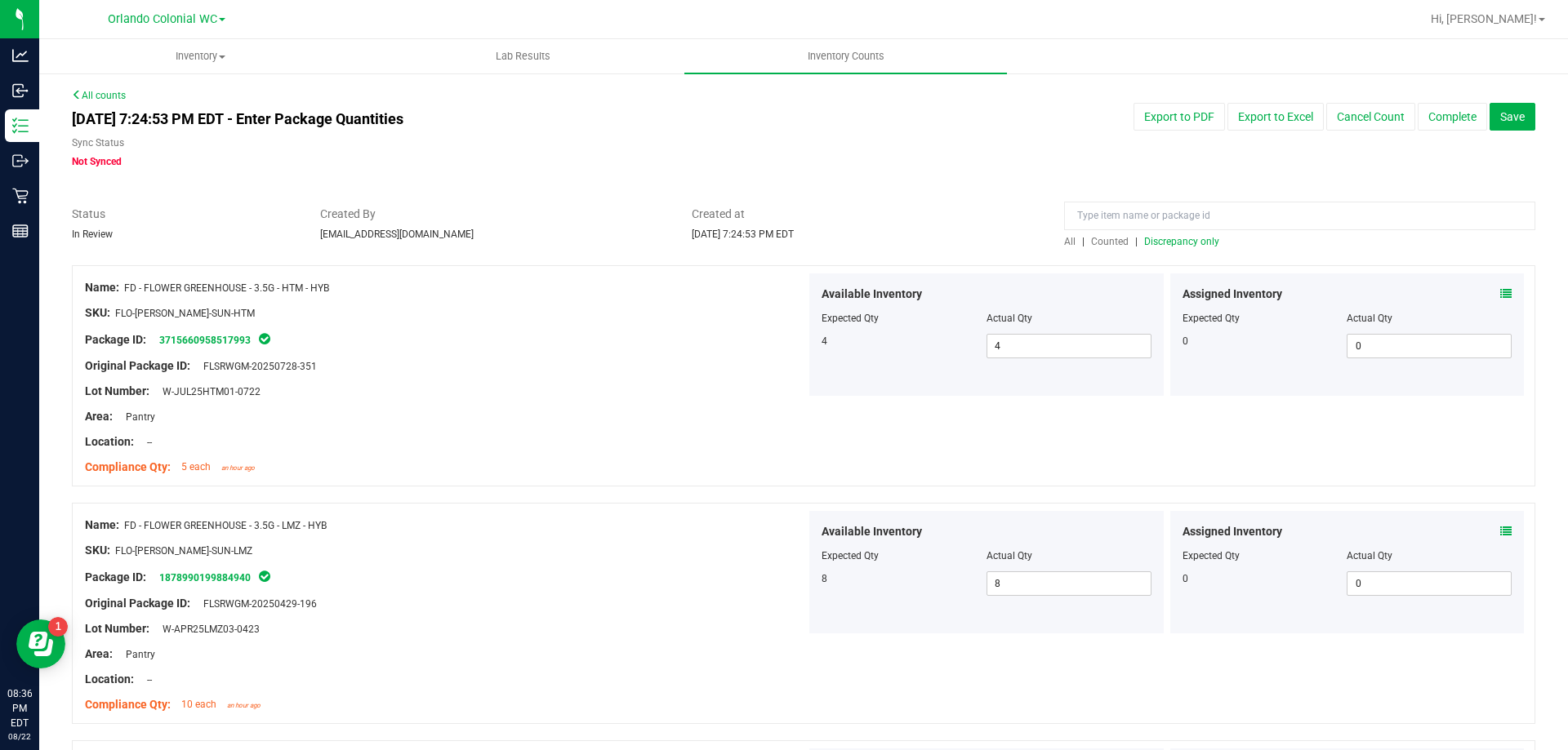
click at [1172, 241] on span "Discrepancy only" at bounding box center [1181, 241] width 75 height 11
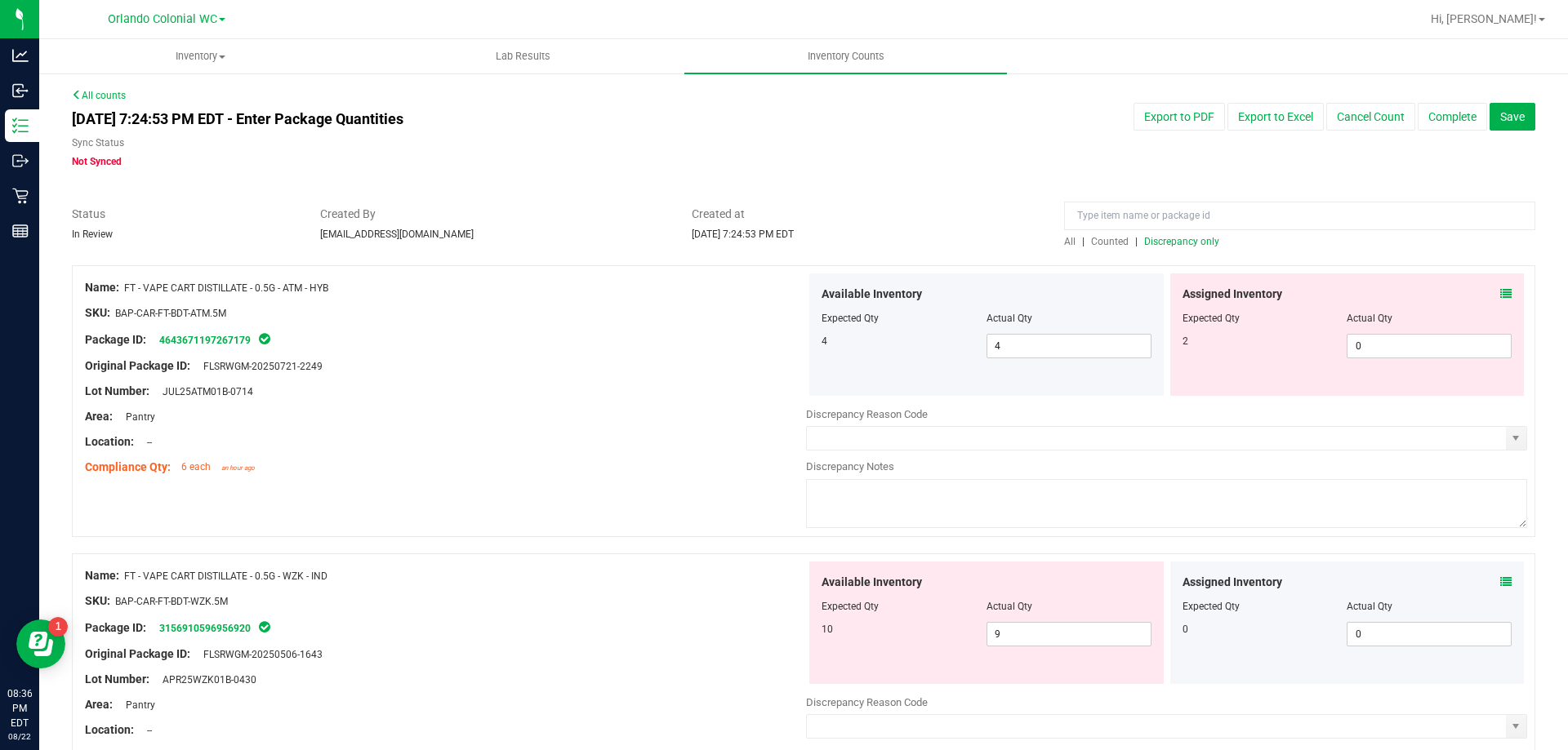
click at [1500, 292] on icon at bounding box center [1505, 294] width 11 height 11
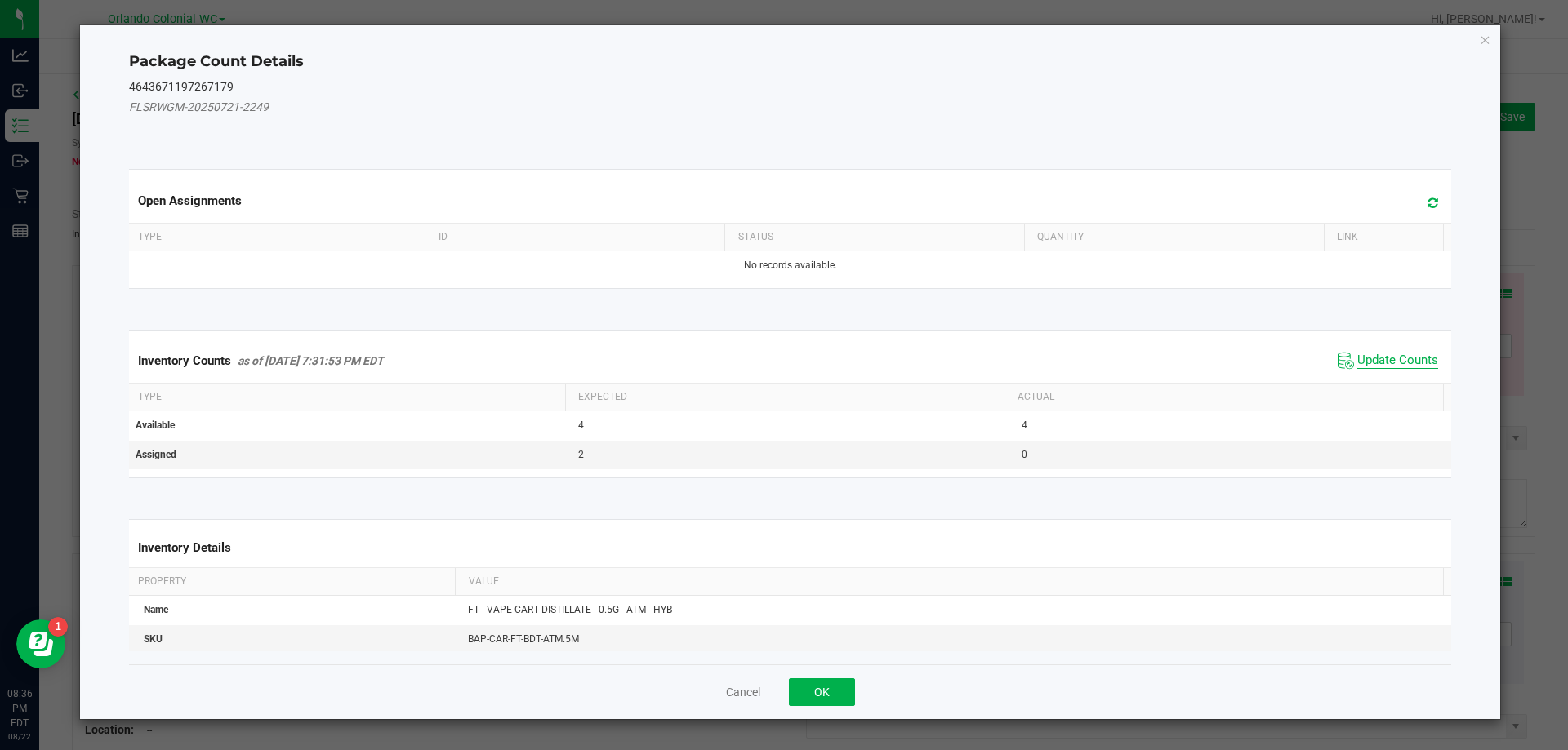
click at [1357, 354] on span "Update Counts" at bounding box center [1397, 361] width 81 height 17
click at [1389, 383] on th "Actual" at bounding box center [1223, 397] width 440 height 28
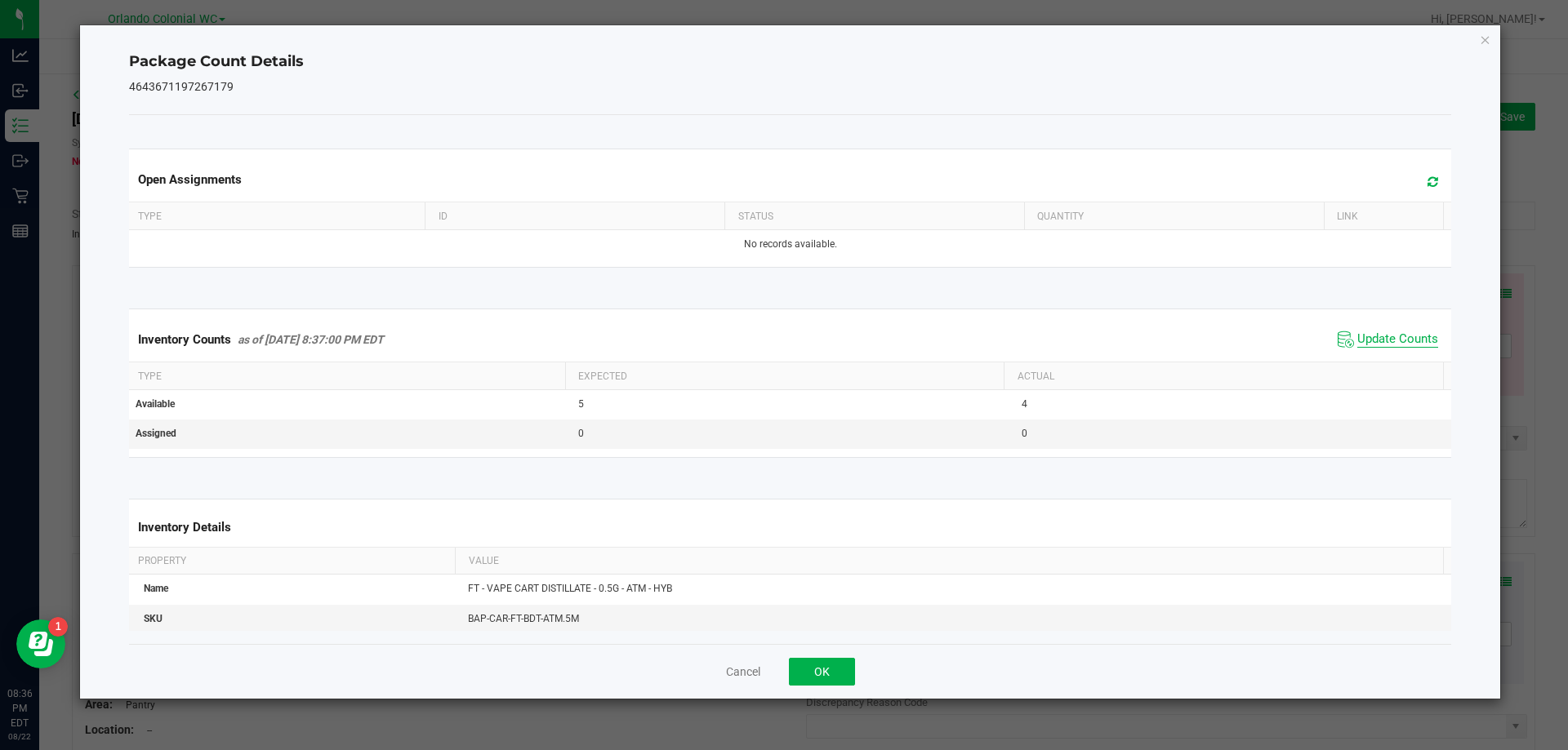
click at [1396, 342] on span "Update Counts" at bounding box center [1397, 340] width 81 height 17
click at [1396, 337] on span "Update Counts" at bounding box center [1397, 339] width 81 height 15
click at [1488, 37] on icon "Close" at bounding box center [1485, 39] width 11 height 19
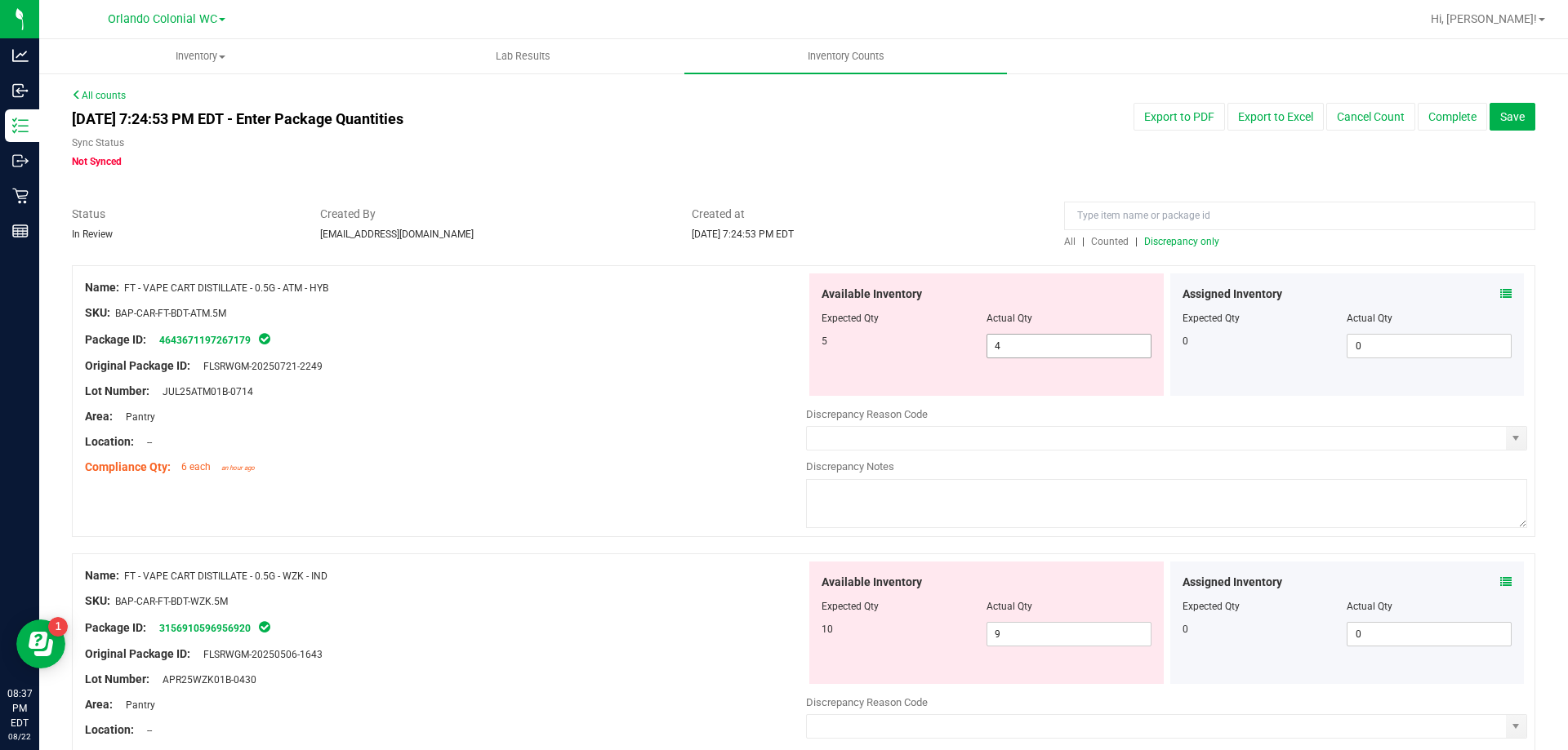
click at [1075, 348] on input "4" at bounding box center [1068, 346] width 163 height 23
type input "5"
click at [607, 363] on div "Original Package ID: FLSRWGM-20250721-2249" at bounding box center [445, 366] width 721 height 18
type input "5"
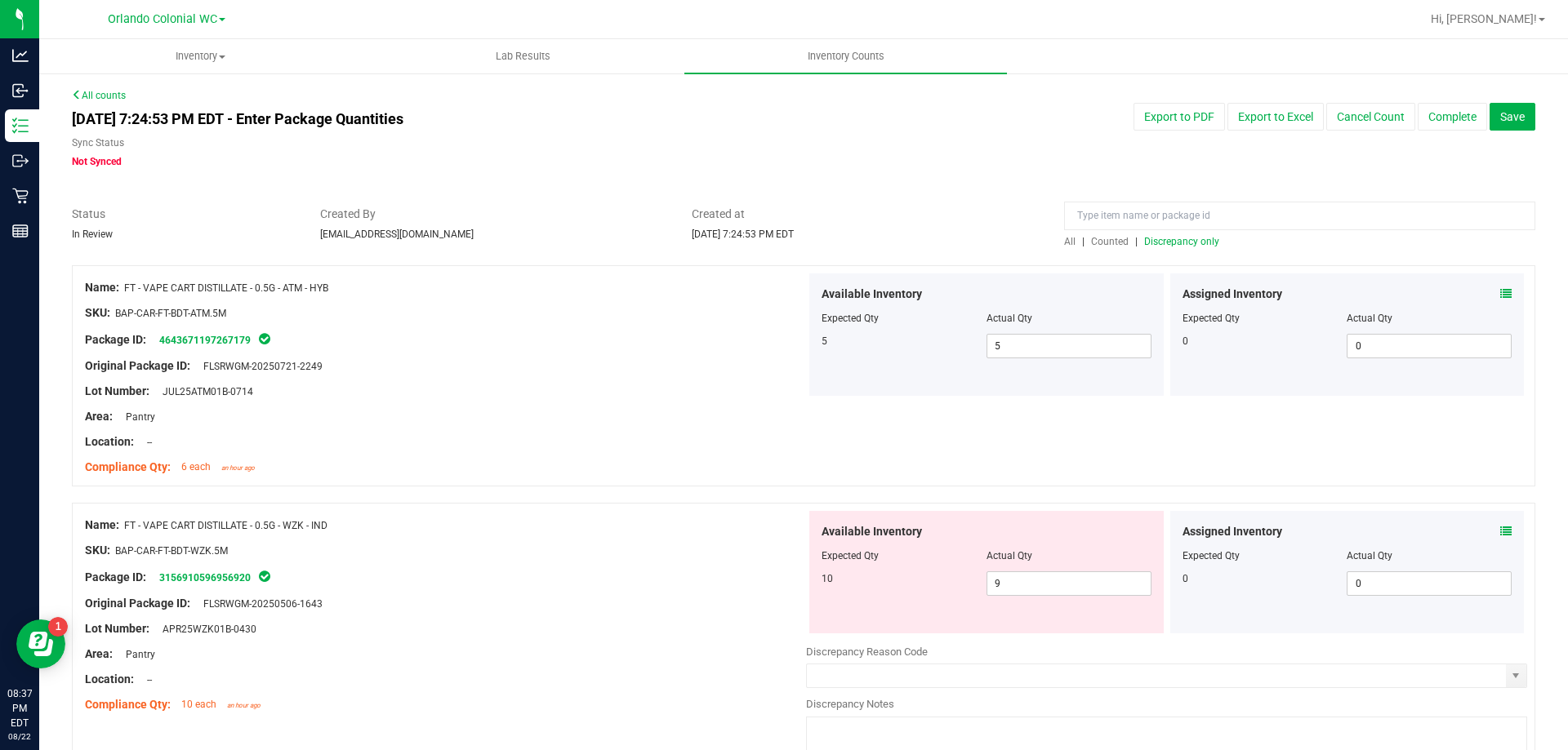
click at [1500, 533] on icon at bounding box center [1505, 531] width 11 height 11
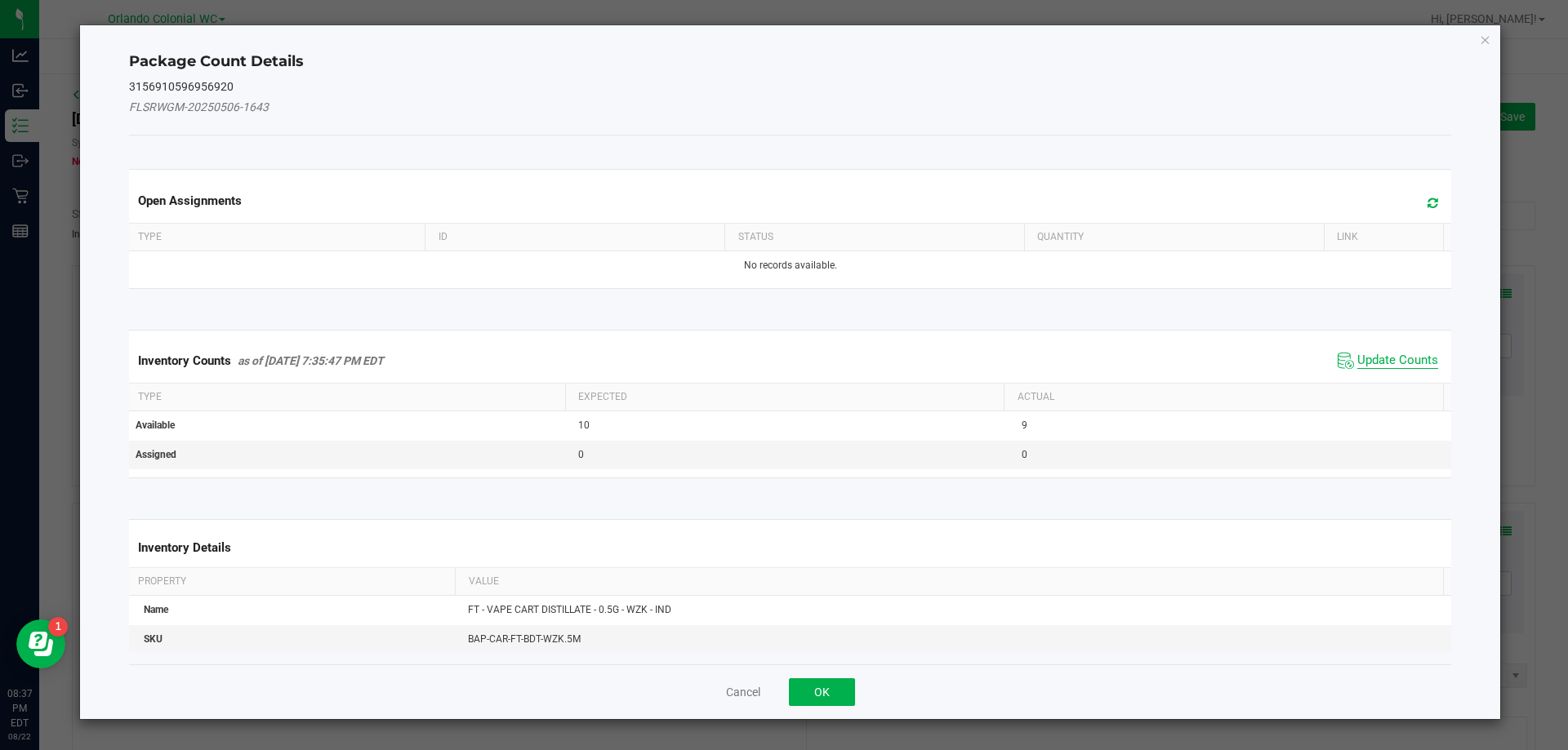
click at [1378, 359] on span "Update Counts" at bounding box center [1397, 361] width 81 height 17
click at [1392, 383] on th "Actual" at bounding box center [1223, 397] width 440 height 28
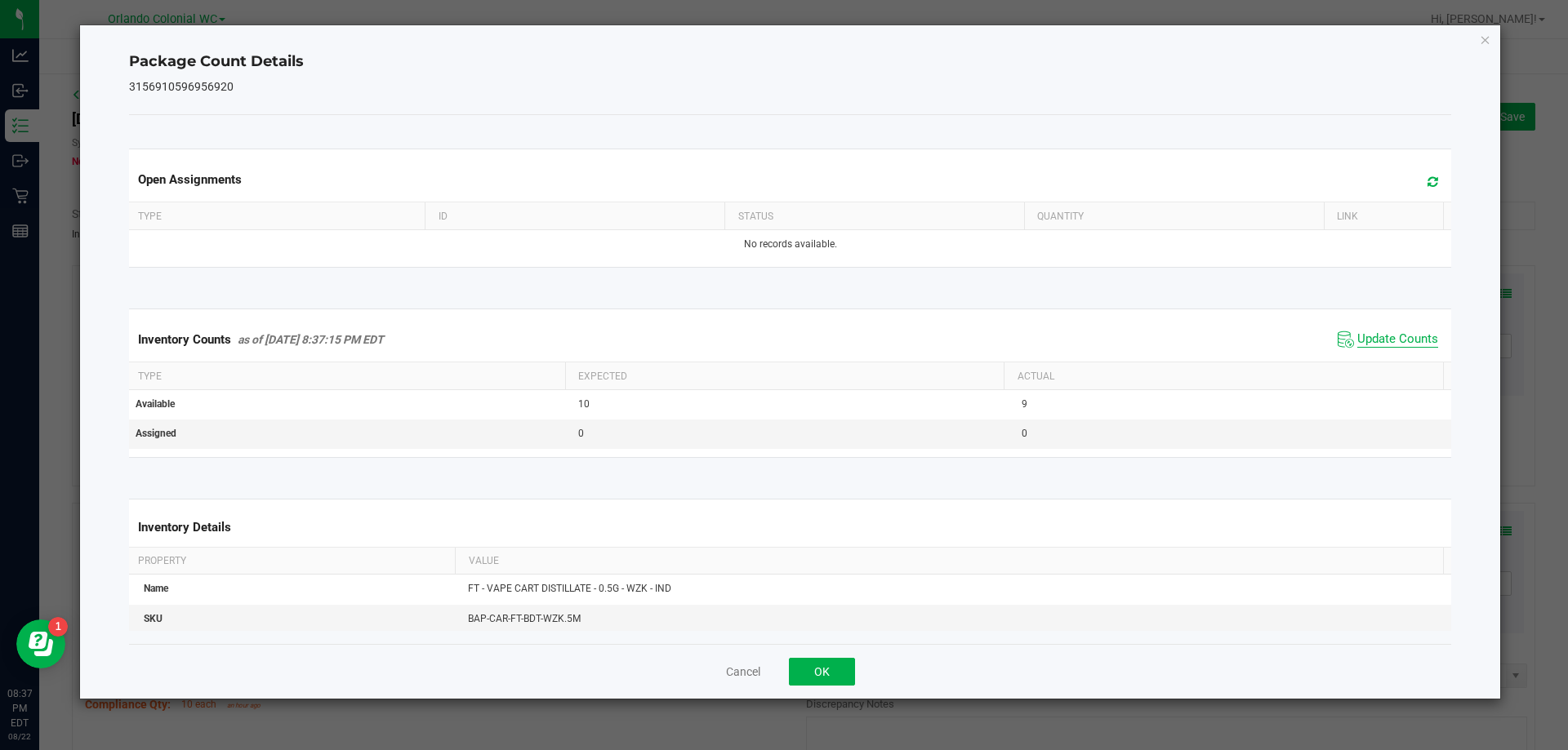
click at [1397, 346] on span "Update Counts" at bounding box center [1397, 340] width 81 height 17
click at [1402, 363] on th "Actual" at bounding box center [1223, 375] width 440 height 28
click at [1397, 334] on span "Update Counts" at bounding box center [1397, 339] width 81 height 15
click at [1480, 47] on icon "Close" at bounding box center [1485, 39] width 11 height 19
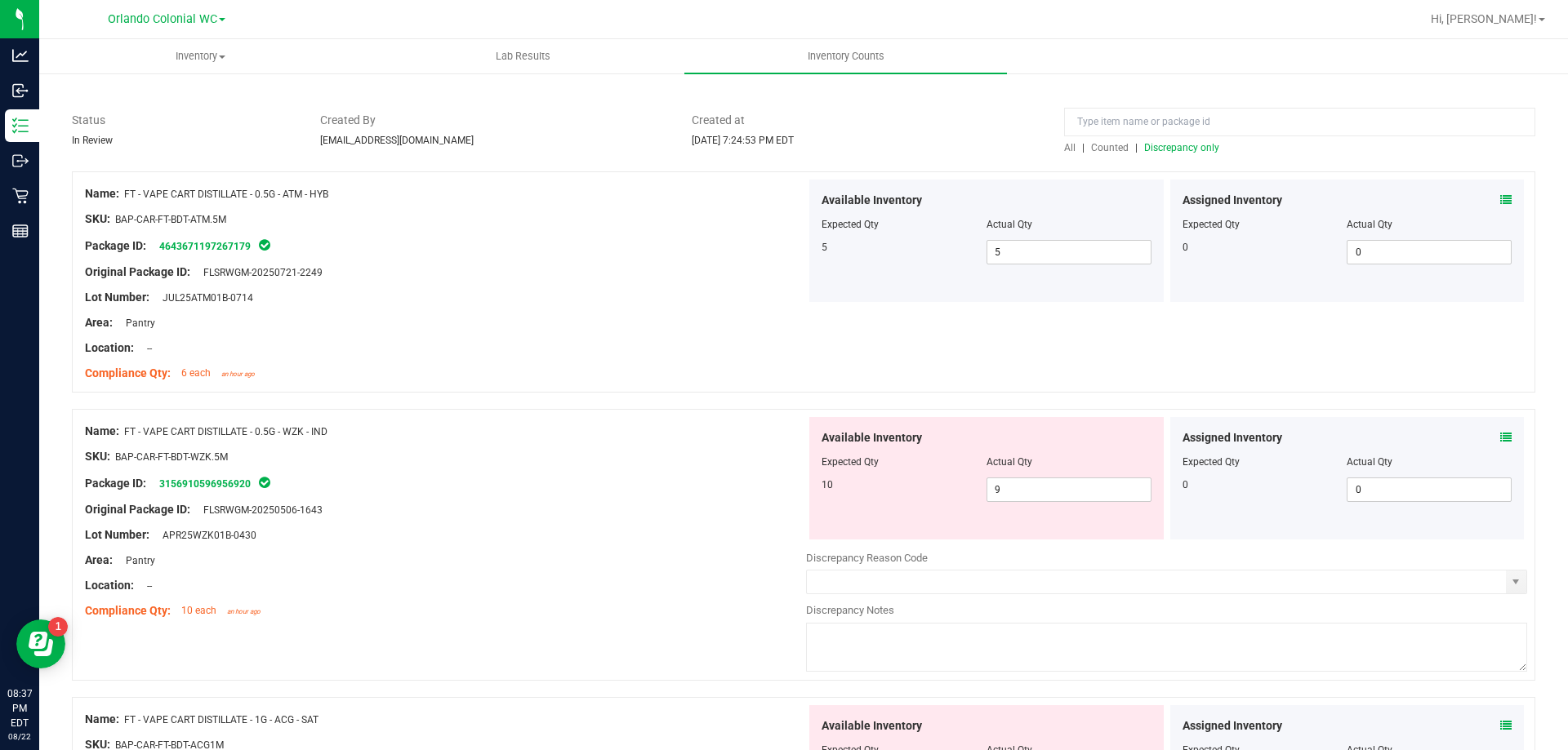
scroll to position [108, 0]
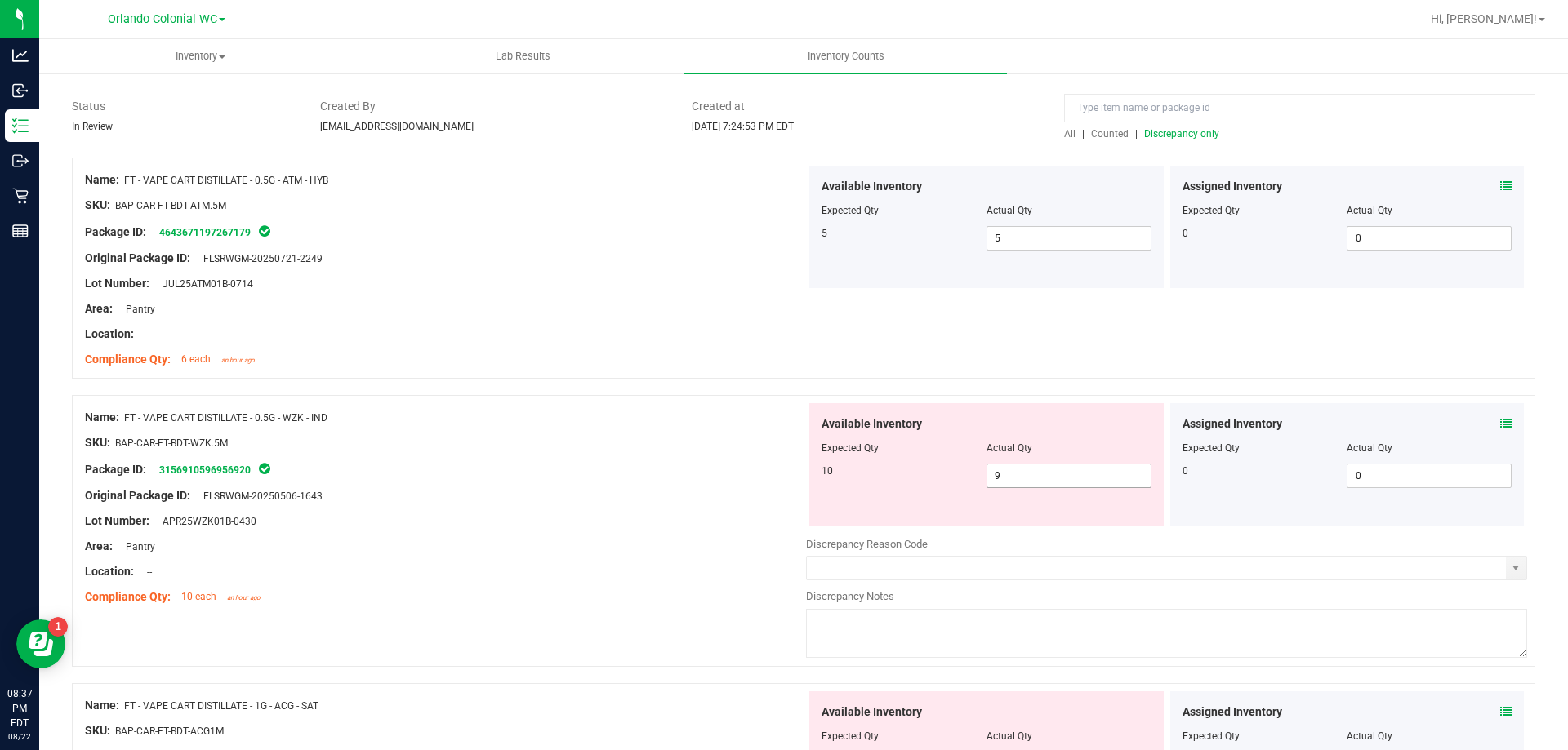
click at [1066, 475] on input "9" at bounding box center [1068, 475] width 163 height 23
click at [1006, 475] on input "9" at bounding box center [1068, 475] width 163 height 23
type input "10"
click at [526, 524] on div "Lot Number: APR25WZK01B-0430" at bounding box center [445, 521] width 721 height 18
type input "10"
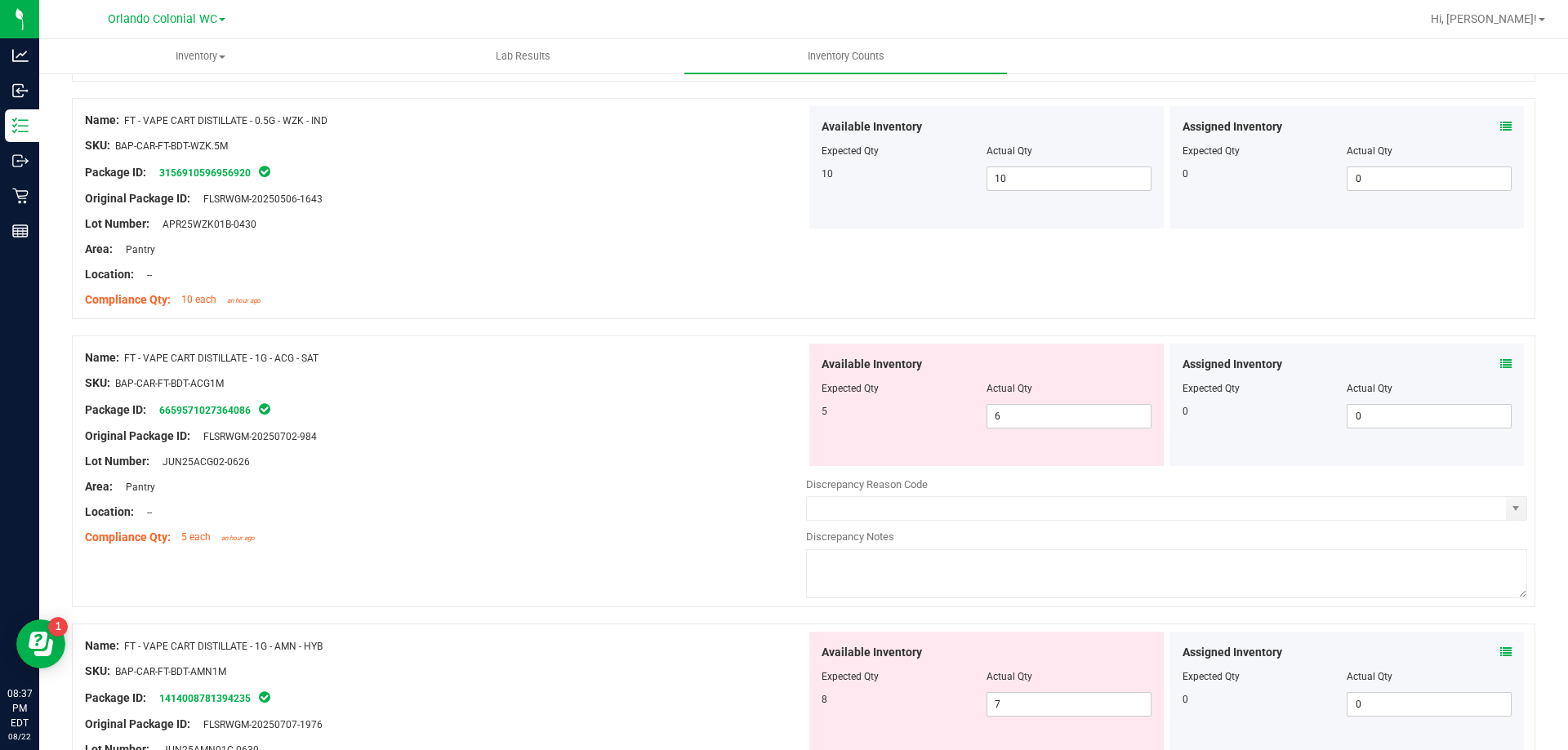
scroll to position [397, 0]
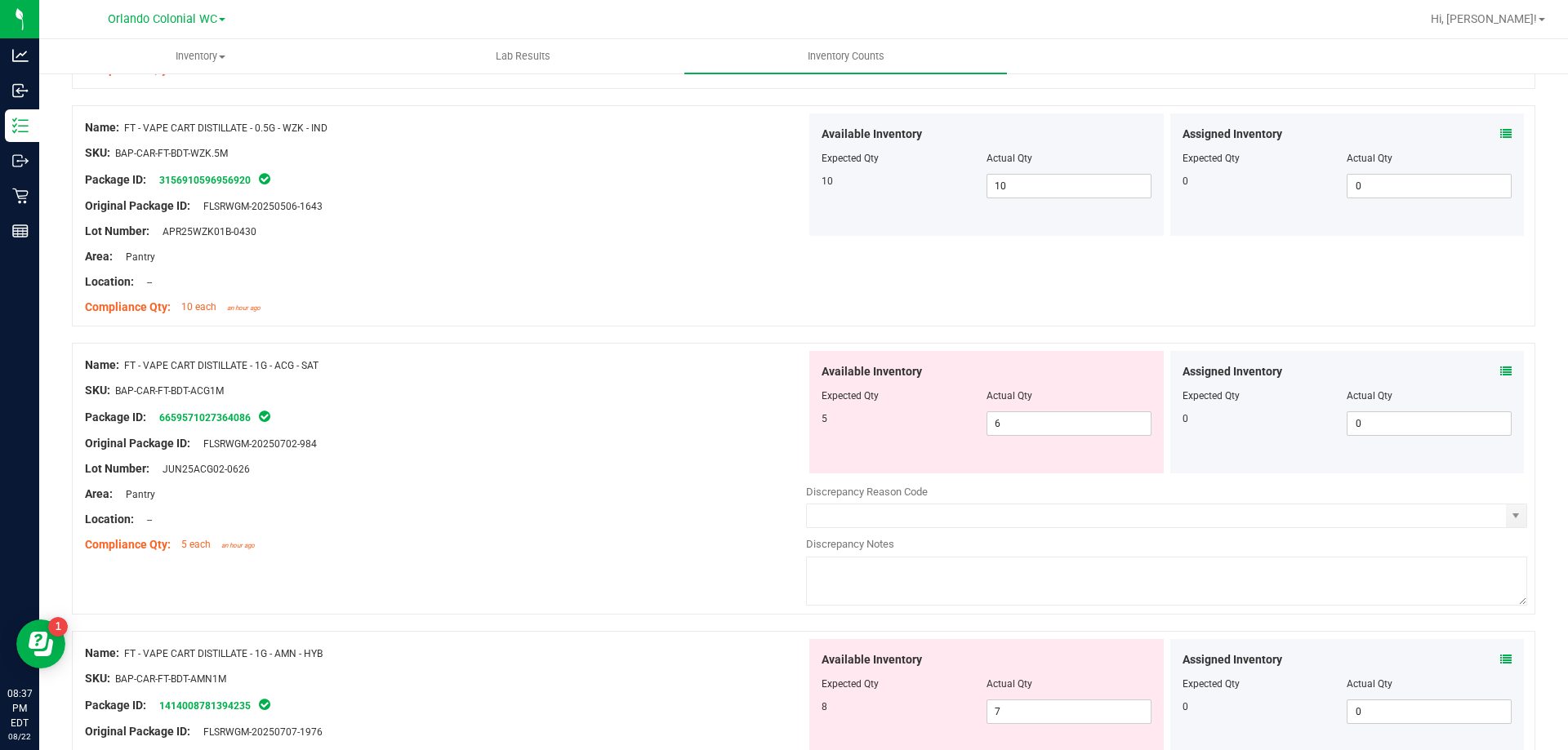
click at [1500, 369] on icon at bounding box center [1505, 371] width 11 height 11
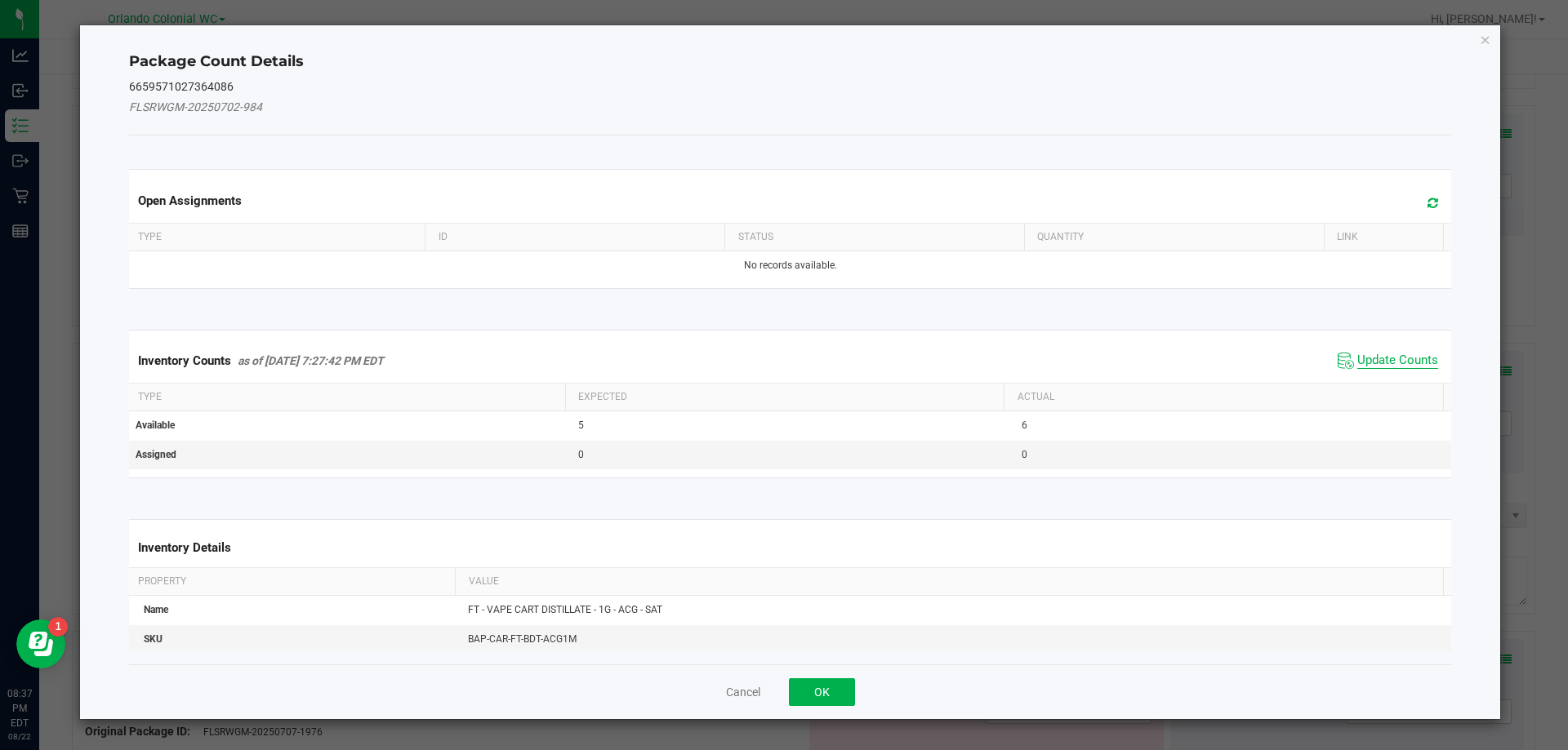
click at [1392, 361] on span "Update Counts" at bounding box center [1397, 361] width 81 height 17
click at [1397, 382] on th "Actual" at bounding box center [1223, 396] width 440 height 28
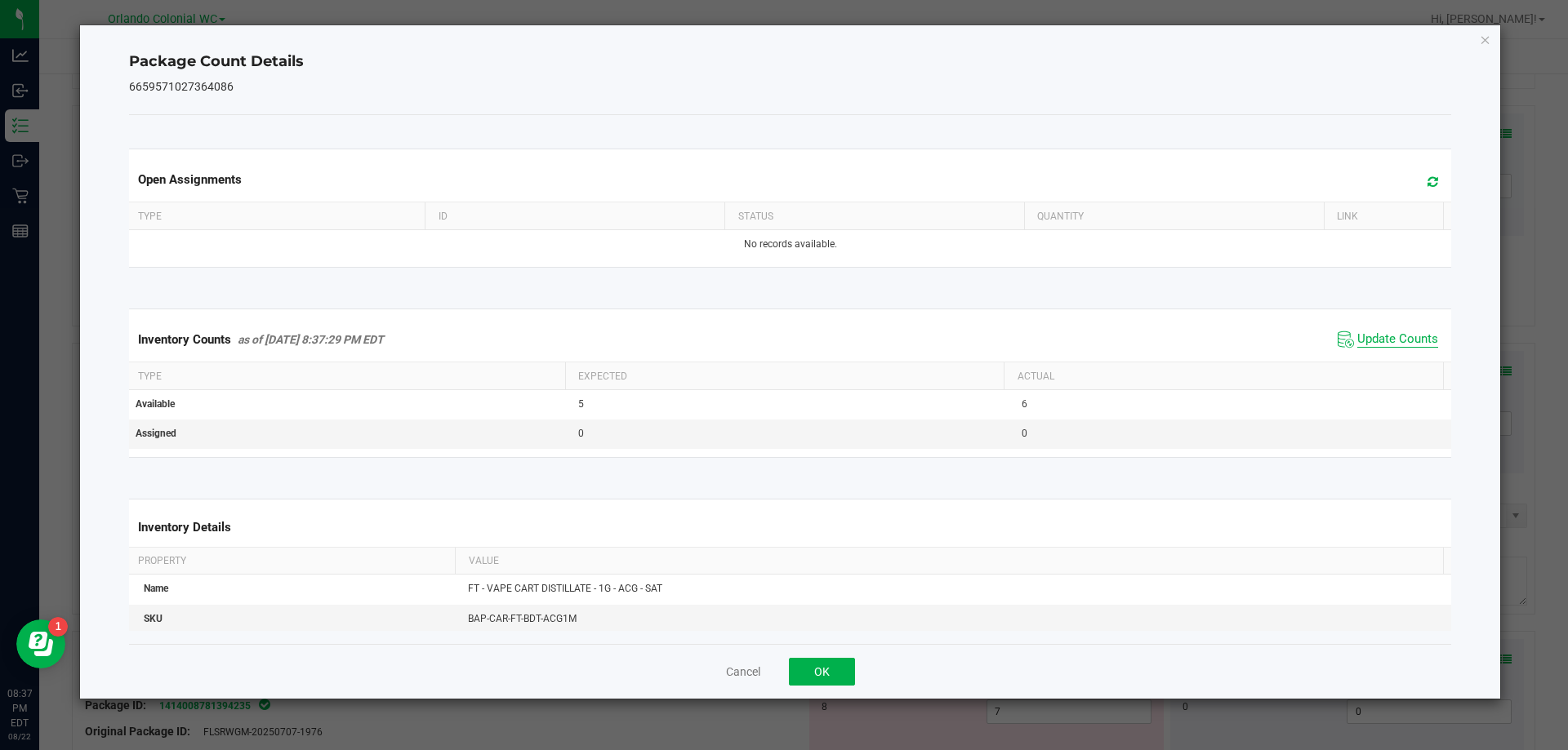
click at [1410, 342] on span "Update Counts" at bounding box center [1397, 340] width 81 height 17
click at [1409, 346] on span "Update Counts" at bounding box center [1397, 339] width 81 height 15
click at [1487, 41] on icon "Close" at bounding box center [1485, 39] width 11 height 19
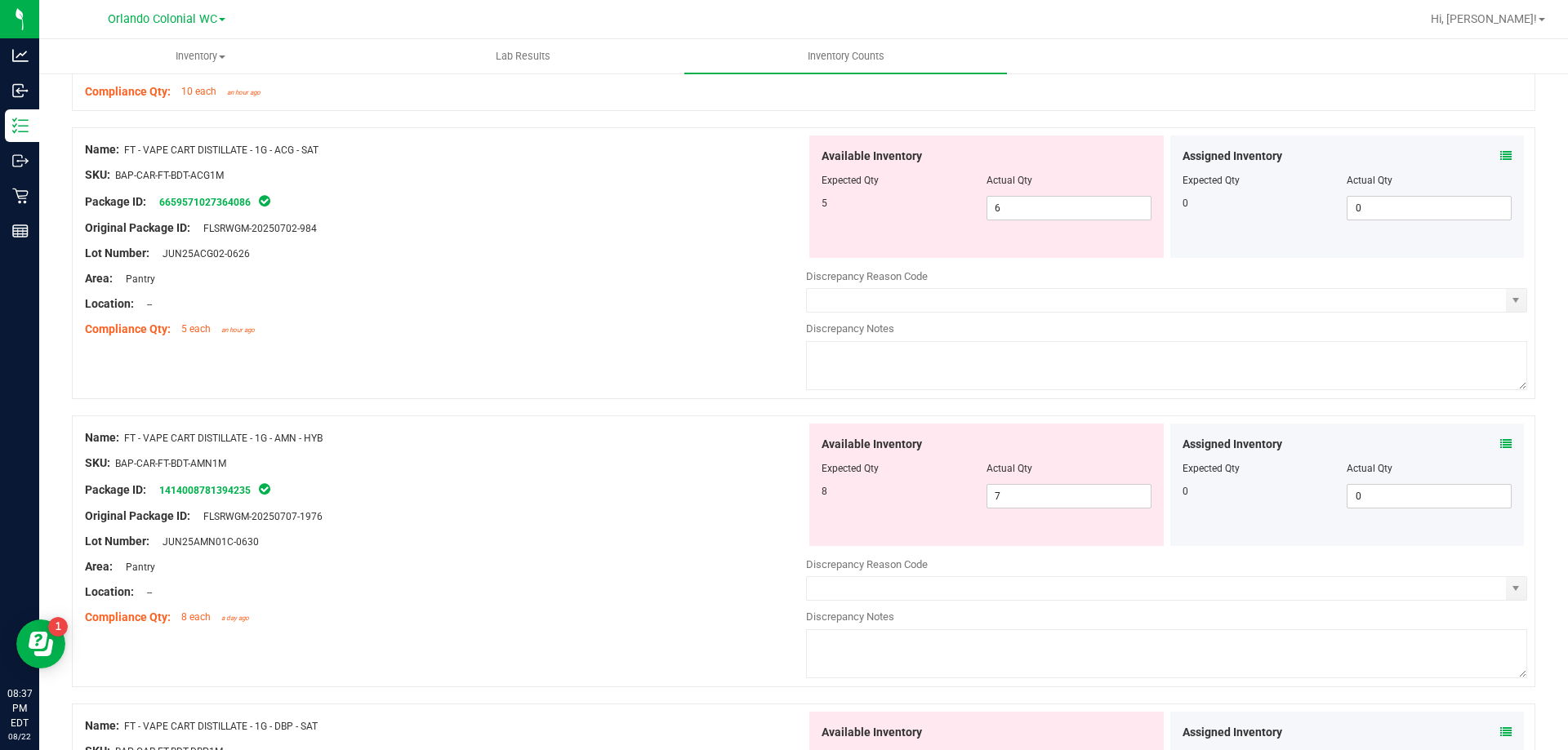
scroll to position [690, 0]
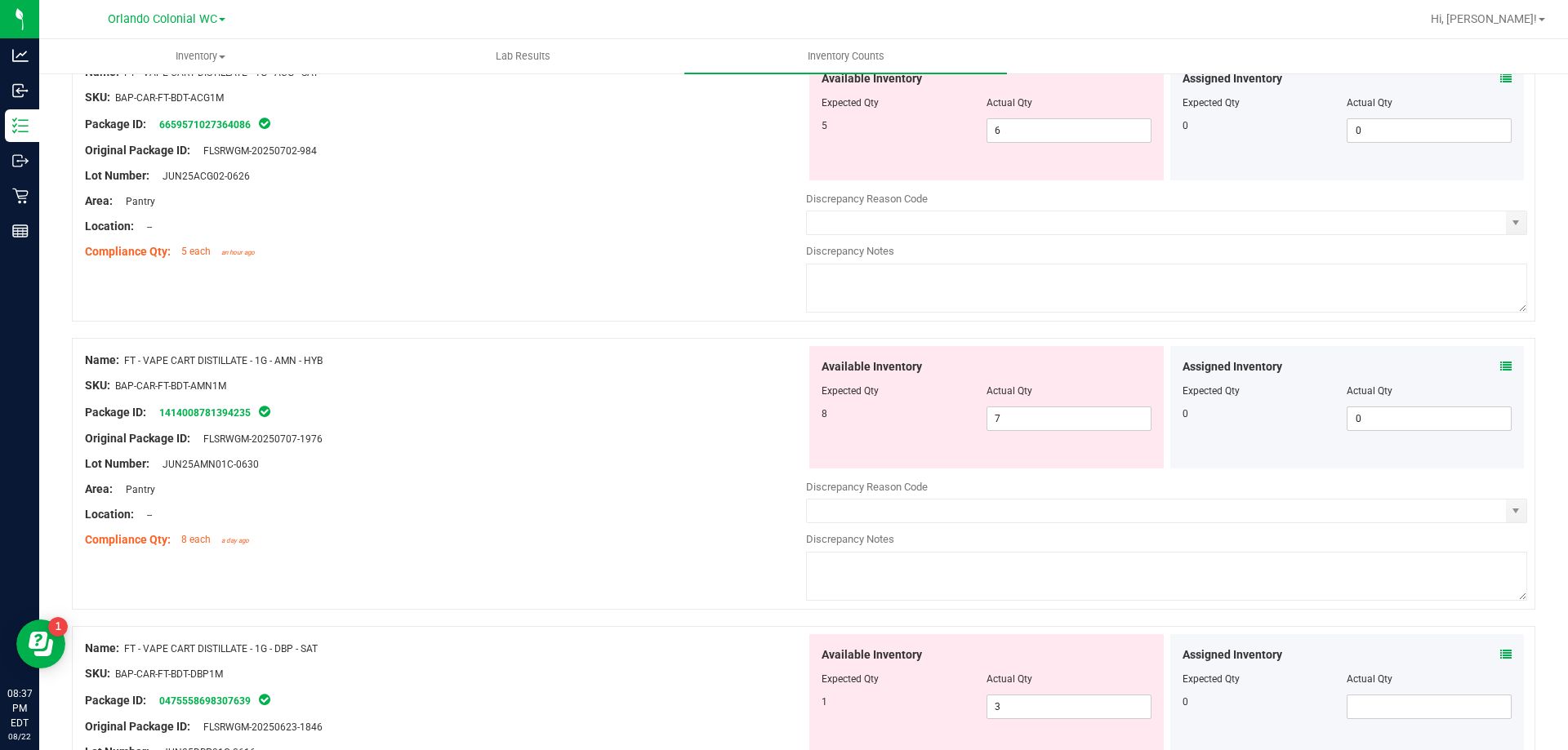
click at [1500, 364] on icon at bounding box center [1505, 367] width 11 height 11
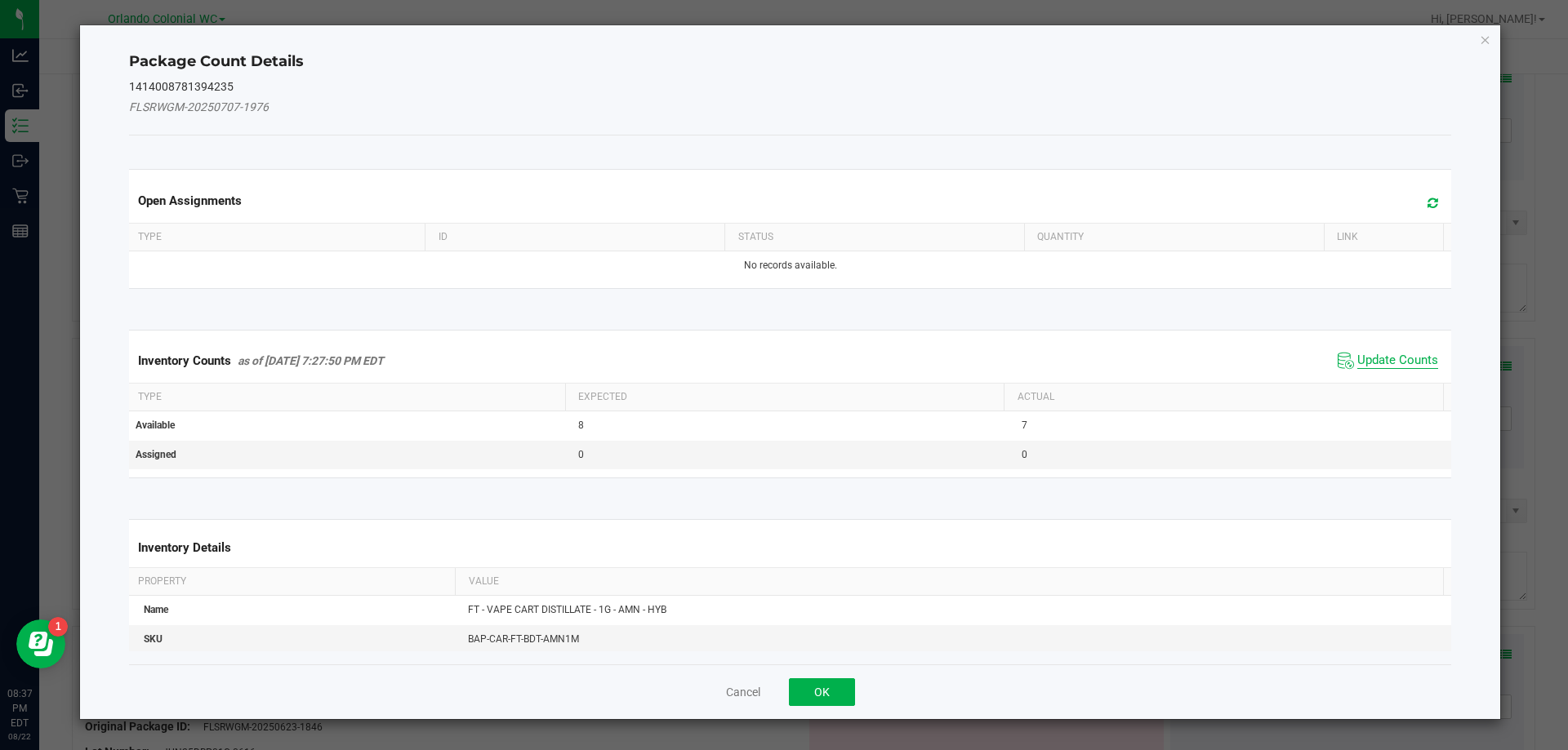
click at [1397, 355] on span "Update Counts" at bounding box center [1397, 361] width 81 height 17
click at [1421, 356] on span "Update Counts" at bounding box center [1397, 360] width 81 height 15
click at [1405, 353] on span "Update Counts" at bounding box center [1397, 360] width 81 height 15
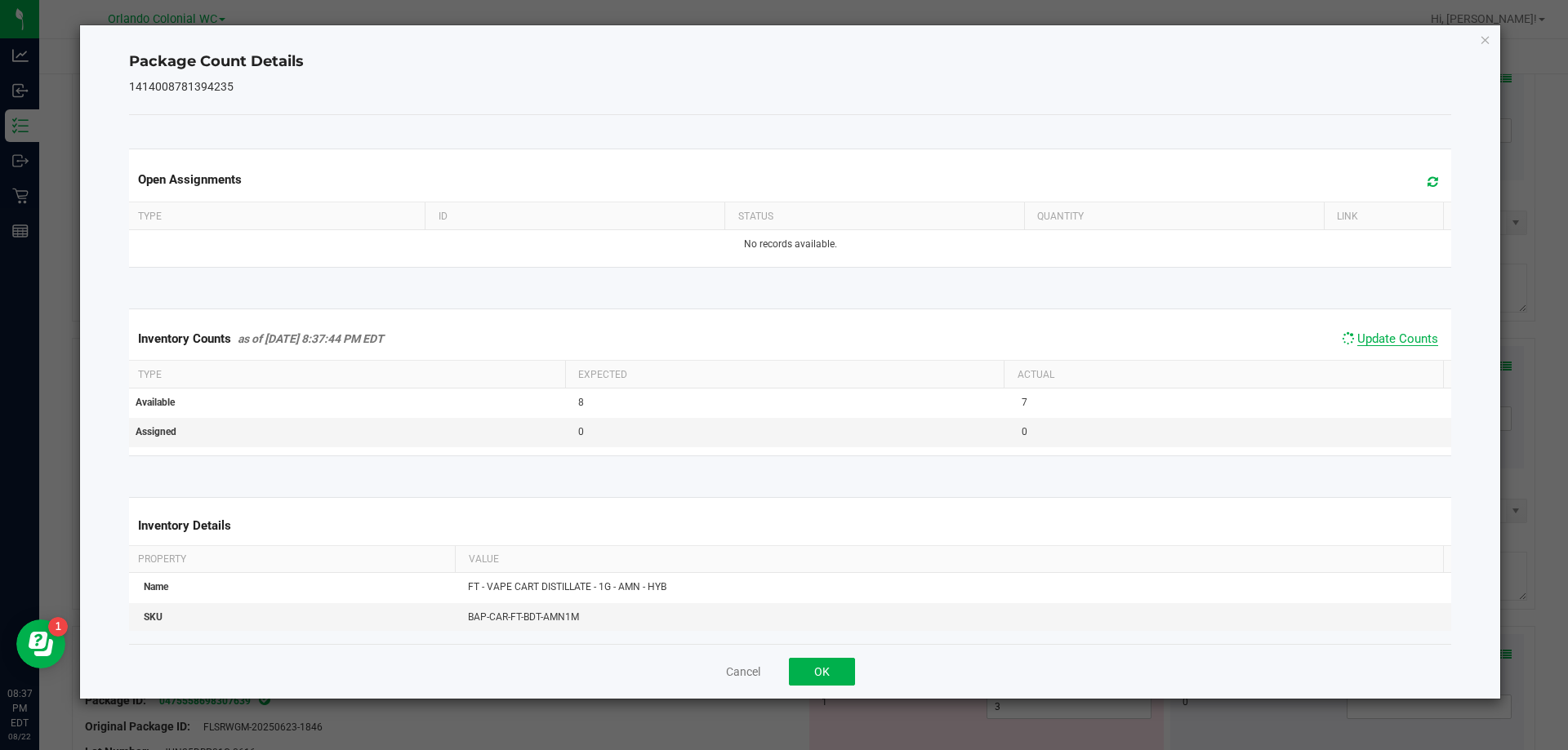
click at [1390, 346] on span "Update Counts" at bounding box center [1397, 339] width 81 height 15
click at [1391, 346] on span "Update Counts" at bounding box center [1397, 339] width 81 height 15
click at [1486, 39] on icon "Close" at bounding box center [1485, 39] width 11 height 19
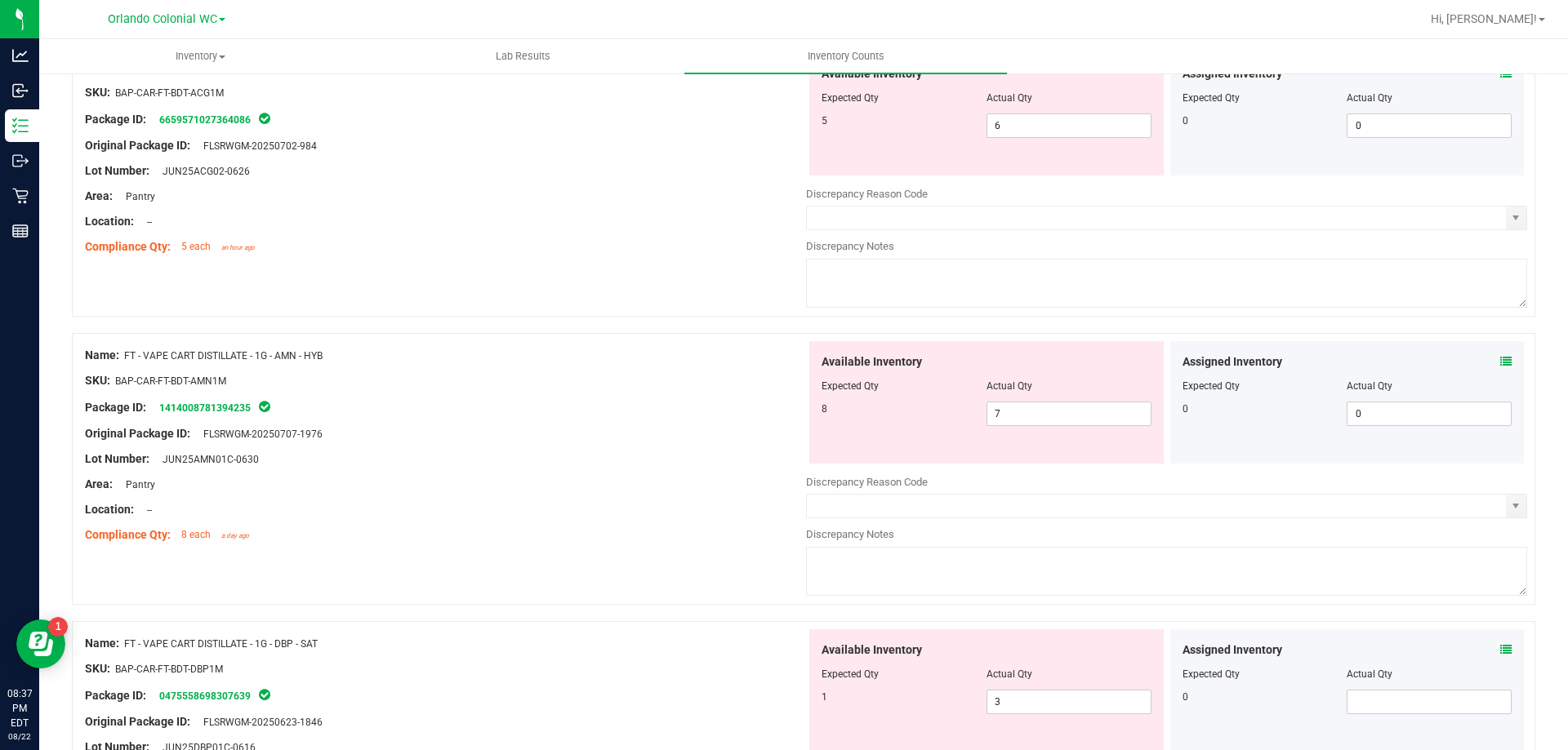
scroll to position [693, 0]
click at [1500, 368] on icon at bounding box center [1505, 364] width 11 height 11
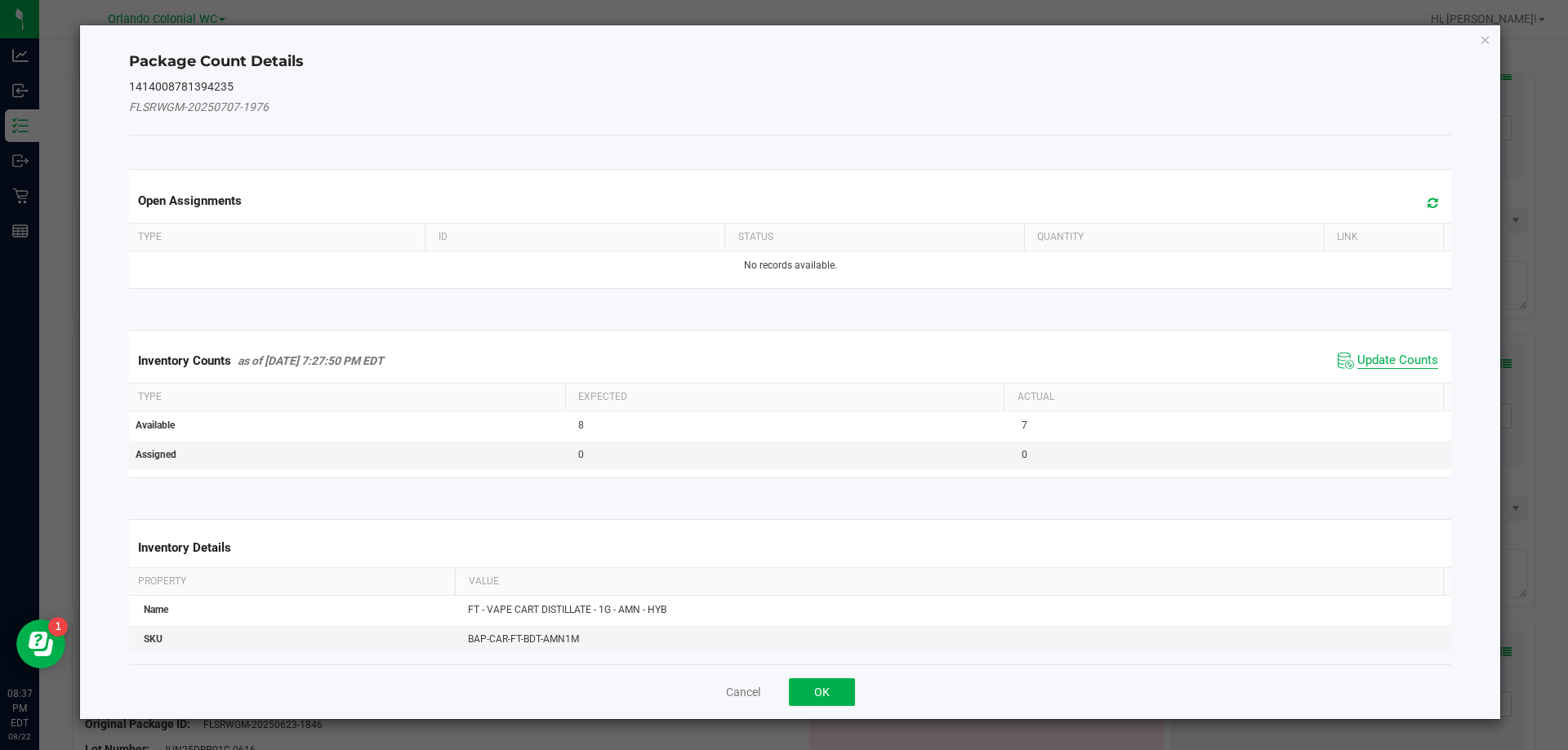
click at [1384, 367] on span "Update Counts" at bounding box center [1397, 361] width 81 height 17
click at [1385, 382] on th "Actual" at bounding box center [1223, 396] width 440 height 28
click at [1385, 353] on span "Update Counts" at bounding box center [1397, 360] width 81 height 15
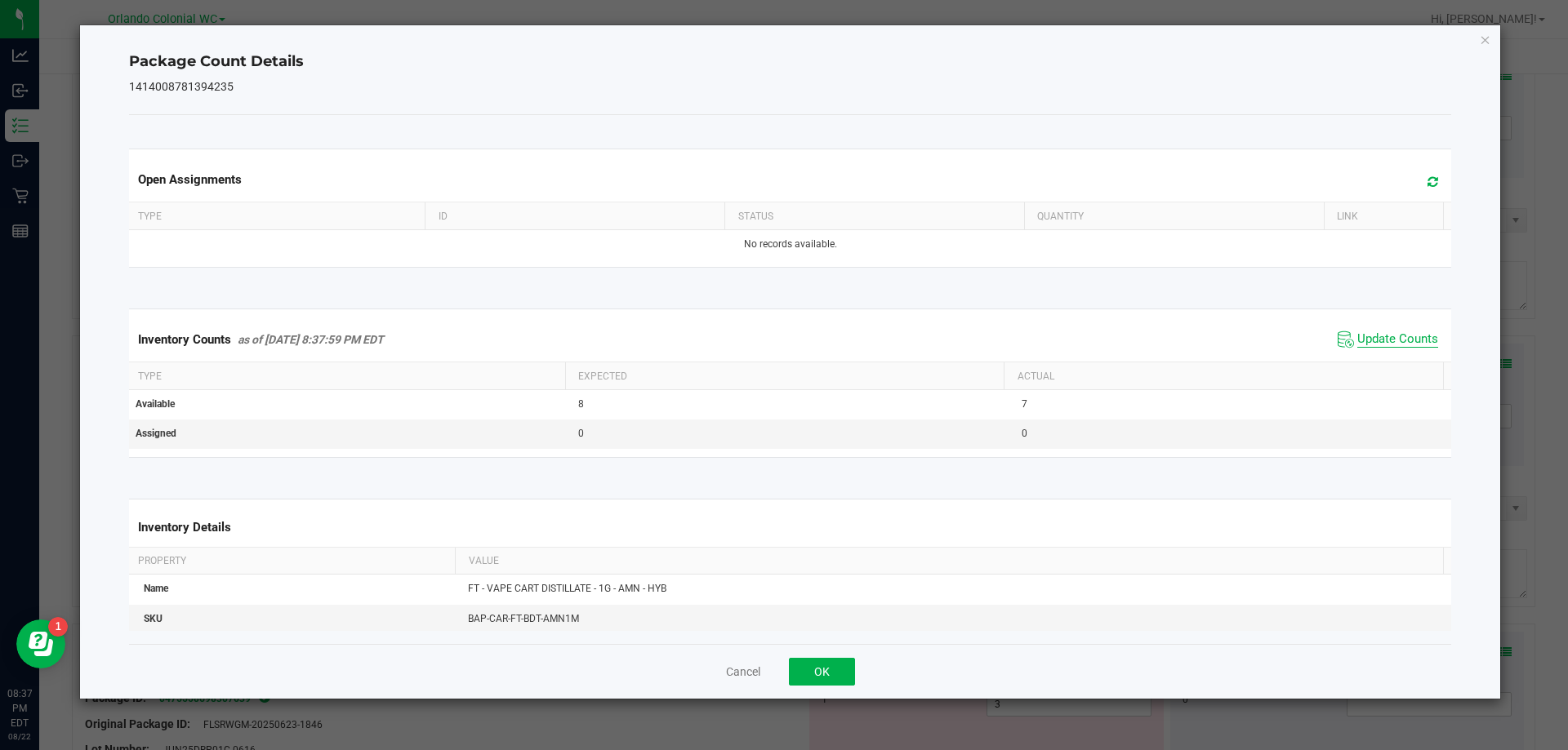
click at [1403, 347] on span "Update Counts" at bounding box center [1397, 340] width 81 height 17
click at [1487, 45] on icon "Close" at bounding box center [1485, 39] width 11 height 19
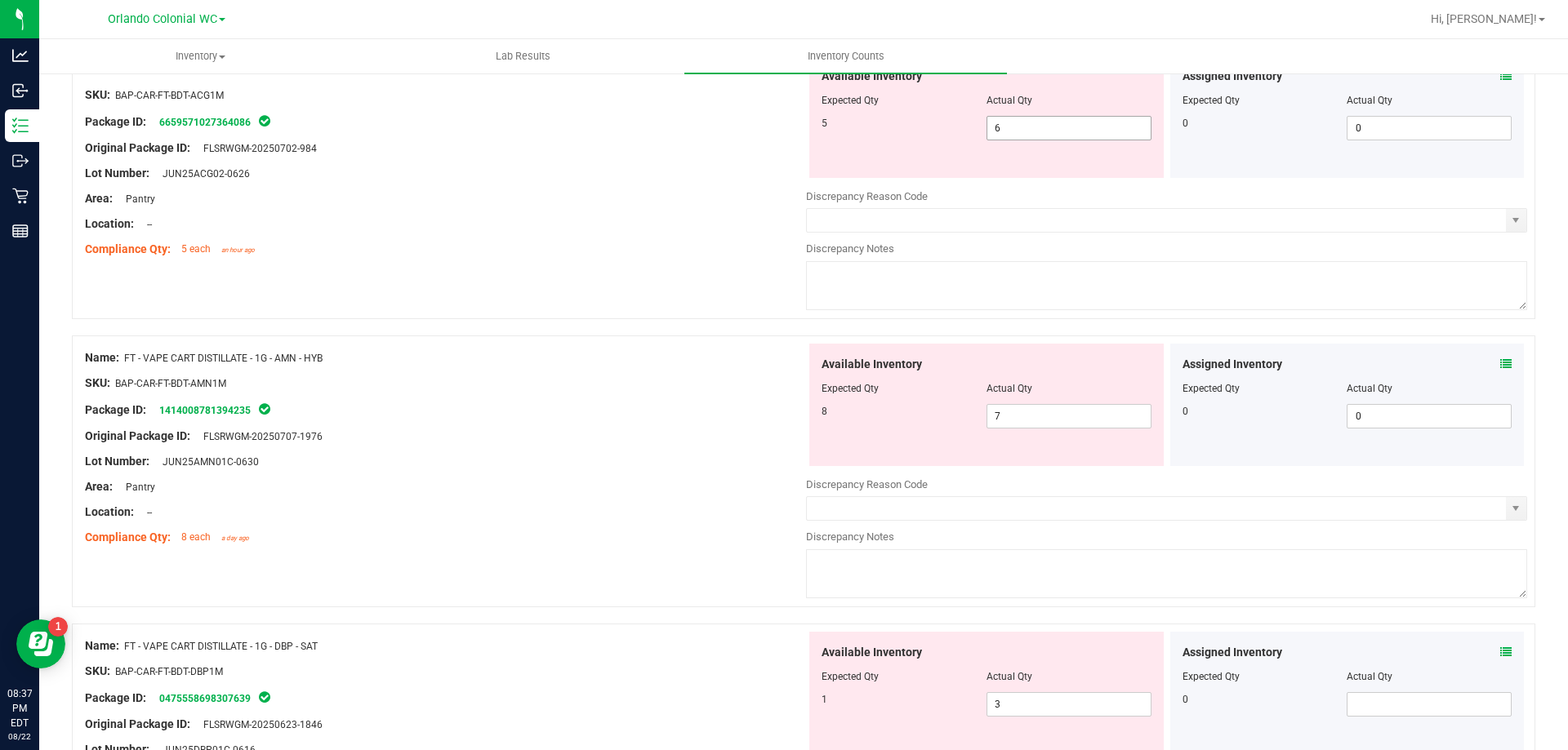
click at [1042, 123] on input "6" at bounding box center [1068, 128] width 163 height 23
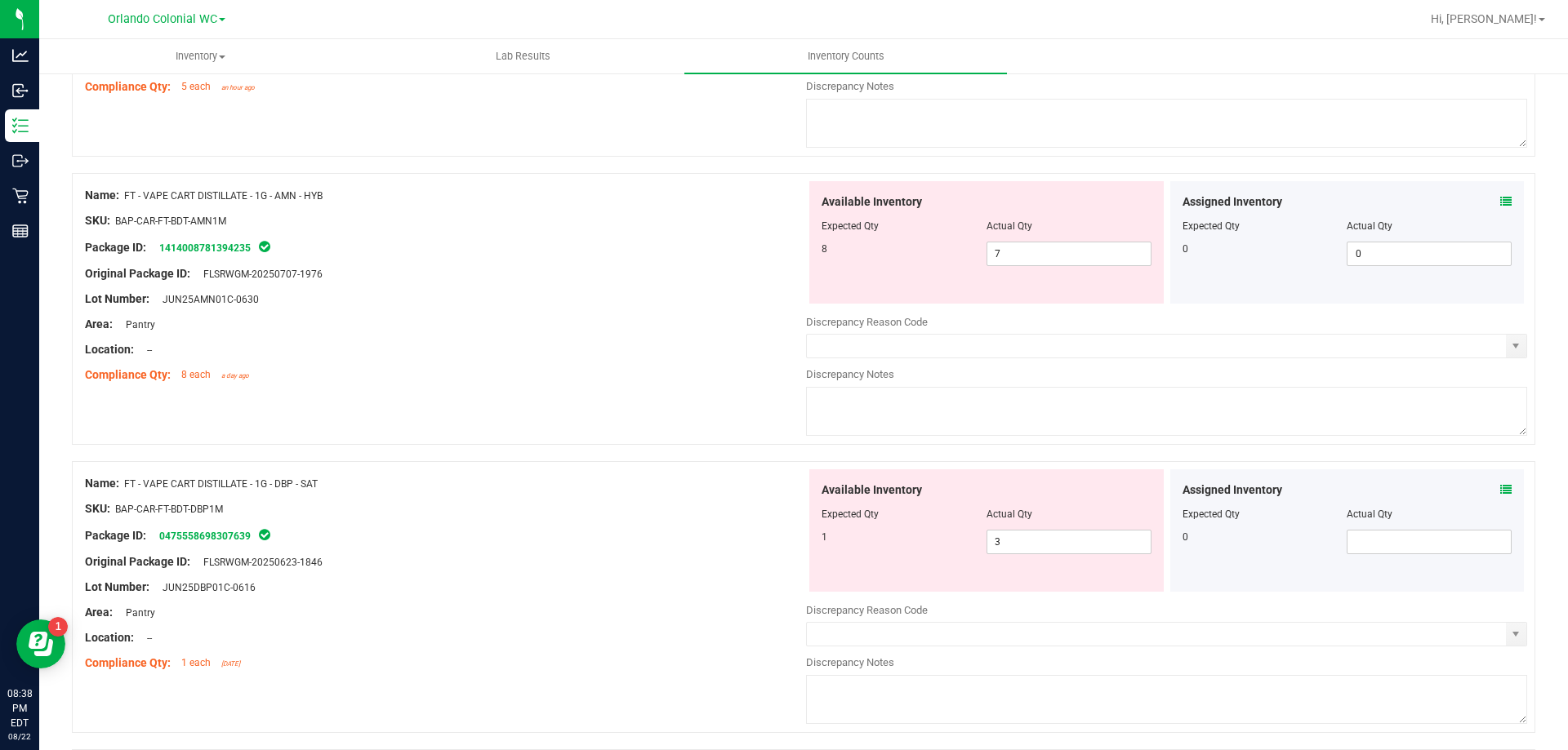
scroll to position [856, 0]
click at [1500, 485] on icon at bounding box center [1505, 488] width 11 height 11
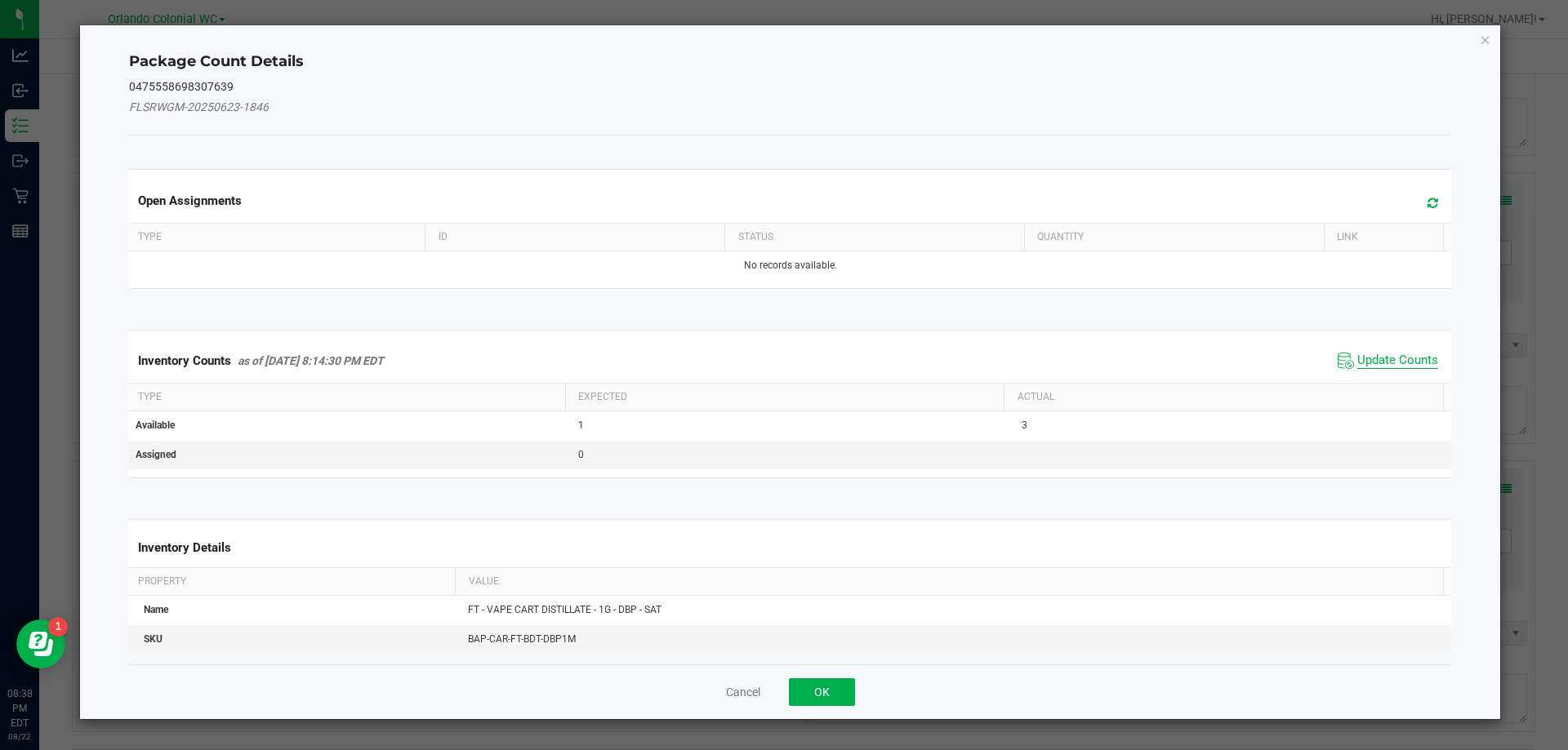
click at [1386, 363] on span "Update Counts" at bounding box center [1397, 361] width 81 height 17
click at [1390, 383] on th "Actual" at bounding box center [1223, 397] width 440 height 28
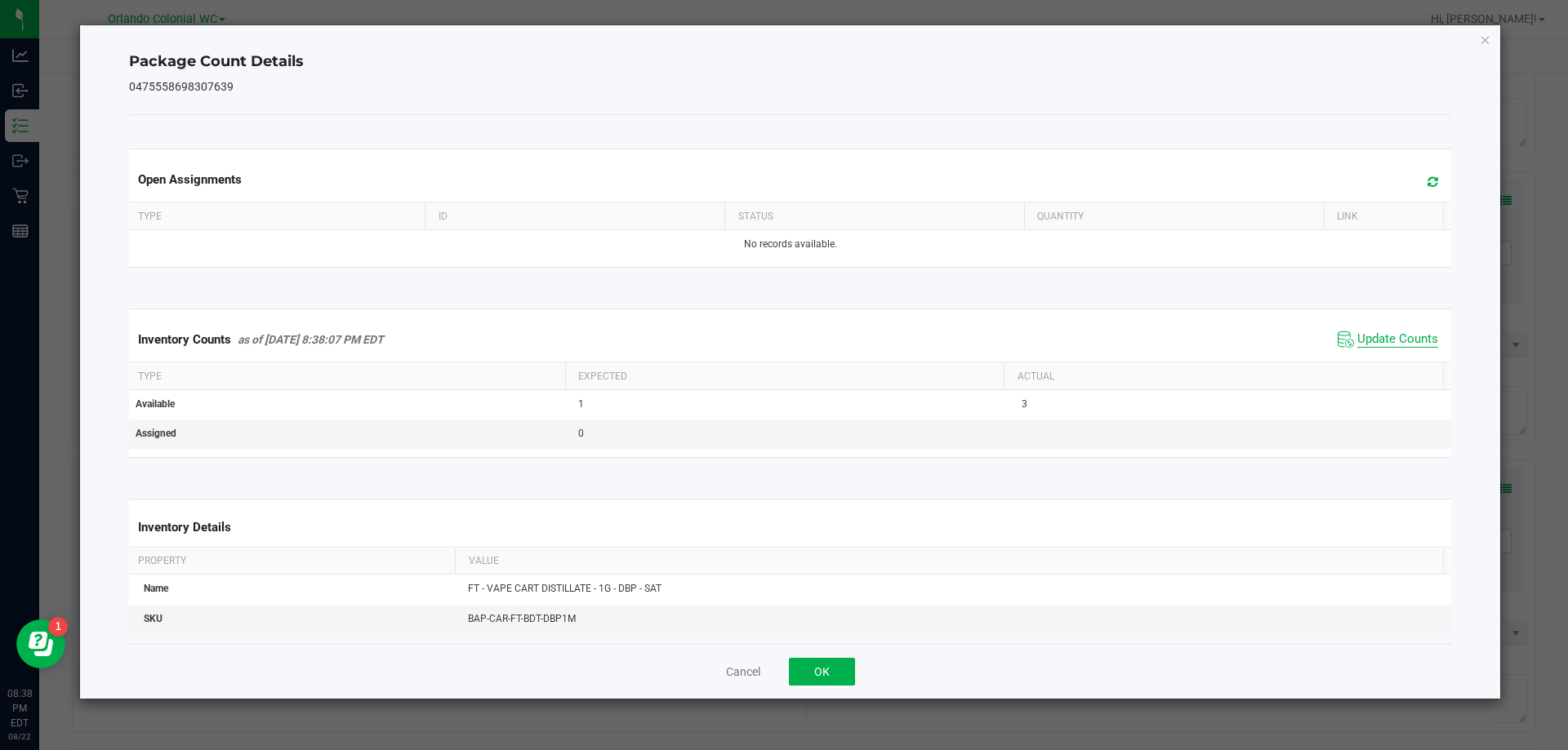
click at [1393, 347] on span "Update Counts" at bounding box center [1397, 340] width 81 height 17
click at [1405, 333] on span "Update Counts" at bounding box center [1397, 340] width 81 height 17
click at [1489, 40] on icon "Close" at bounding box center [1485, 39] width 11 height 19
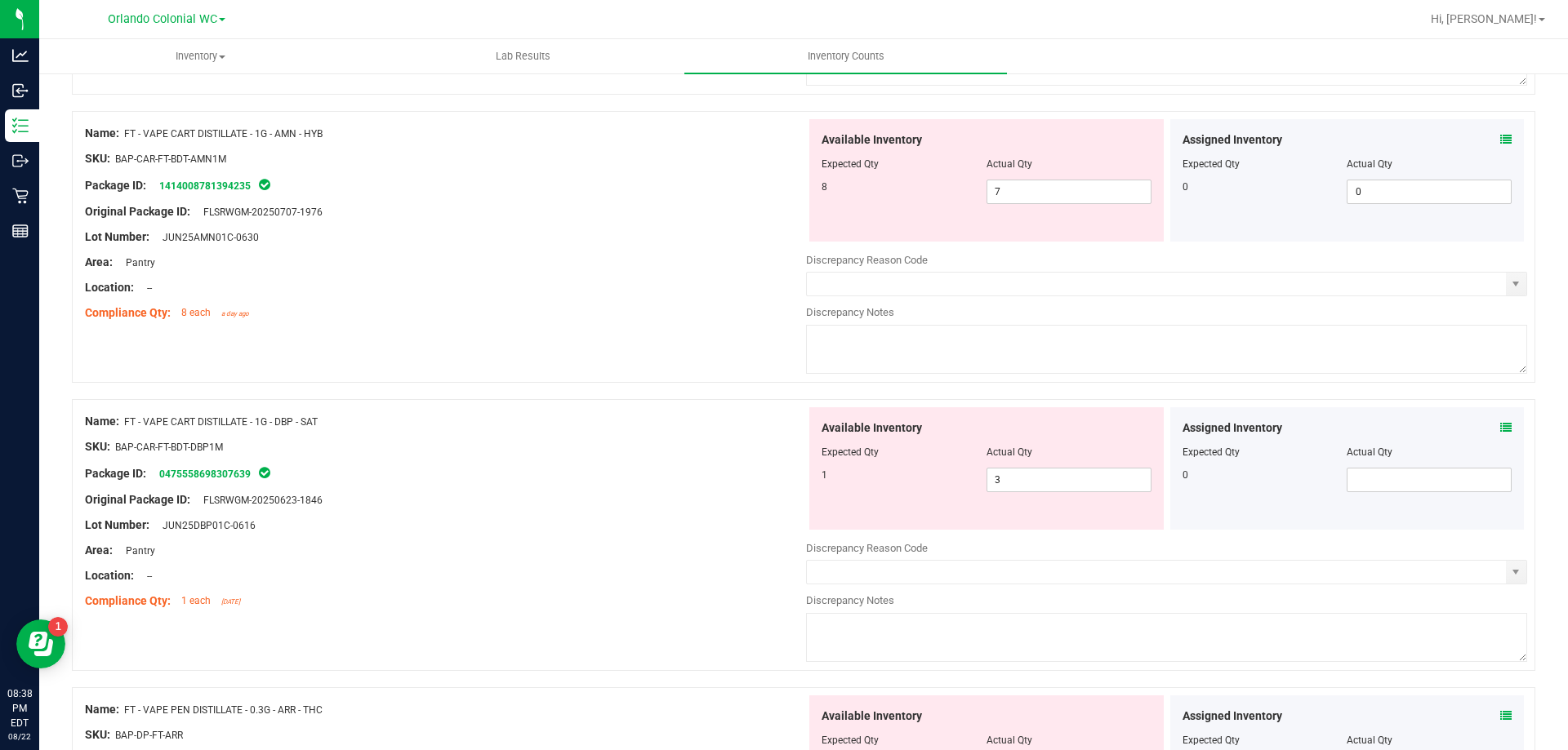
scroll to position [919, 0]
click at [1500, 423] on icon at bounding box center [1505, 427] width 11 height 11
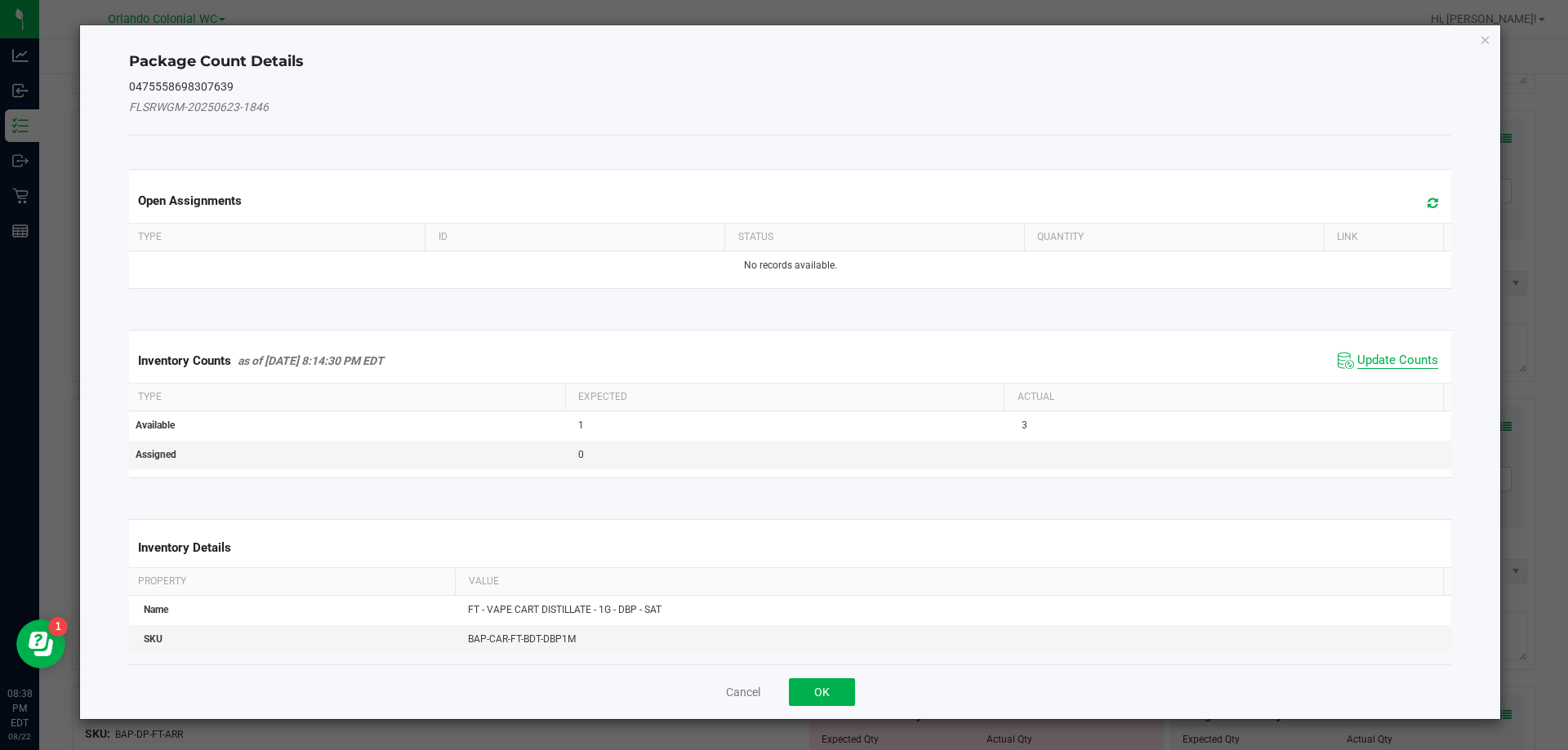
click at [1372, 365] on span "Update Counts" at bounding box center [1397, 361] width 81 height 17
click at [1390, 383] on th "Actual" at bounding box center [1223, 397] width 440 height 28
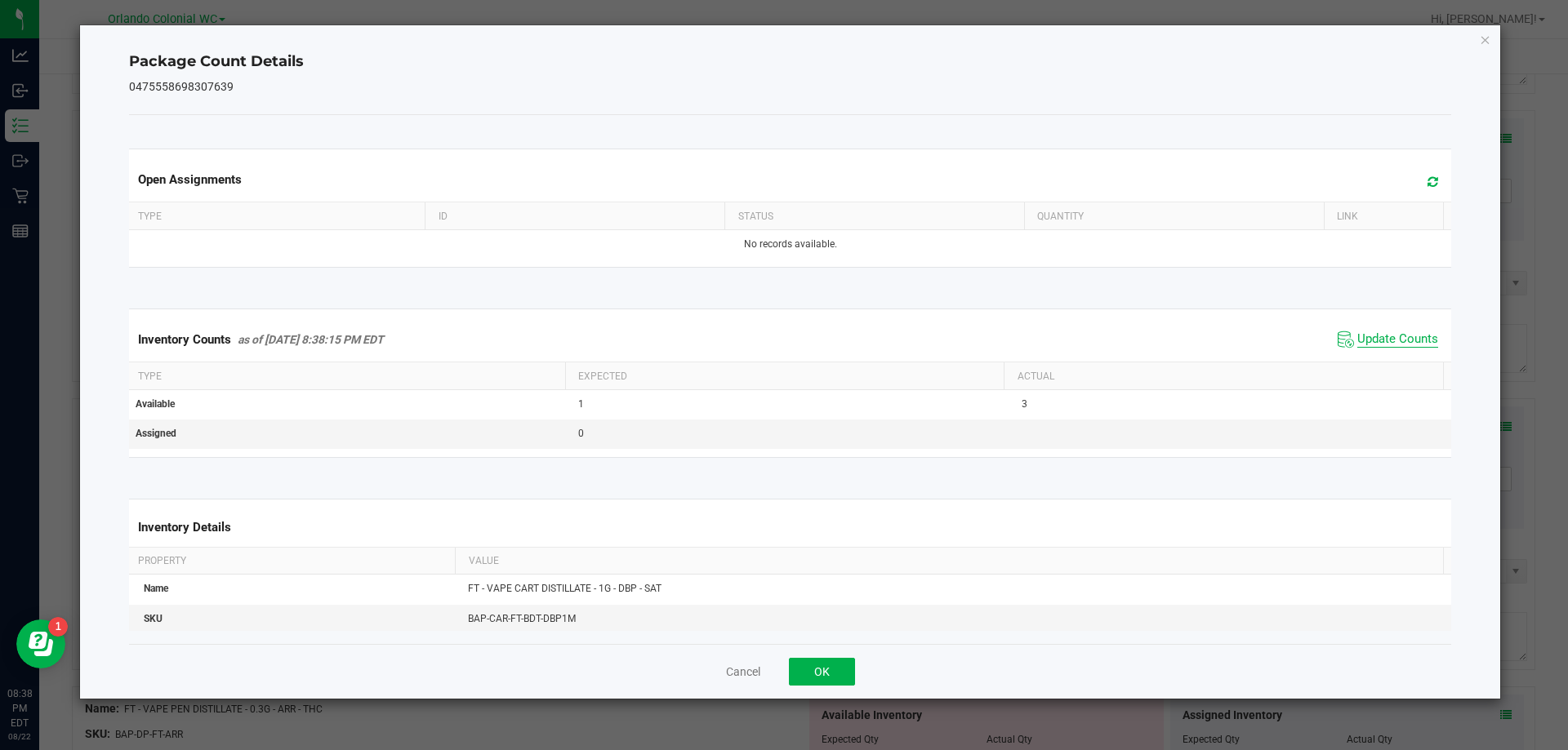
click at [1405, 344] on span "Update Counts" at bounding box center [1397, 340] width 81 height 17
click at [1388, 346] on span "Update Counts" at bounding box center [1397, 339] width 81 height 15
click at [1484, 30] on icon "Close" at bounding box center [1485, 39] width 11 height 19
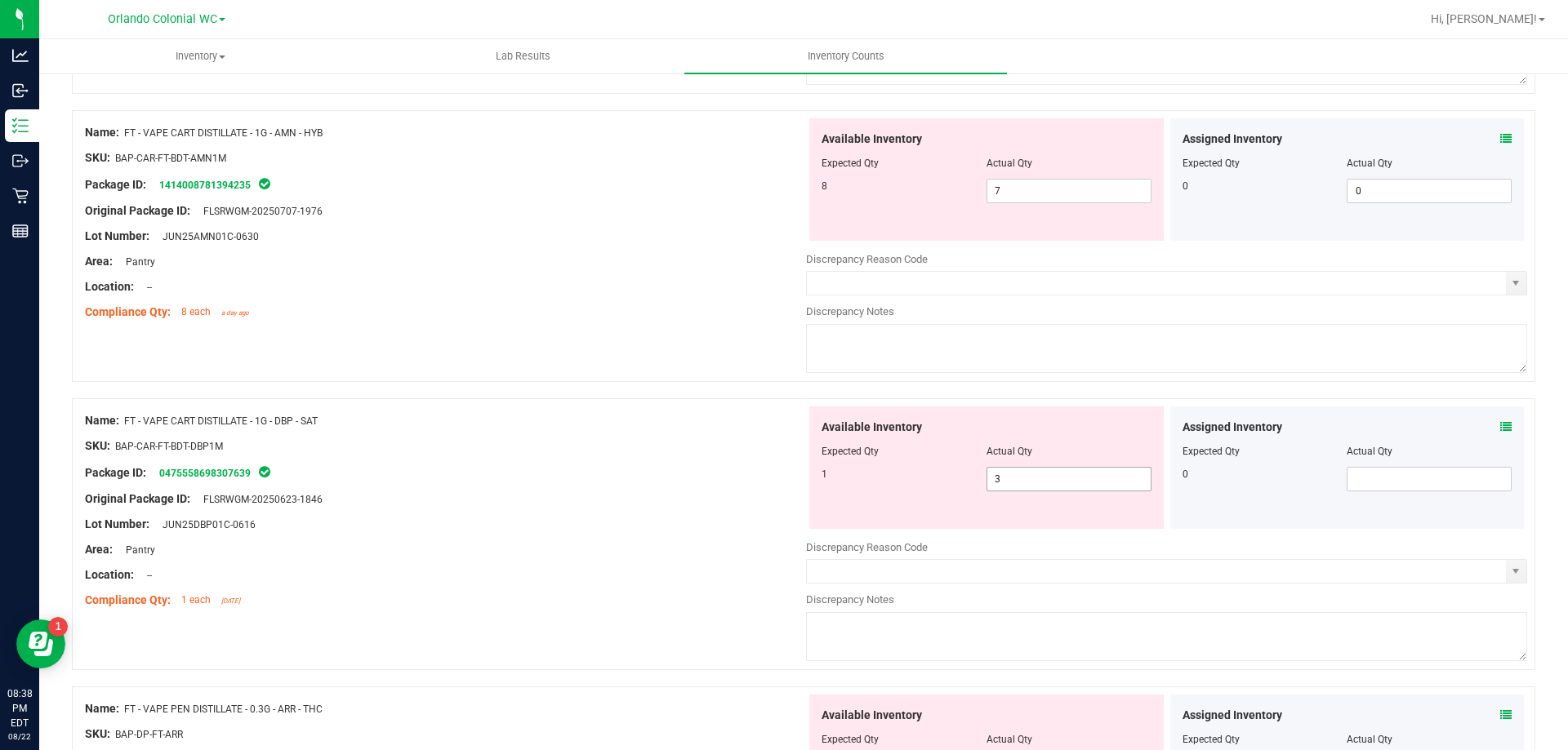
click at [1053, 478] on input "3" at bounding box center [1068, 479] width 163 height 23
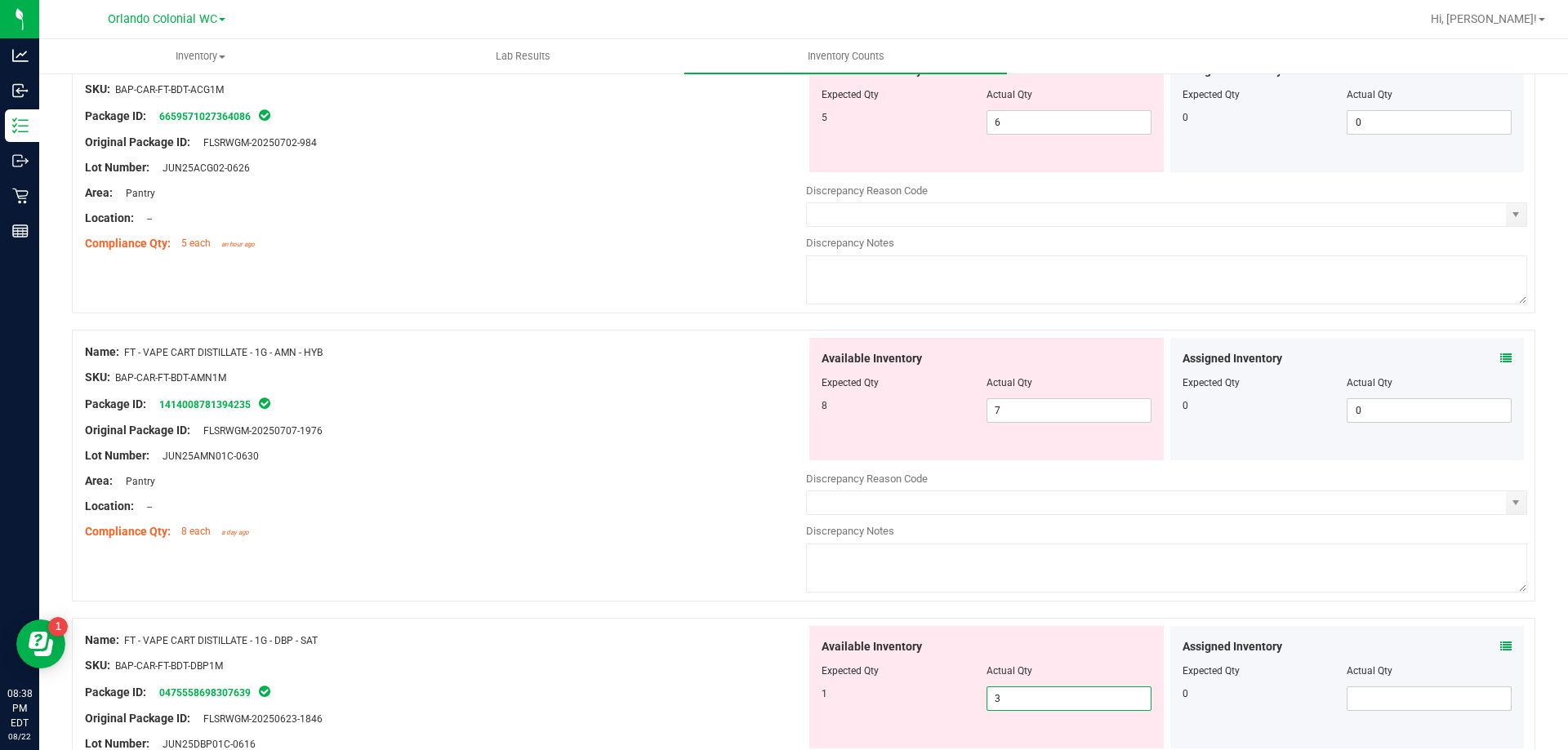
scroll to position [701, 0]
click at [1027, 122] on input "6" at bounding box center [1068, 120] width 163 height 23
type input "5"
click at [1054, 408] on div "Available Inventory Expected Qty Actual Qty 8 7 7" at bounding box center [1166, 464] width 721 height 259
type input "5"
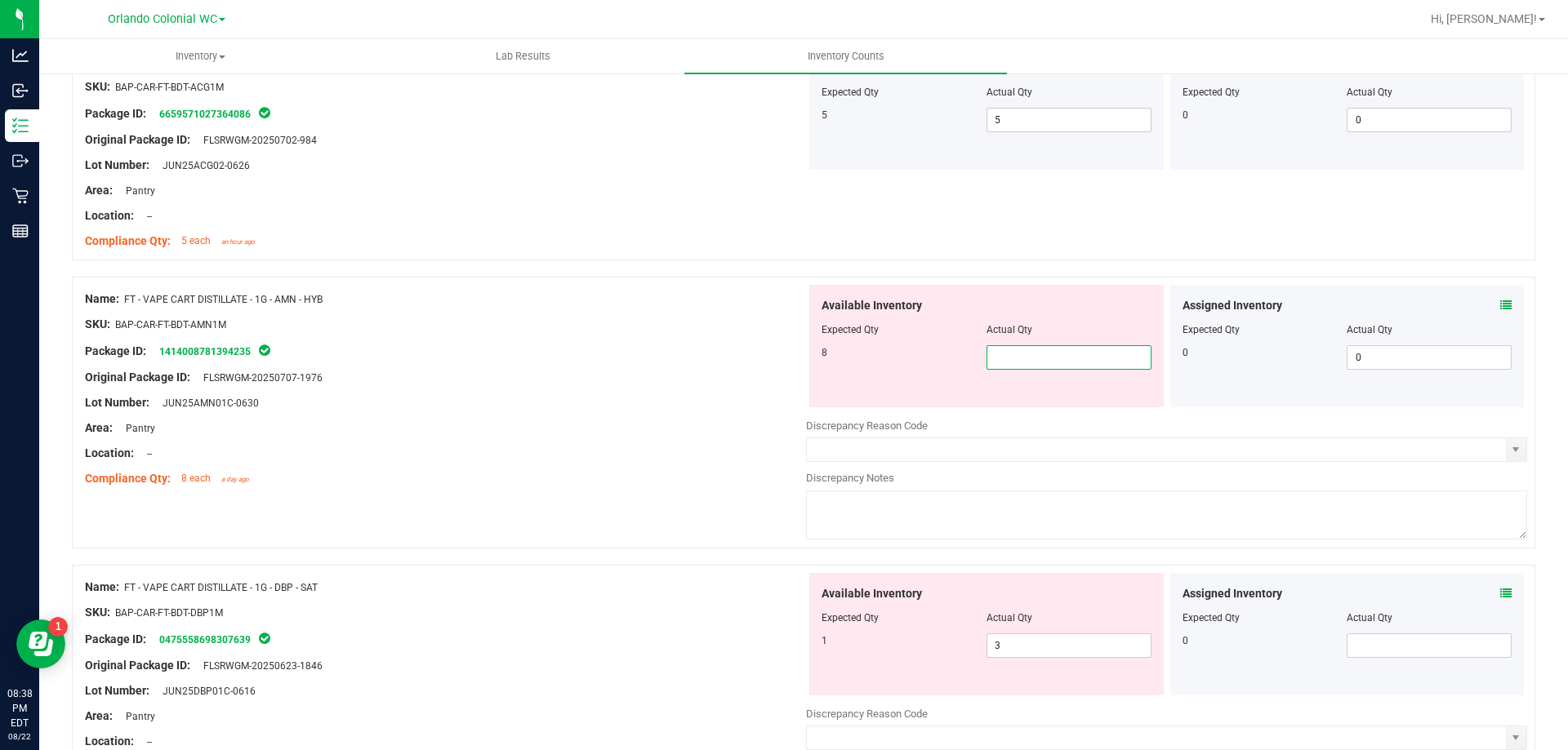
type input "8"
click at [598, 357] on div "Package ID: 1414008781394235" at bounding box center [445, 350] width 721 height 19
type input "8"
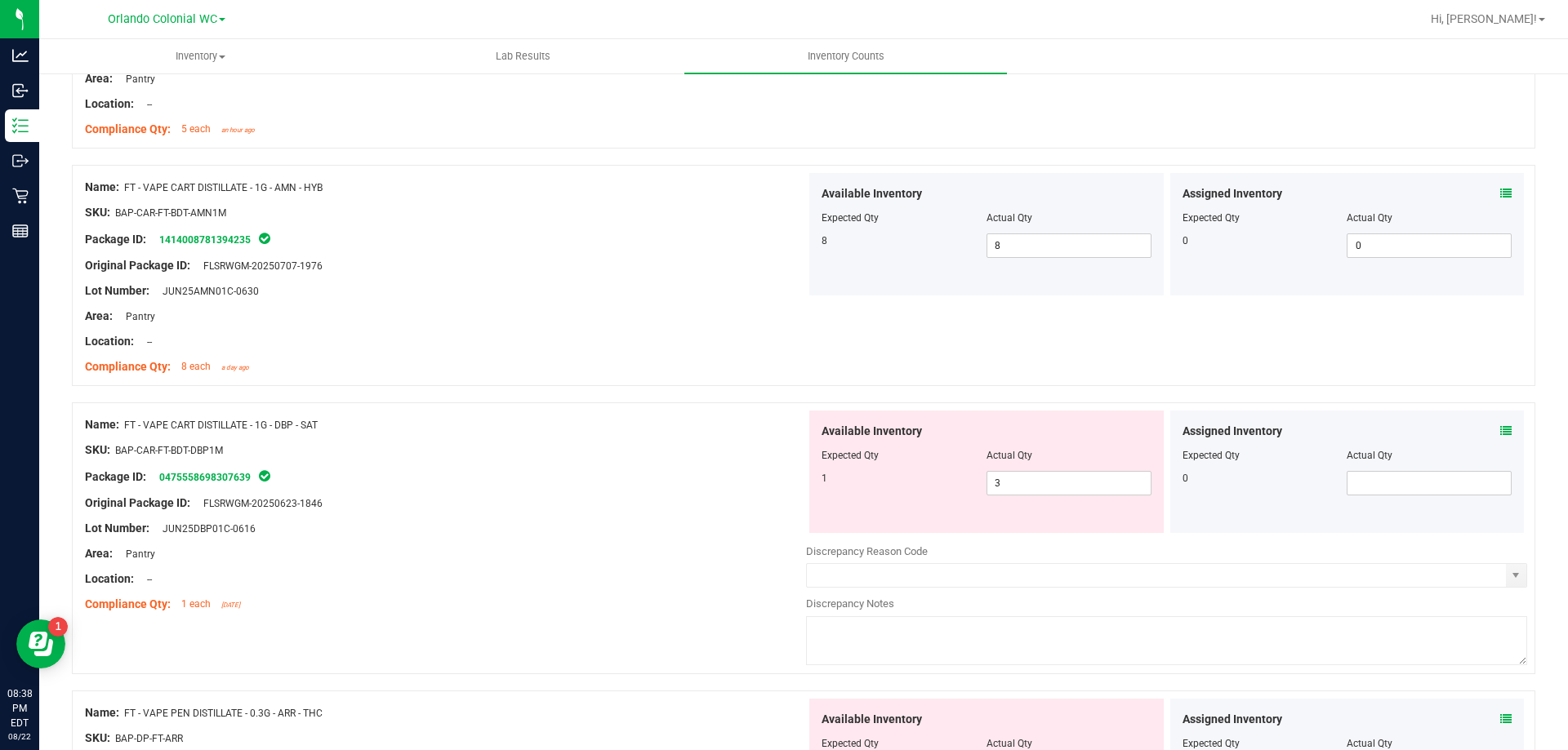
scroll to position [818, 0]
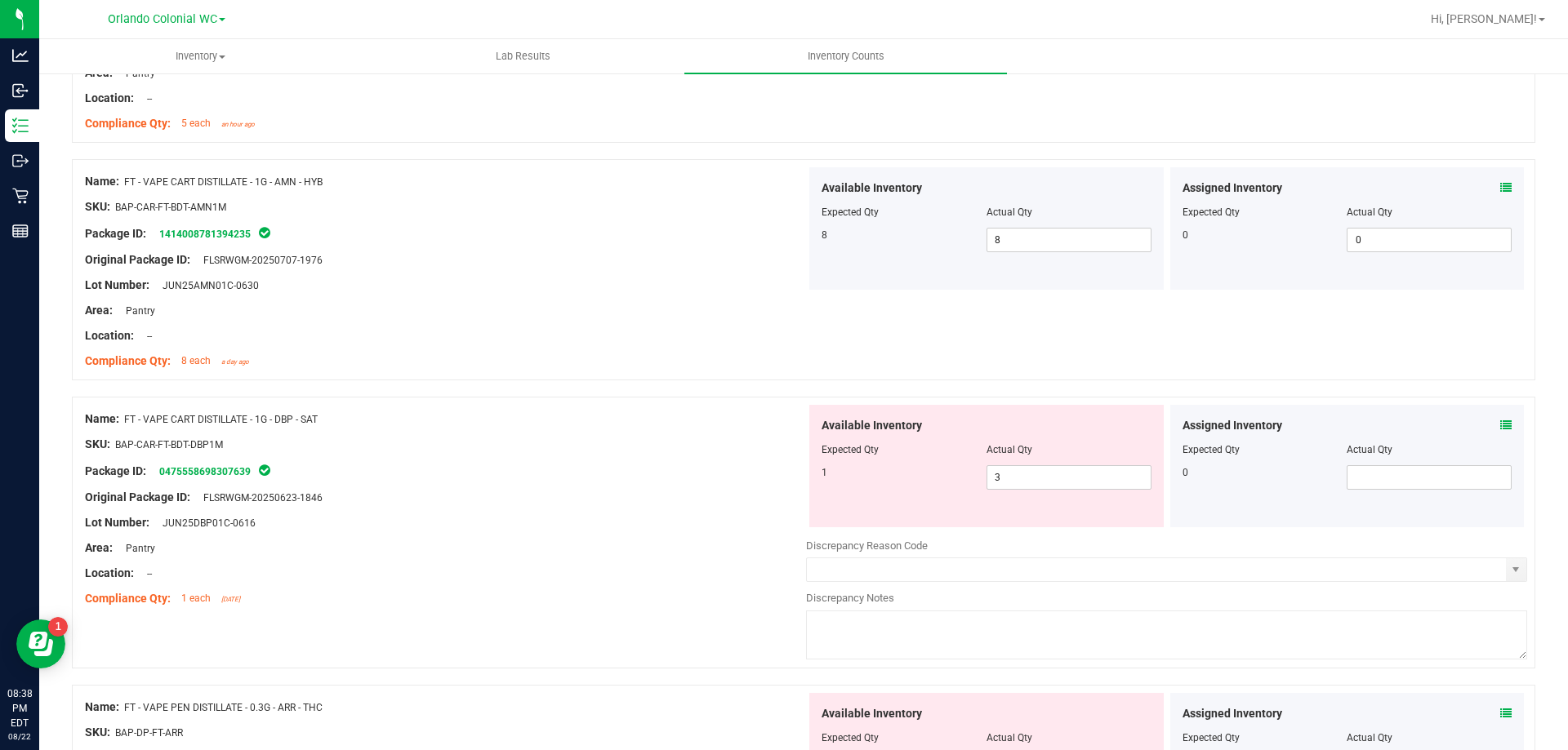
click at [614, 489] on div "Original Package ID: FLSRWGM-20250623-1846" at bounding box center [445, 498] width 721 height 18
click at [1500, 425] on icon at bounding box center [1505, 425] width 11 height 11
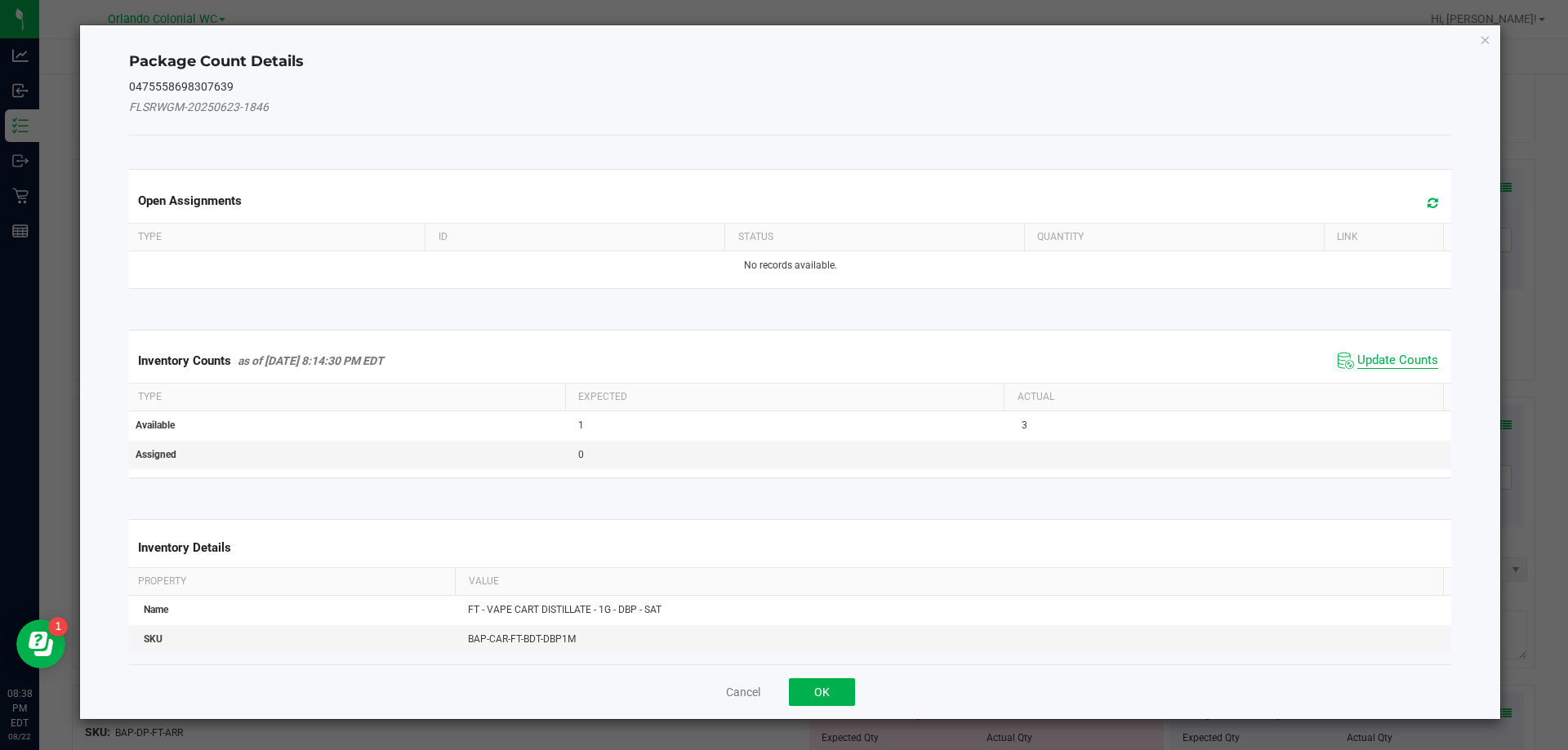
click at [1382, 360] on span "Update Counts" at bounding box center [1397, 361] width 81 height 17
click at [1387, 383] on th "Actual" at bounding box center [1223, 397] width 440 height 28
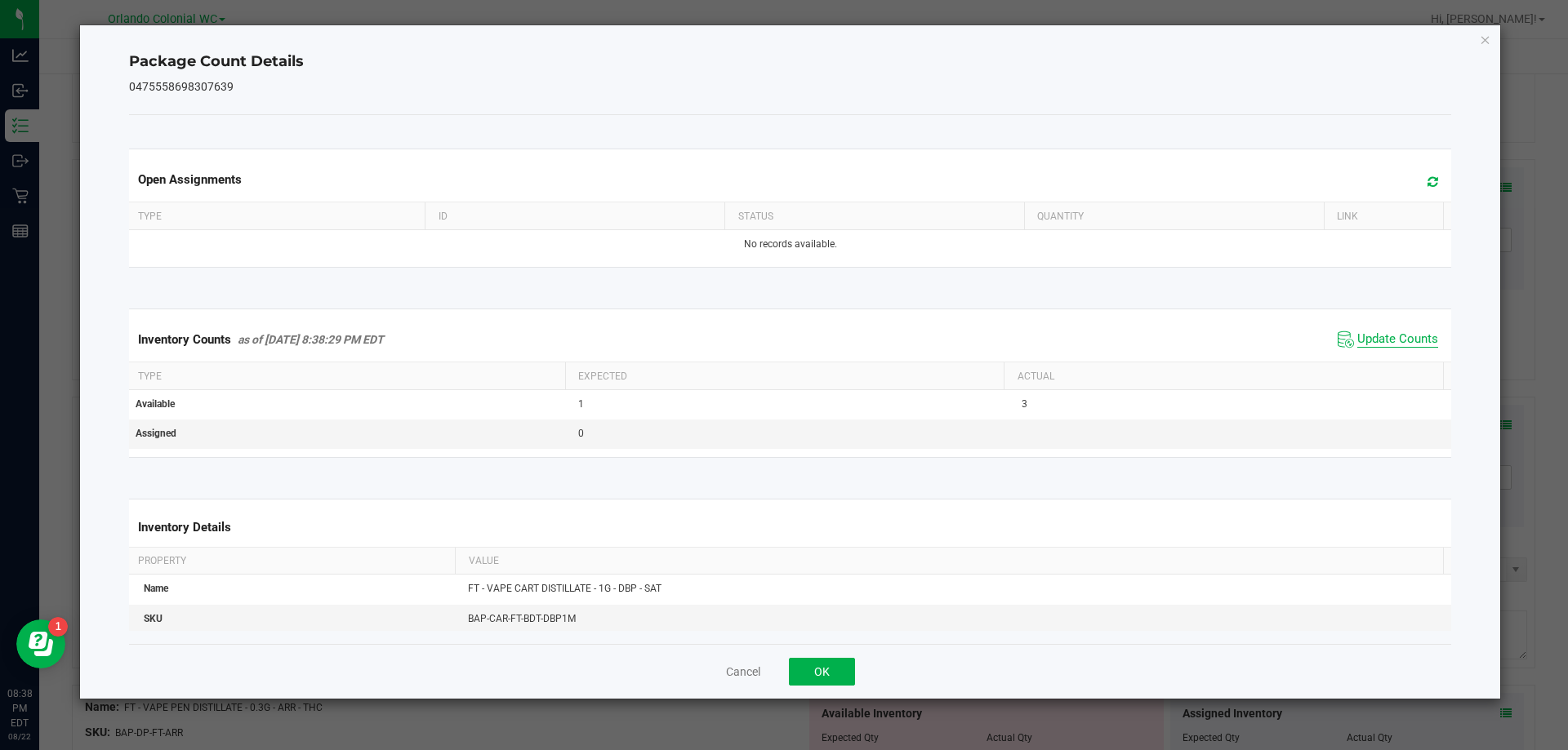
click at [1401, 343] on span "Update Counts" at bounding box center [1397, 340] width 81 height 17
click at [1491, 35] on icon "Close" at bounding box center [1485, 39] width 11 height 19
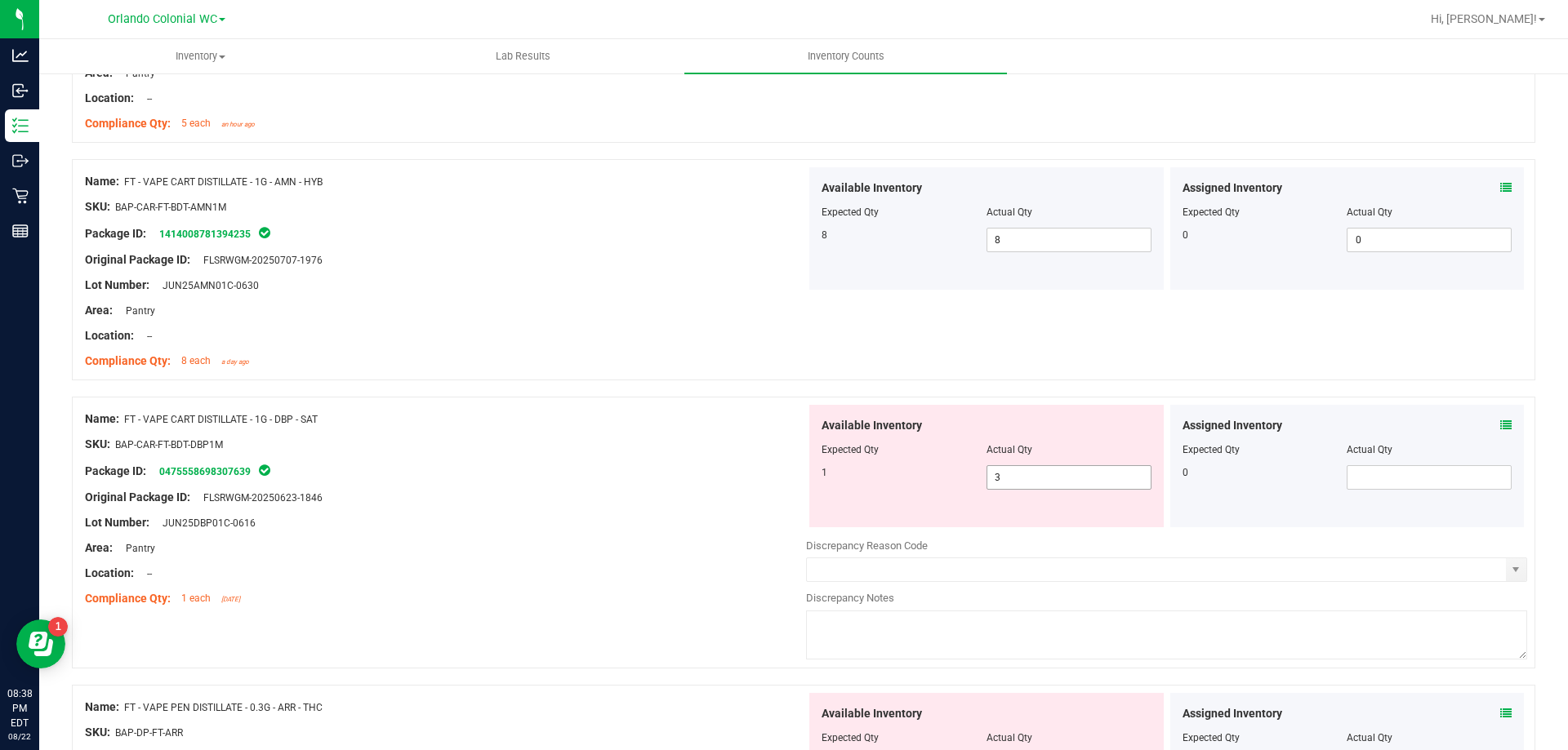
click at [1034, 481] on input "3" at bounding box center [1068, 477] width 163 height 23
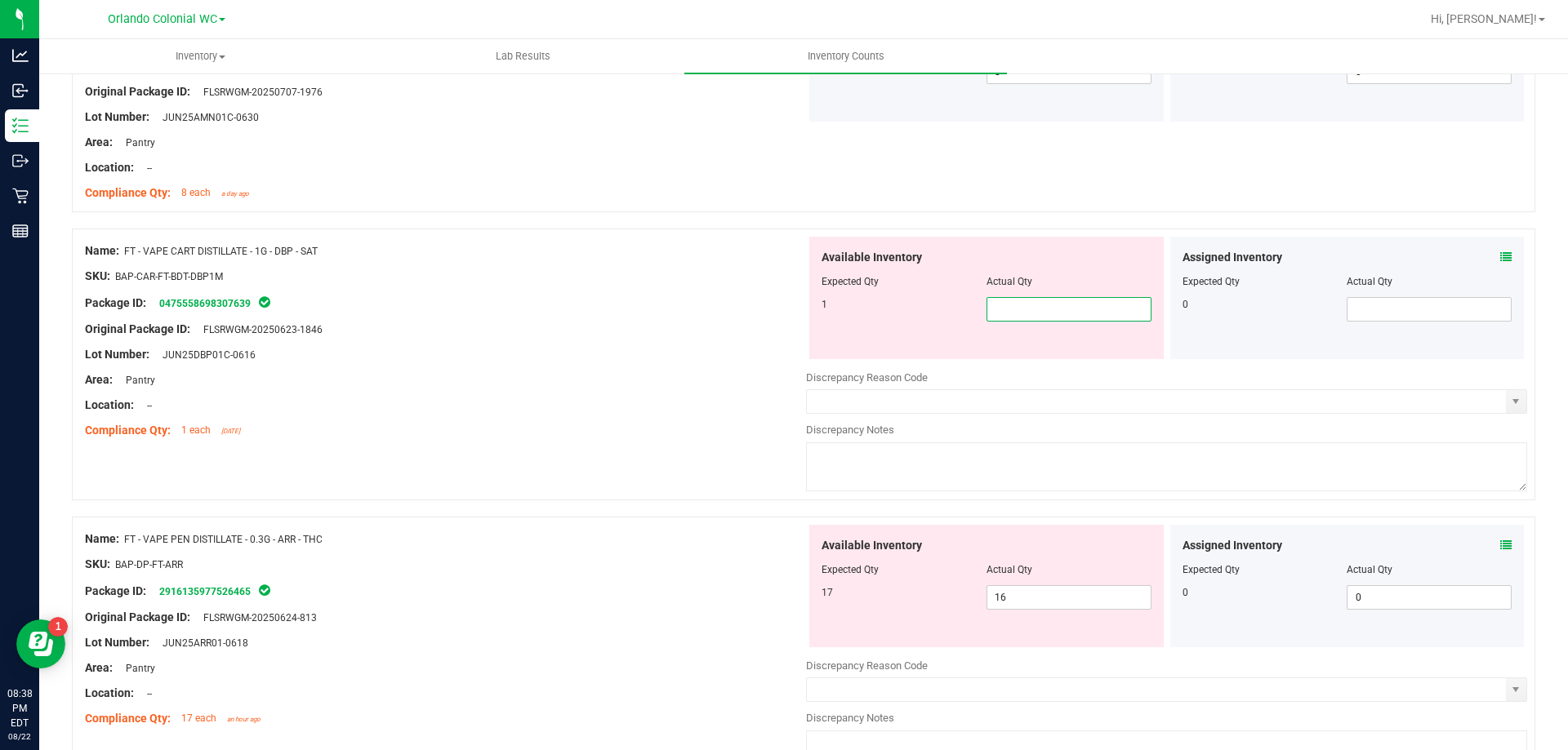
scroll to position [986, 0]
type input "1"
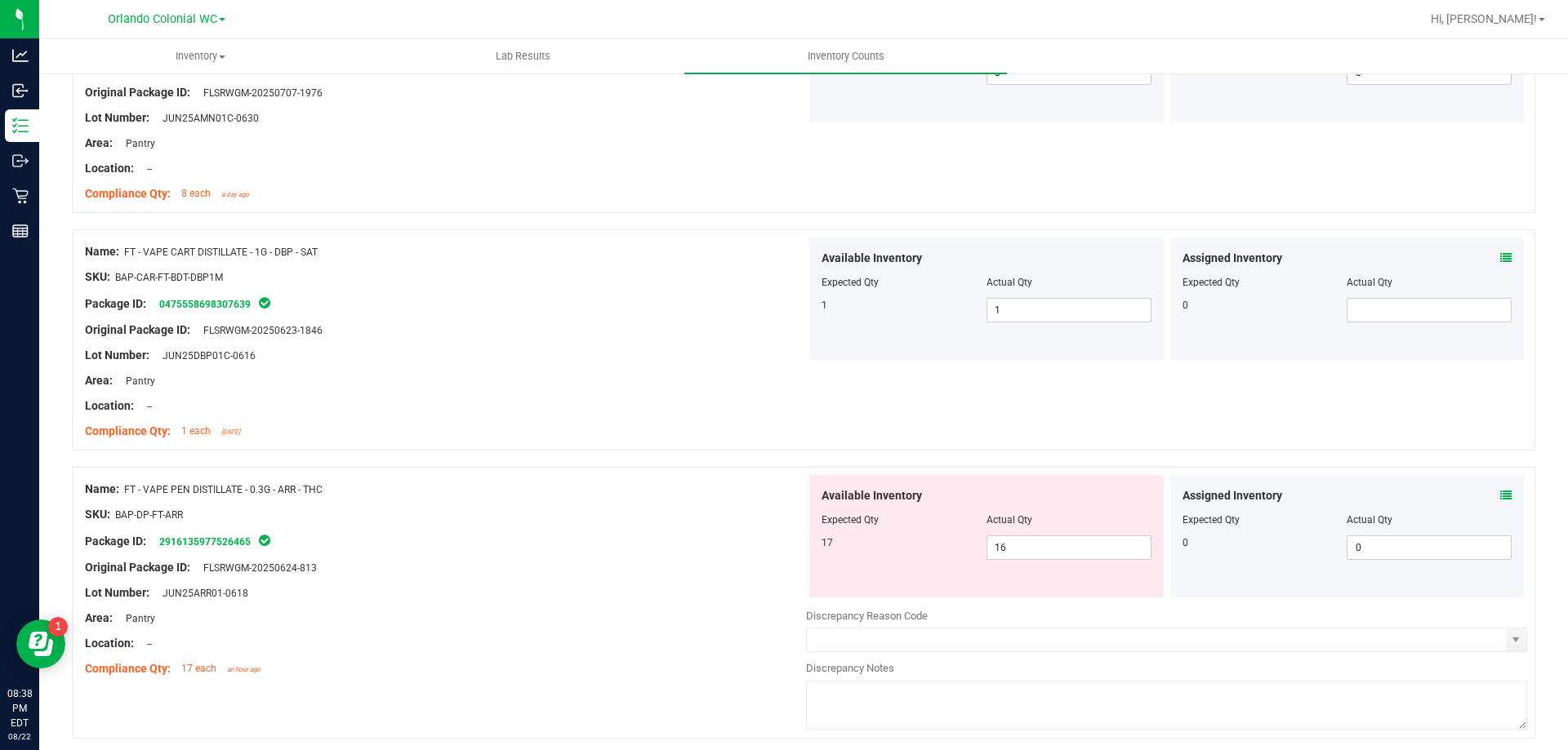
drag, startPoint x: 341, startPoint y: 252, endPoint x: 119, endPoint y: 250, distance: 222.0
click at [119, 250] on div "Name: FT - VAPE CART DISTILLATE - 1G - DBP - SAT" at bounding box center [445, 252] width 721 height 18
copy div "FT - VAPE CART DISTILLATE - 1G - DBP - SAT"
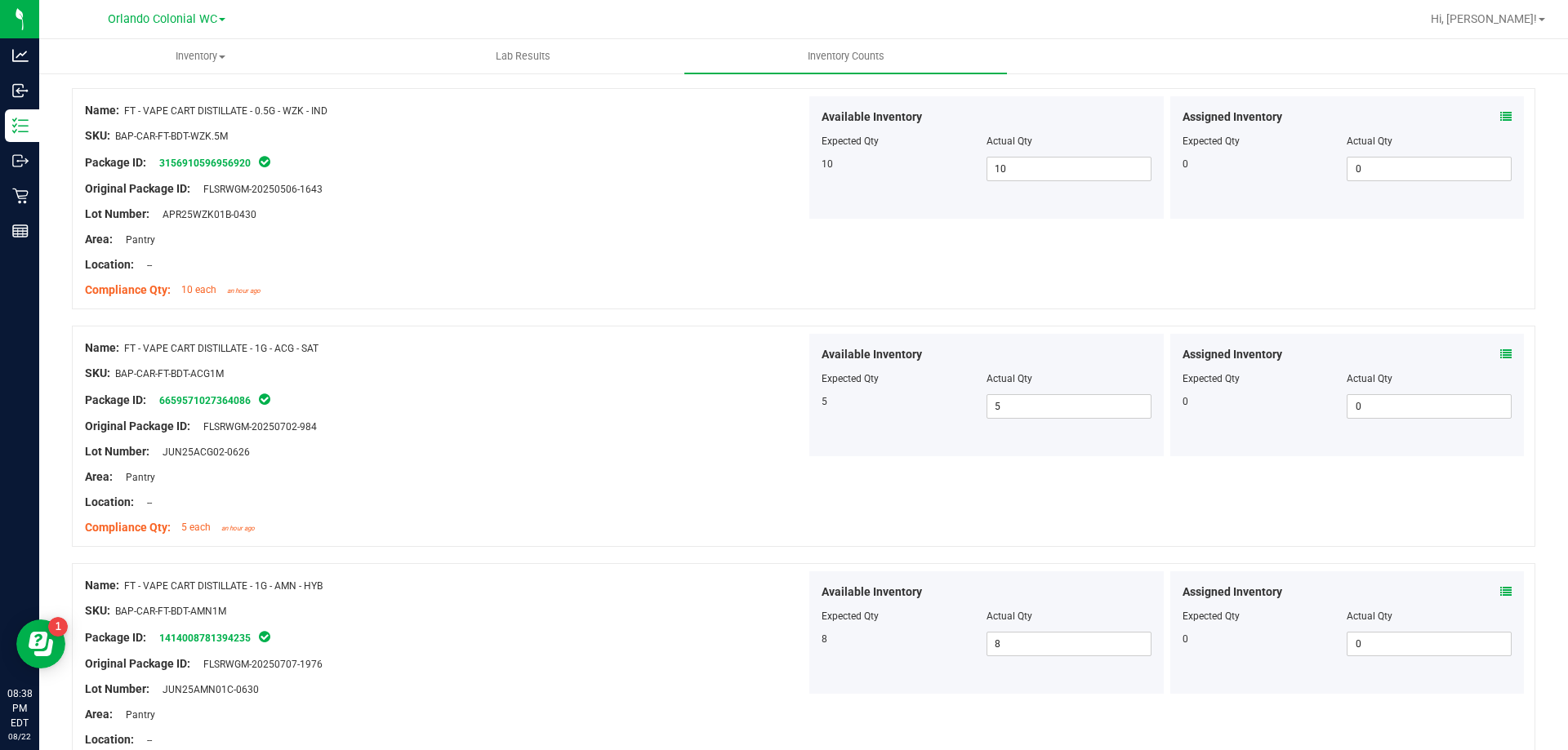
scroll to position [0, 0]
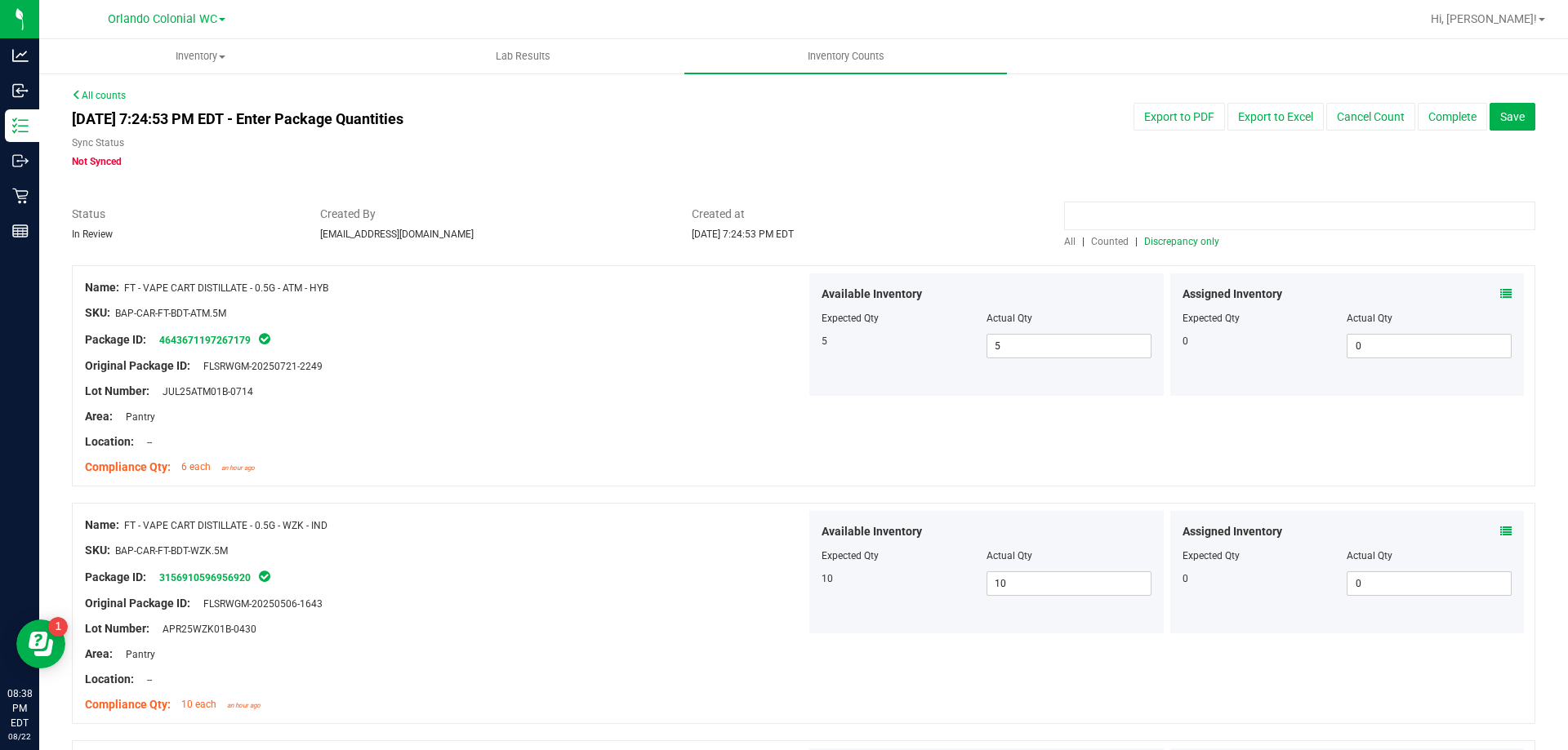
click at [1087, 213] on input at bounding box center [1299, 216] width 471 height 29
paste input "FT - VAPE CART DISTILLATE - 1G - DBP - SAT"
type input "FT - VAPE CART DISTILLATE - 1G - DBP - SAT"
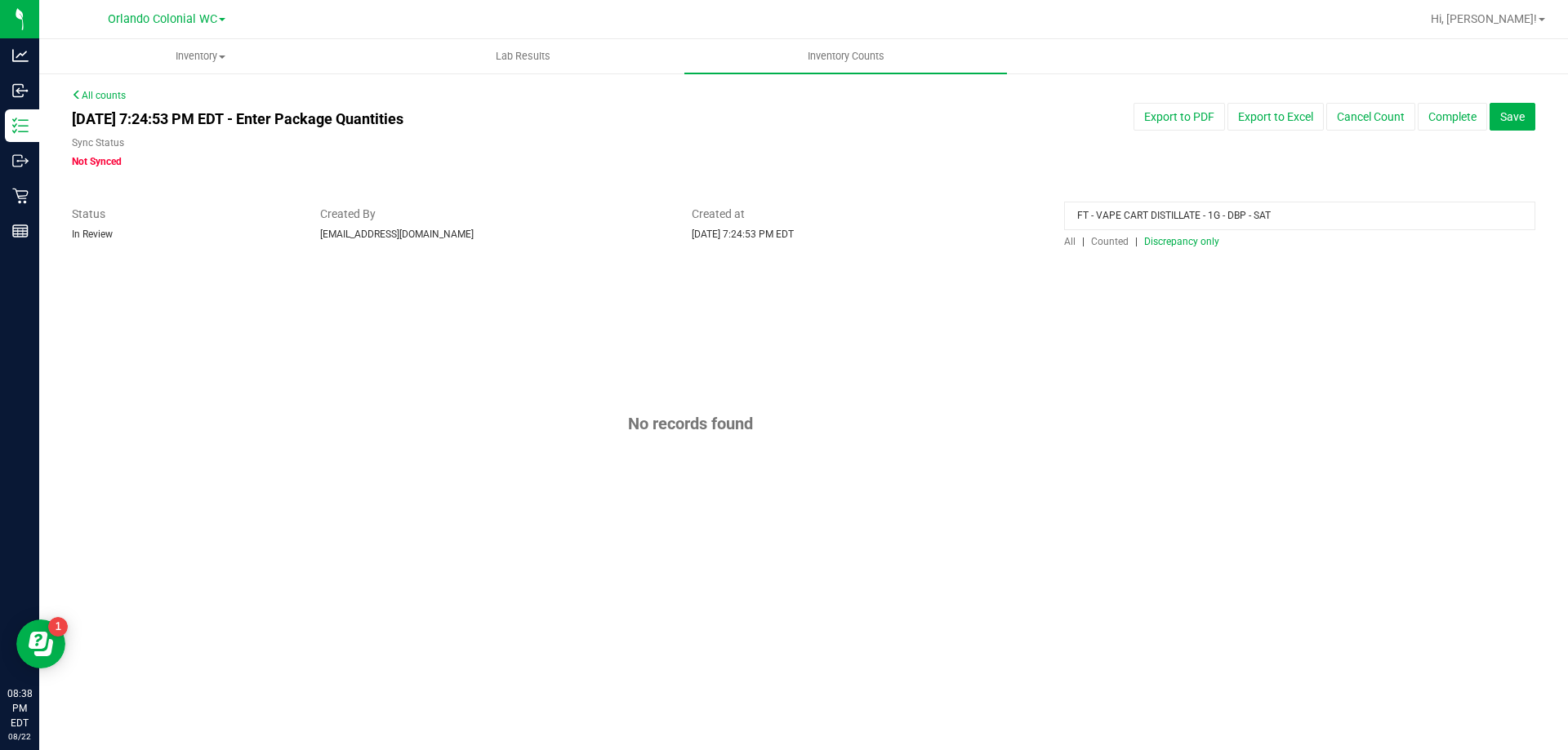
click at [1114, 240] on span "Counted" at bounding box center [1109, 241] width 38 height 11
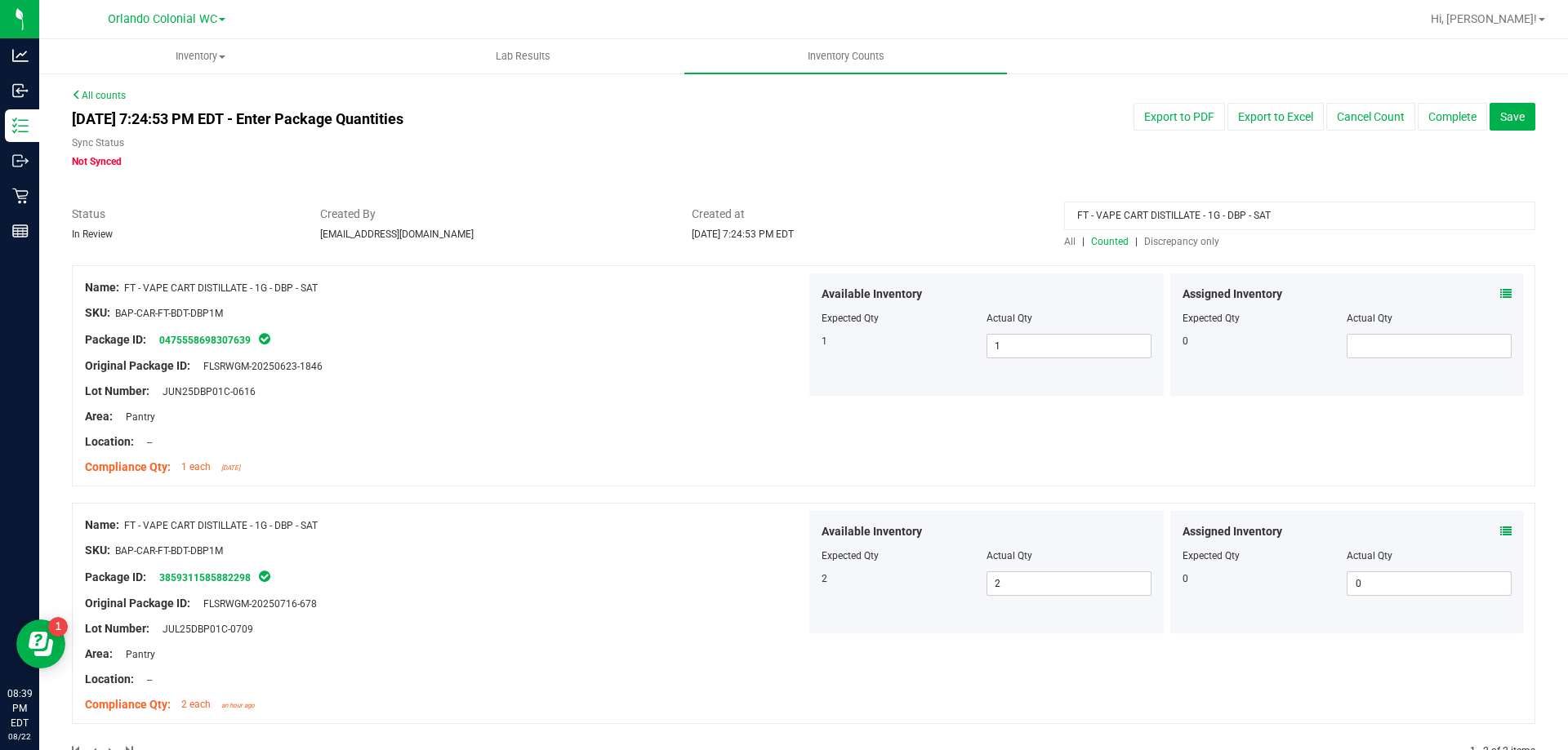
click at [1165, 239] on span "Discrepancy only" at bounding box center [1181, 241] width 75 height 11
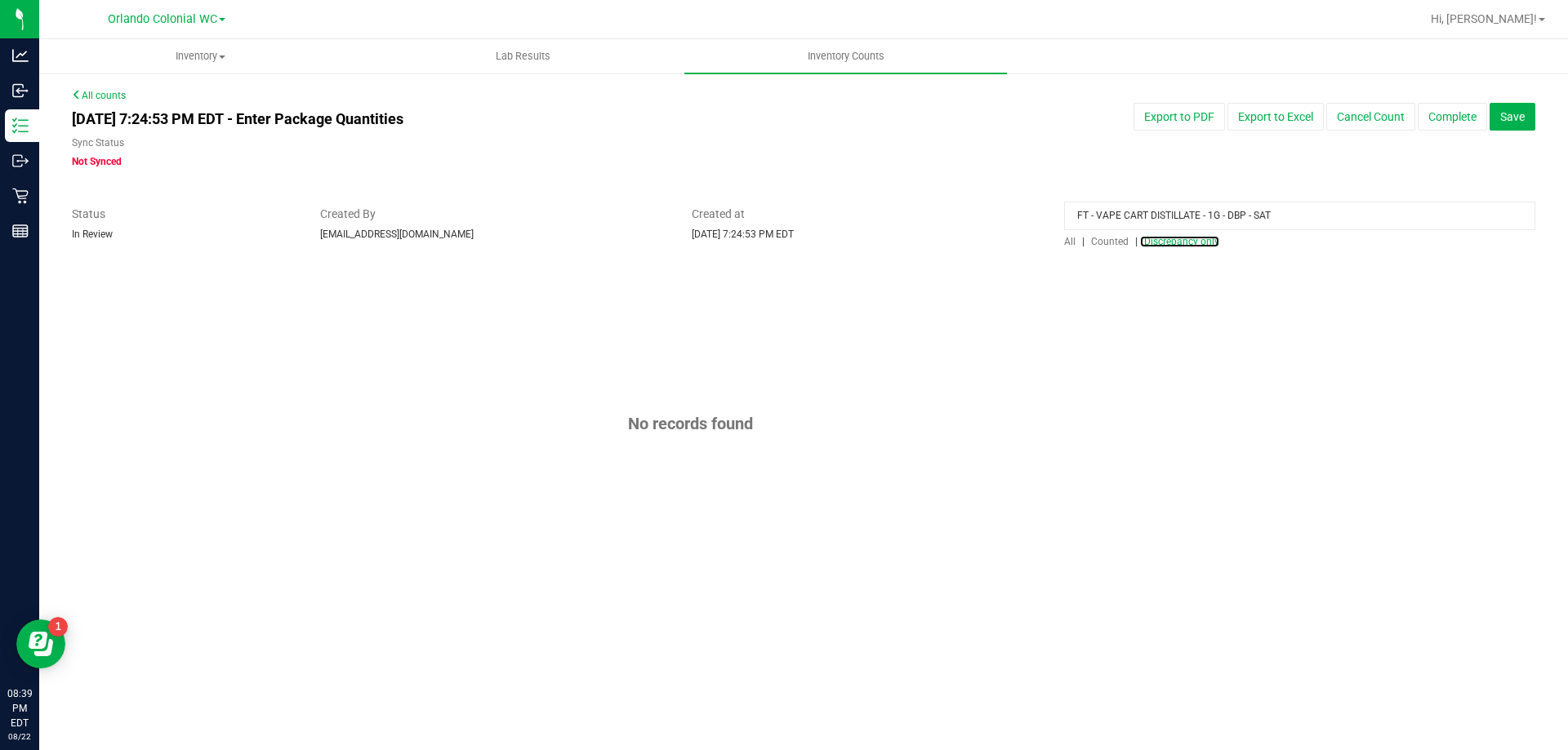
click at [1169, 239] on span "Discrepancy only" at bounding box center [1181, 241] width 75 height 11
drag, startPoint x: 1283, startPoint y: 213, endPoint x: 853, endPoint y: 213, distance: 430.0
click at [853, 213] on div "Status In Review Created By [EMAIL_ADDRESS][DOMAIN_NAME] Created at [DATE] 7:24…" at bounding box center [804, 227] width 1488 height 43
click at [1185, 245] on span "Discrepancy only" at bounding box center [1181, 241] width 75 height 11
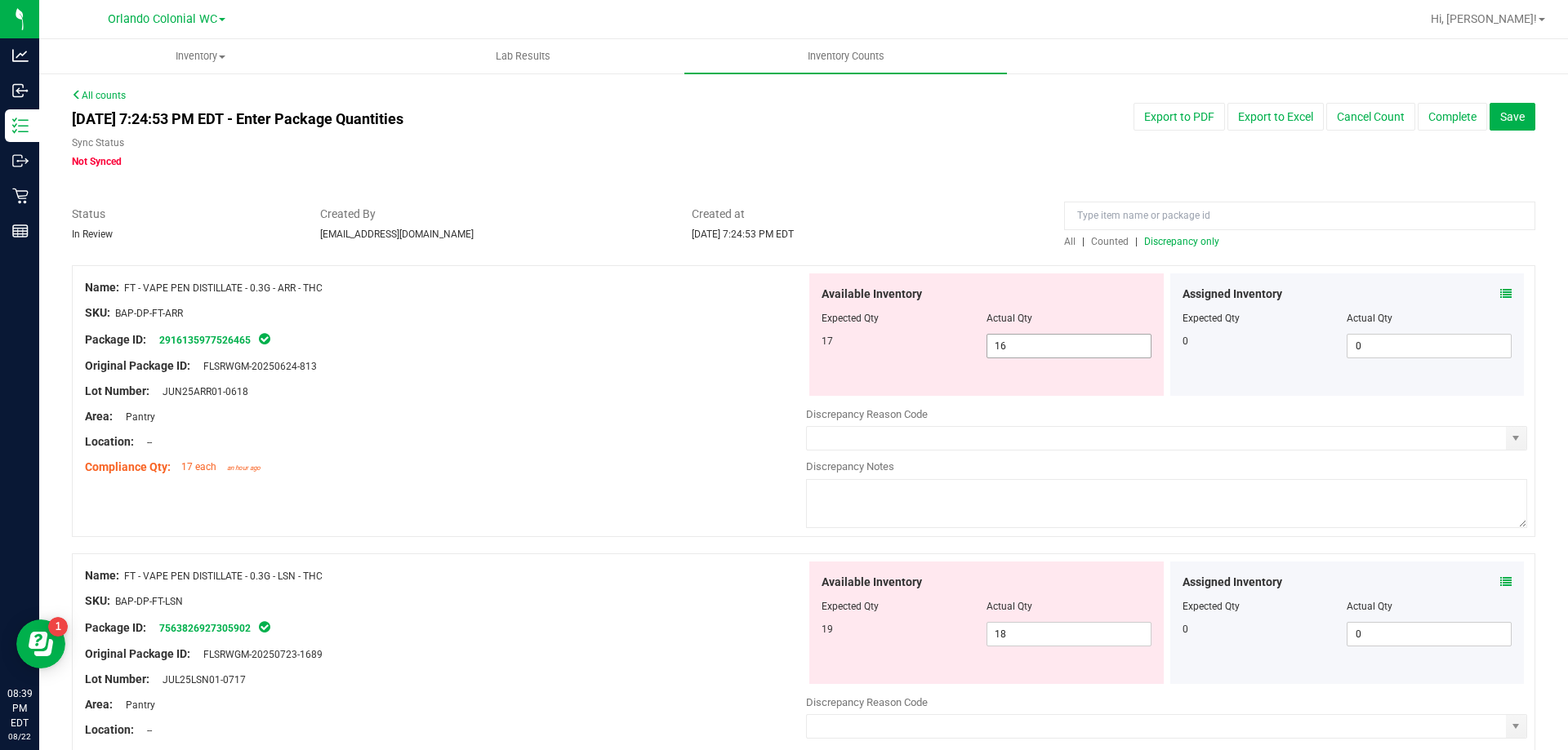
click at [1046, 344] on input "16" at bounding box center [1068, 346] width 163 height 23
type input "1"
type input "17"
click at [587, 380] on div at bounding box center [445, 379] width 721 height 8
type input "17"
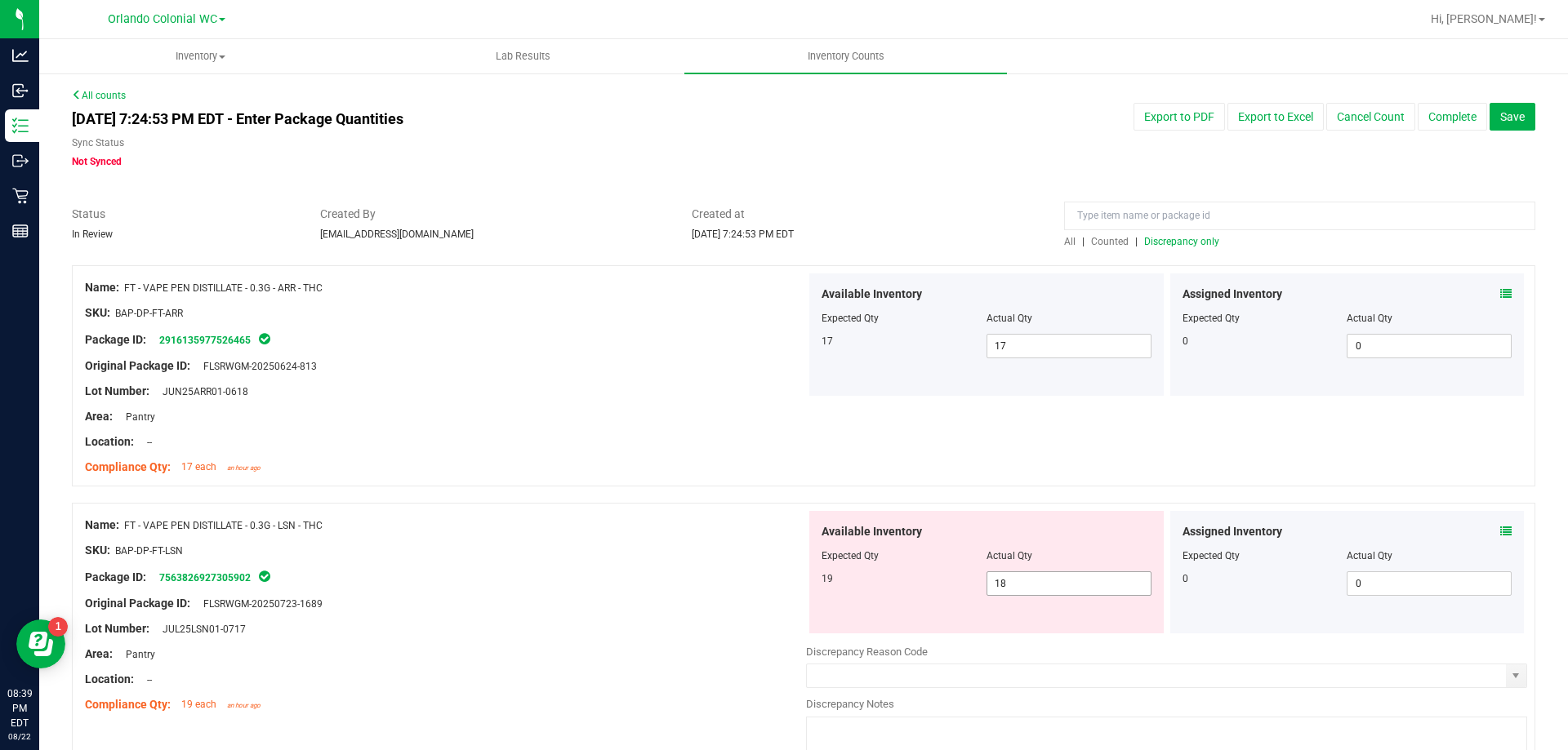
click at [1064, 588] on input "18" at bounding box center [1068, 583] width 163 height 23
click at [1072, 587] on input "18" at bounding box center [1068, 583] width 163 height 23
type input "19"
click at [607, 593] on div at bounding box center [445, 591] width 721 height 8
type input "19"
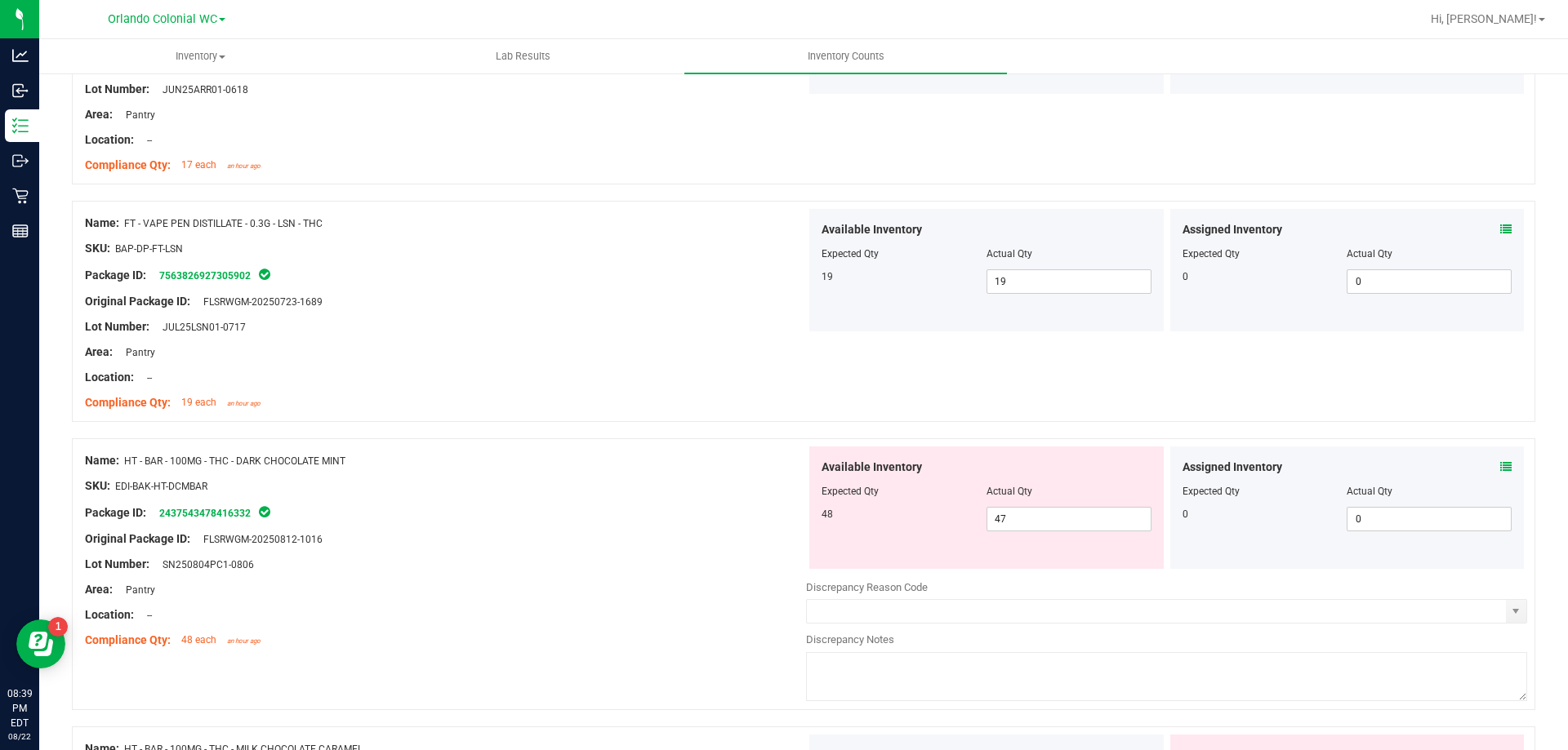
scroll to position [430, 0]
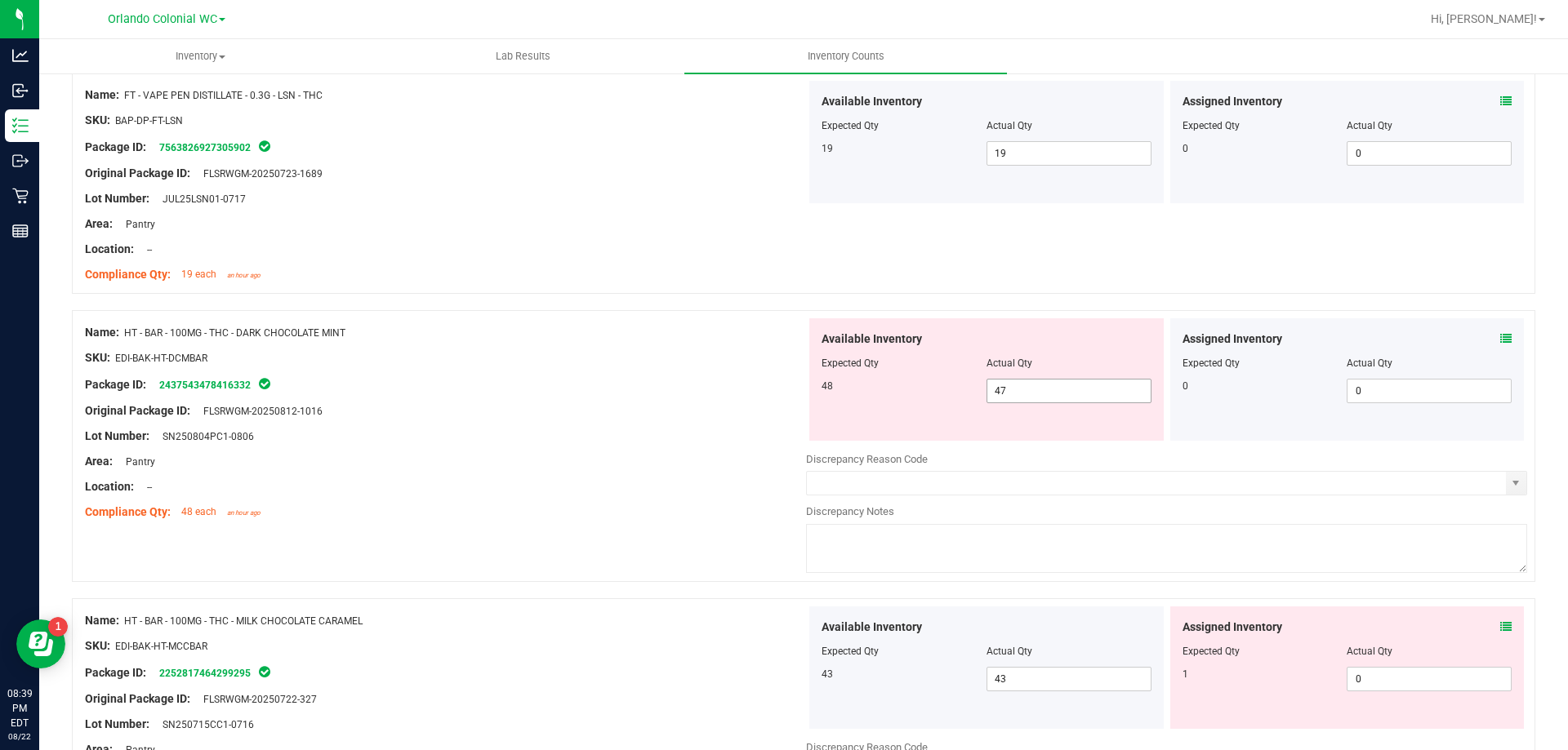
click at [1069, 401] on input "47" at bounding box center [1068, 391] width 163 height 23
type input "48"
click at [537, 407] on div "Original Package ID: FLSRWGM-20250812-1016" at bounding box center [445, 411] width 721 height 18
type input "48"
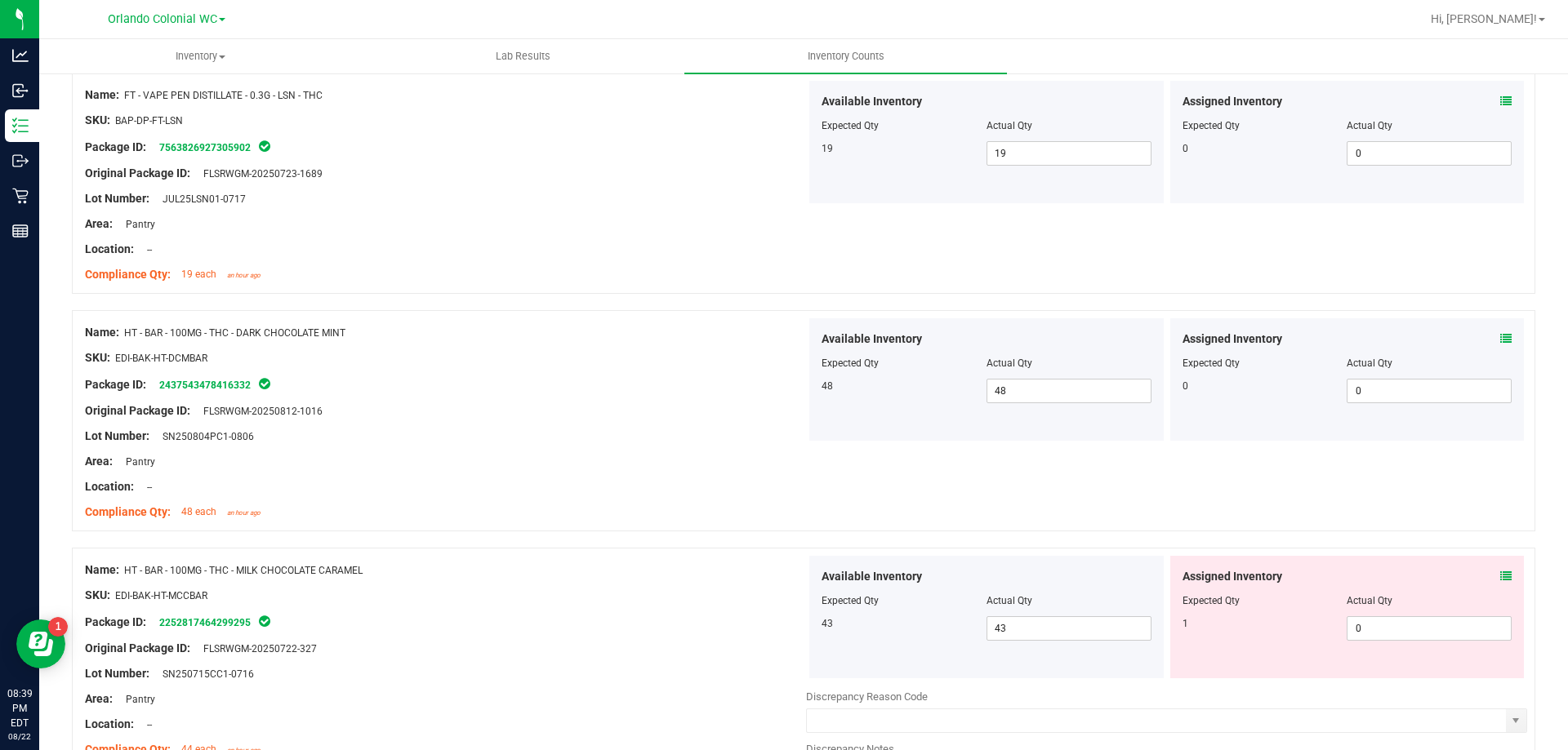
click at [1500, 338] on icon at bounding box center [1505, 338] width 11 height 11
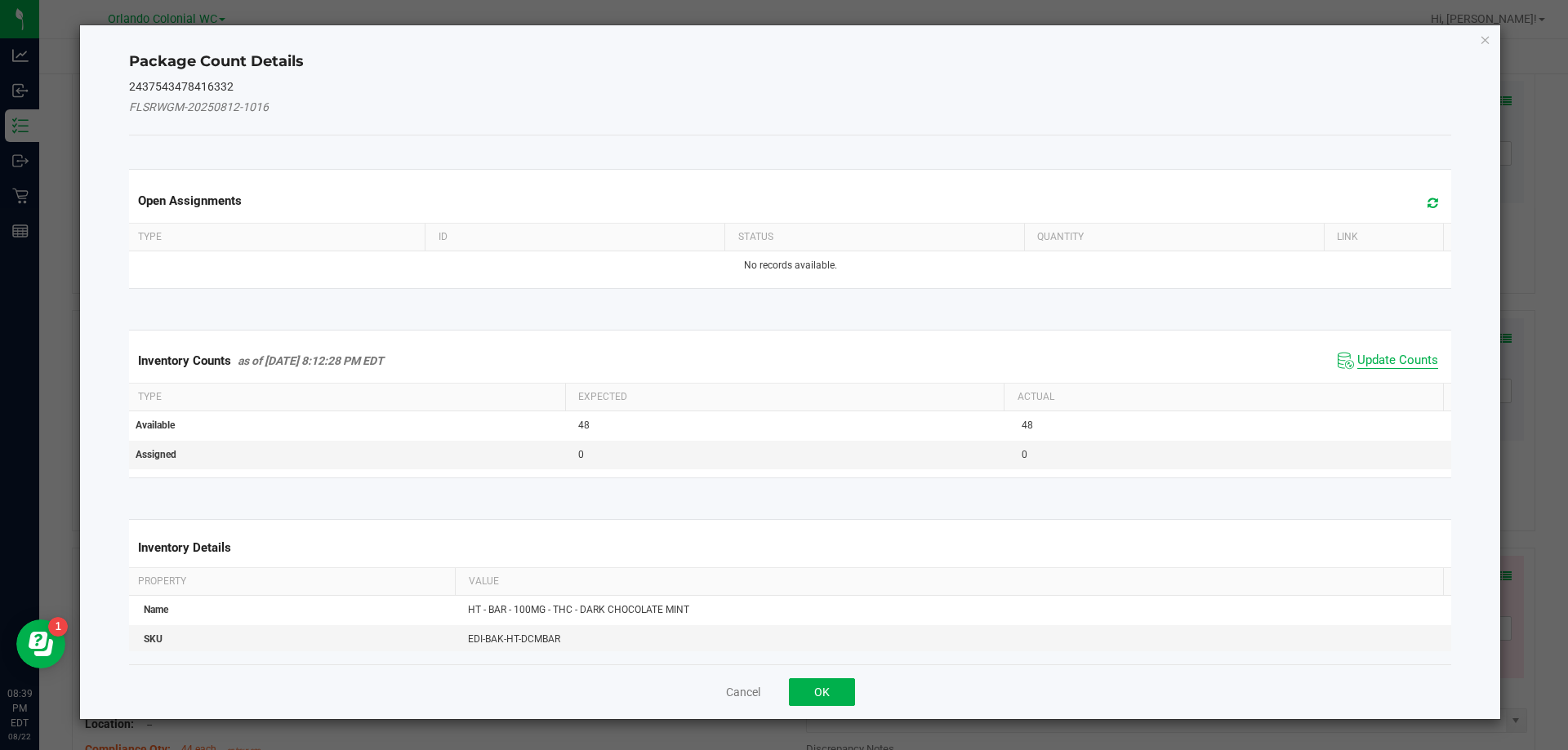
click at [1378, 361] on span "Update Counts" at bounding box center [1397, 361] width 81 height 17
click at [1390, 382] on th "Actual" at bounding box center [1223, 396] width 440 height 28
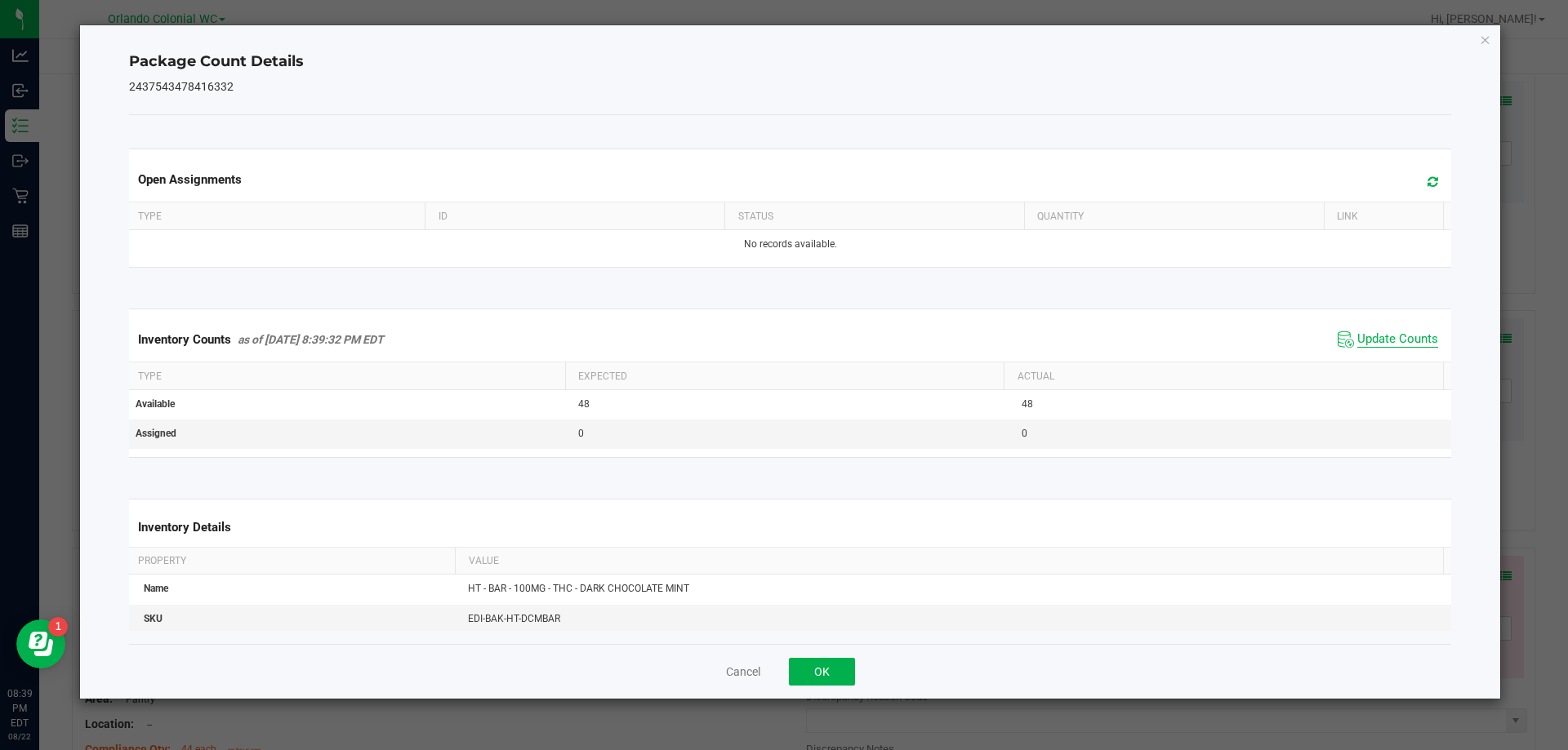
click at [1397, 342] on span "Update Counts" at bounding box center [1397, 340] width 81 height 17
click at [1390, 364] on th "Actual" at bounding box center [1223, 376] width 440 height 28
click at [1395, 333] on span "Update Counts" at bounding box center [1397, 340] width 81 height 17
click at [1489, 38] on icon "Close" at bounding box center [1485, 39] width 11 height 19
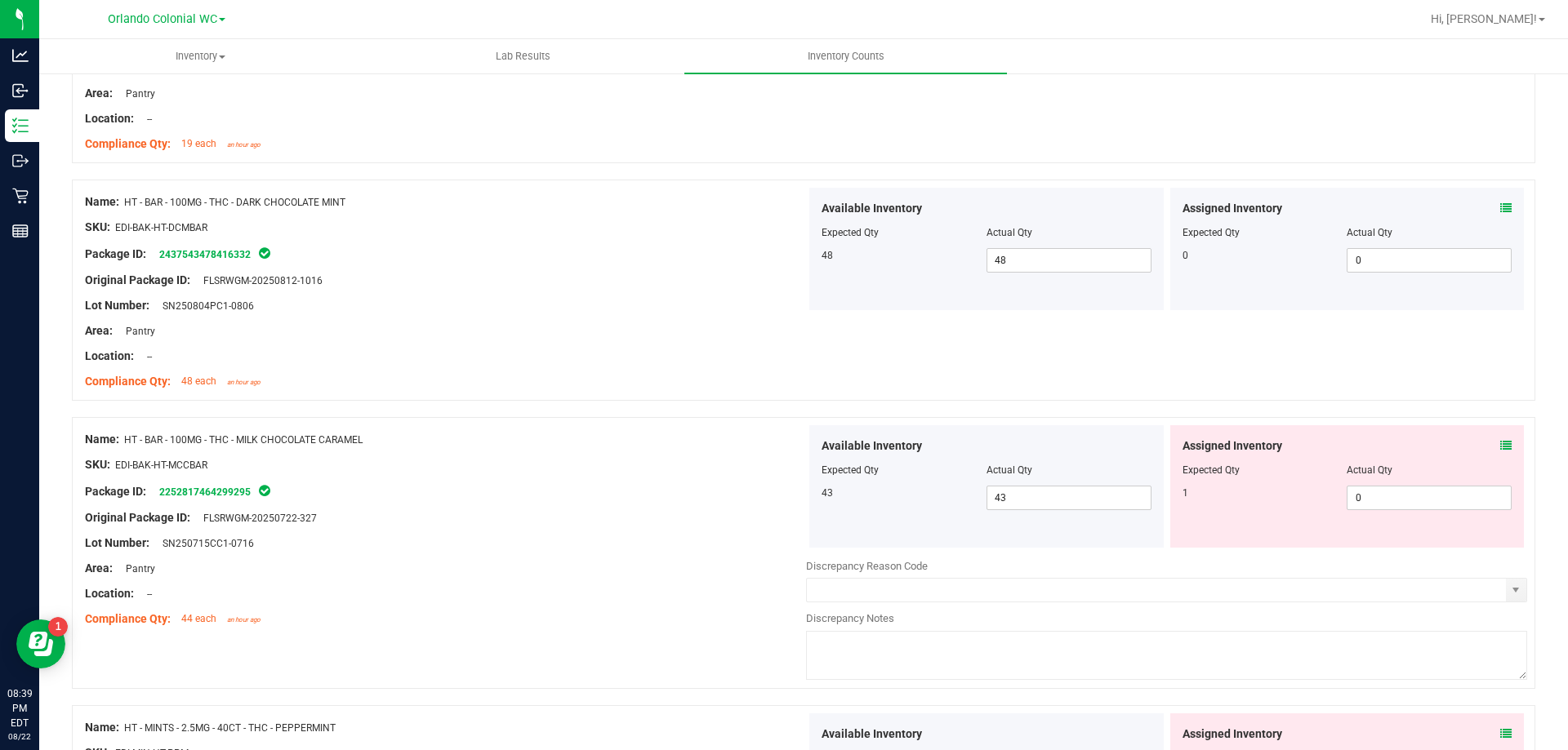
scroll to position [571, 0]
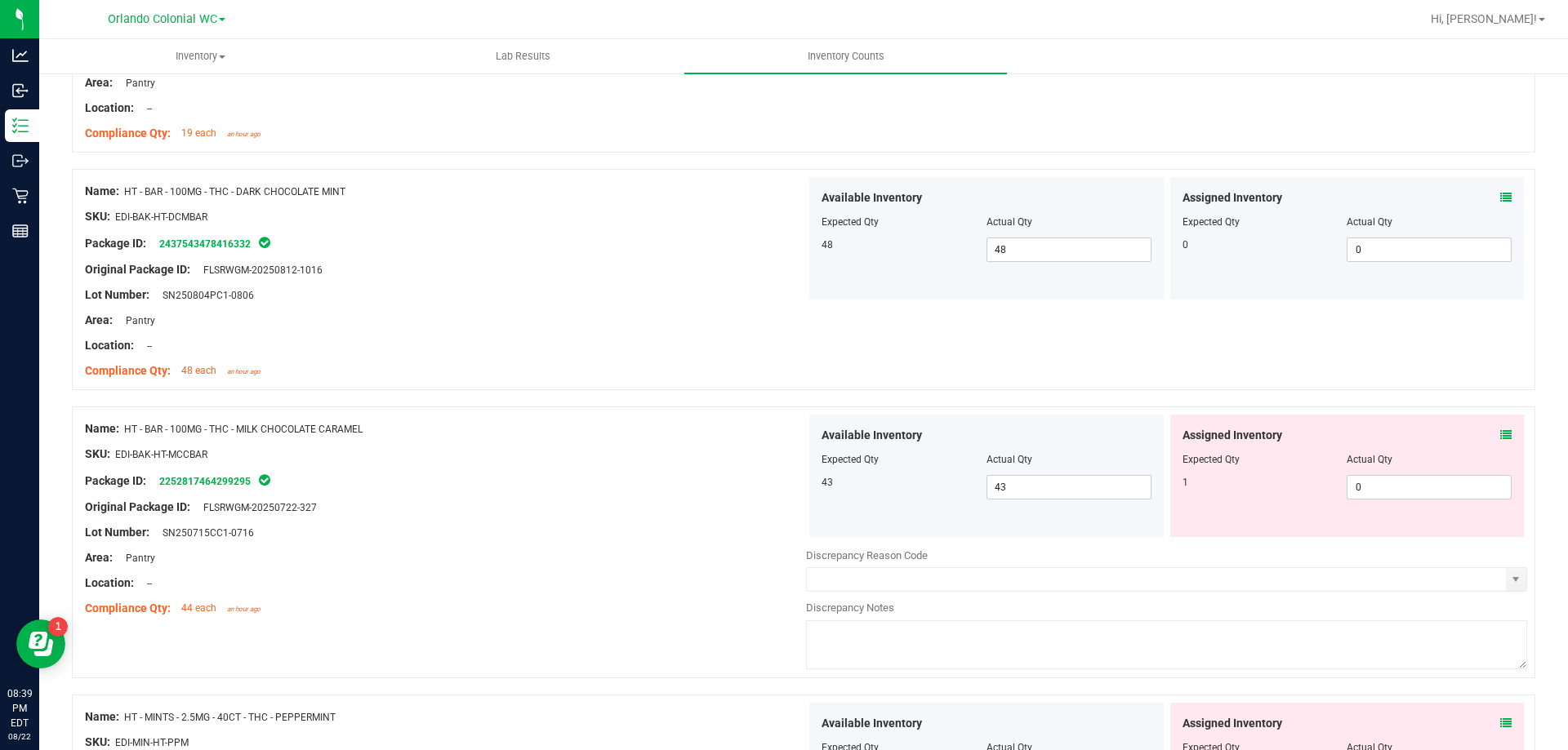
click at [1500, 429] on icon at bounding box center [1505, 435] width 11 height 11
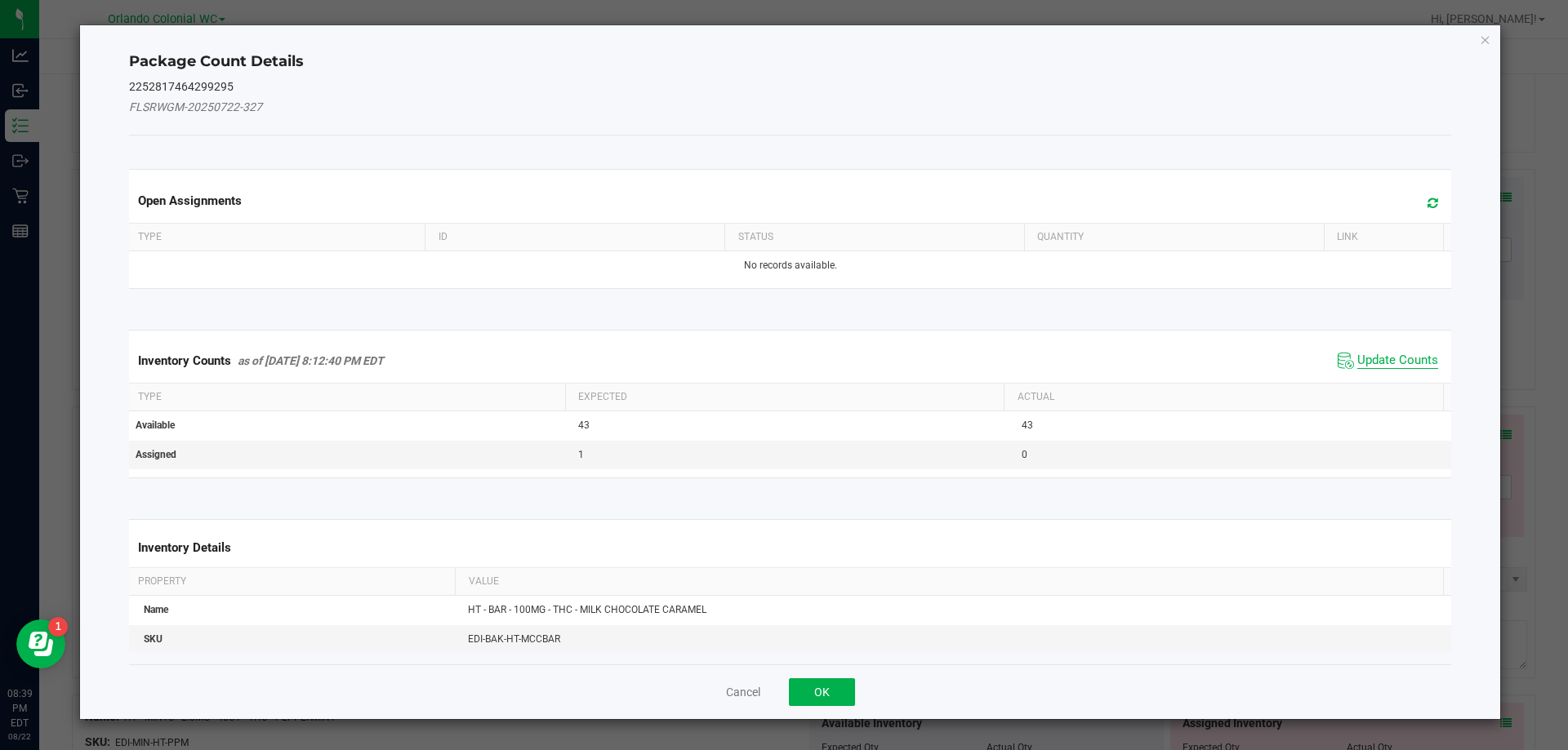
click at [1392, 359] on span "Update Counts" at bounding box center [1397, 361] width 81 height 17
click at [1409, 383] on th "Actual" at bounding box center [1223, 397] width 440 height 28
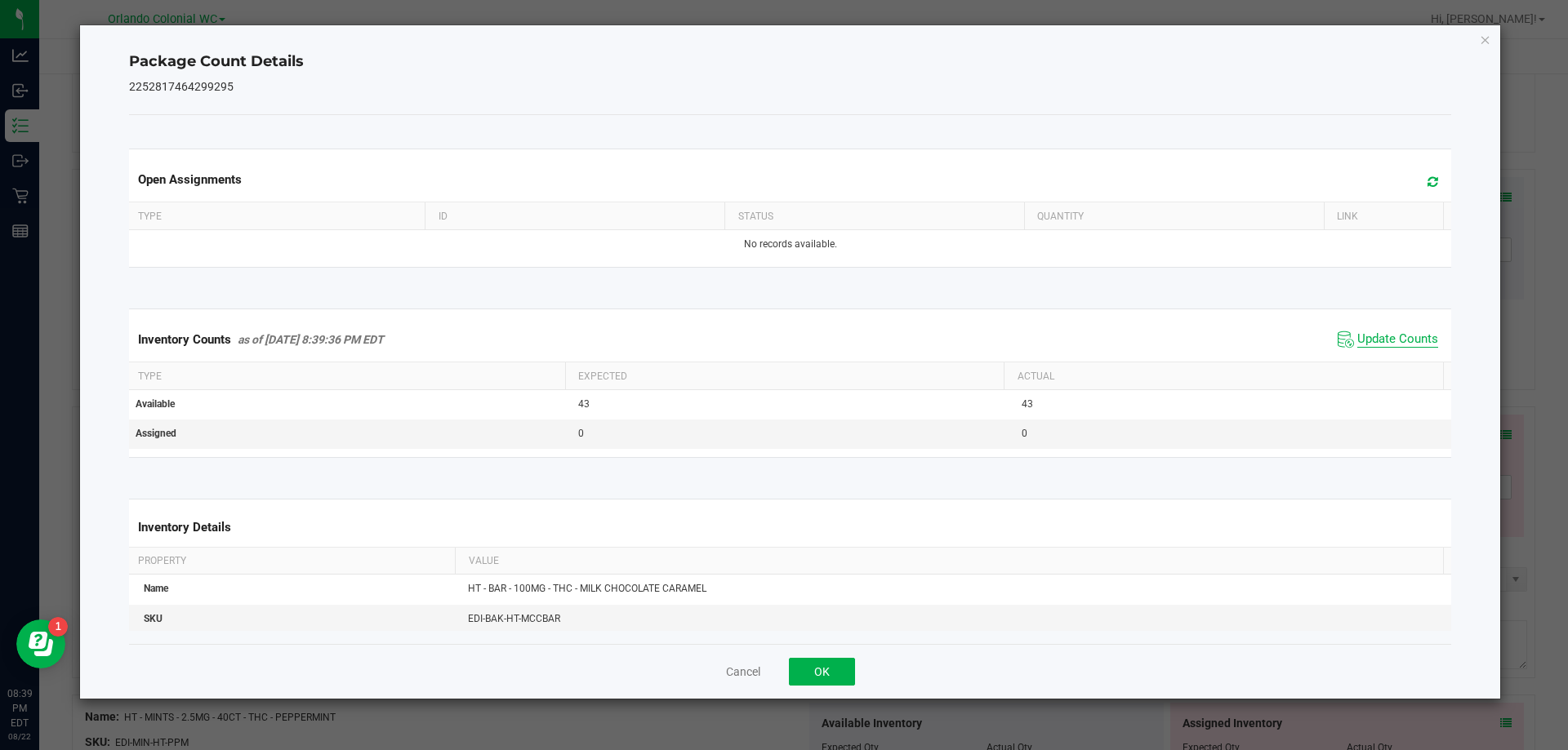
click at [1410, 346] on span "Update Counts" at bounding box center [1397, 340] width 81 height 17
click at [1390, 346] on span "Update Counts" at bounding box center [1397, 339] width 81 height 15
click at [1485, 39] on icon "Close" at bounding box center [1485, 39] width 11 height 19
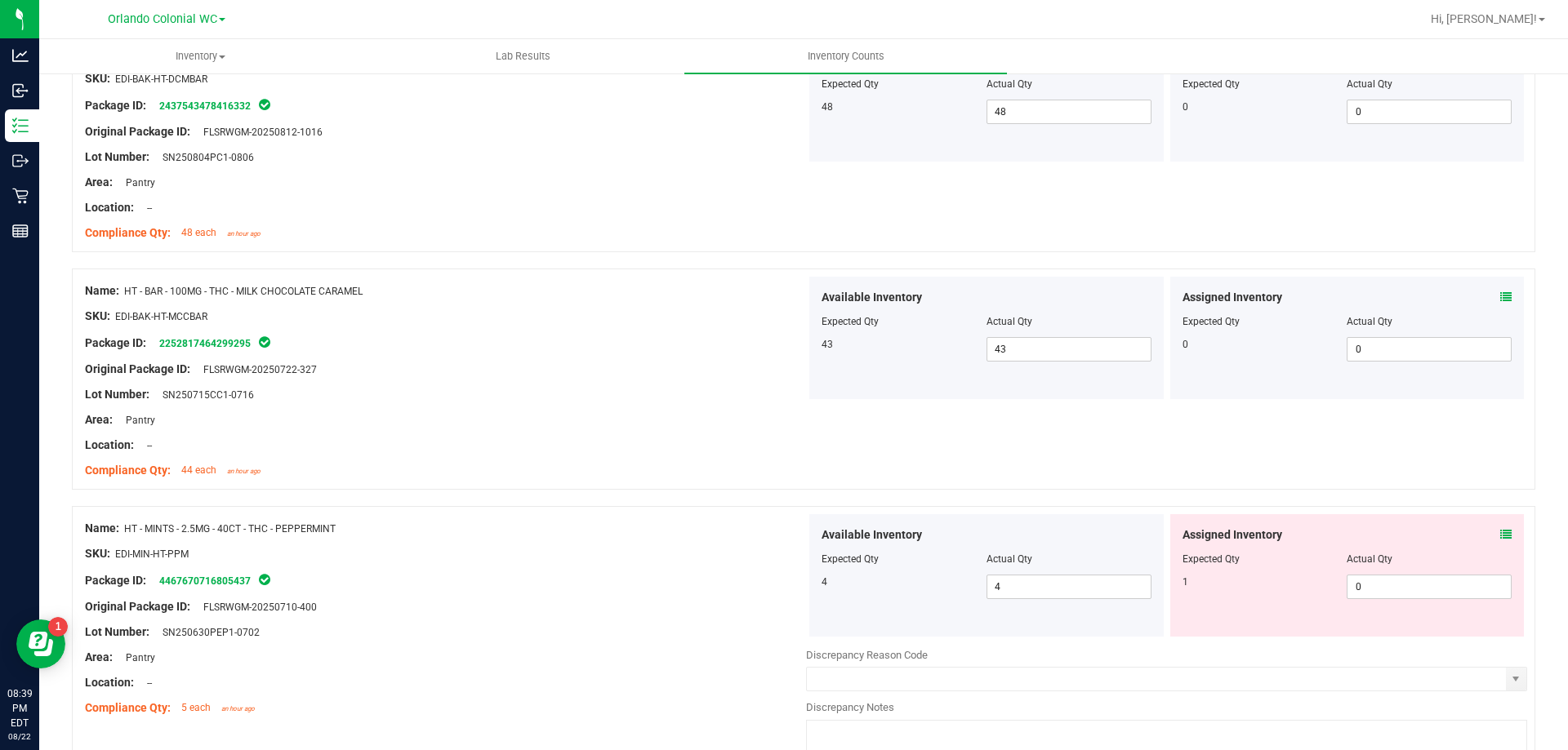
scroll to position [727, 0]
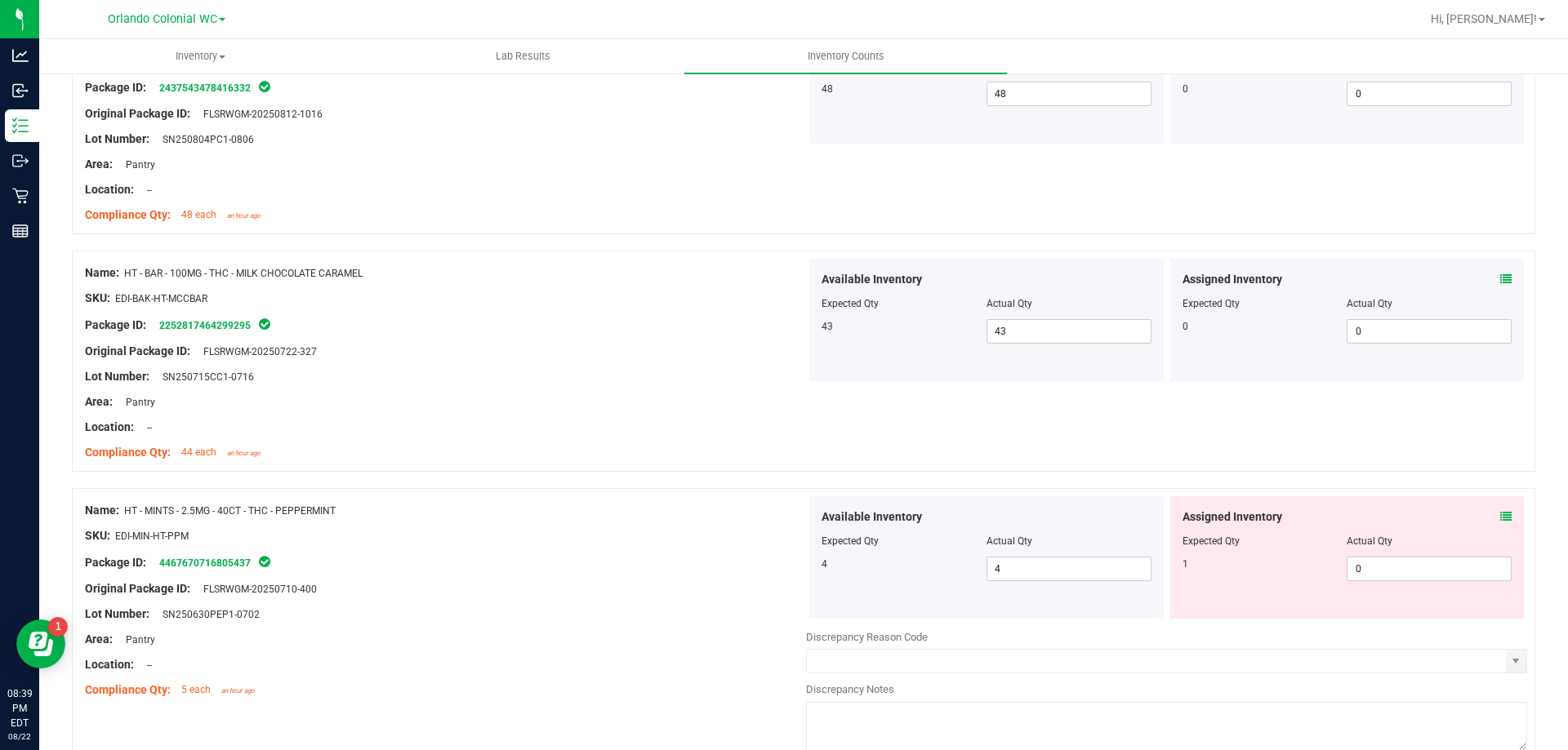
click at [1500, 514] on icon at bounding box center [1505, 517] width 11 height 11
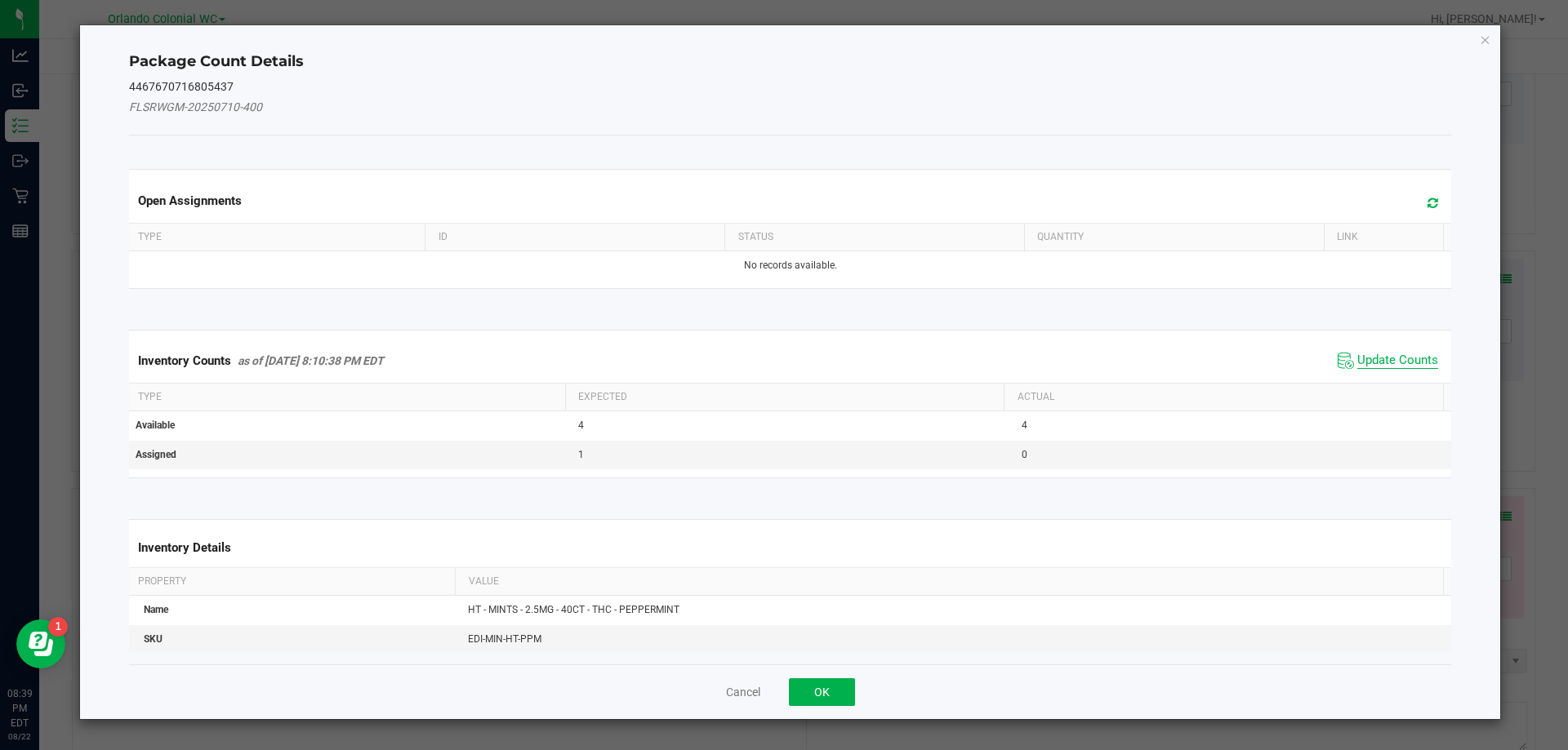
click at [1393, 362] on span "Update Counts" at bounding box center [1397, 361] width 81 height 17
click at [1397, 382] on th "Actual" at bounding box center [1223, 396] width 440 height 28
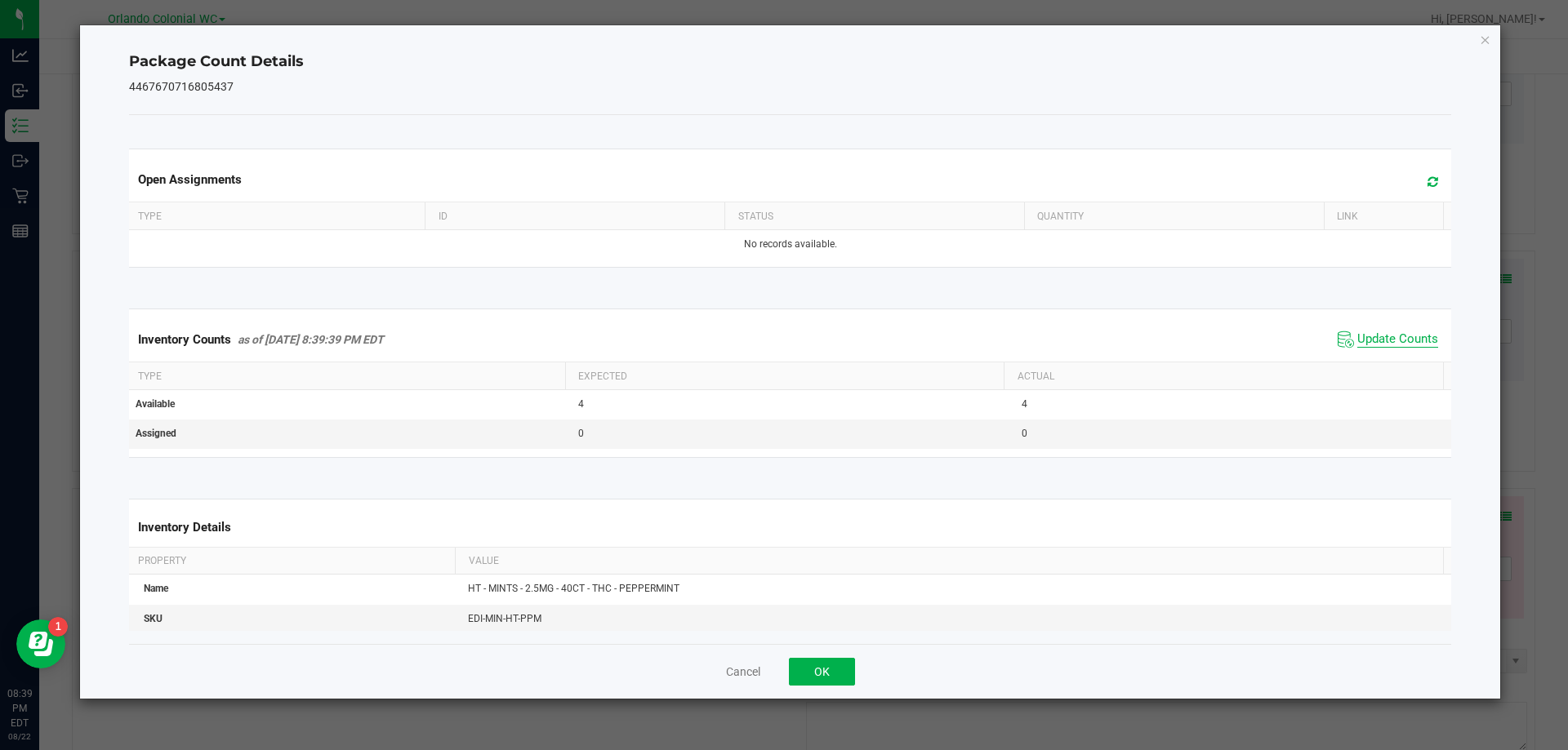
click at [1398, 344] on span "Update Counts" at bounding box center [1397, 340] width 81 height 17
click at [1392, 347] on span "Update Counts" at bounding box center [1397, 340] width 81 height 17
click at [1483, 41] on icon "Close" at bounding box center [1485, 39] width 11 height 19
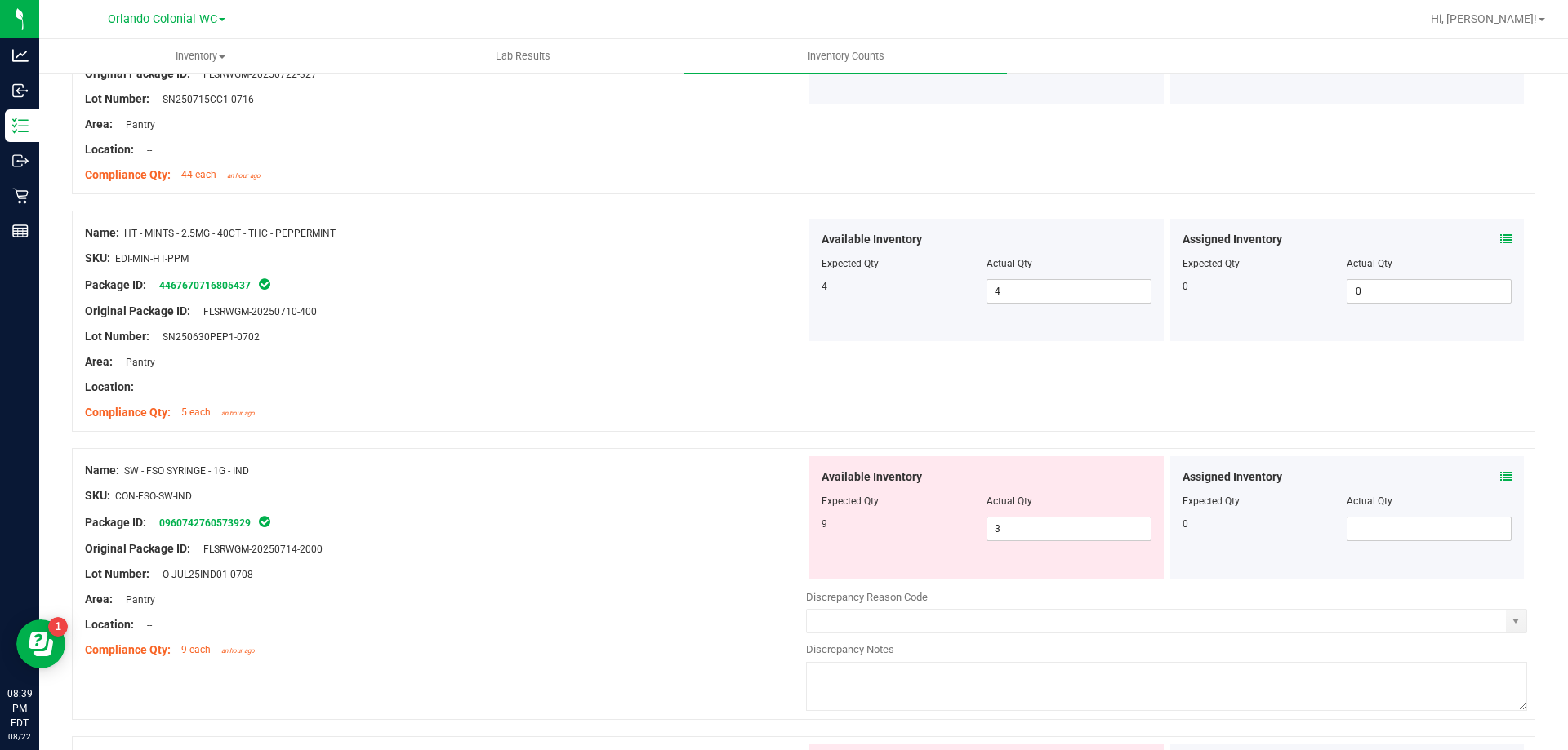
scroll to position [1074, 0]
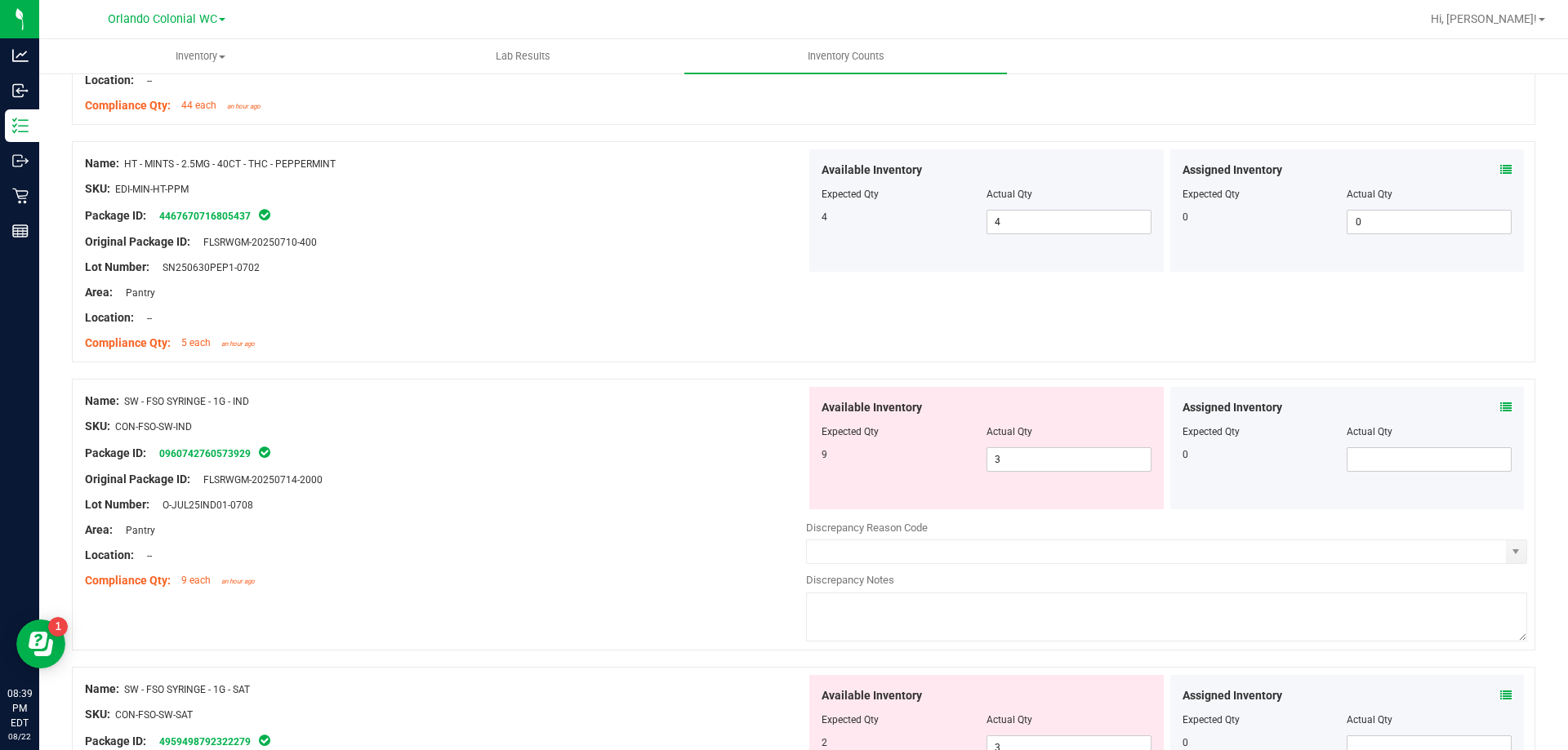
click at [1500, 404] on icon at bounding box center [1505, 407] width 11 height 11
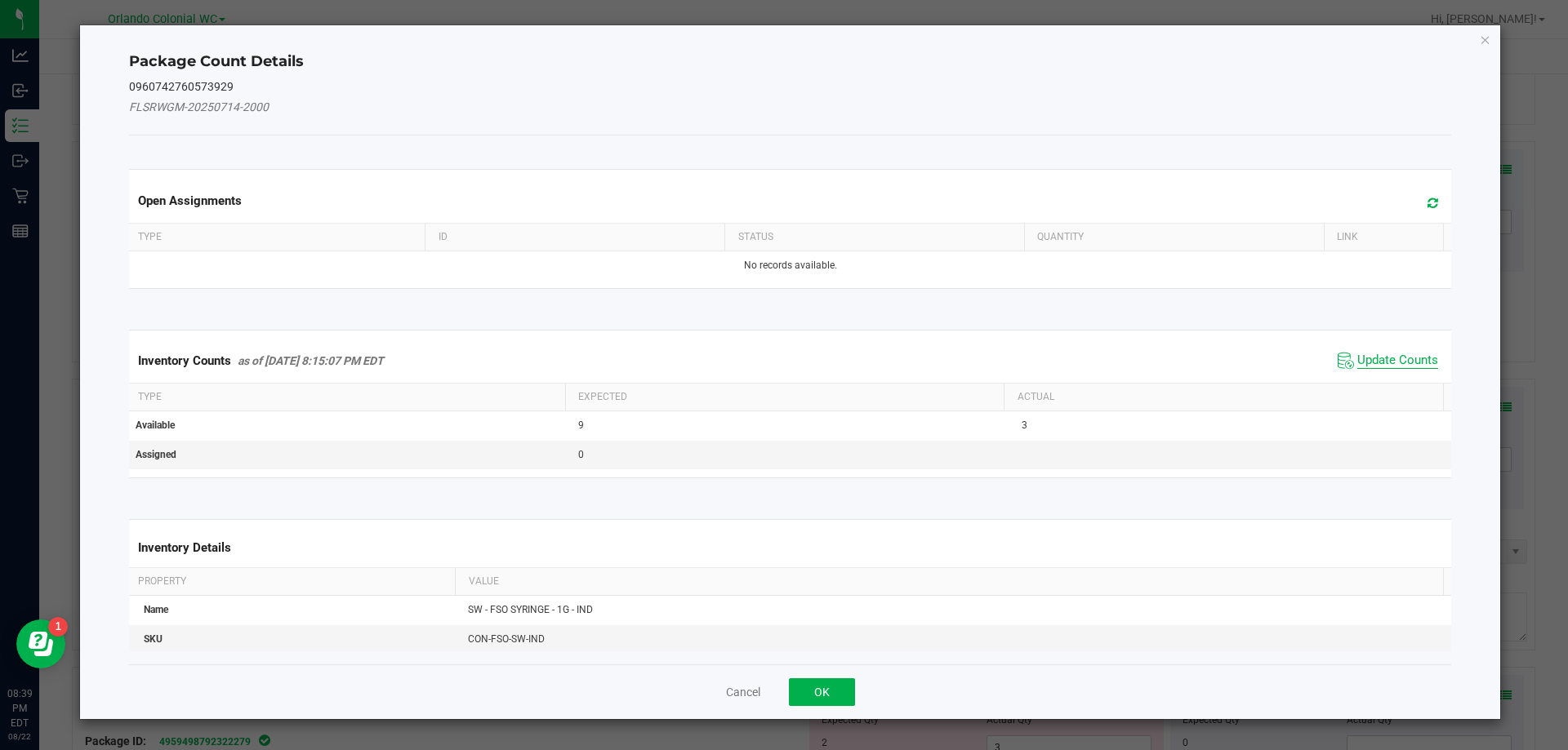
click at [1384, 361] on span "Update Counts" at bounding box center [1397, 361] width 81 height 17
click at [1392, 382] on th "Actual" at bounding box center [1223, 396] width 440 height 28
click at [1395, 353] on span "Update Counts" at bounding box center [1397, 360] width 81 height 15
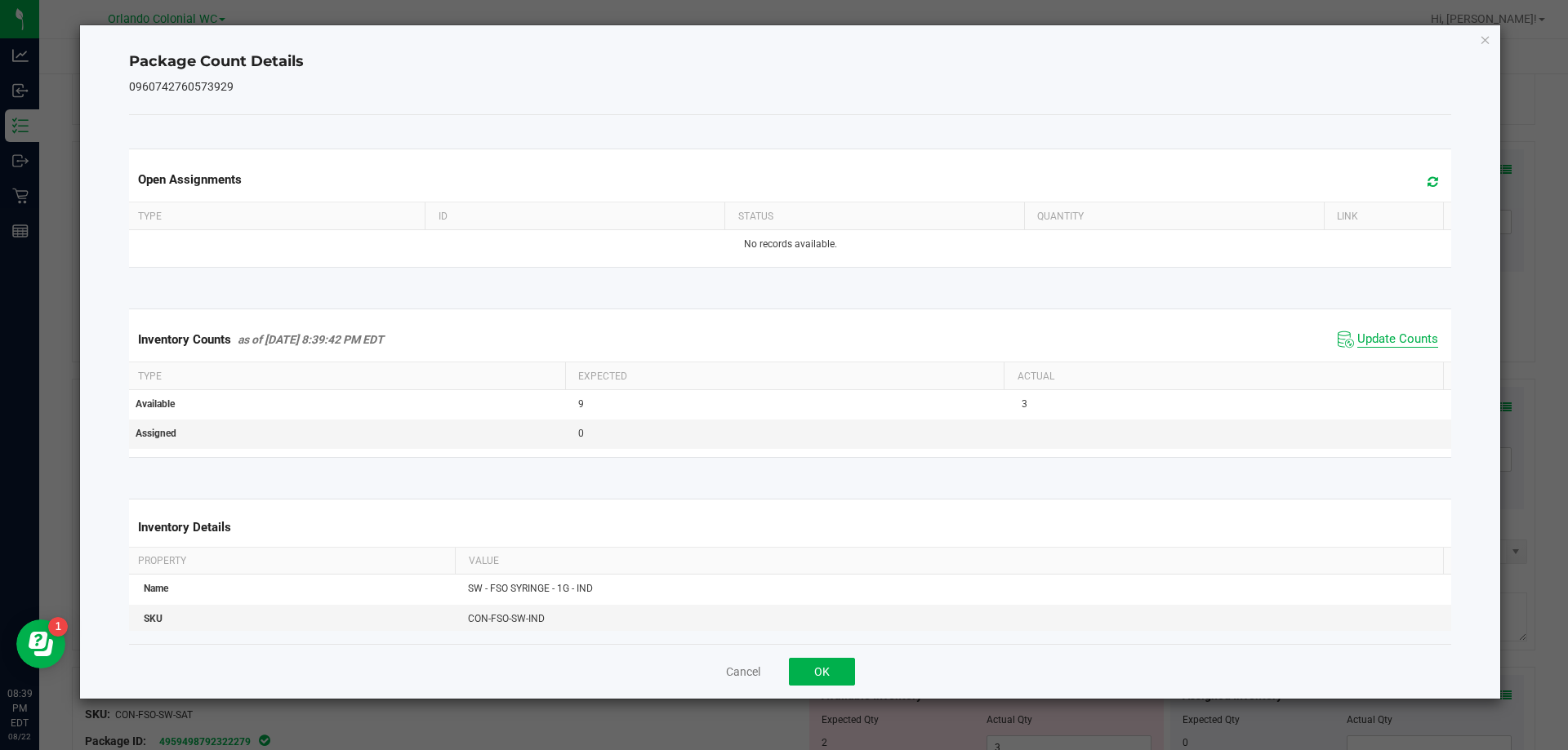
click at [1397, 347] on span "Update Counts" at bounding box center [1397, 340] width 81 height 17
click at [1486, 39] on icon "Close" at bounding box center [1485, 39] width 11 height 19
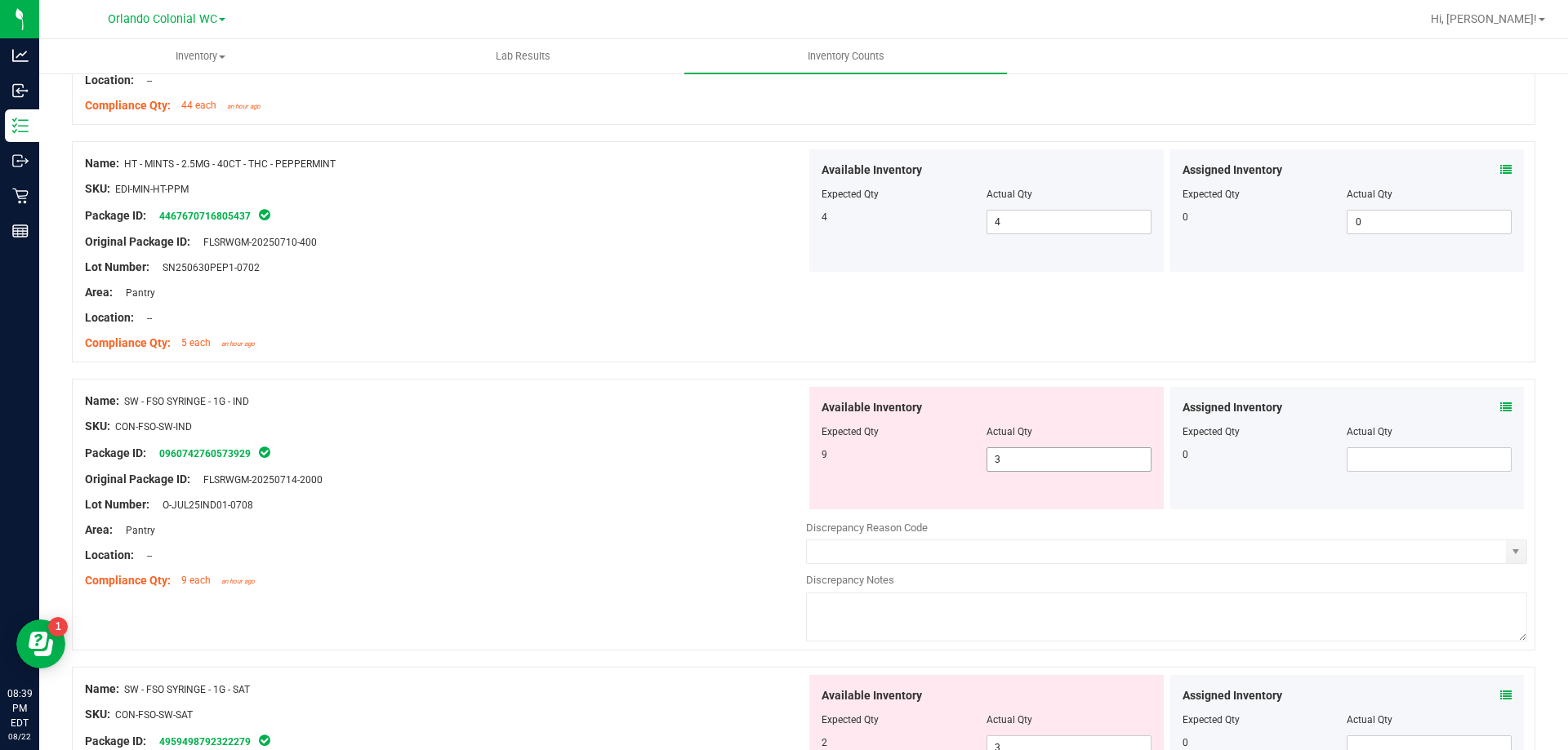
click at [1083, 464] on input "3" at bounding box center [1068, 459] width 163 height 23
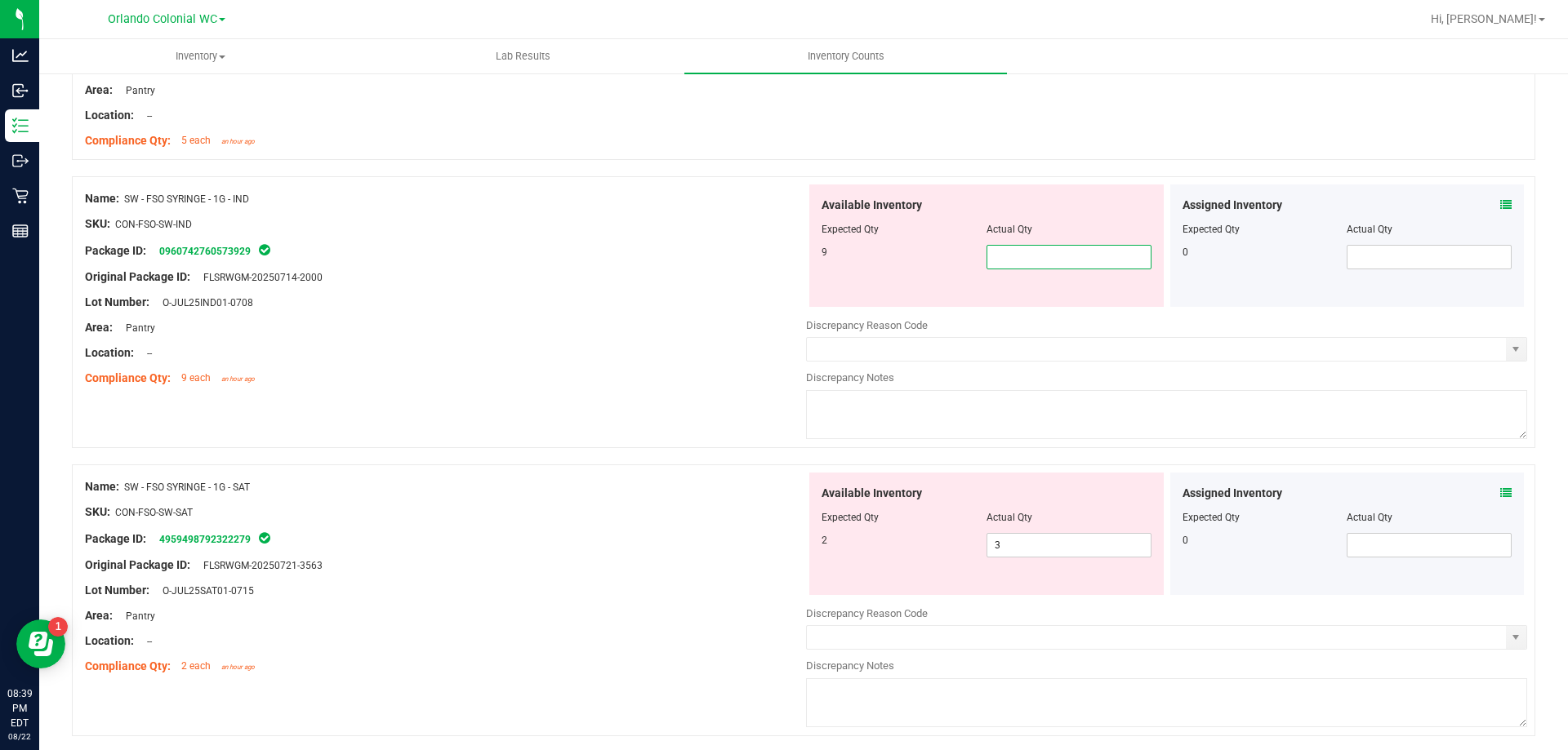
scroll to position [1275, 0]
click at [1491, 497] on div "Assigned Inventory Expected Qty Actual Qty 0" at bounding box center [1347, 534] width 354 height 123
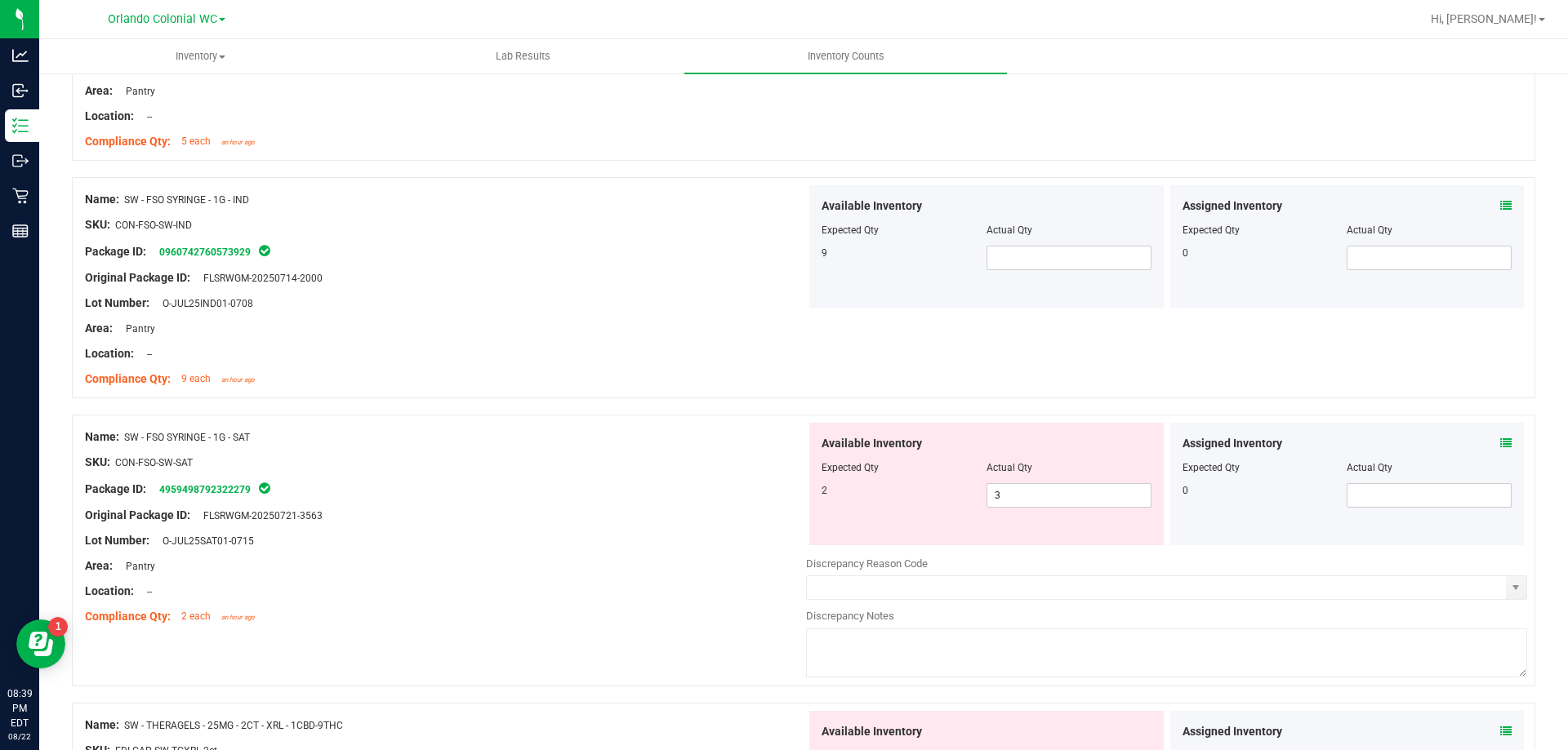
click at [1500, 443] on icon at bounding box center [1505, 443] width 11 height 11
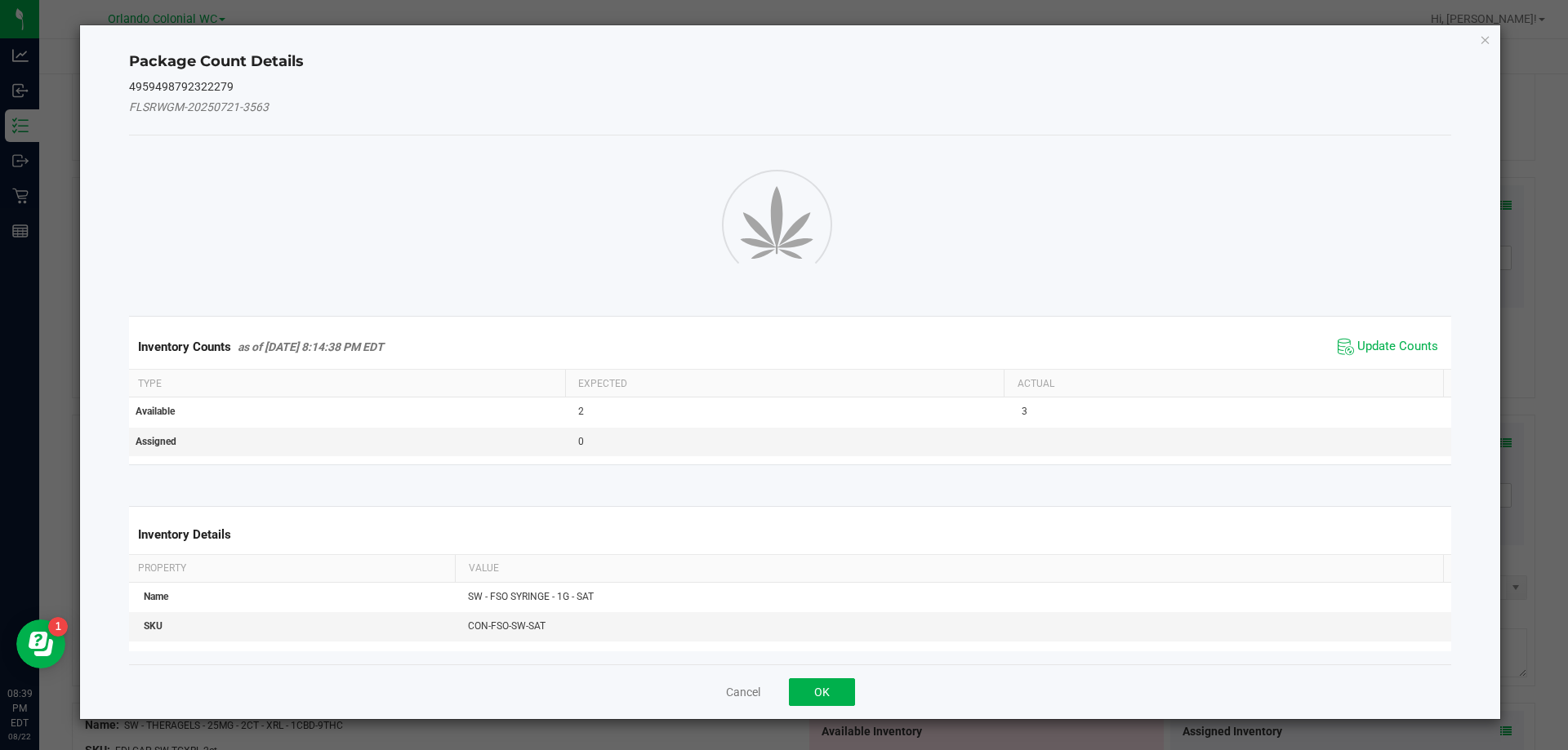
click at [1503, 453] on ngb-modal-window "Package Count Details 4959498792322279 FLSRWGM-20250721-3563 Inventory Counts a…" at bounding box center [790, 375] width 1580 height 750
click at [1492, 442] on div "Package Count Details 4959498792322279 FLSRWGM-20250721-3563 Inventory Counts a…" at bounding box center [790, 371] width 1421 height 694
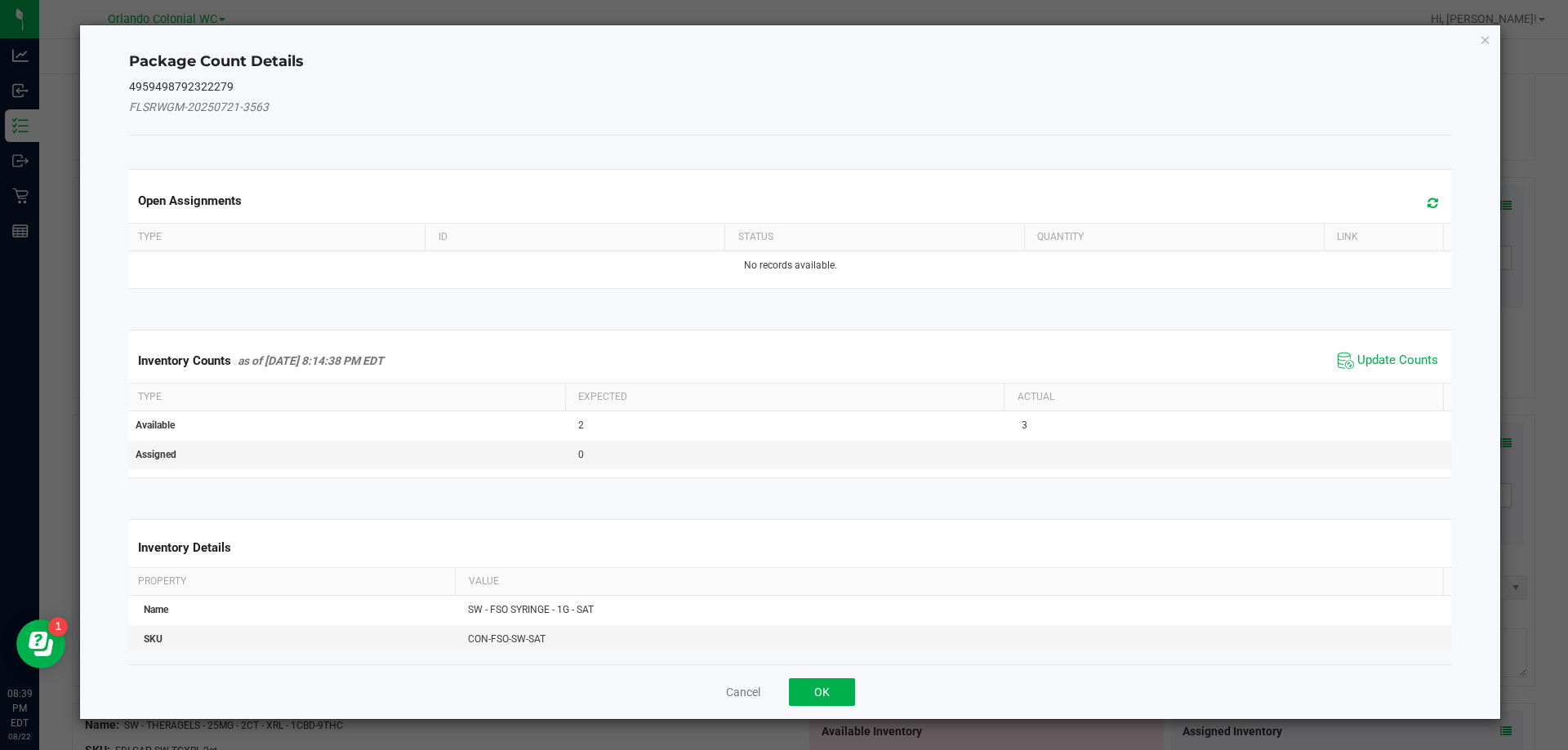
click at [1397, 387] on th "Actual" at bounding box center [1223, 397] width 440 height 28
click at [1397, 367] on span "Update Counts" at bounding box center [1397, 361] width 81 height 17
click at [1388, 382] on th "Actual" at bounding box center [1223, 396] width 440 height 28
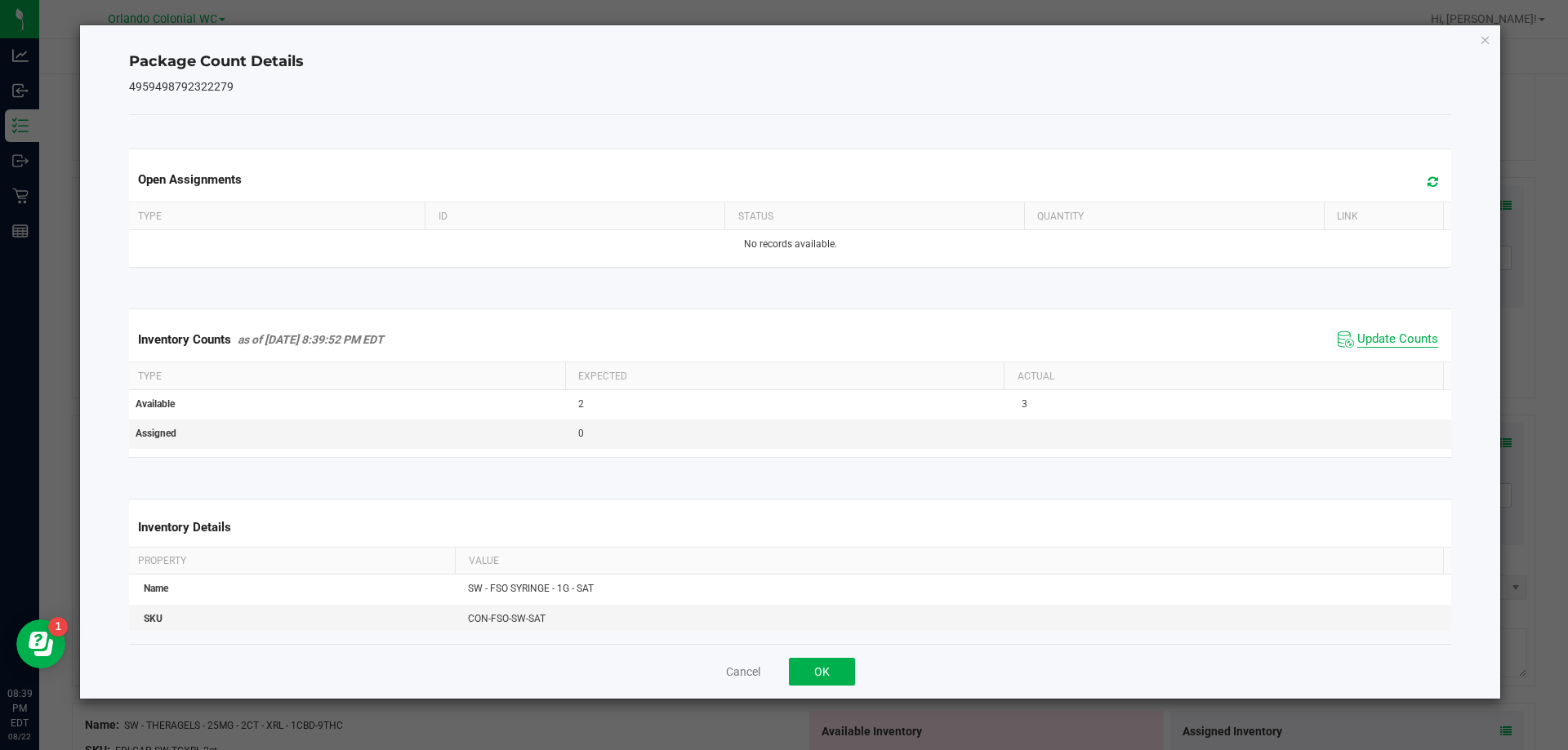
click at [1389, 343] on span "Update Counts" at bounding box center [1397, 340] width 81 height 17
click at [1485, 38] on icon "Close" at bounding box center [1485, 39] width 11 height 19
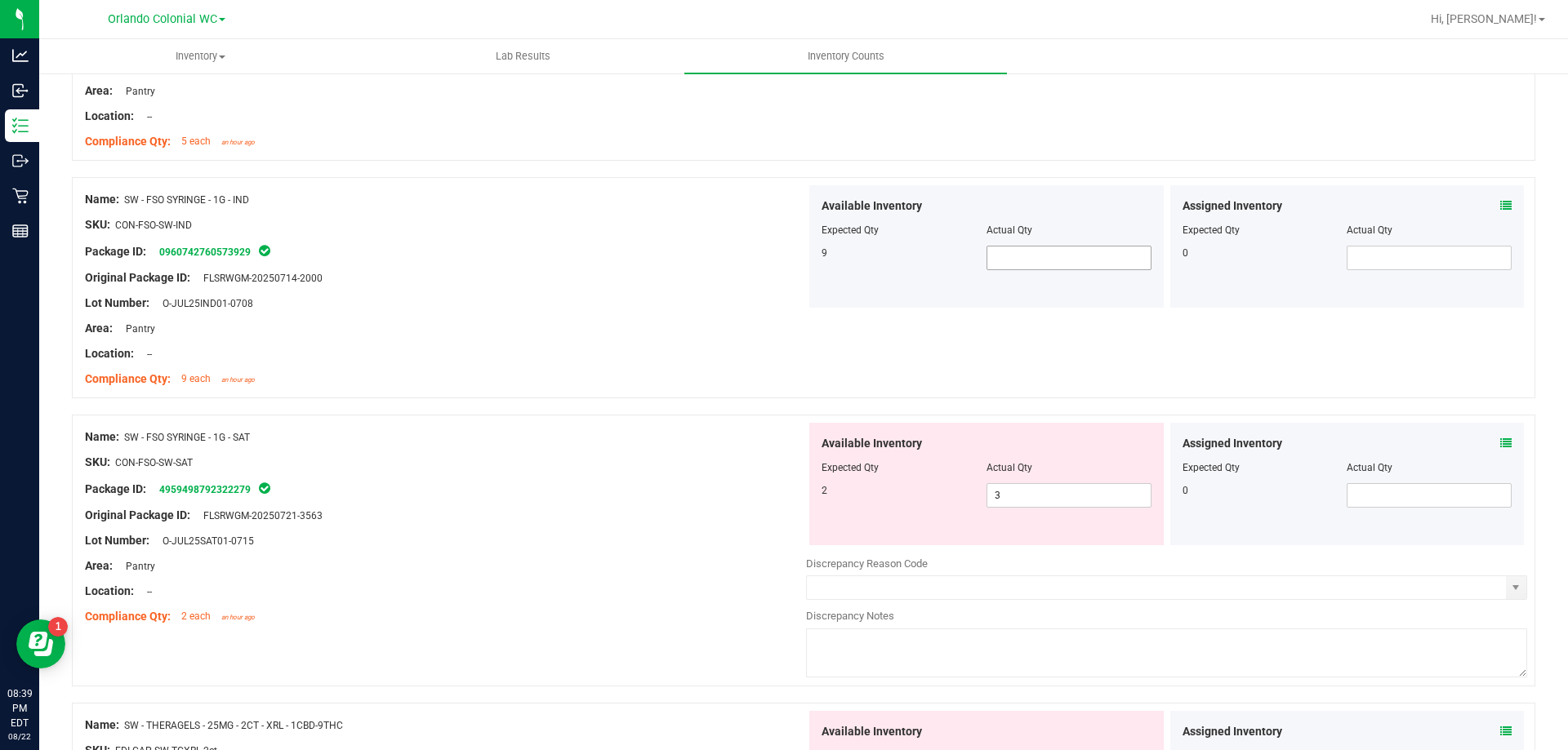
click at [1080, 256] on input "text" at bounding box center [1068, 258] width 163 height 23
click at [1015, 498] on span "3 3" at bounding box center [1068, 495] width 165 height 25
type input "1"
type input "2"
click at [1057, 253] on input "text" at bounding box center [1068, 258] width 163 height 23
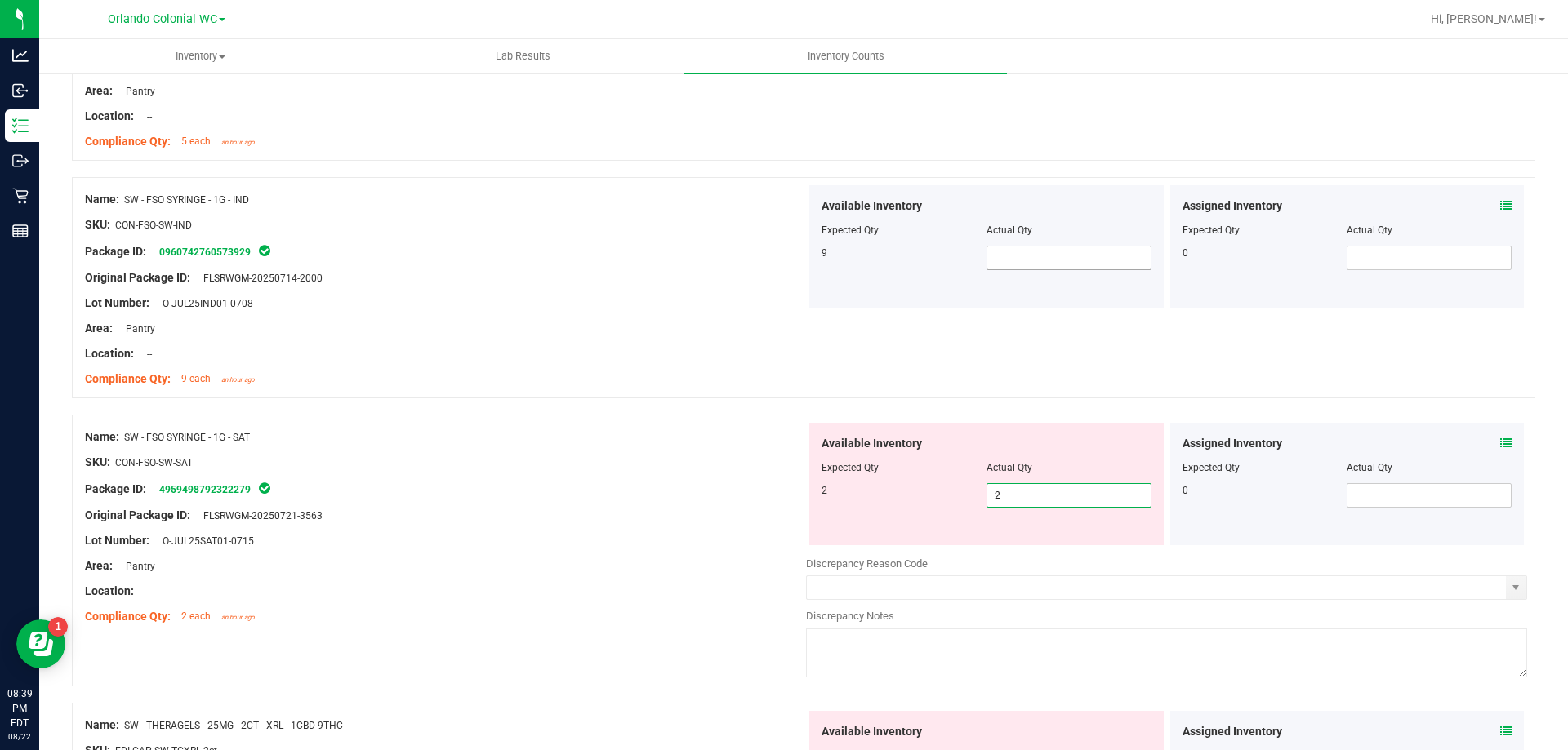
type input "2"
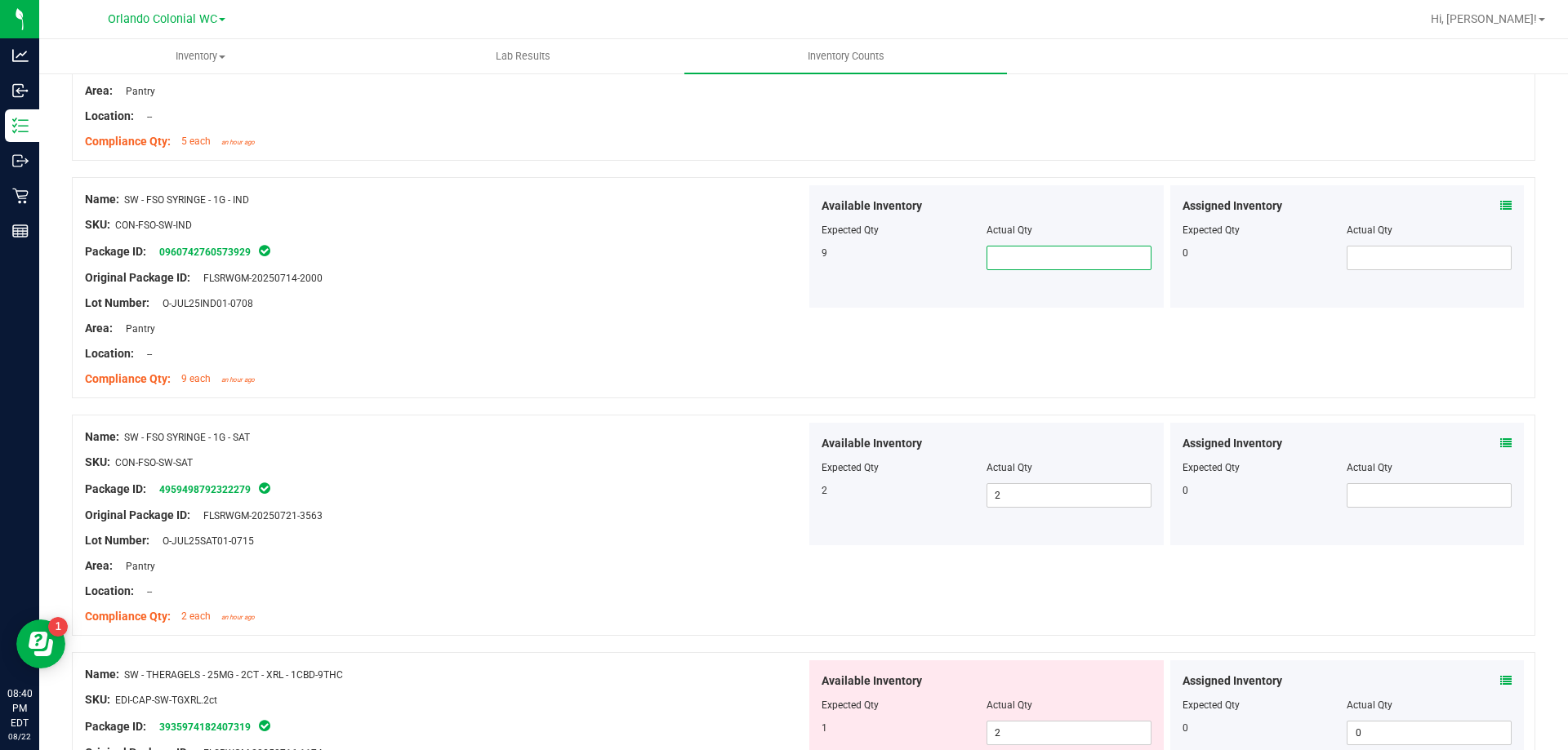
type input "9"
click at [575, 301] on div "Lot Number: O-JUL25IND01-0708" at bounding box center [445, 303] width 721 height 18
type input "9"
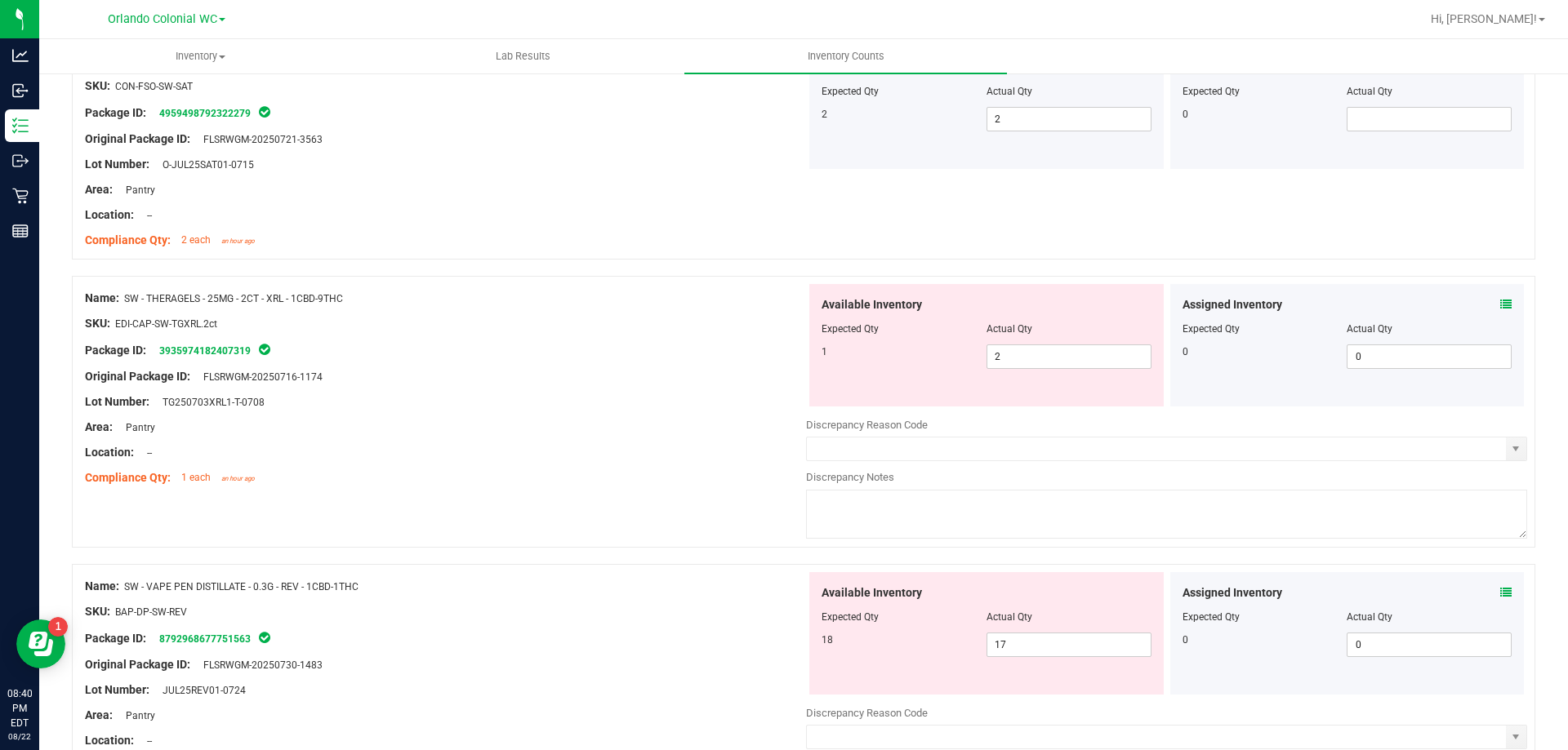
scroll to position [1646, 0]
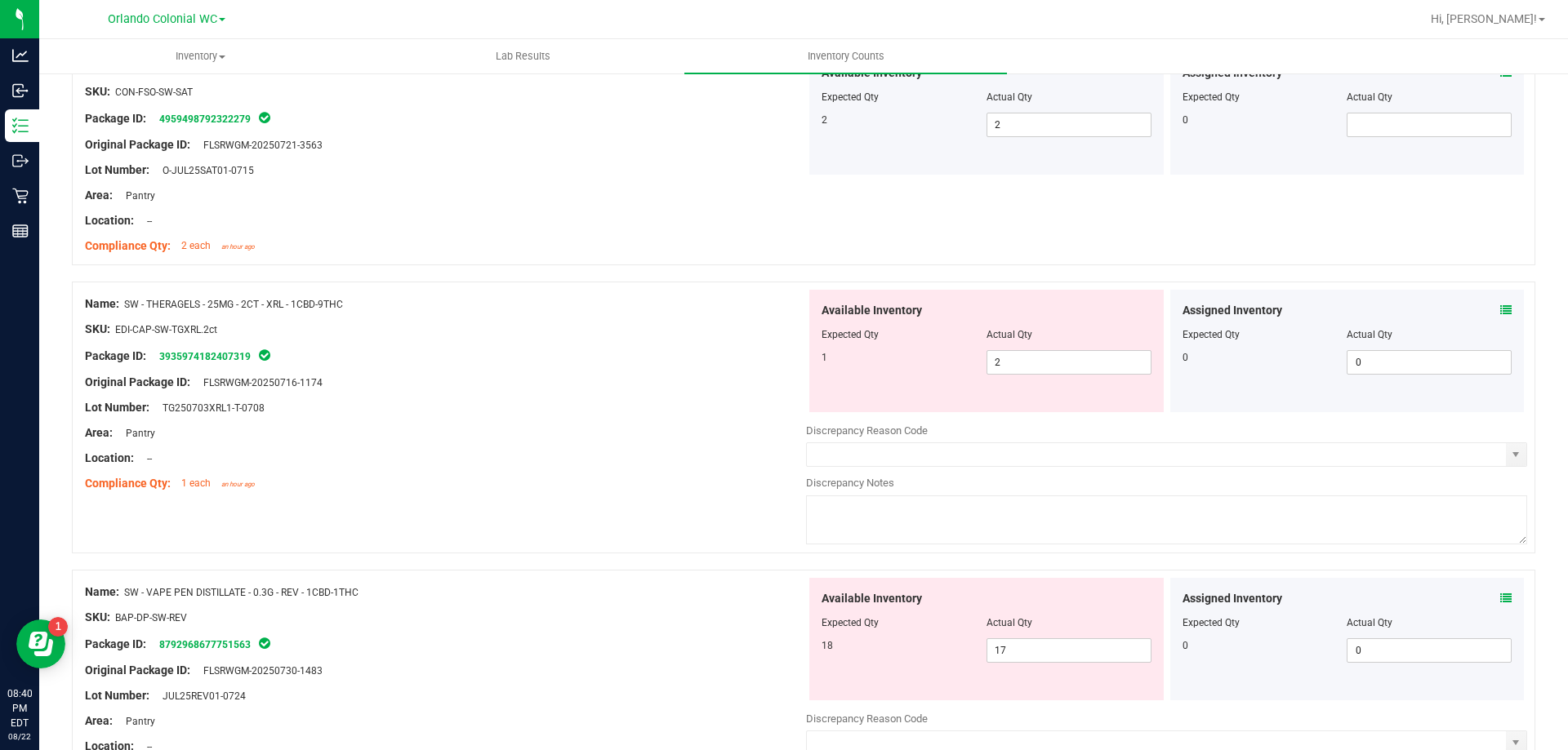
click at [1500, 310] on icon at bounding box center [1505, 310] width 11 height 11
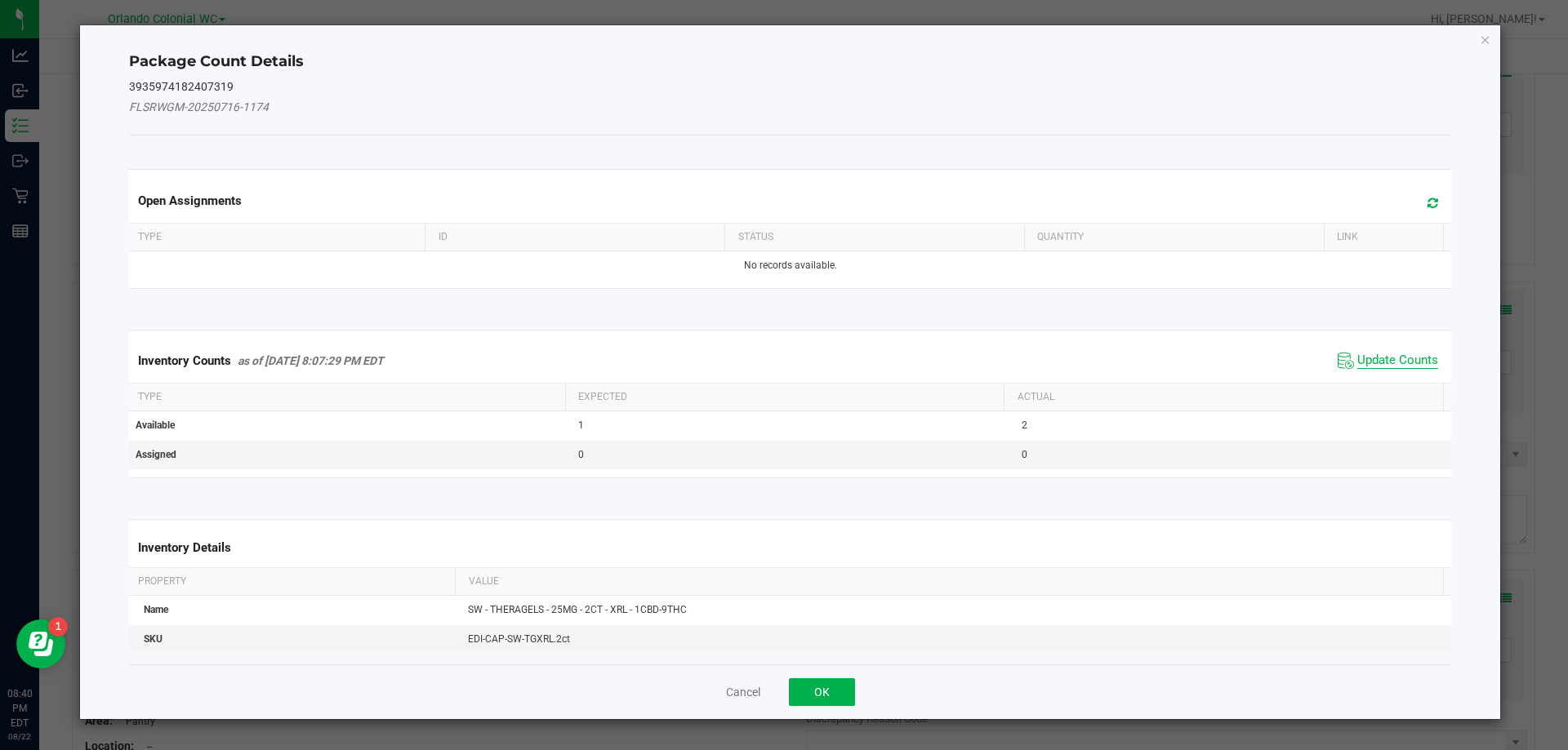
click at [1381, 353] on span "Update Counts" at bounding box center [1397, 361] width 81 height 17
click at [1390, 383] on th "Actual" at bounding box center [1223, 397] width 440 height 28
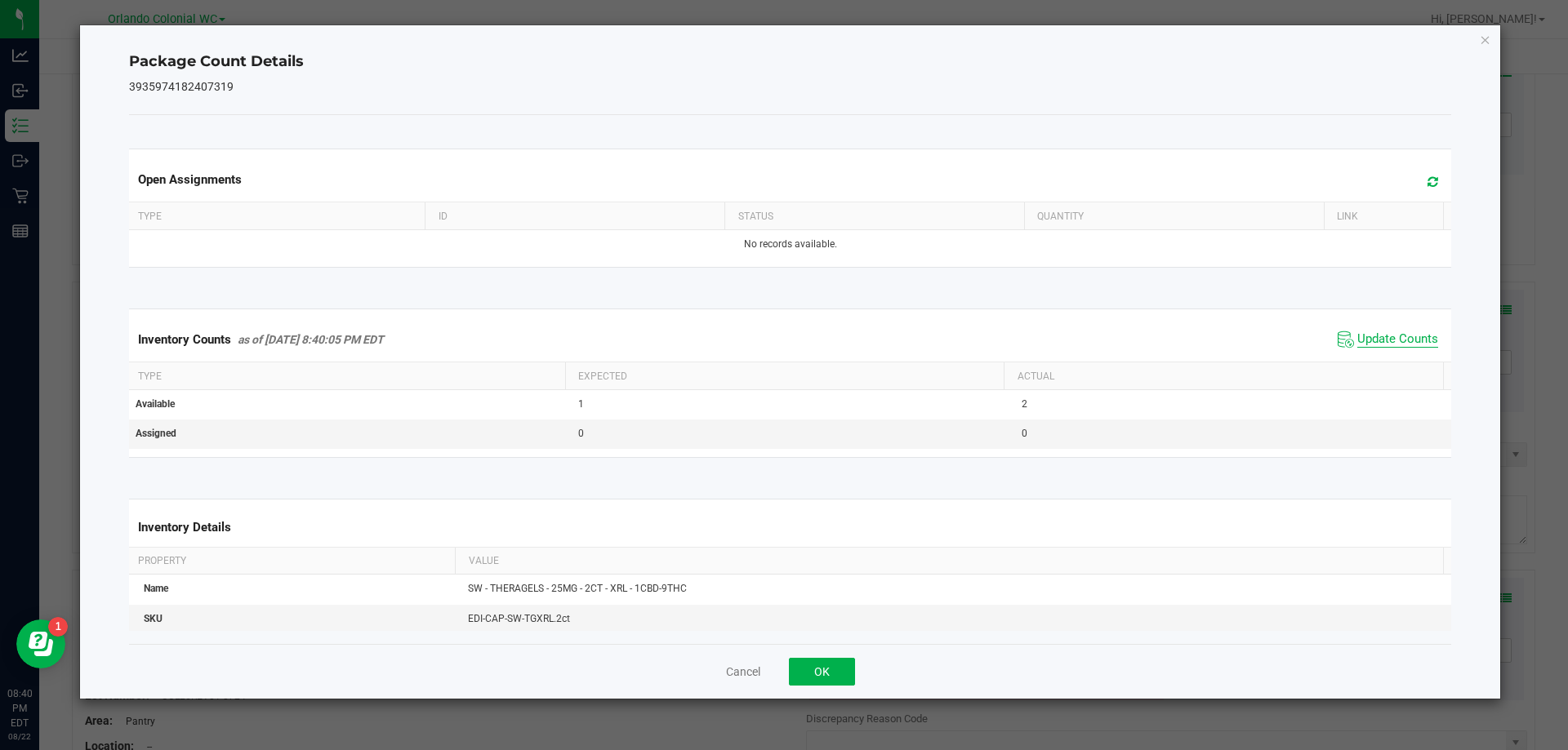
click at [1392, 346] on span "Update Counts" at bounding box center [1397, 340] width 81 height 17
click at [1488, 38] on icon "Close" at bounding box center [1485, 39] width 11 height 19
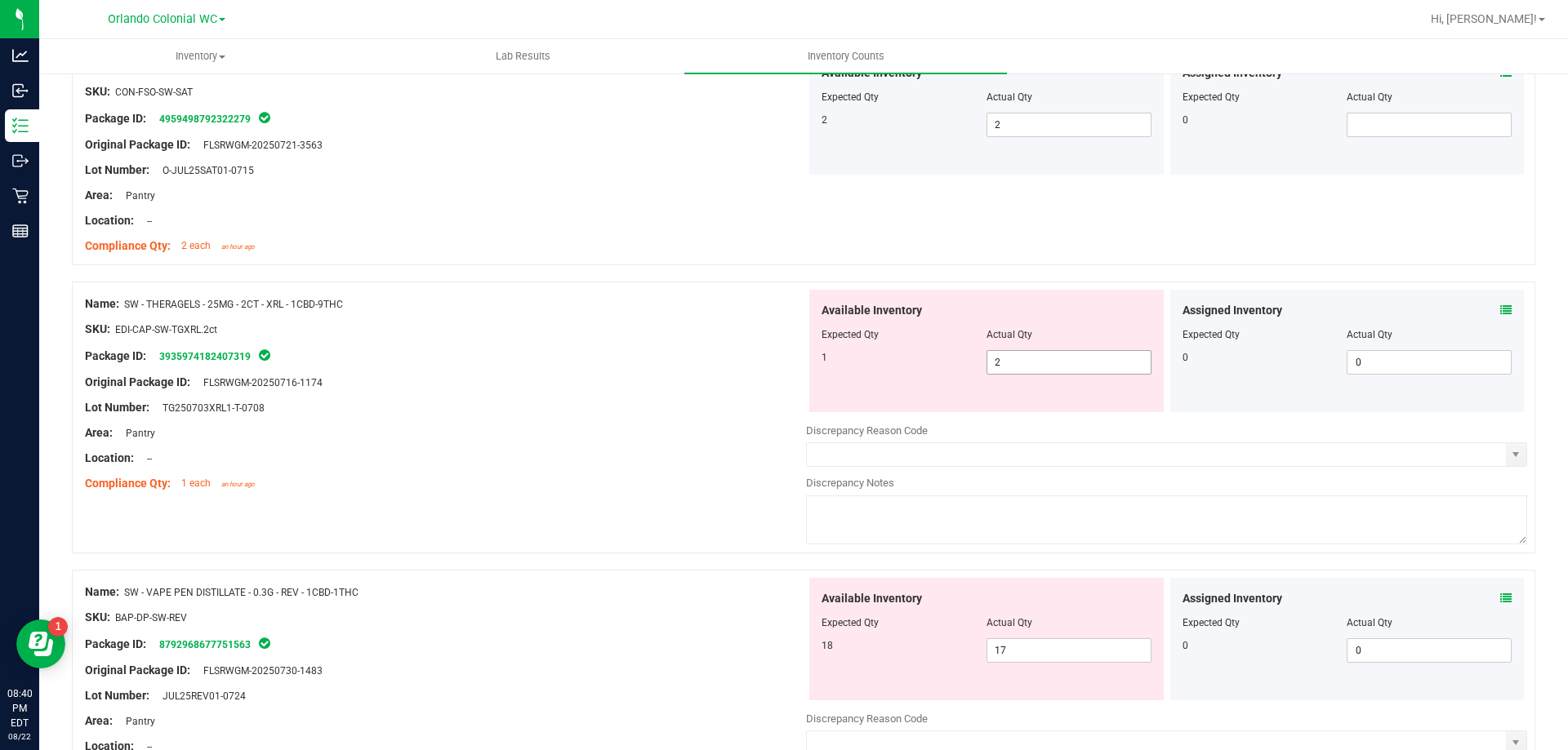
click at [1020, 359] on input "2" at bounding box center [1068, 362] width 163 height 23
type input "1"
click at [545, 377] on div "Original Package ID: FLSRWGM-20250716-1174" at bounding box center [445, 382] width 721 height 18
type input "1"
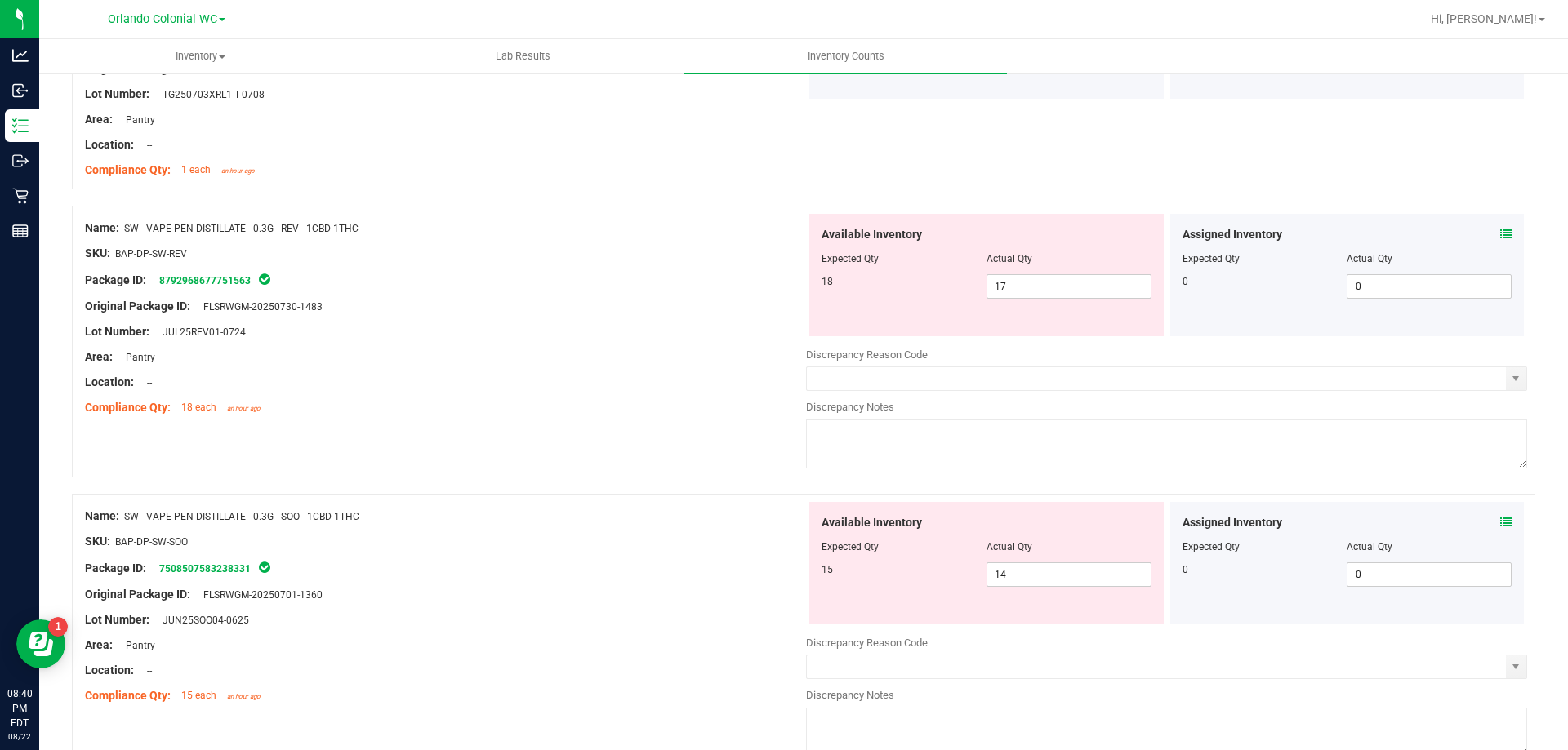
scroll to position [1955, 0]
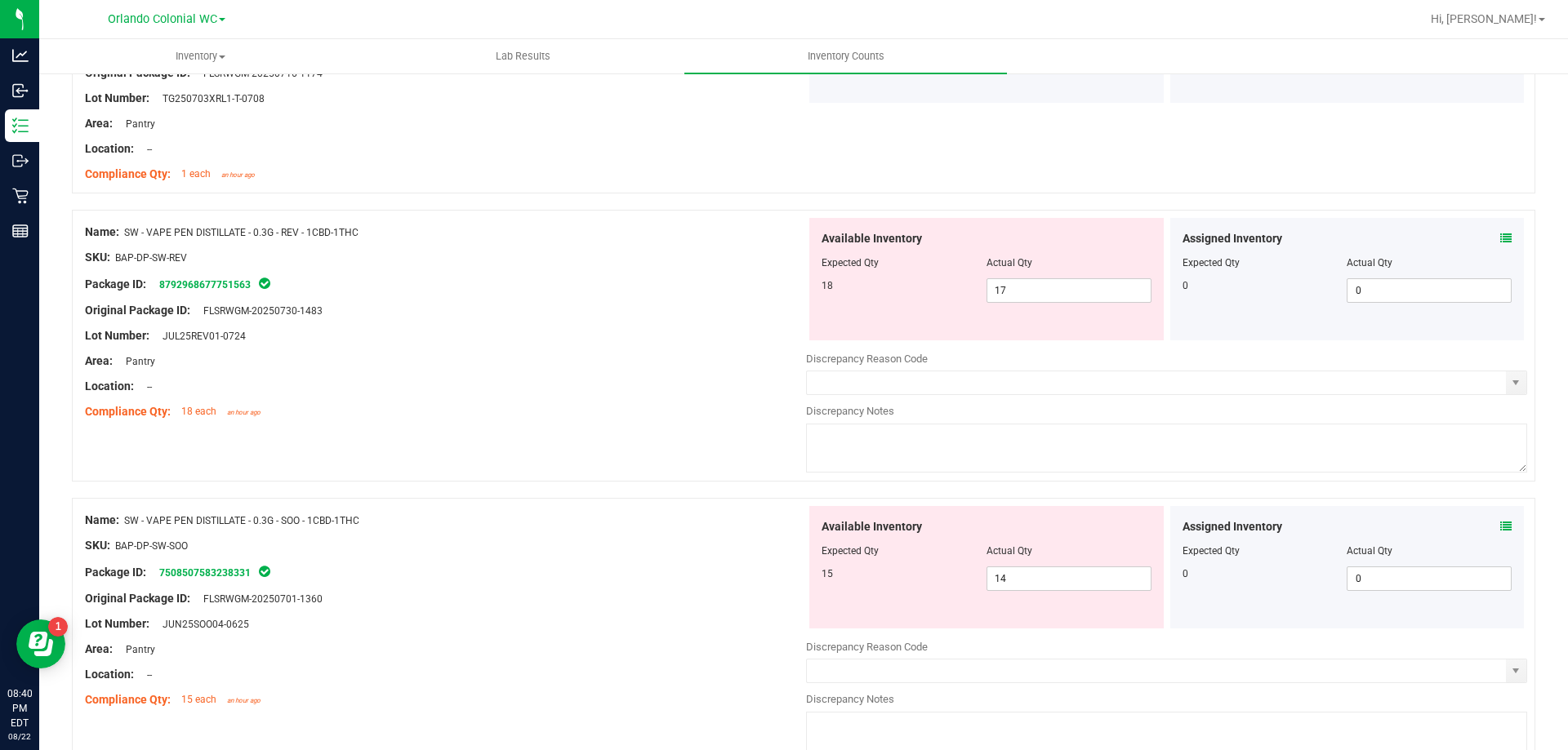
click at [1500, 238] on icon at bounding box center [1505, 238] width 11 height 11
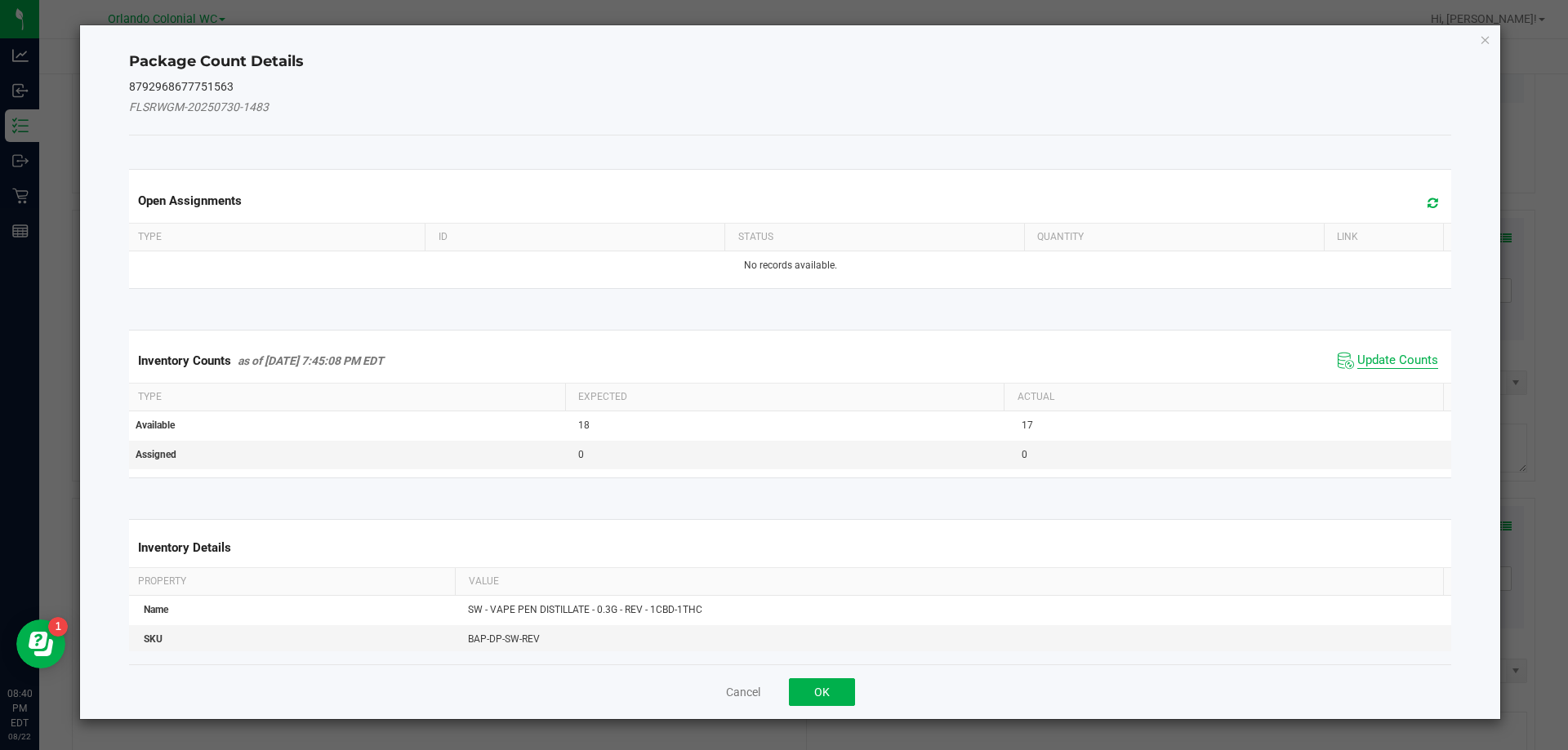
click at [1412, 368] on span "Update Counts" at bounding box center [1397, 361] width 81 height 17
click at [1395, 353] on div "Inventory Counts as of [DATE] 7:45:08 PM EDT Update Counts" at bounding box center [790, 360] width 1329 height 42
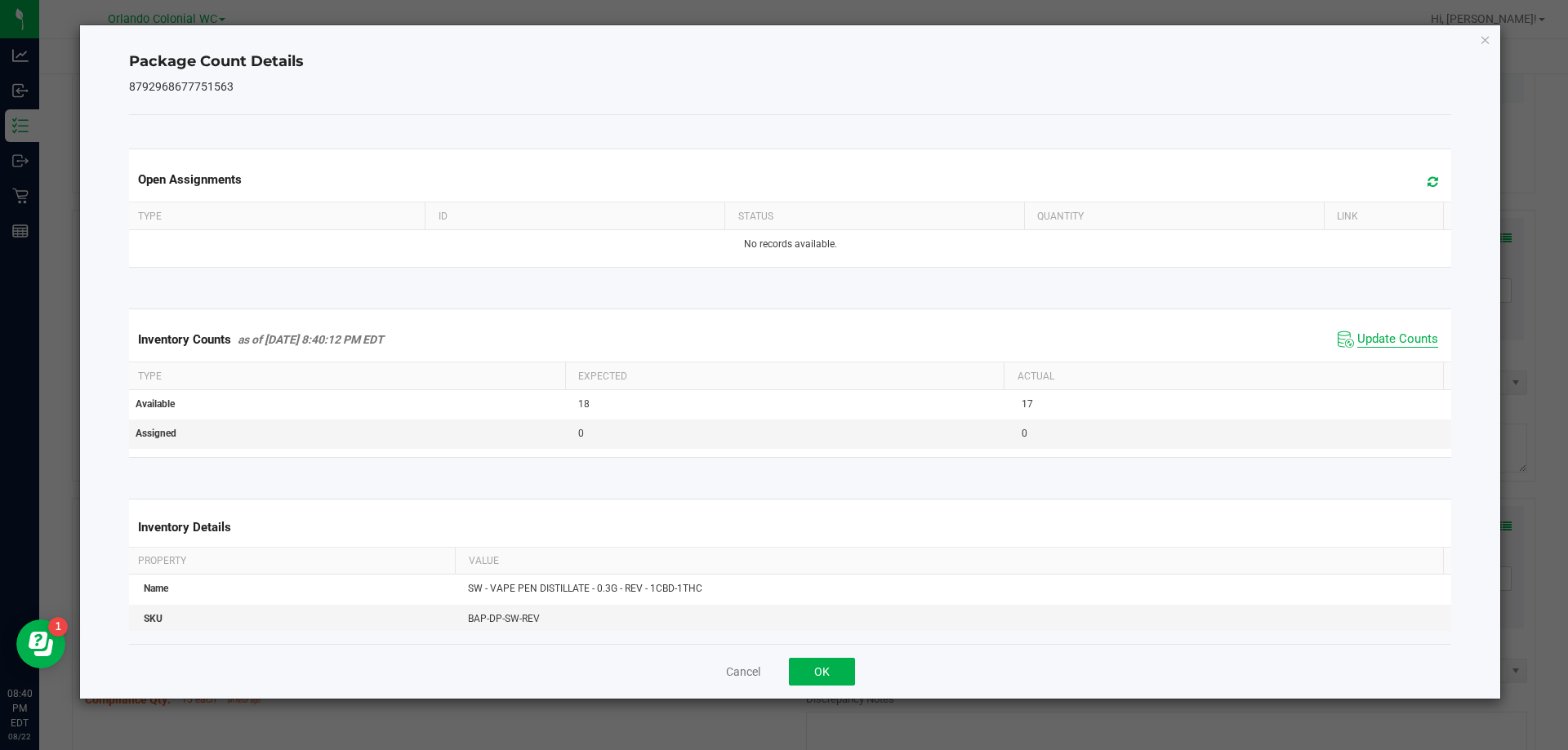
click at [1391, 343] on span "Update Counts" at bounding box center [1397, 340] width 81 height 17
click at [1387, 337] on span "Update Counts" at bounding box center [1397, 340] width 81 height 17
click at [1485, 36] on icon "Close" at bounding box center [1485, 39] width 11 height 19
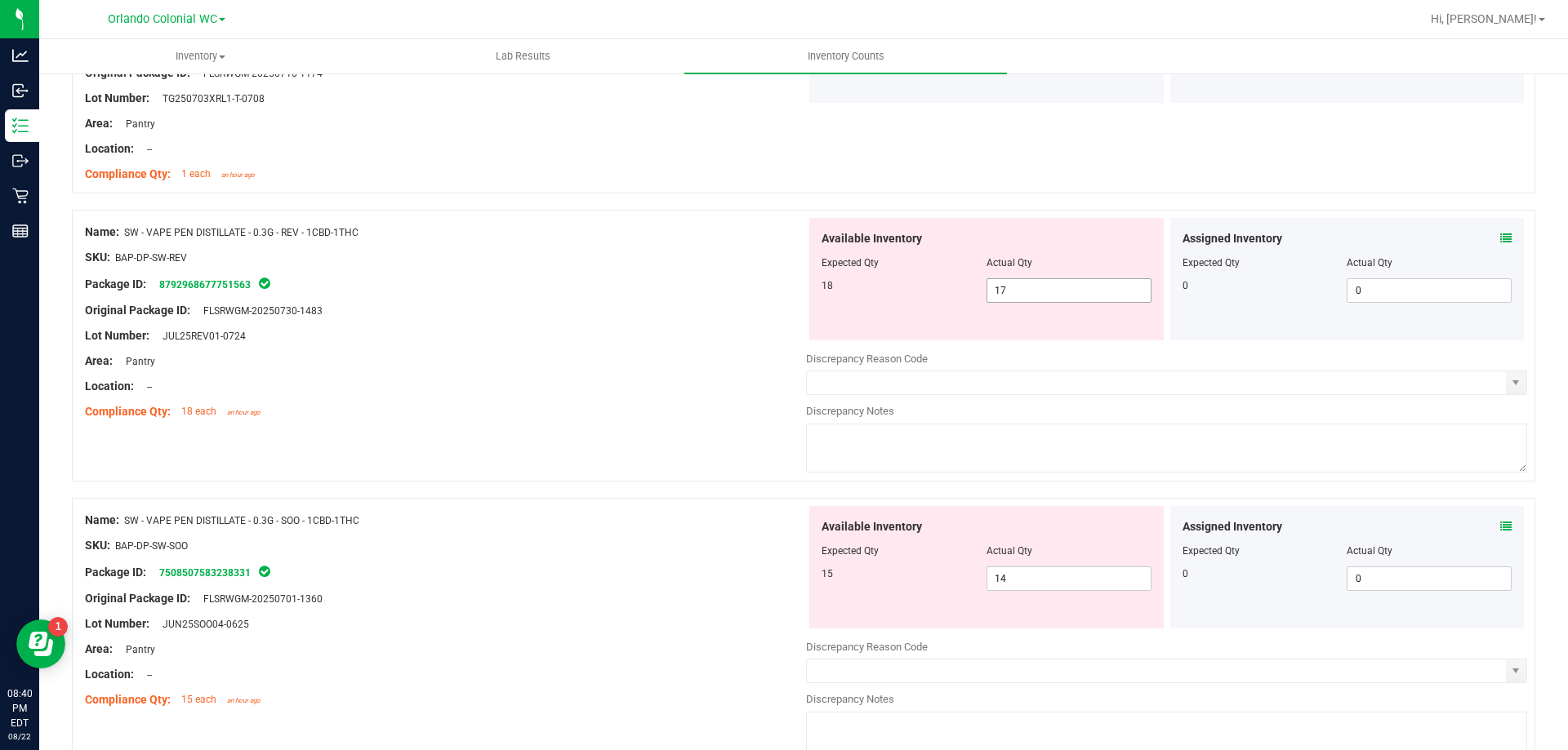
click at [1036, 293] on input "17" at bounding box center [1068, 290] width 163 height 23
type input "18"
click at [590, 325] on div at bounding box center [445, 322] width 721 height 8
type input "18"
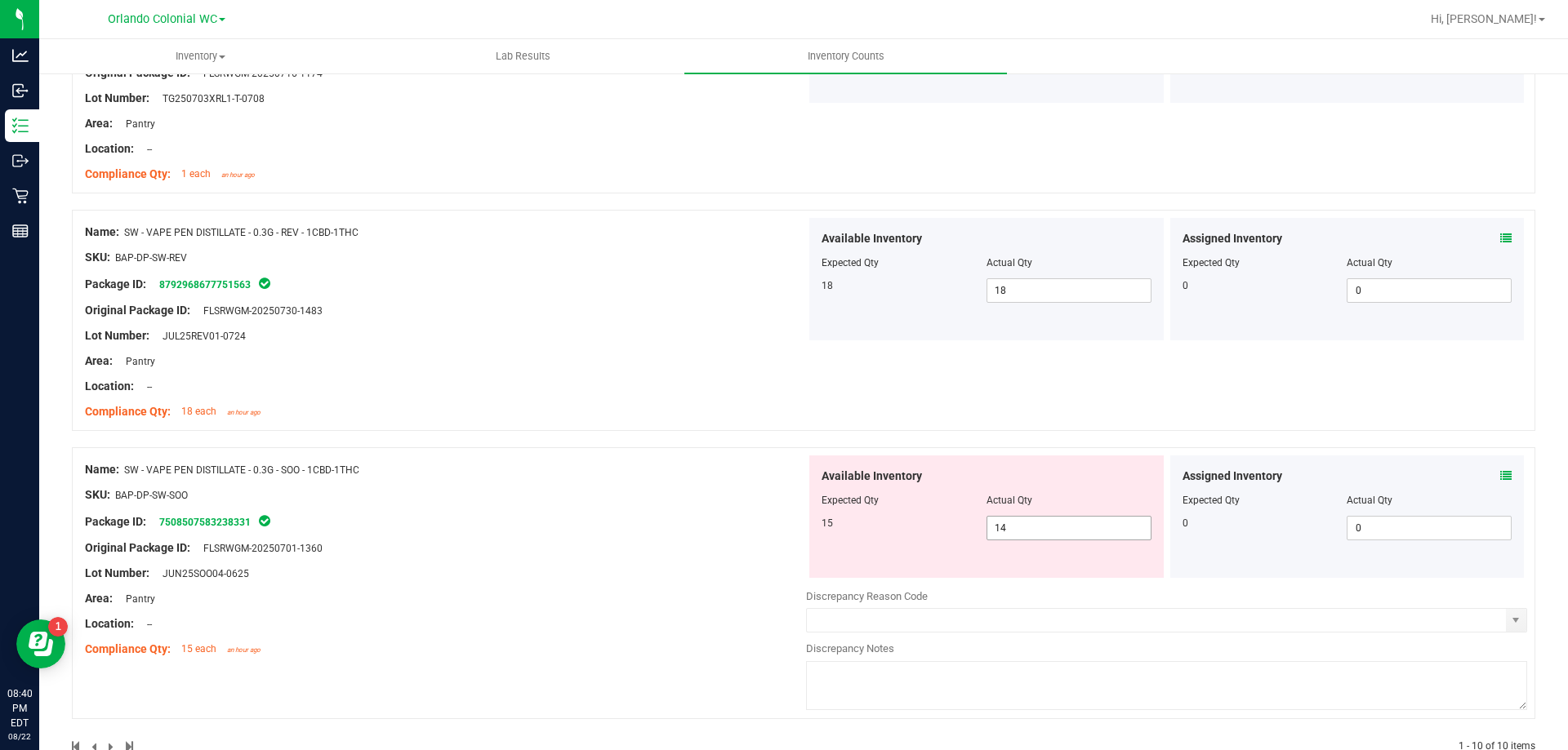
click at [1056, 530] on input "14" at bounding box center [1068, 528] width 163 height 23
type input "15"
click at [557, 554] on div "Original Package ID: FLSRWGM-20250701-1360" at bounding box center [445, 548] width 721 height 18
type input "15"
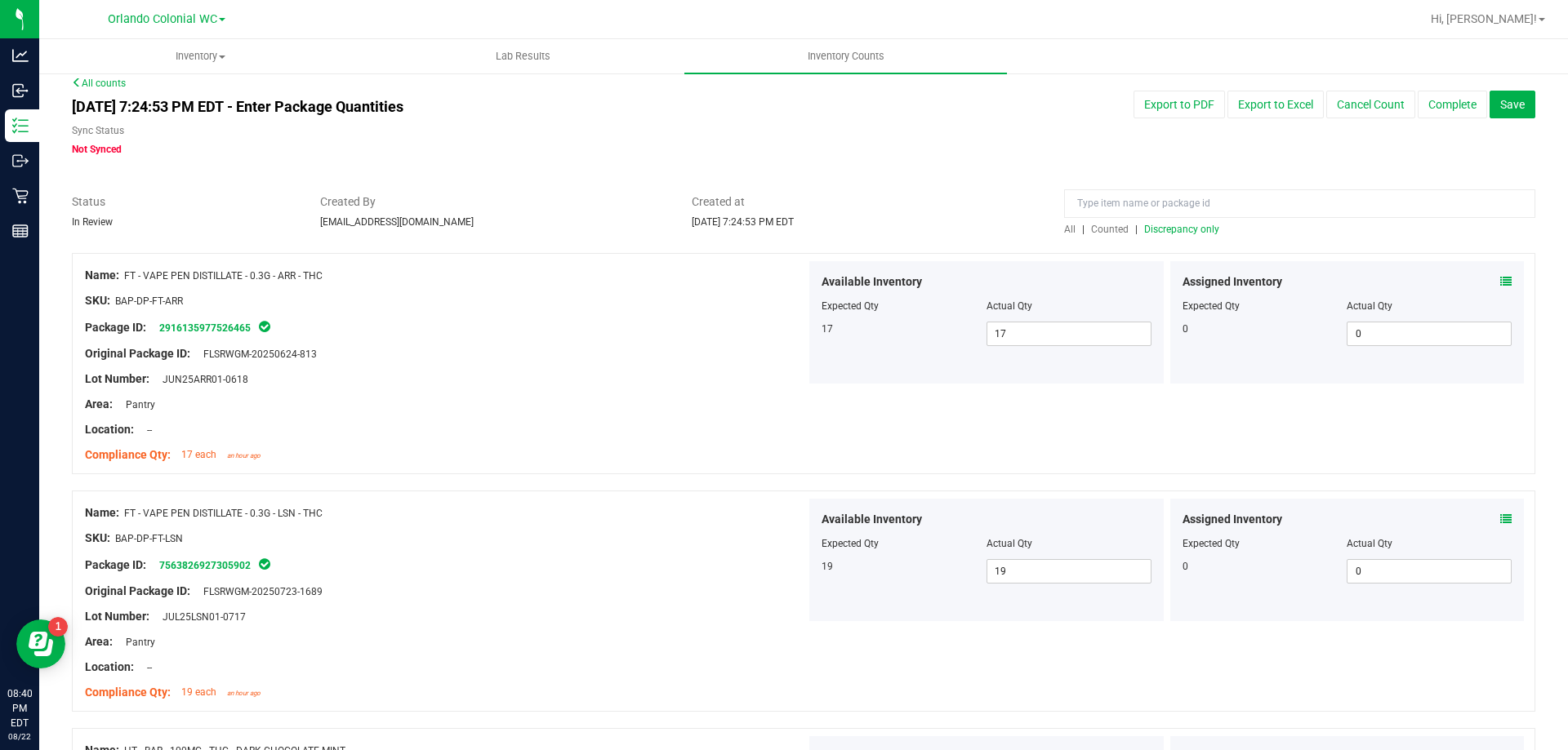
scroll to position [0, 0]
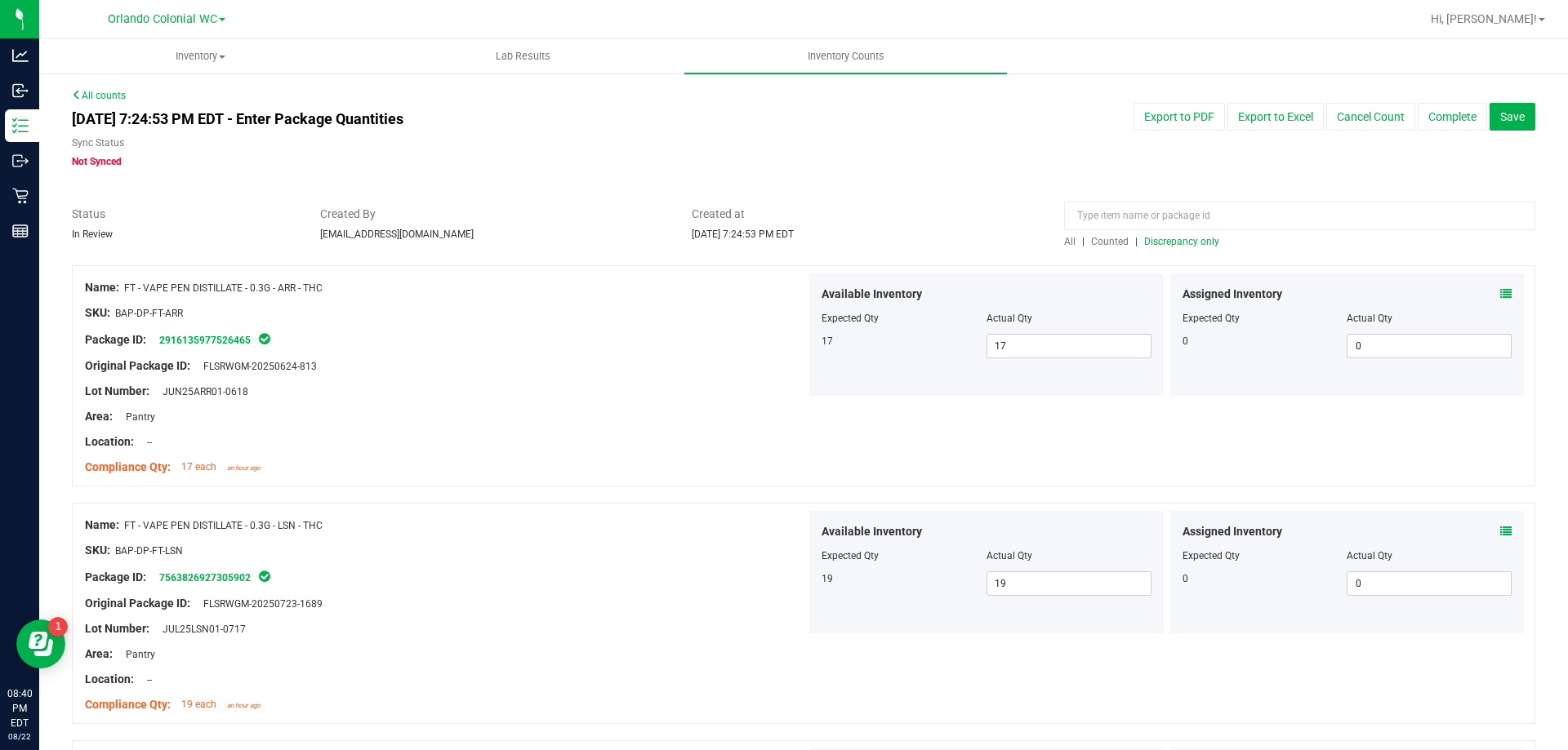
click at [1182, 247] on span "Discrepancy only" at bounding box center [1181, 241] width 75 height 11
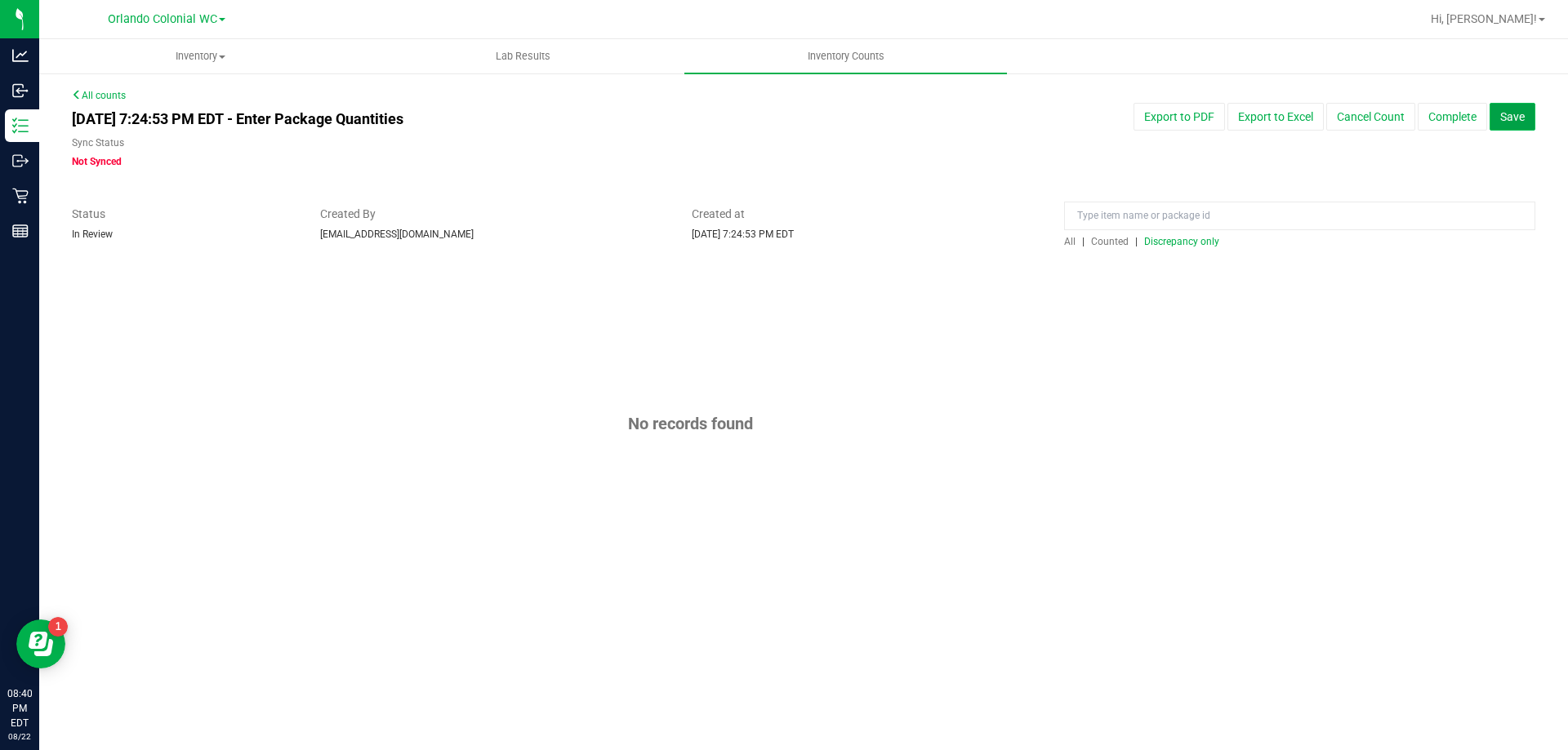
click at [1509, 107] on button "Save" at bounding box center [1513, 117] width 46 height 28
